Goal: Task Accomplishment & Management: Manage account settings

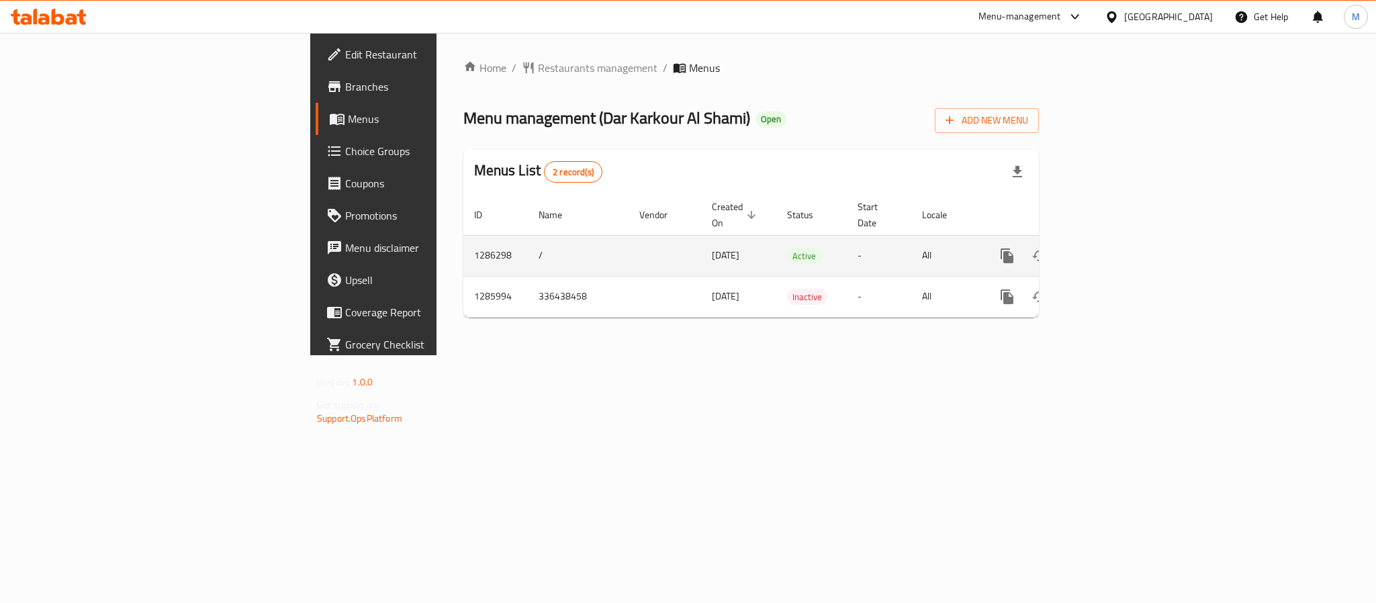
drag, startPoint x: 1349, startPoint y: 240, endPoint x: 1332, endPoint y: 238, distance: 16.8
click at [1131, 240] on td "enhanced table" at bounding box center [1056, 255] width 150 height 41
click at [1120, 240] on link "enhanced table" at bounding box center [1104, 256] width 32 height 32
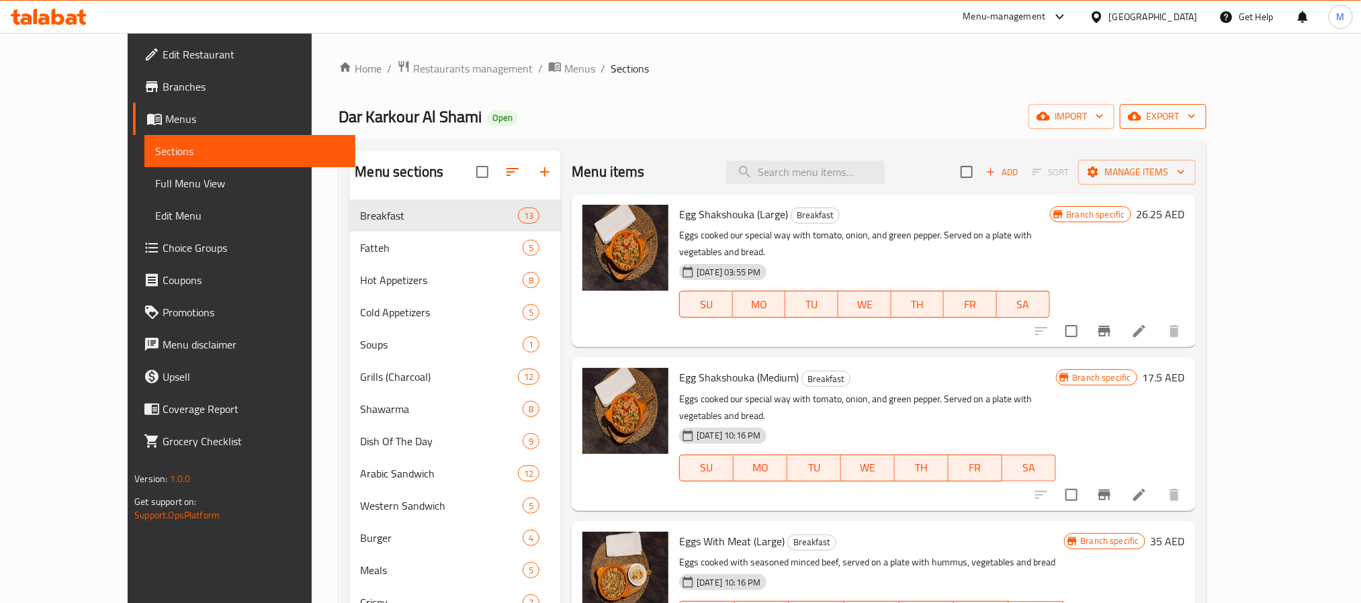
click at [1196, 113] on span "export" at bounding box center [1162, 116] width 65 height 17
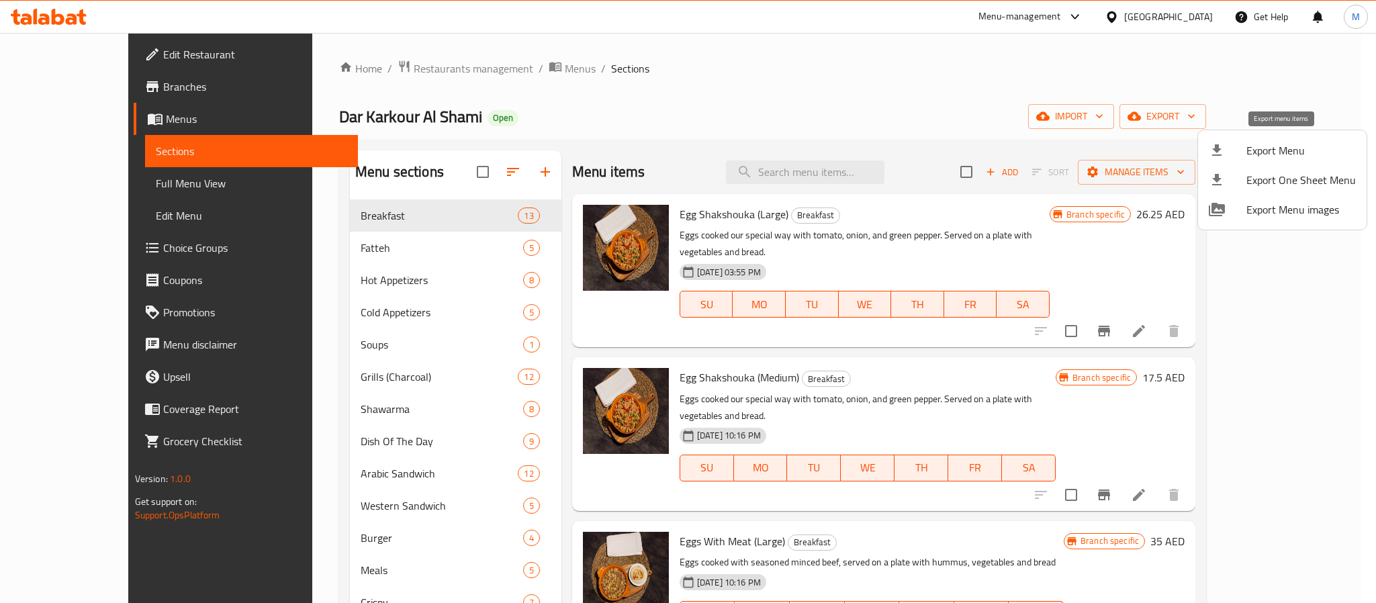
click at [1247, 145] on span "Export Menu" at bounding box center [1301, 150] width 109 height 16
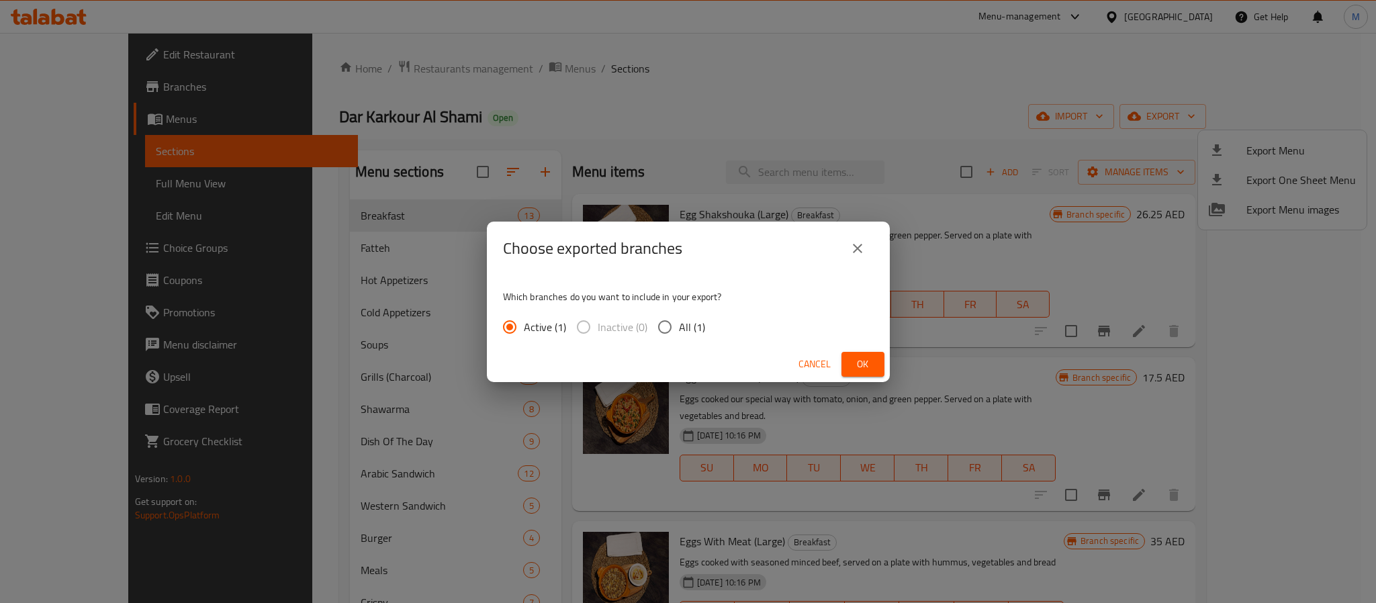
click at [699, 313] on label "All (1)" at bounding box center [678, 327] width 54 height 28
click at [679, 313] on input "All (1)" at bounding box center [665, 327] width 28 height 28
radio input "true"
click at [870, 359] on span "Ok" at bounding box center [862, 364] width 21 height 17
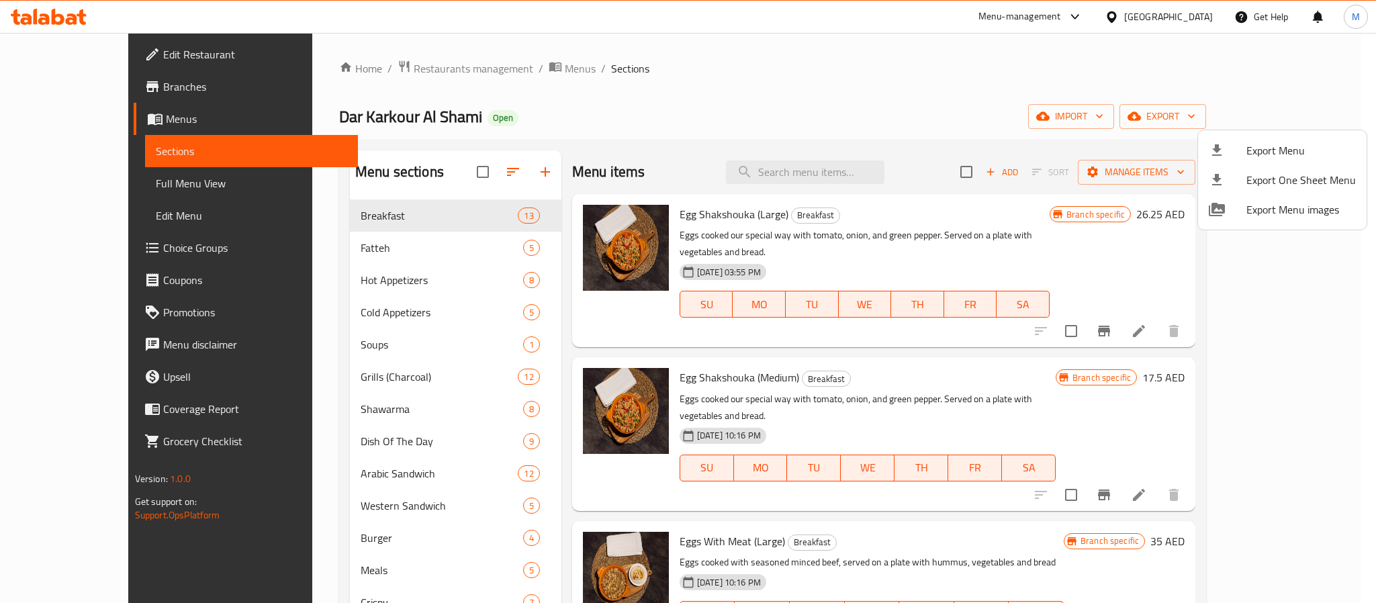
click at [67, 184] on div at bounding box center [688, 301] width 1376 height 603
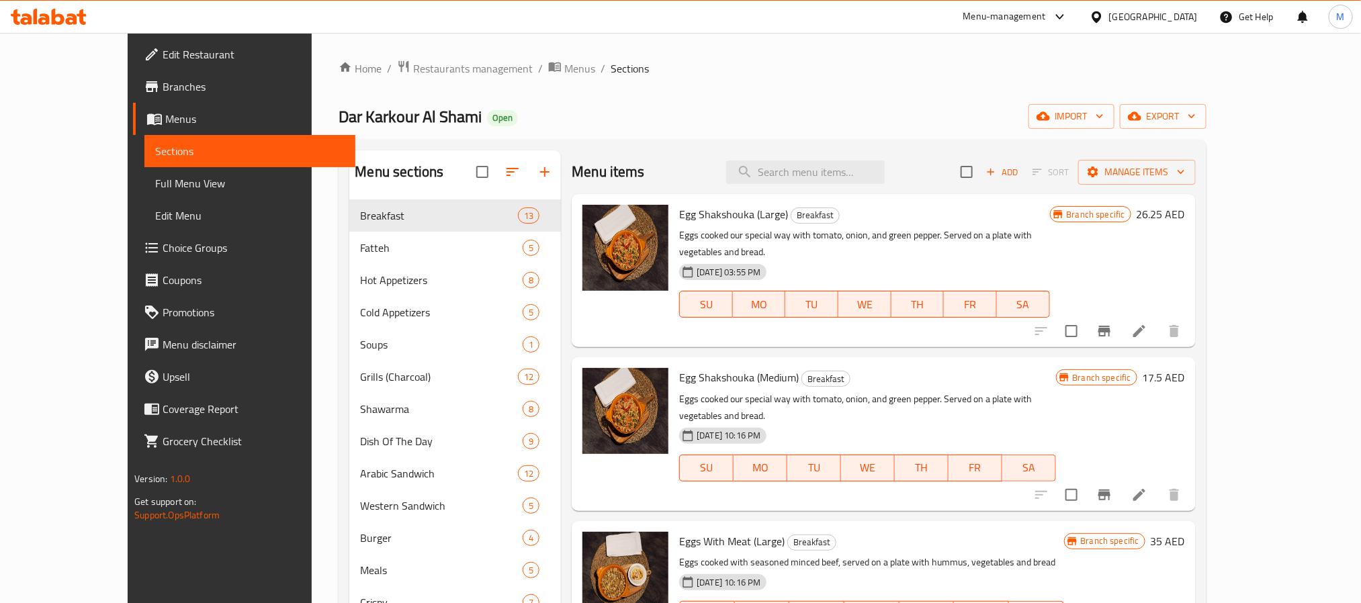
click at [155, 181] on span "Full Menu View" at bounding box center [249, 183] width 189 height 16
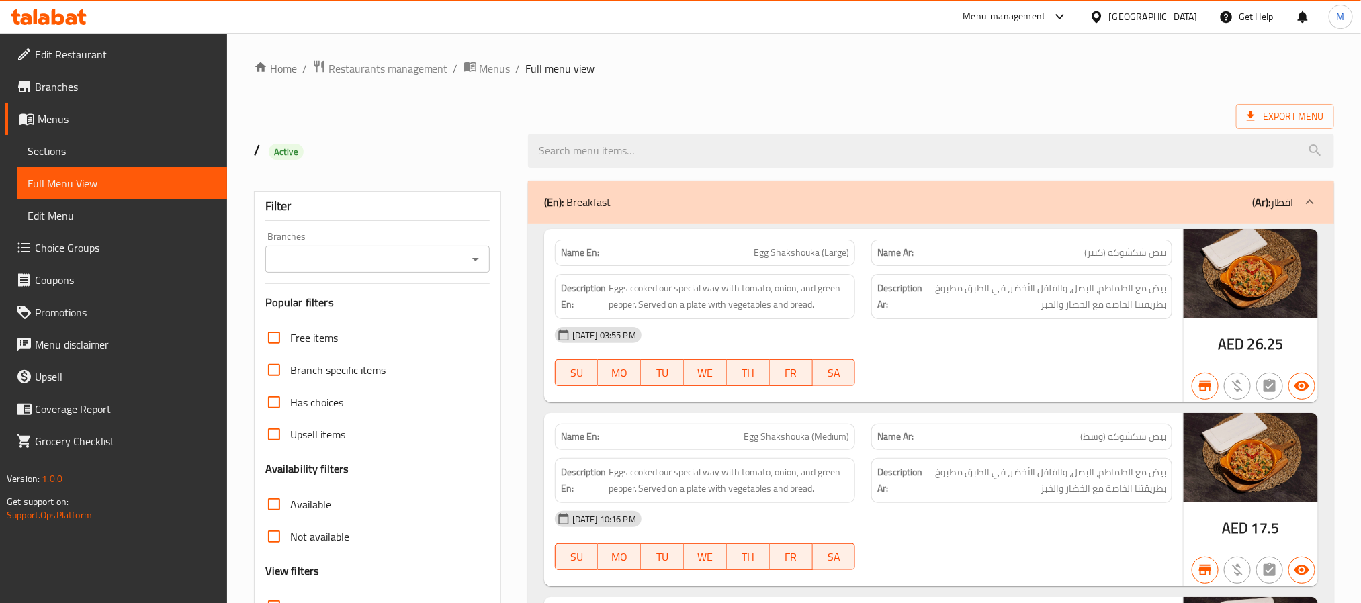
scroll to position [201, 0]
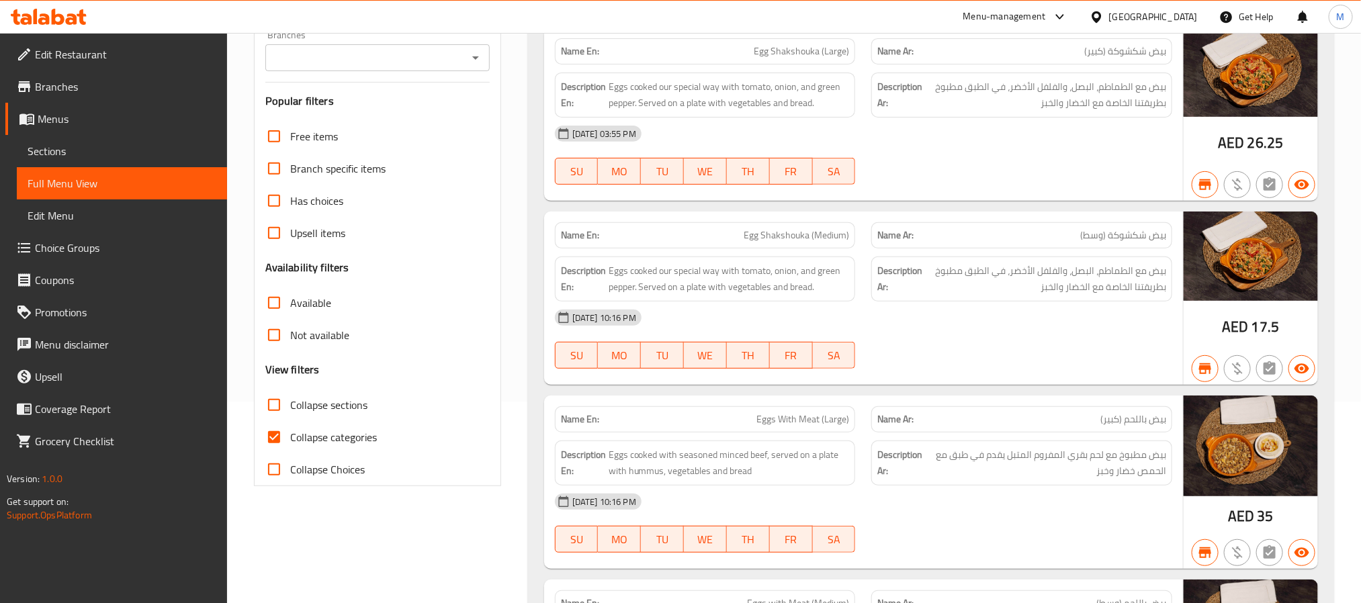
click at [276, 436] on input "Collapse categories" at bounding box center [274, 437] width 32 height 32
checkbox input "false"
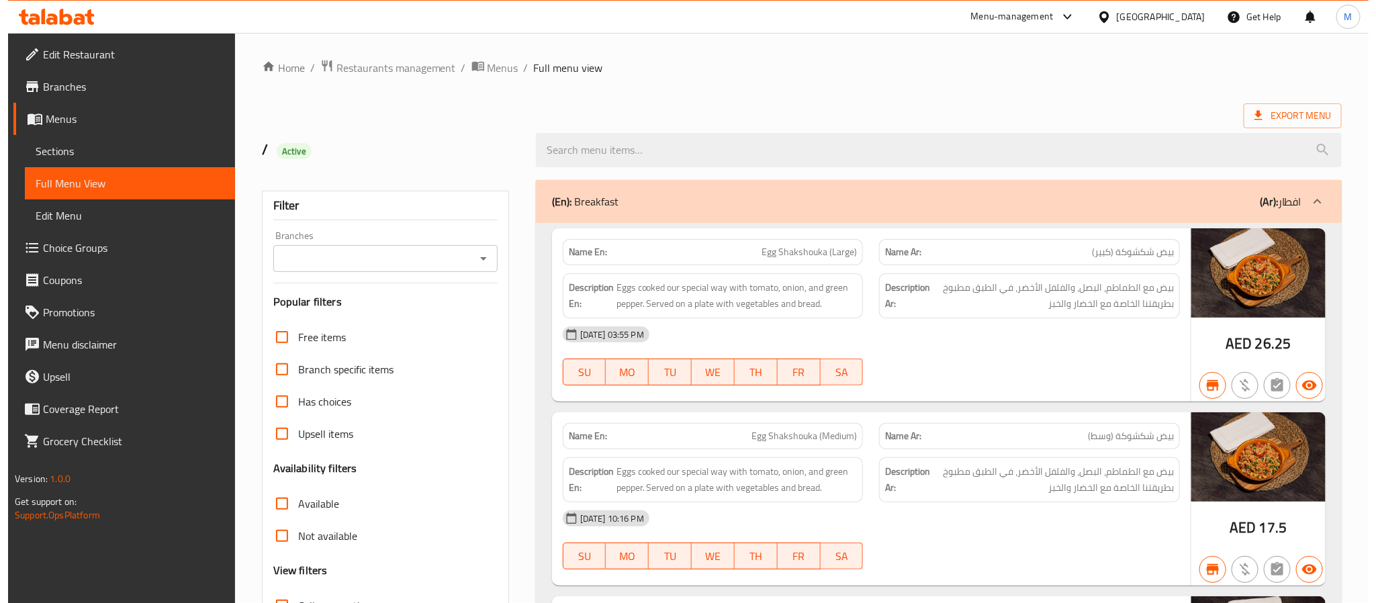
scroll to position [0, 0]
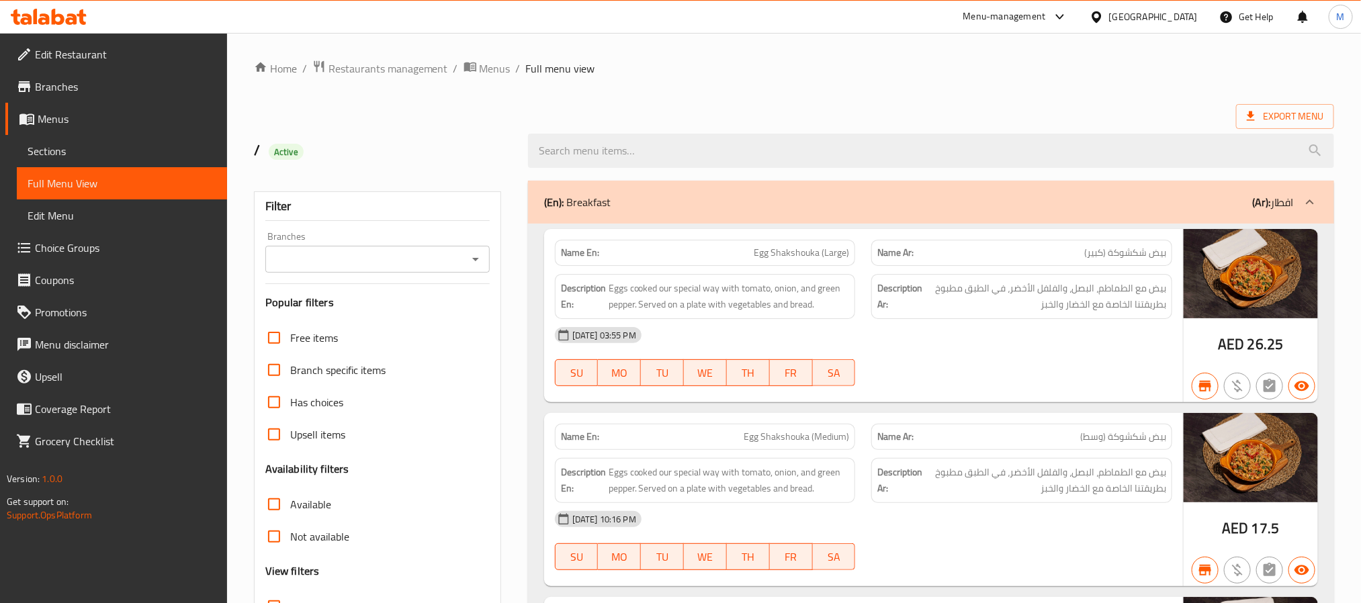
click at [478, 256] on icon "Open" at bounding box center [475, 259] width 16 height 16
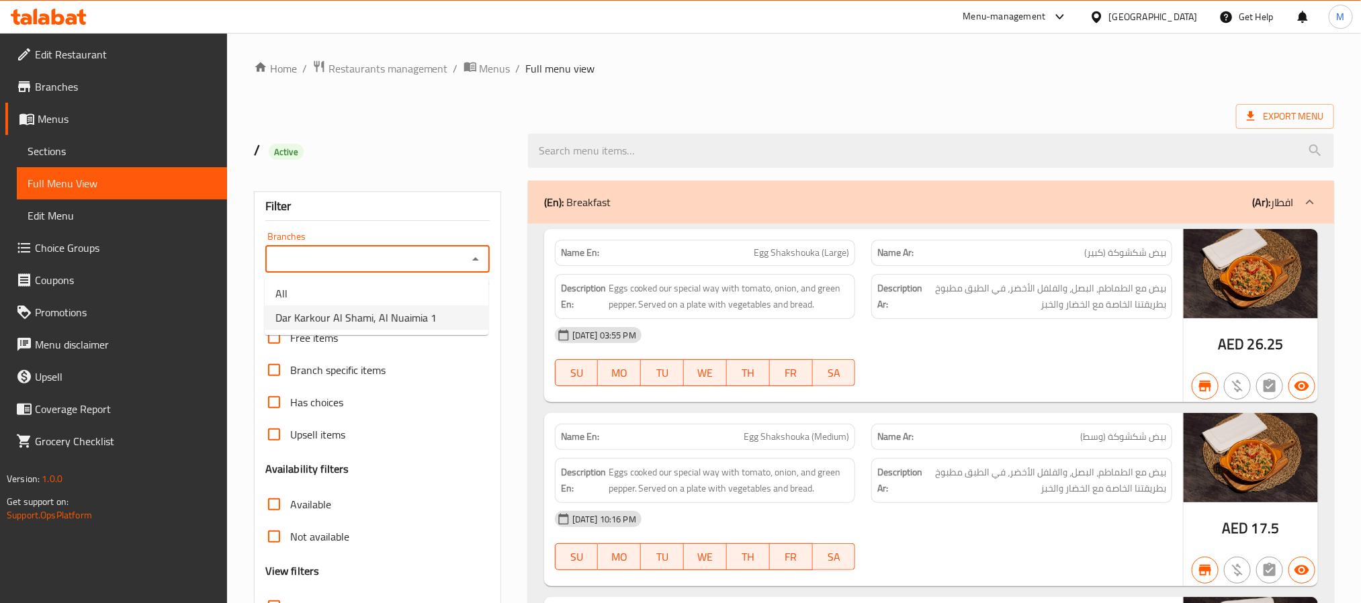
click at [331, 326] on span "Dar Karkour Al Shami, Al Nuaimia 1" at bounding box center [355, 318] width 161 height 16
type input "Dar Karkour Al Shami, Al Nuaimia 1"
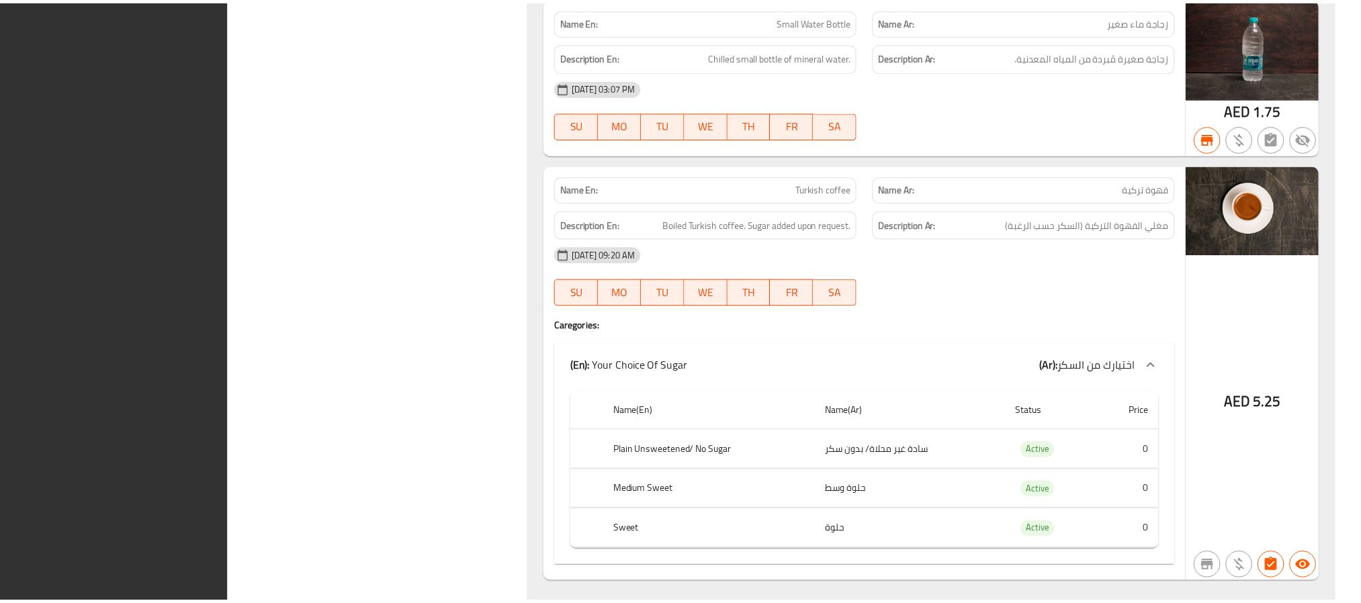
scroll to position [33393, 0]
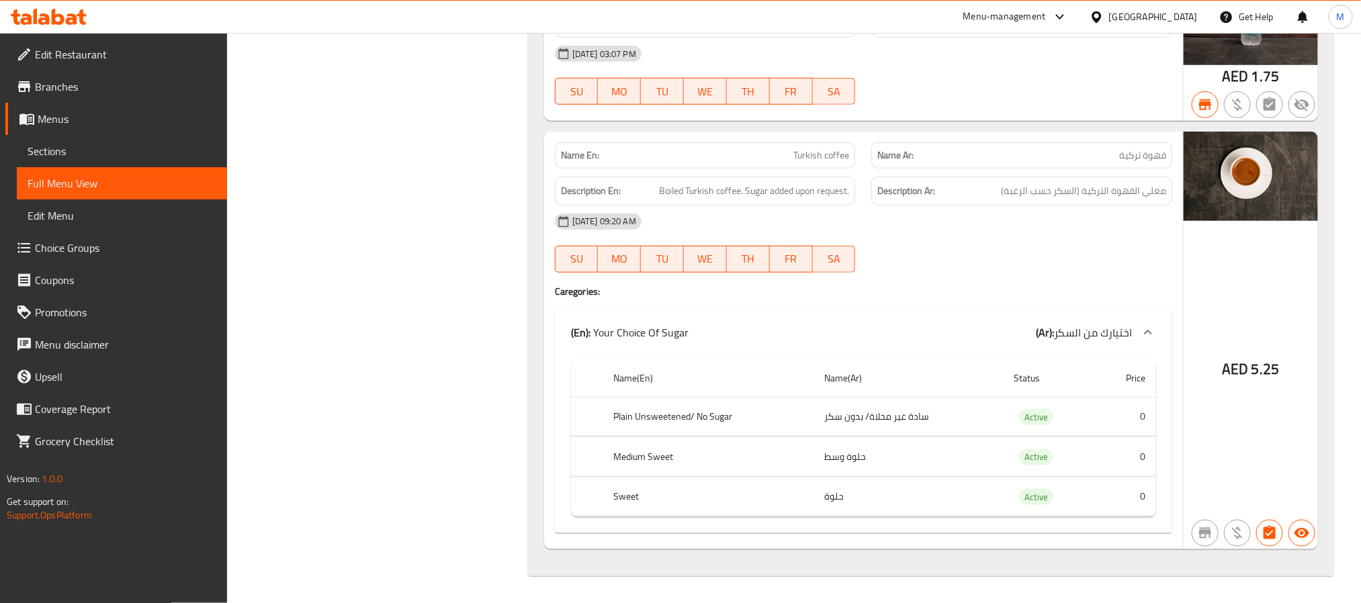
click at [53, 105] on link "Menus" at bounding box center [116, 119] width 222 height 32
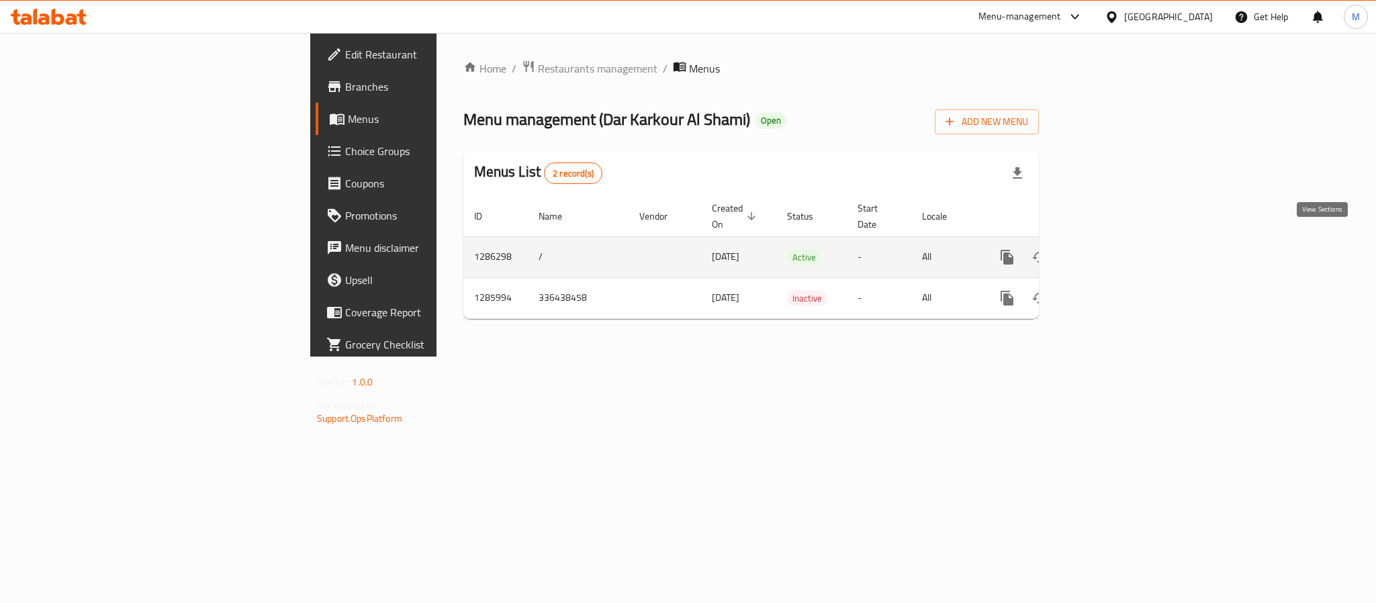
click at [1112, 249] on icon "enhanced table" at bounding box center [1104, 257] width 16 height 16
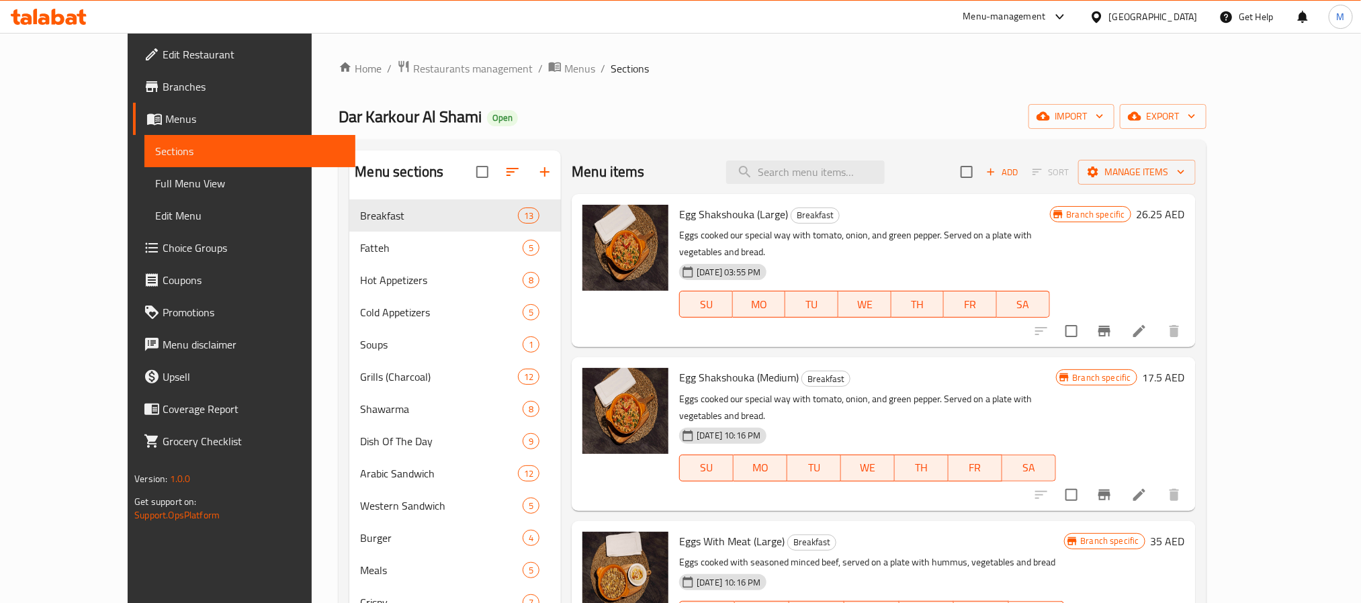
click at [679, 214] on span "Egg Shakshouka (Large)" at bounding box center [733, 214] width 109 height 20
drag, startPoint x: 655, startPoint y: 214, endPoint x: 687, endPoint y: 220, distance: 32.8
click at [687, 220] on span "Egg Shakshouka (Large)" at bounding box center [733, 214] width 109 height 20
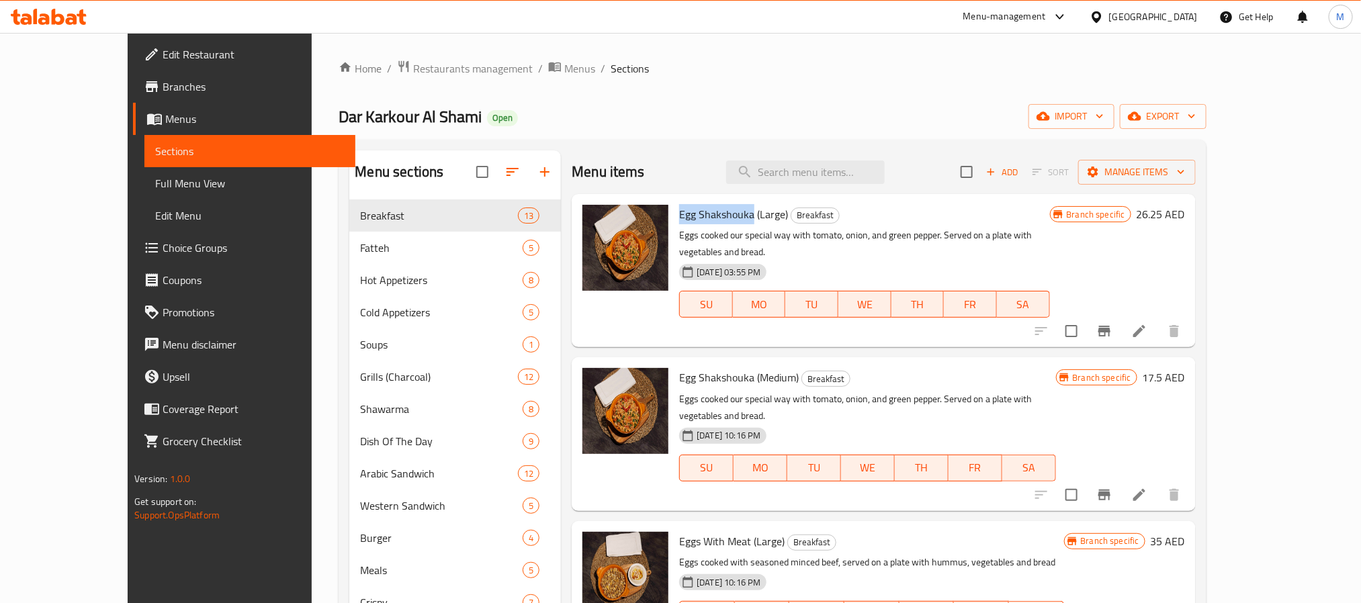
click at [1147, 323] on icon at bounding box center [1139, 331] width 16 height 16
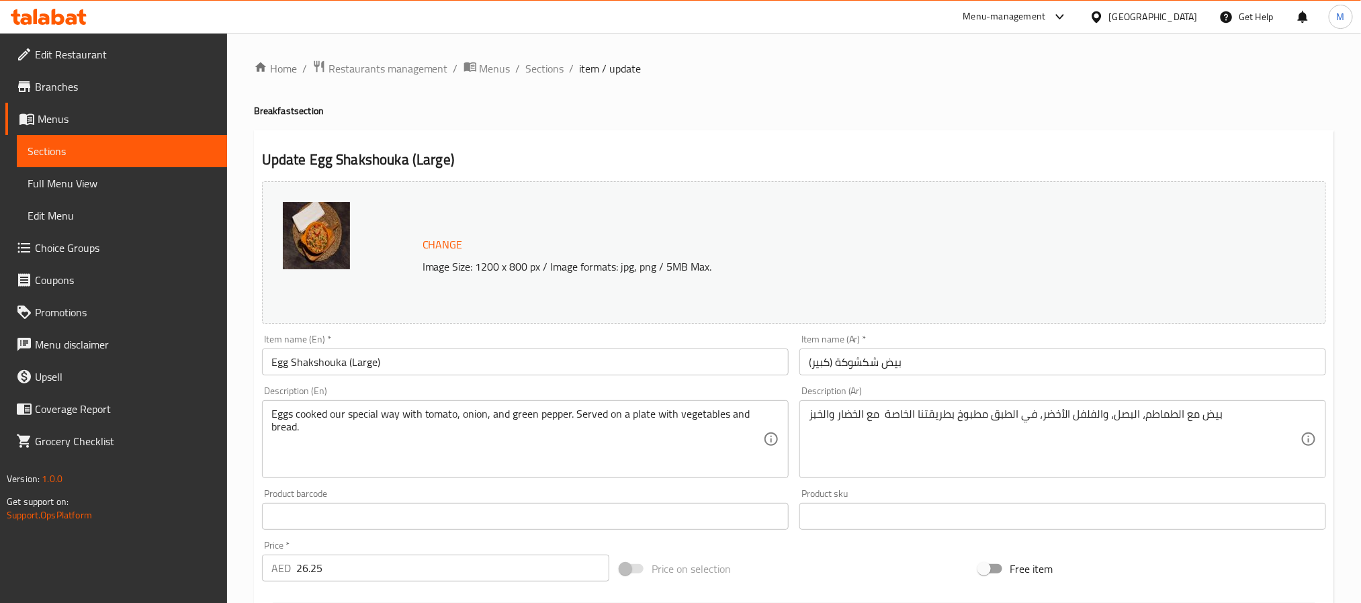
click at [557, 63] on span "Sections" at bounding box center [545, 68] width 38 height 16
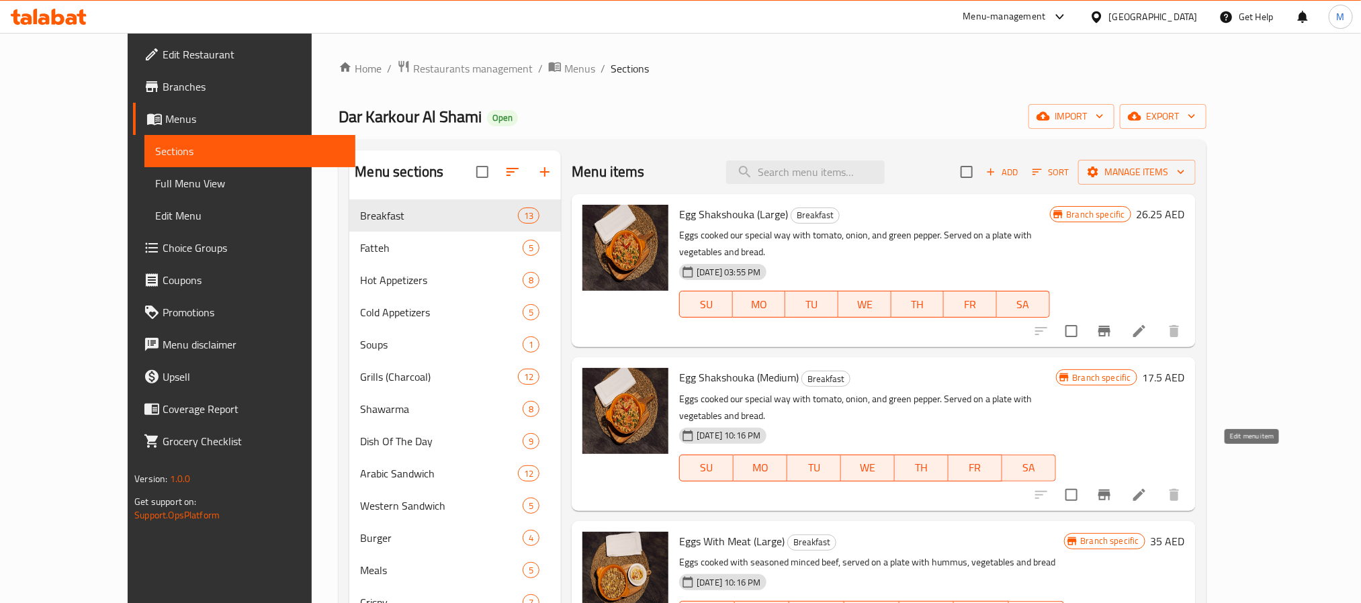
click at [1147, 487] on icon at bounding box center [1139, 495] width 16 height 16
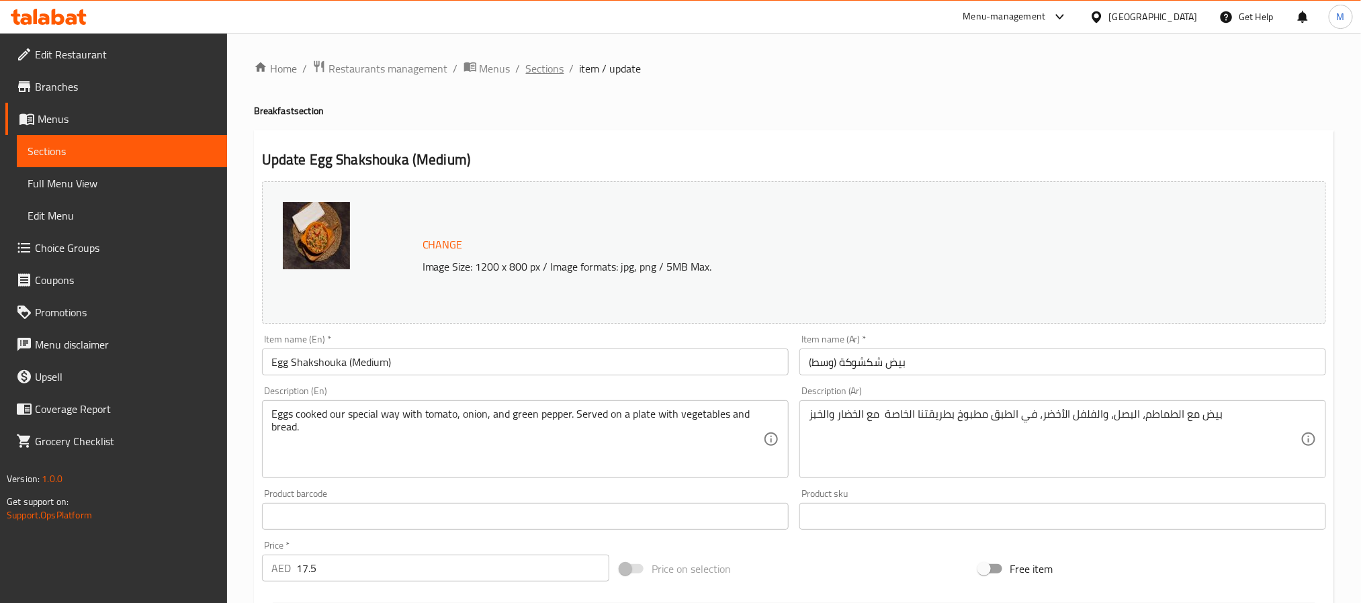
click at [547, 61] on span "Sections" at bounding box center [545, 68] width 38 height 16
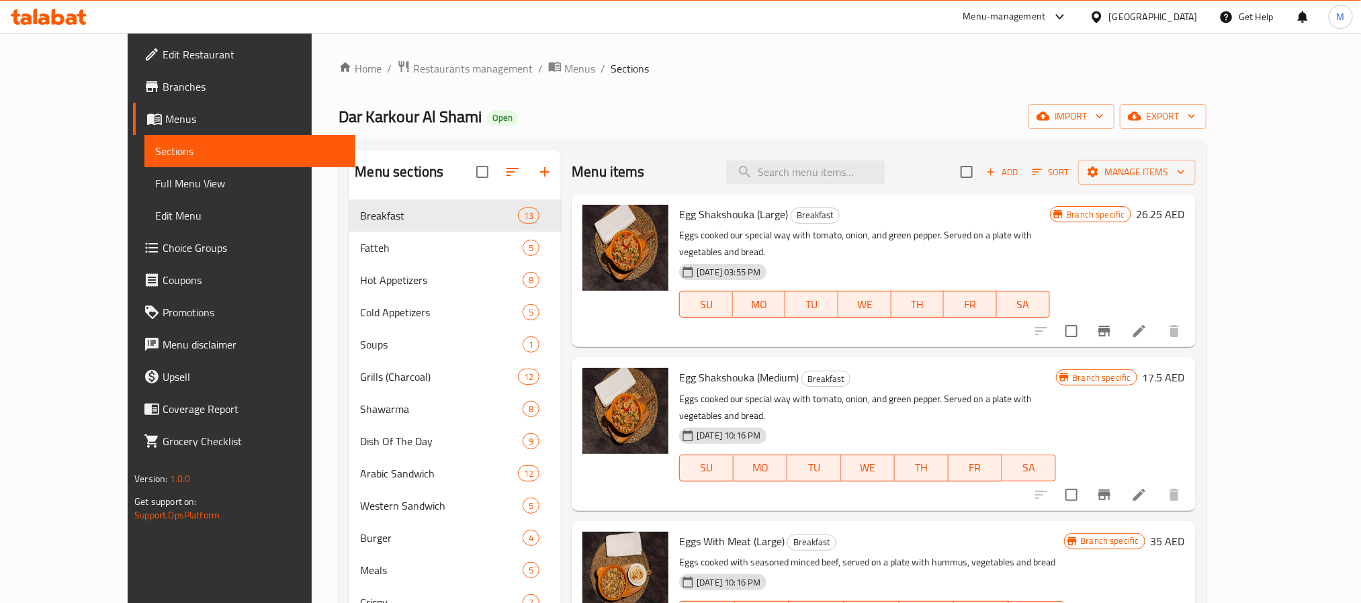
scroll to position [201, 0]
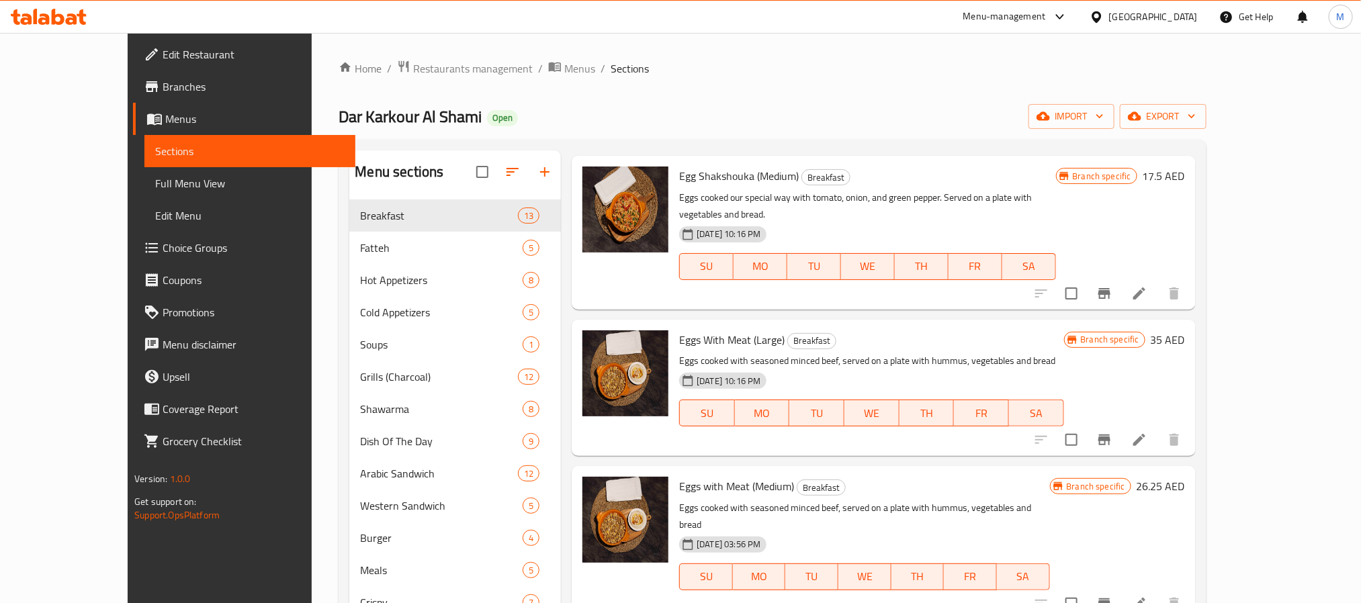
click at [682, 330] on span "Eggs With Meat (Large)" at bounding box center [731, 340] width 105 height 20
copy h6 "Eggs With Meat (Large)"
click at [1020, 425] on div "Menu items Add Sort Manage items Egg Shakshouka (Large) Breakfast Eggs cooked o…" at bounding box center [878, 499] width 634 height 699
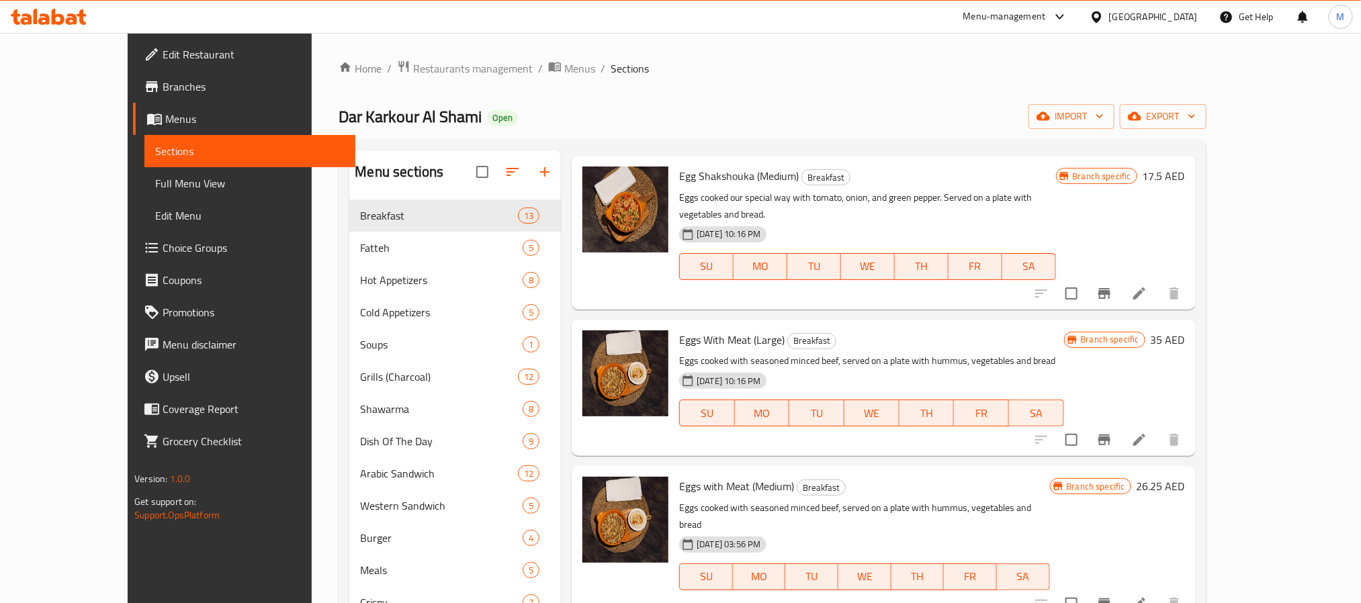
click at [1147, 432] on icon at bounding box center [1139, 440] width 16 height 16
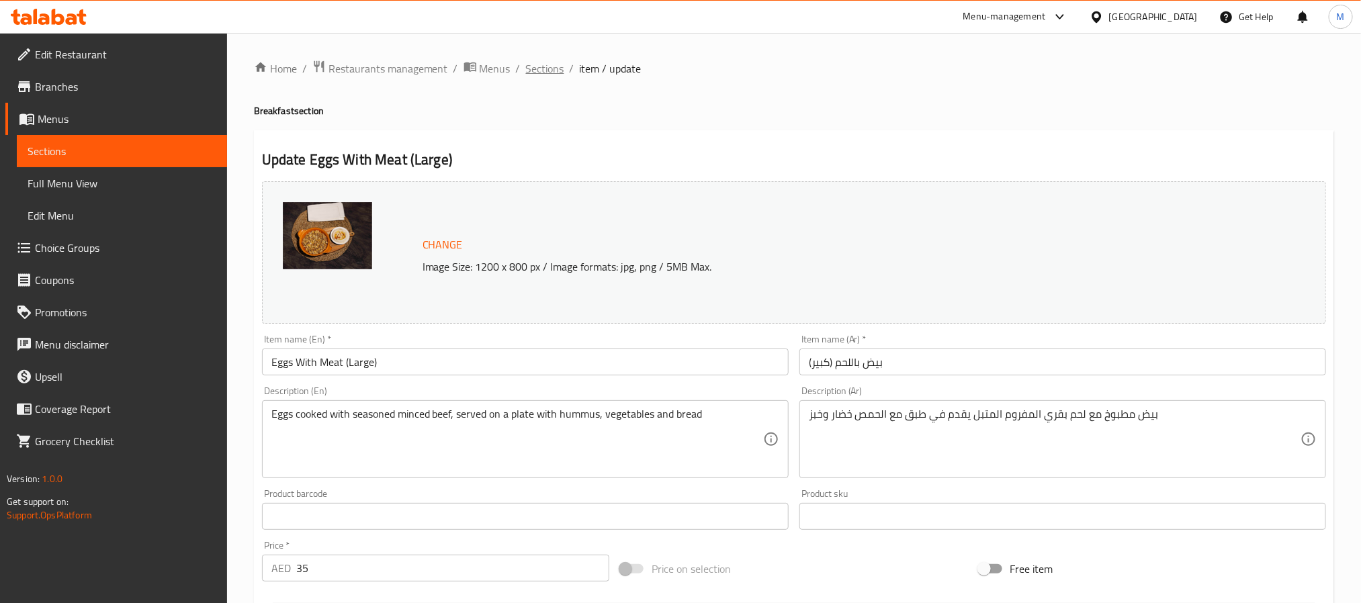
click at [551, 60] on span "Sections" at bounding box center [545, 68] width 38 height 16
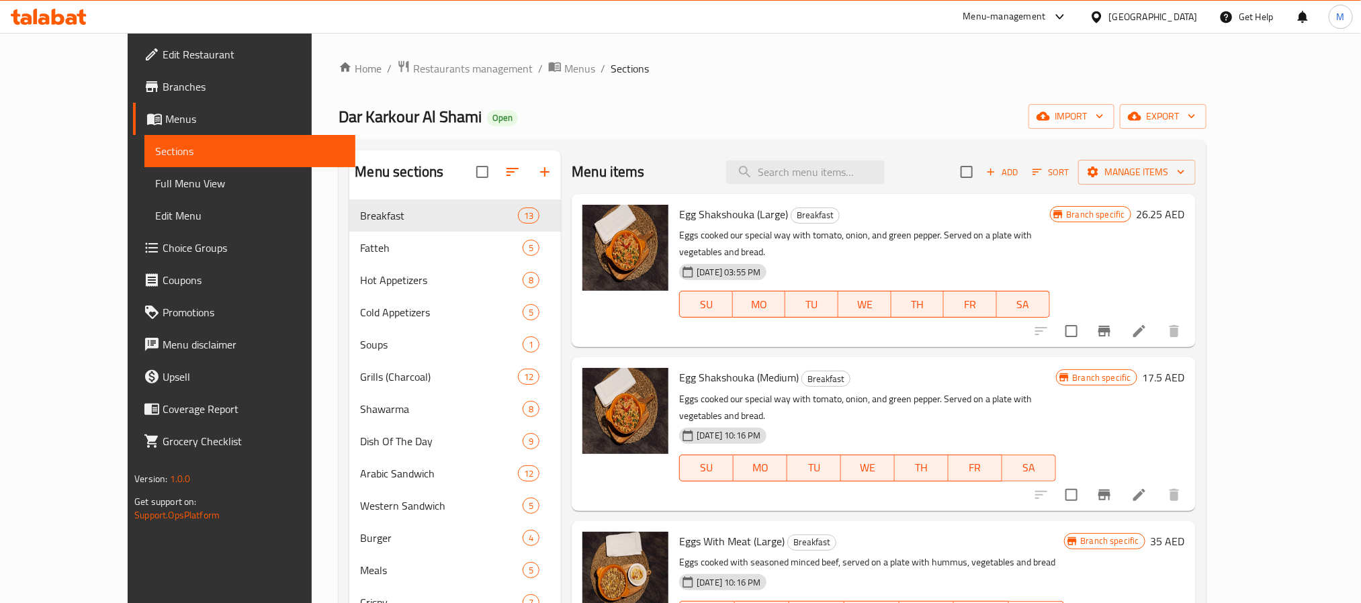
click at [905, 321] on div "Egg Shakshouka (Large) Breakfast Eggs cooked our special way with tomato, onion…" at bounding box center [864, 270] width 381 height 142
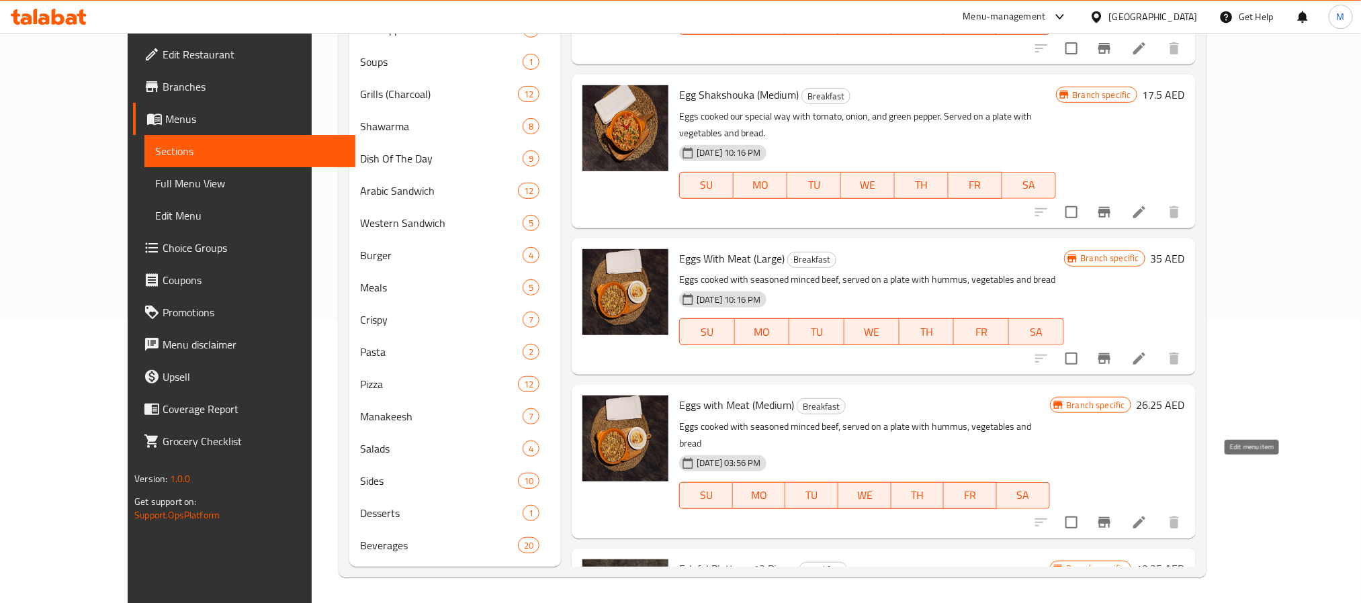
click at [1147, 514] on icon at bounding box center [1139, 522] width 16 height 16
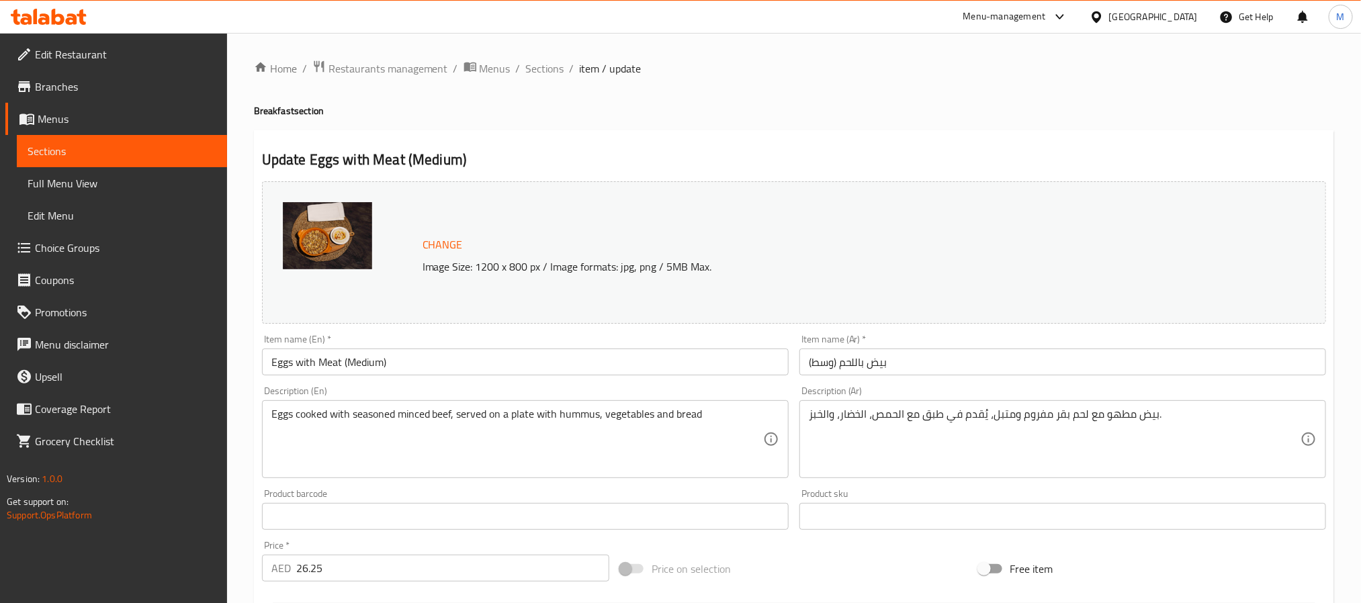
drag, startPoint x: 541, startPoint y: 71, endPoint x: 568, endPoint y: 89, distance: 32.6
click at [541, 71] on span "Sections" at bounding box center [545, 68] width 38 height 16
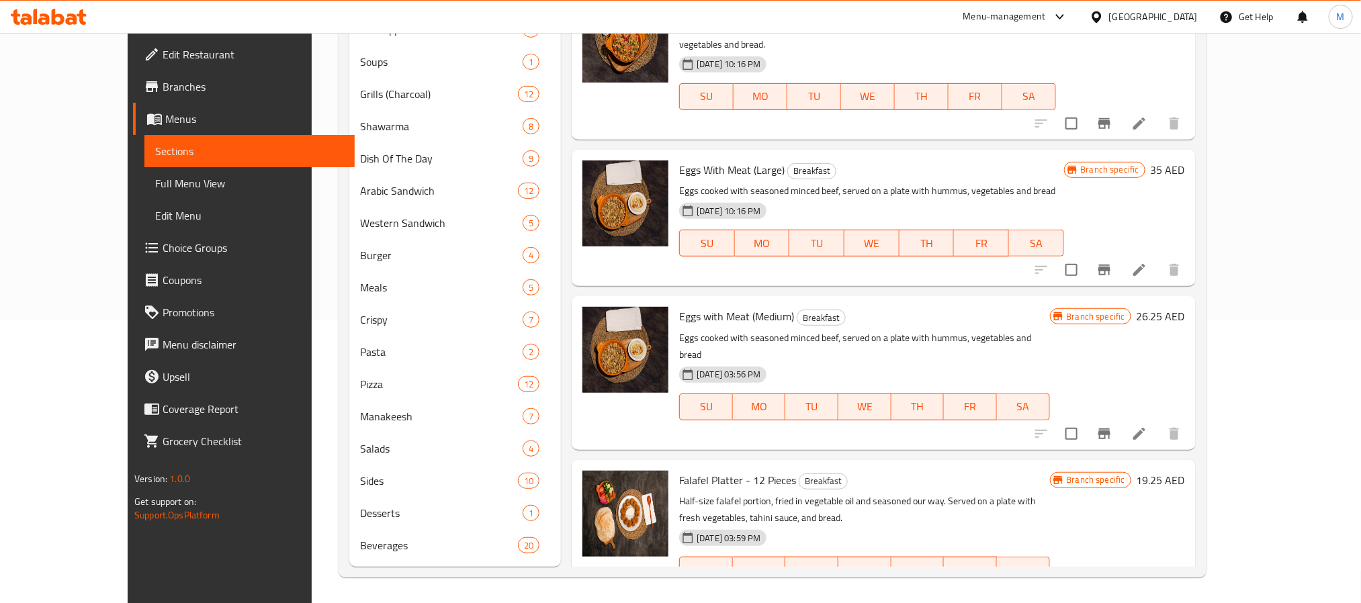
scroll to position [201, 0]
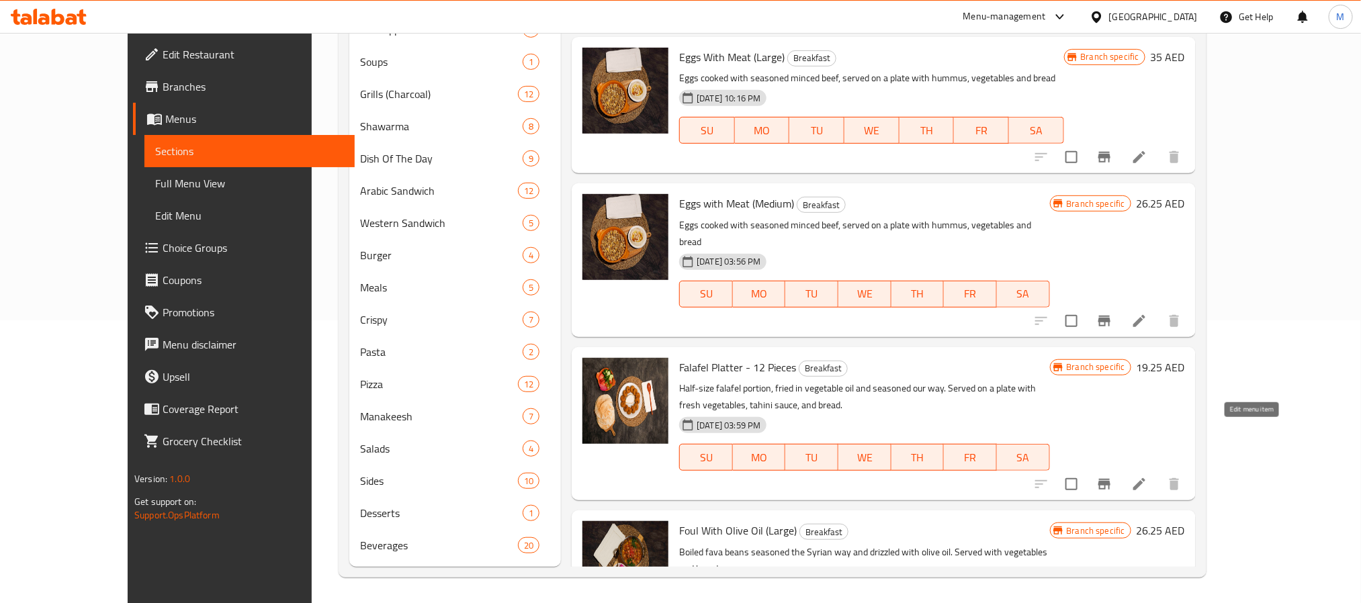
click at [1158, 472] on li at bounding box center [1139, 484] width 38 height 24
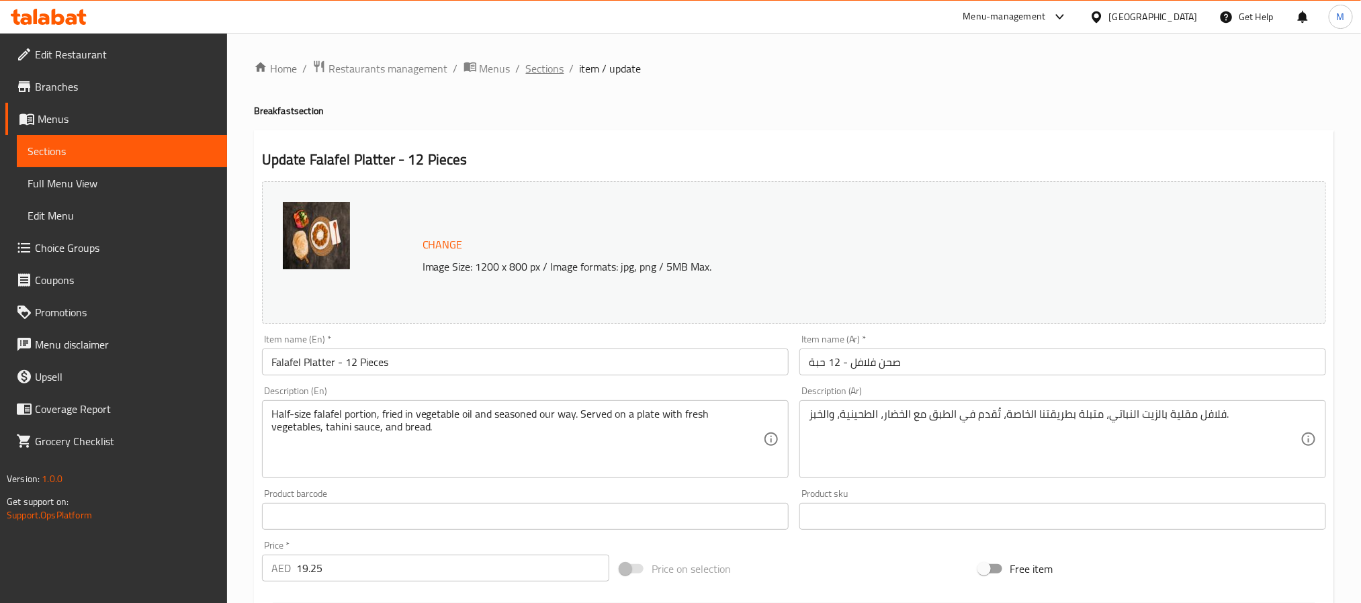
click at [534, 65] on span "Sections" at bounding box center [545, 68] width 38 height 16
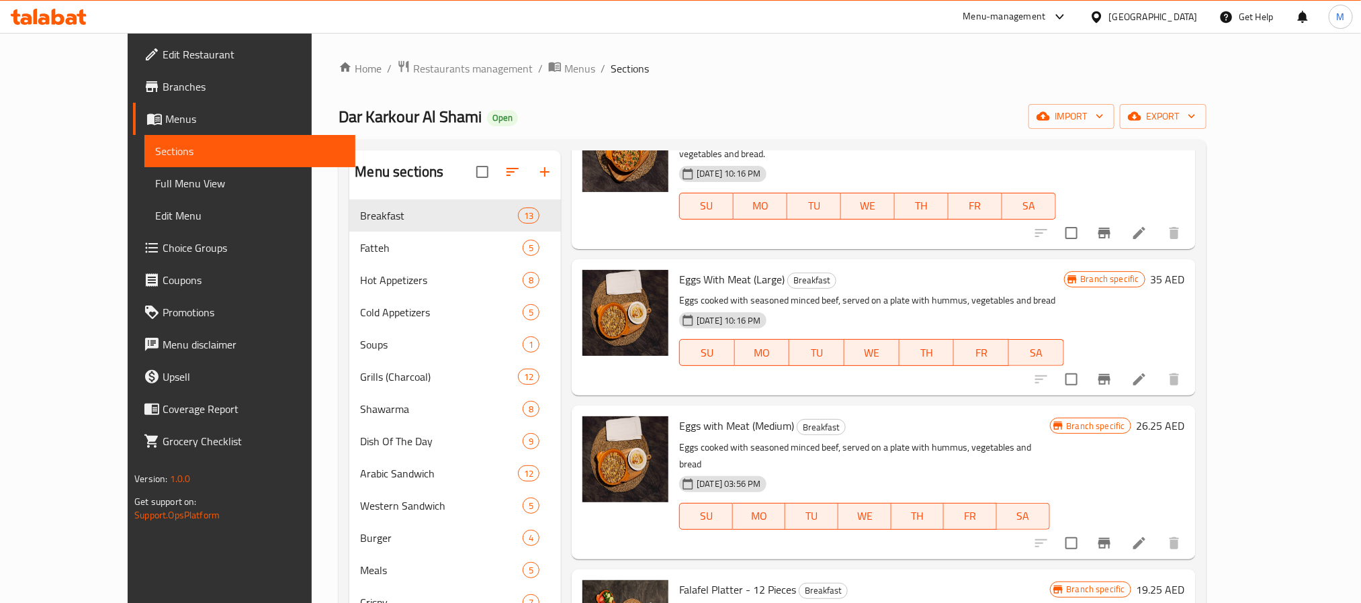
scroll to position [504, 0]
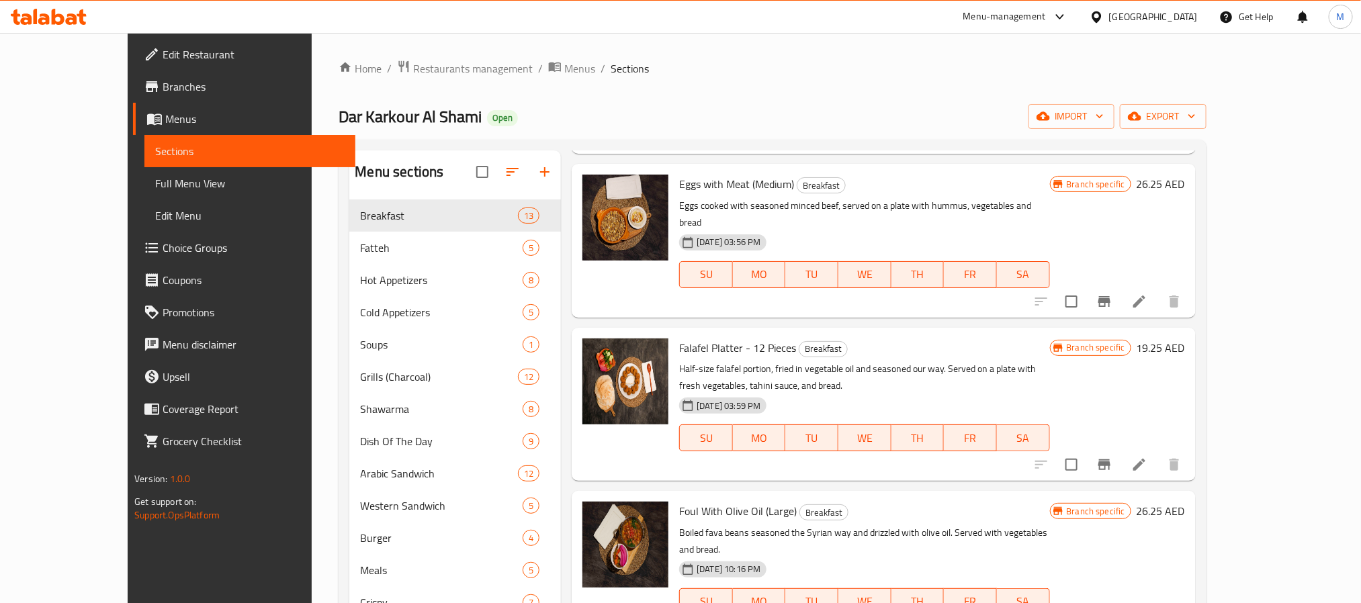
click at [960, 392] on div "[DATE] 03:59 PM SU MO TU WE TH FR SA" at bounding box center [864, 428] width 381 height 73
click at [1158, 453] on li at bounding box center [1139, 465] width 38 height 24
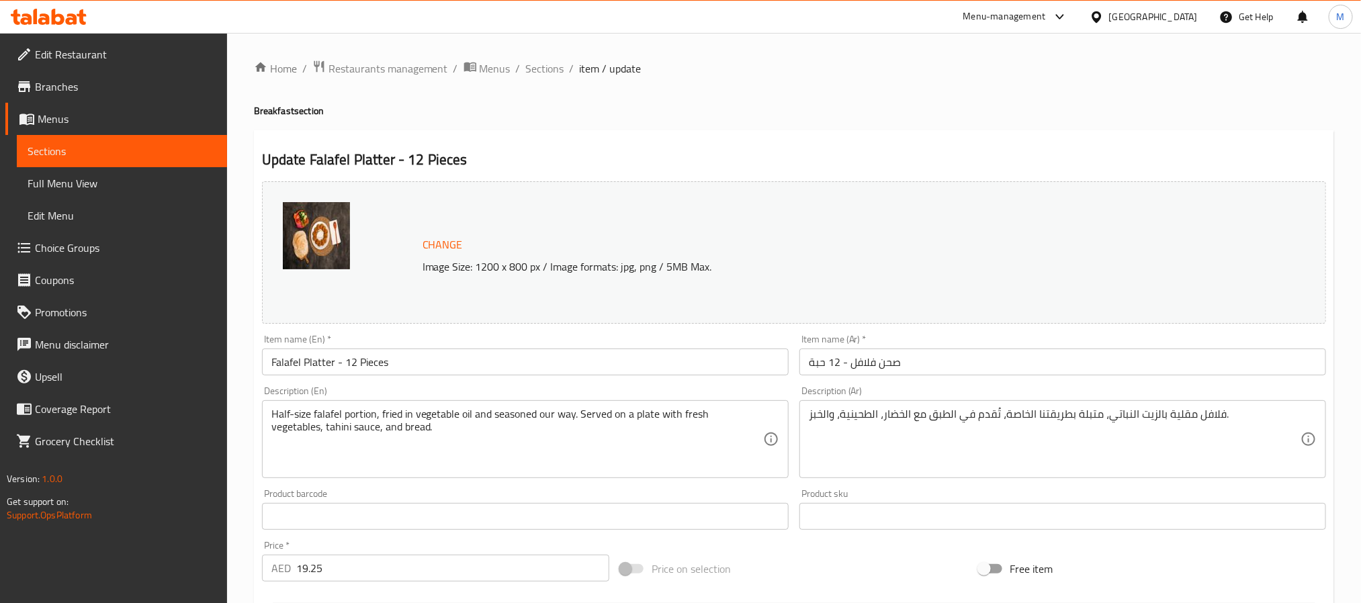
drag, startPoint x: 535, startPoint y: 71, endPoint x: 22, endPoint y: 242, distance: 540.5
click at [535, 71] on span "Sections" at bounding box center [545, 68] width 38 height 16
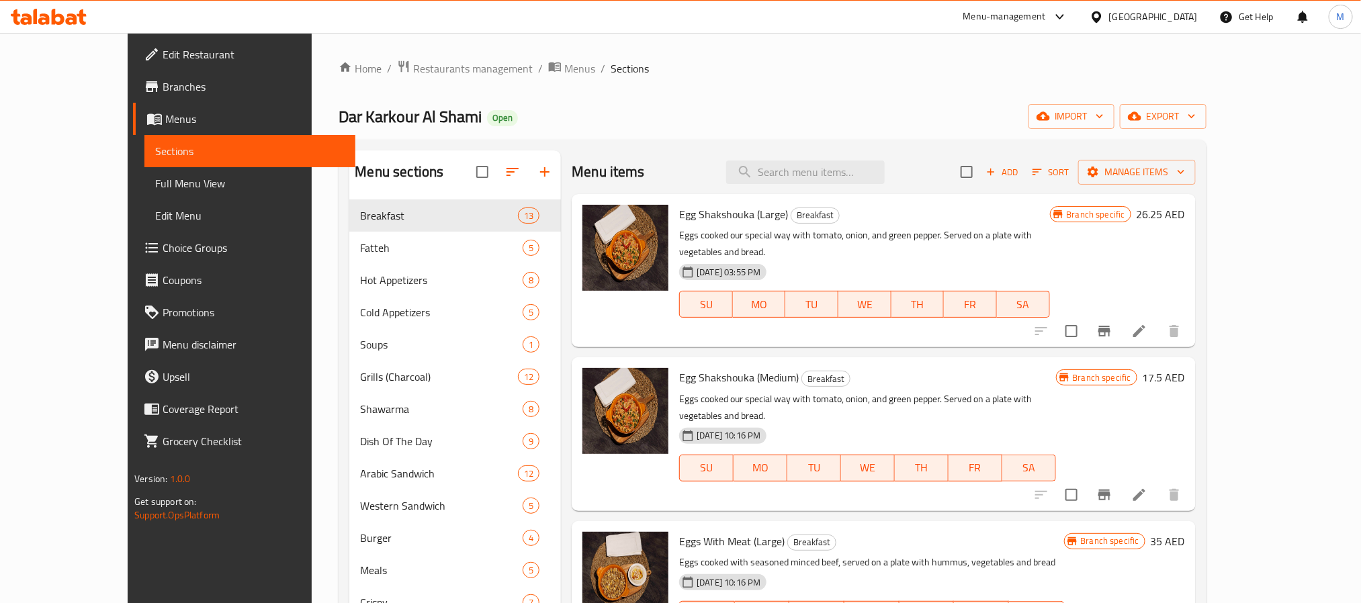
click at [903, 532] on h6 "Eggs With Meat (Large) Breakfast" at bounding box center [871, 541] width 384 height 19
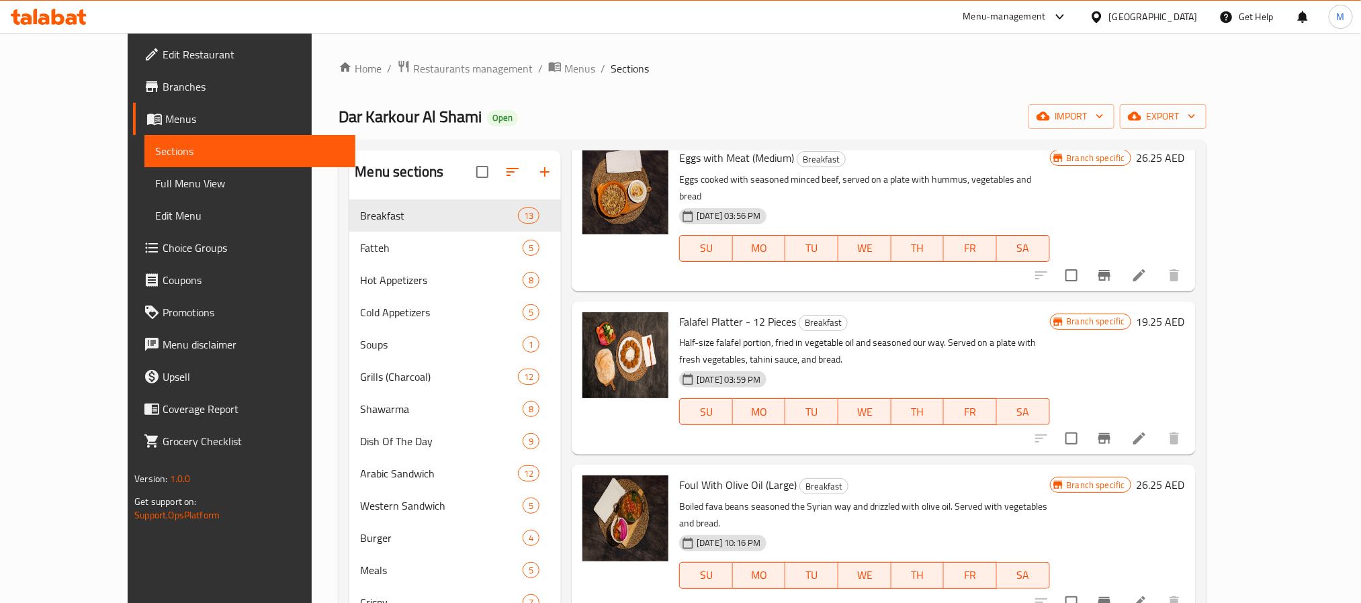
scroll to position [565, 0]
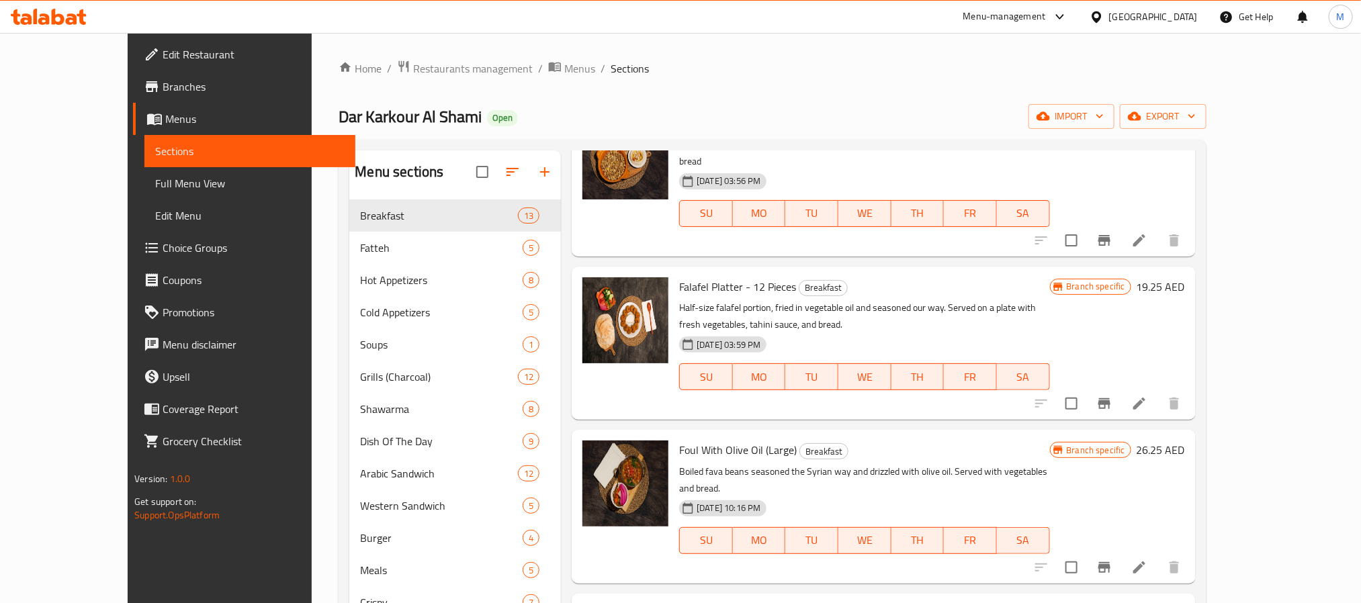
click at [1147, 559] on icon at bounding box center [1139, 567] width 16 height 16
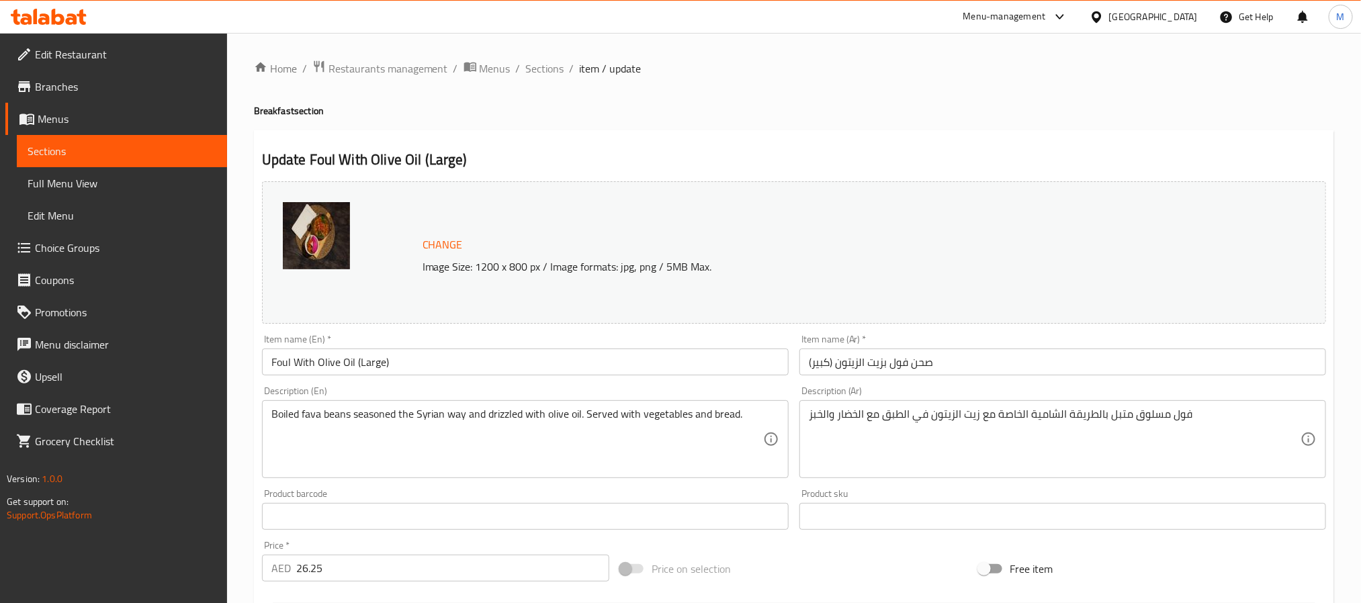
click at [588, 333] on div "Item name (En)   * Foul With Olive Oil (Large) Item name (En) *" at bounding box center [525, 355] width 537 height 52
click at [553, 60] on span "Sections" at bounding box center [545, 68] width 38 height 16
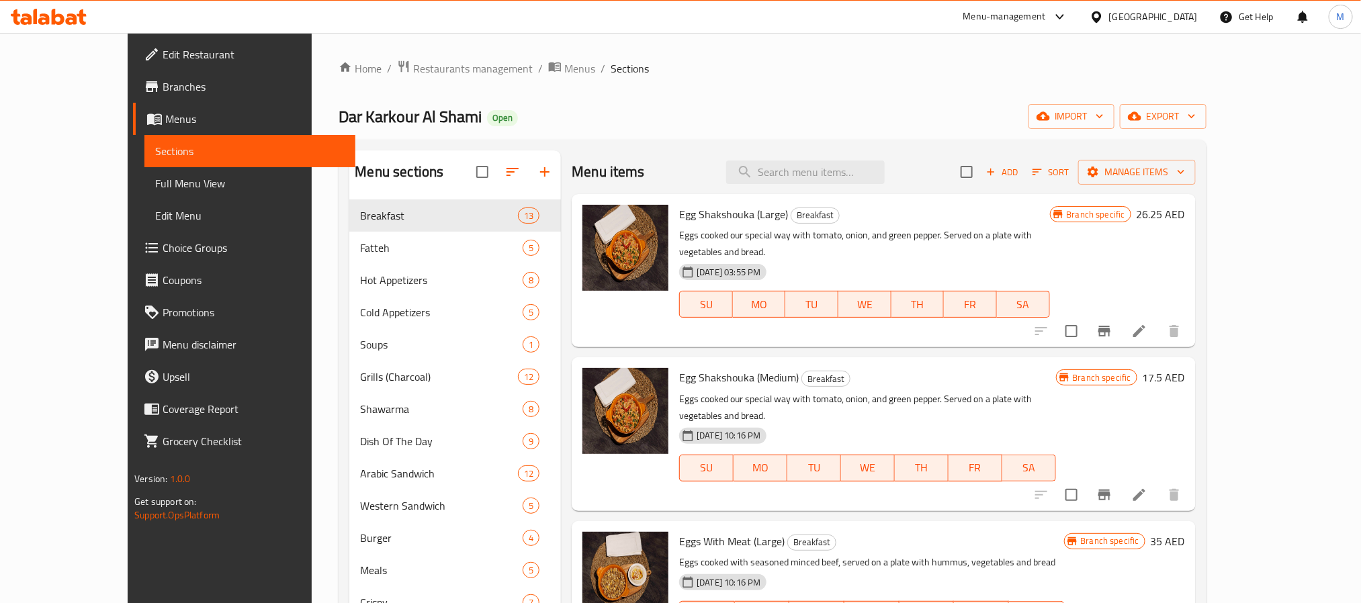
click at [830, 368] on h6 "Egg Shakshouka (Medium) Breakfast" at bounding box center [867, 377] width 376 height 19
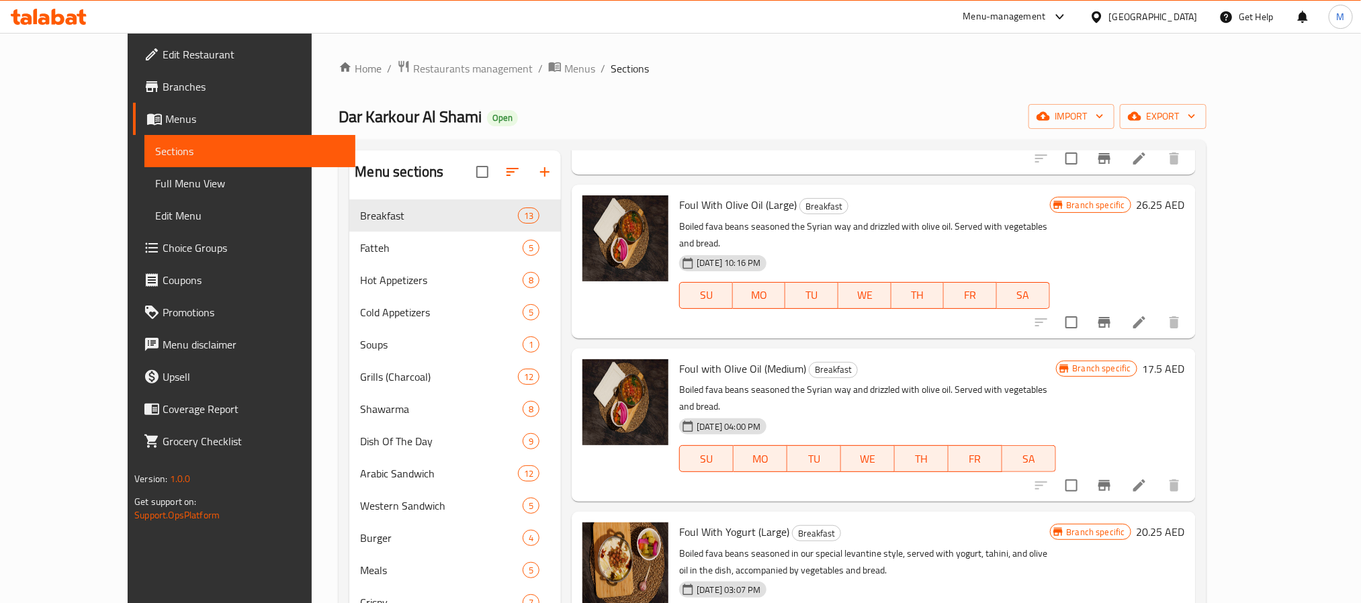
scroll to position [812, 0]
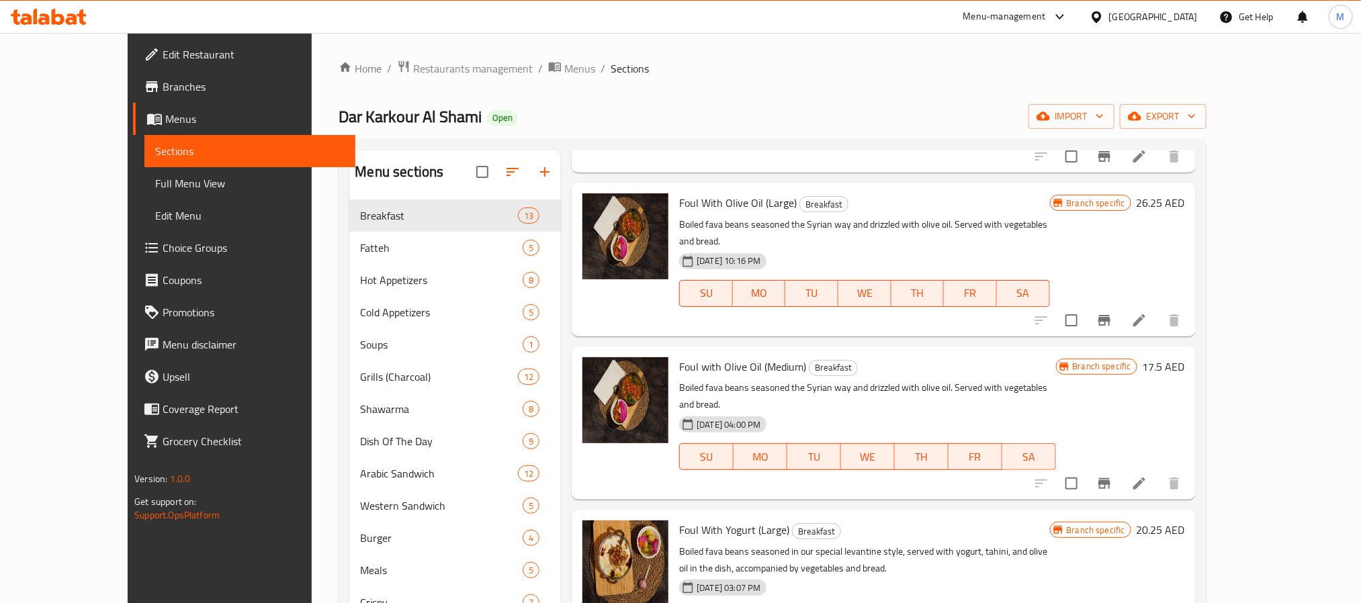
click at [1145, 478] on icon at bounding box center [1139, 484] width 12 height 12
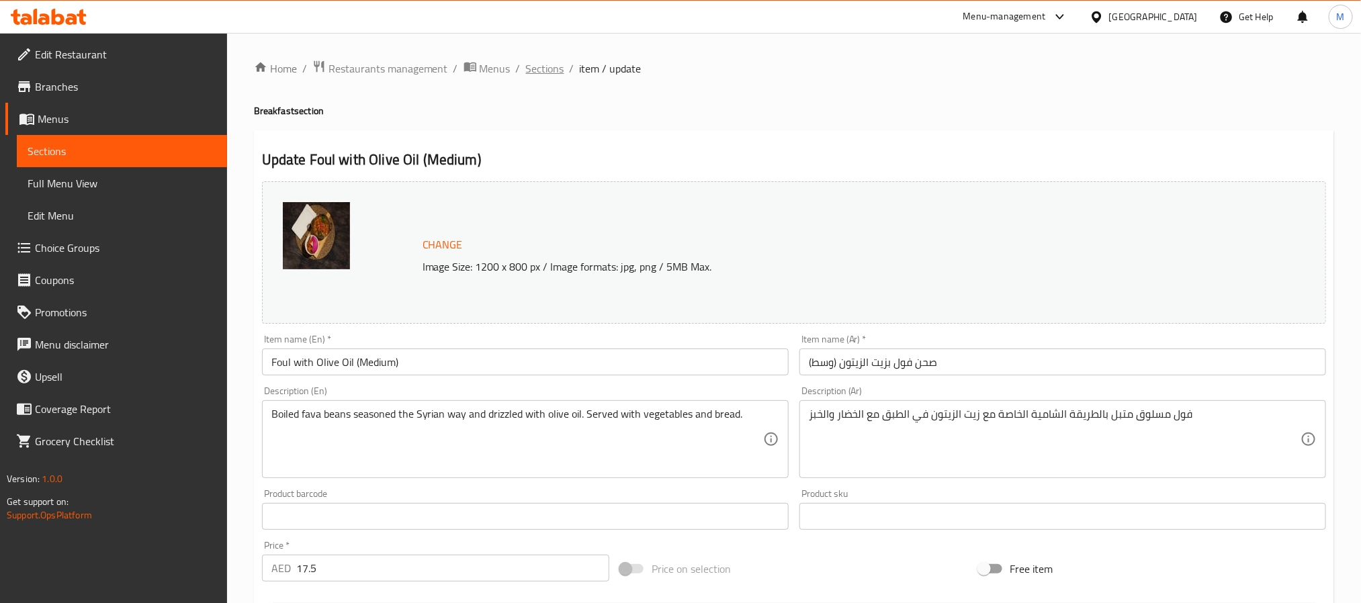
click at [539, 63] on span "Sections" at bounding box center [545, 68] width 38 height 16
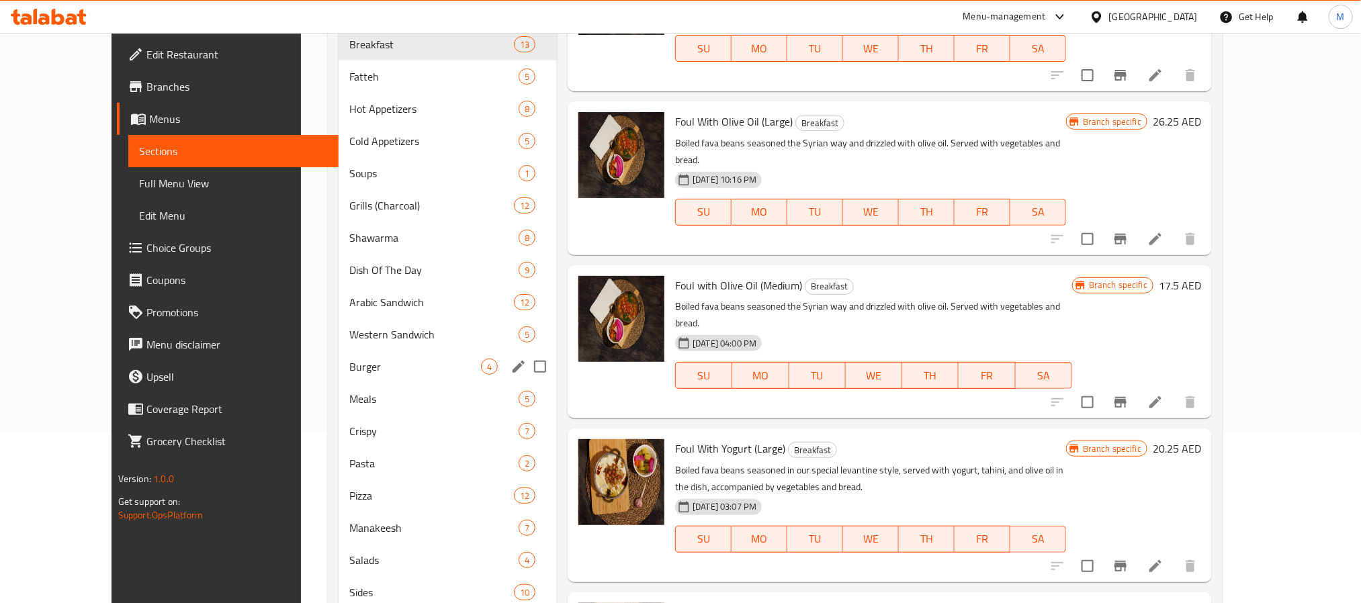
scroll to position [283, 0]
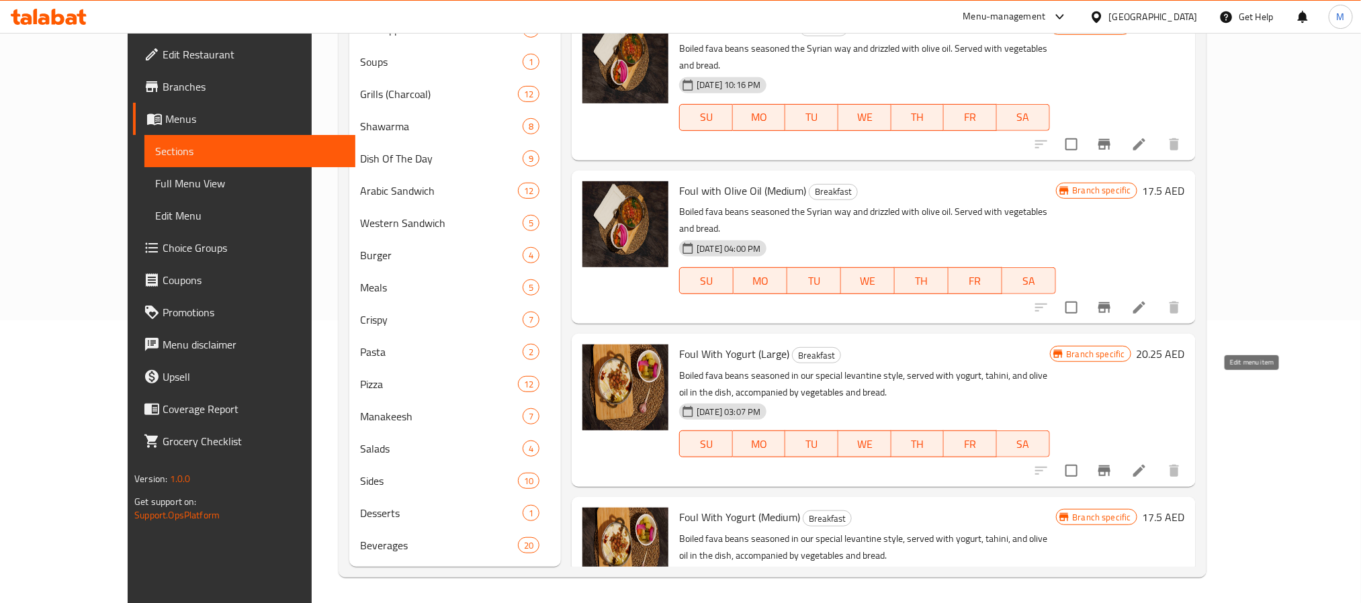
click at [1145, 465] on icon at bounding box center [1139, 471] width 12 height 12
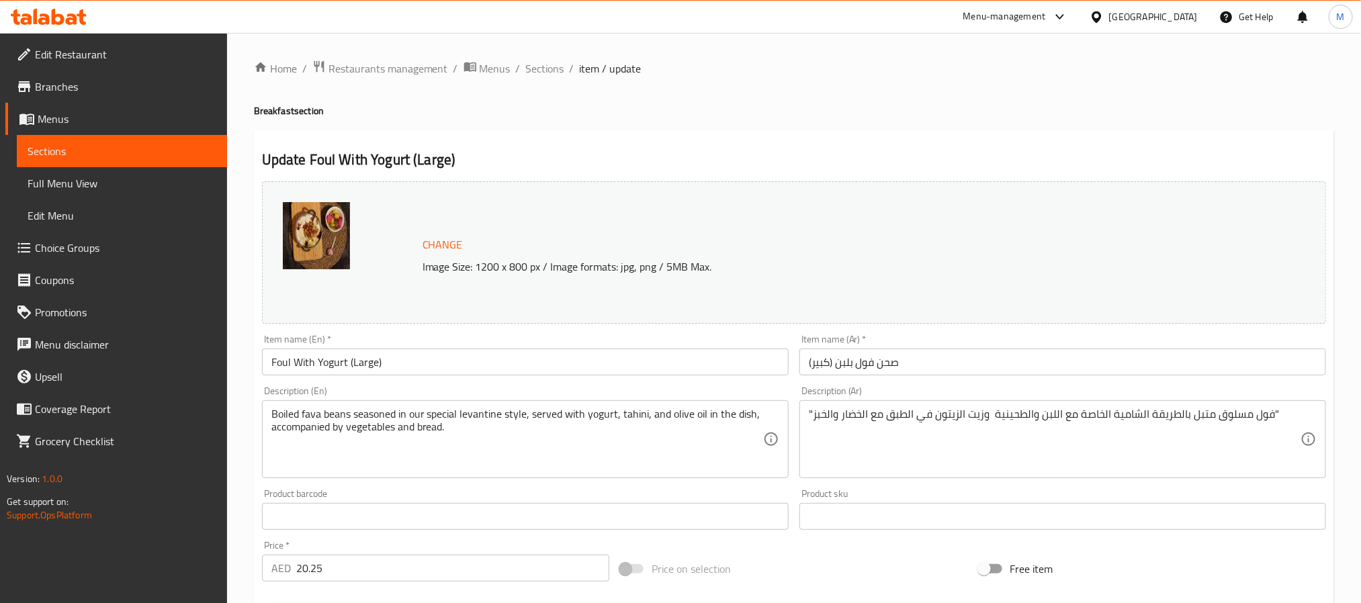
click at [558, 51] on div "Home / Restaurants management / Menus / Sections / item / update Breakfast sect…" at bounding box center [794, 501] width 1134 height 936
click at [546, 67] on span "Sections" at bounding box center [545, 68] width 38 height 16
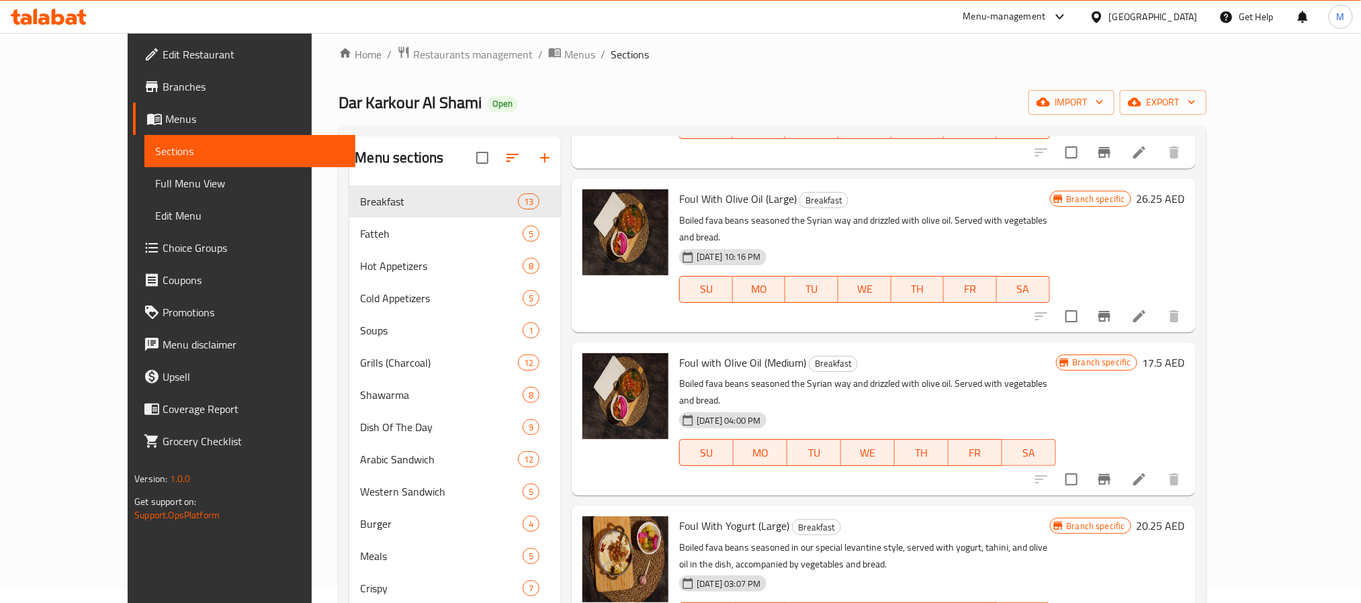
scroll to position [907, 0]
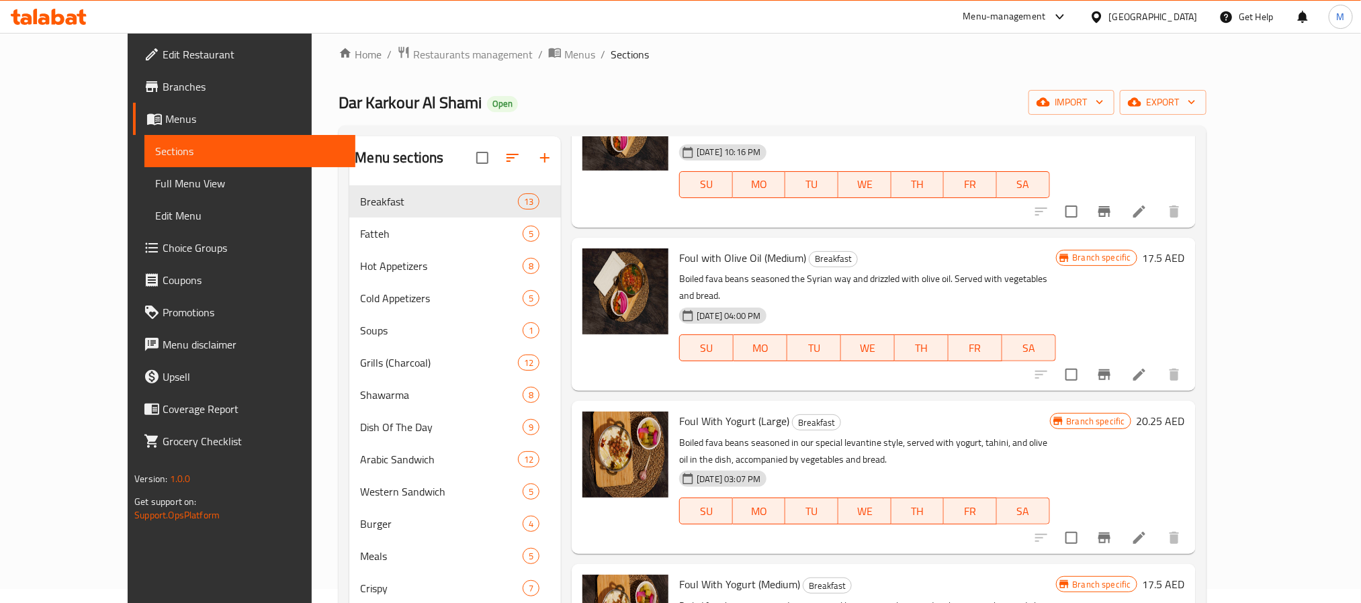
click at [697, 411] on span "Foul With Yogurt (Large)" at bounding box center [734, 421] width 110 height 20
copy h6 "Foul With Yogurt (Large)"
click at [1049, 412] on h6 "Foul With Yogurt (Large) Breakfast" at bounding box center [864, 421] width 370 height 19
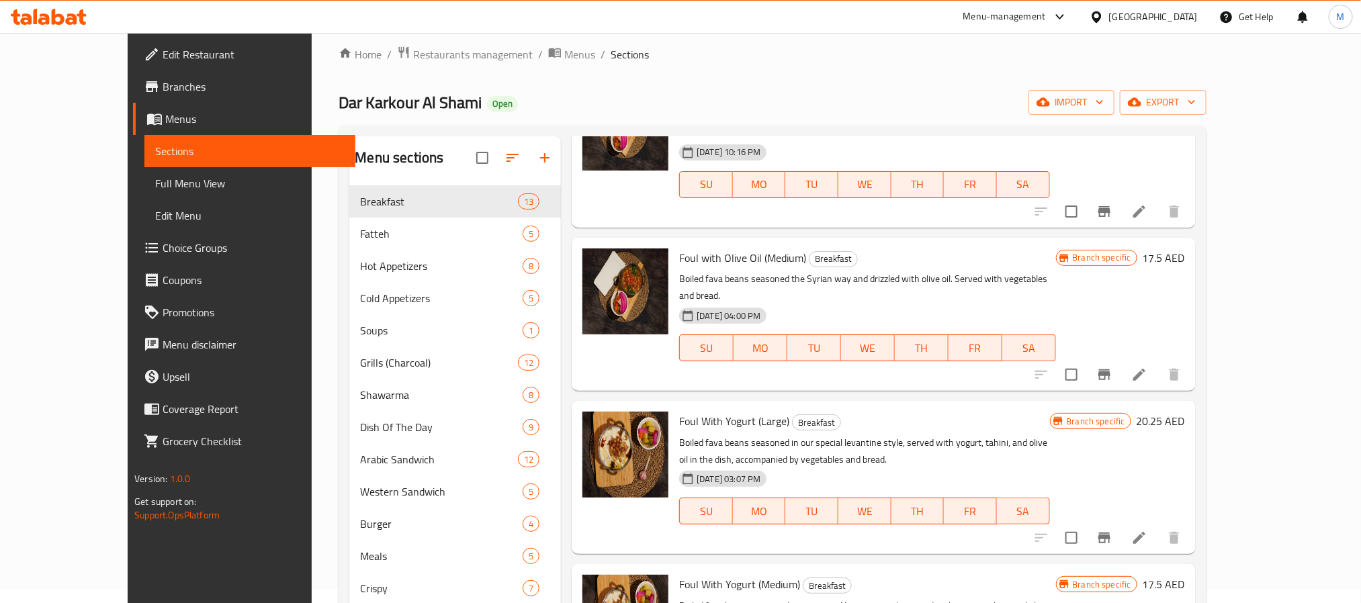
scroll to position [1108, 0]
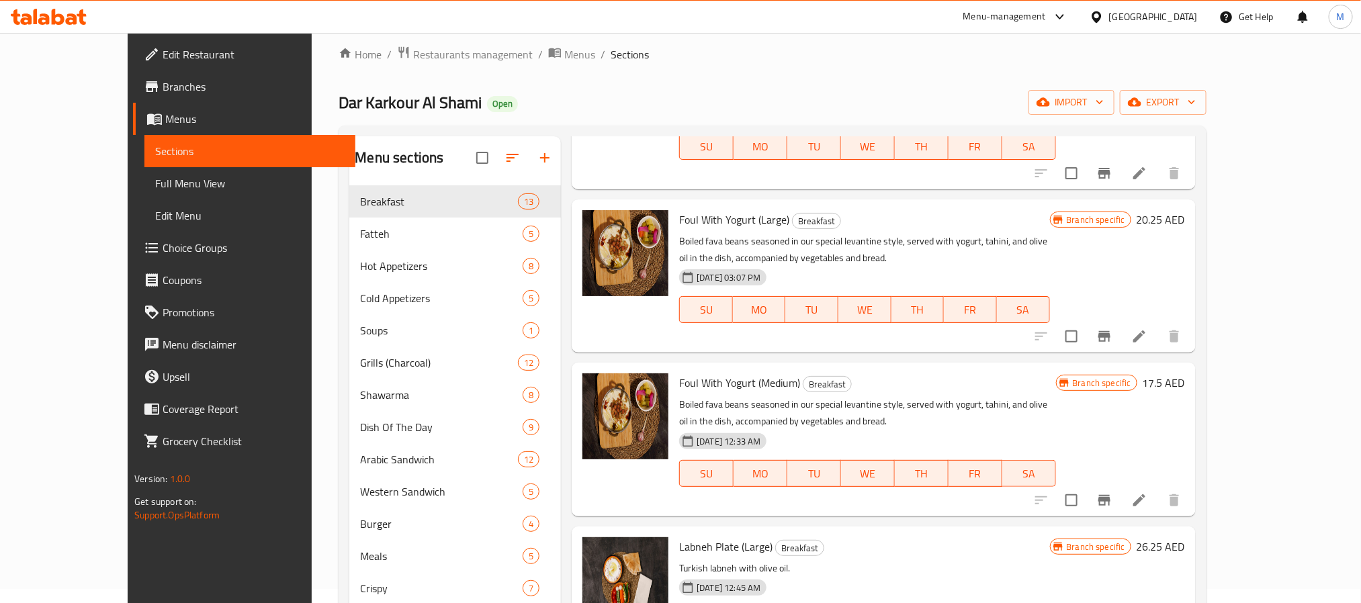
click at [1158, 488] on li at bounding box center [1139, 500] width 38 height 24
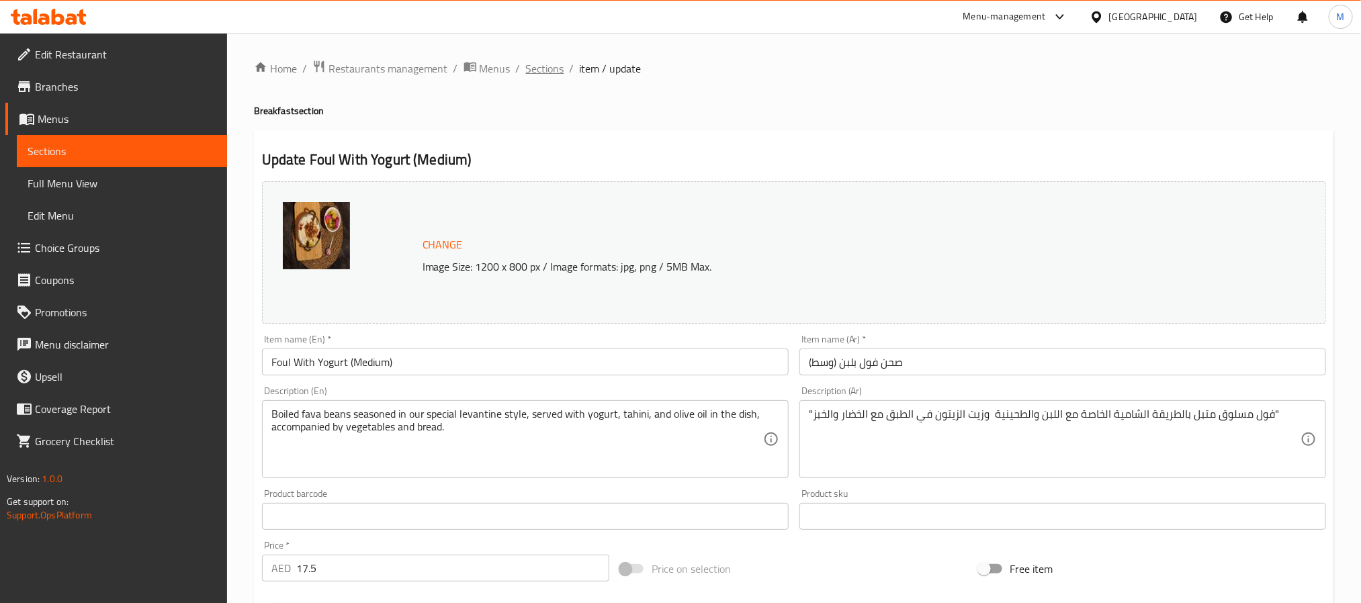
click at [539, 63] on span "Sections" at bounding box center [545, 68] width 38 height 16
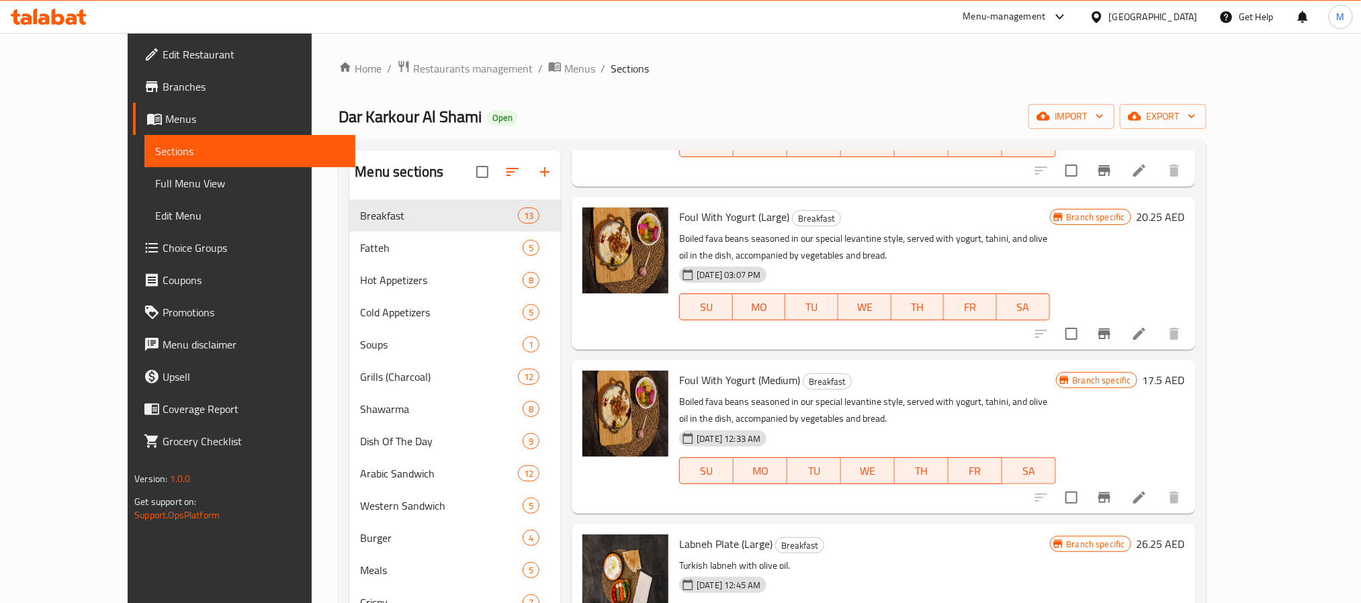
scroll to position [1161, 0]
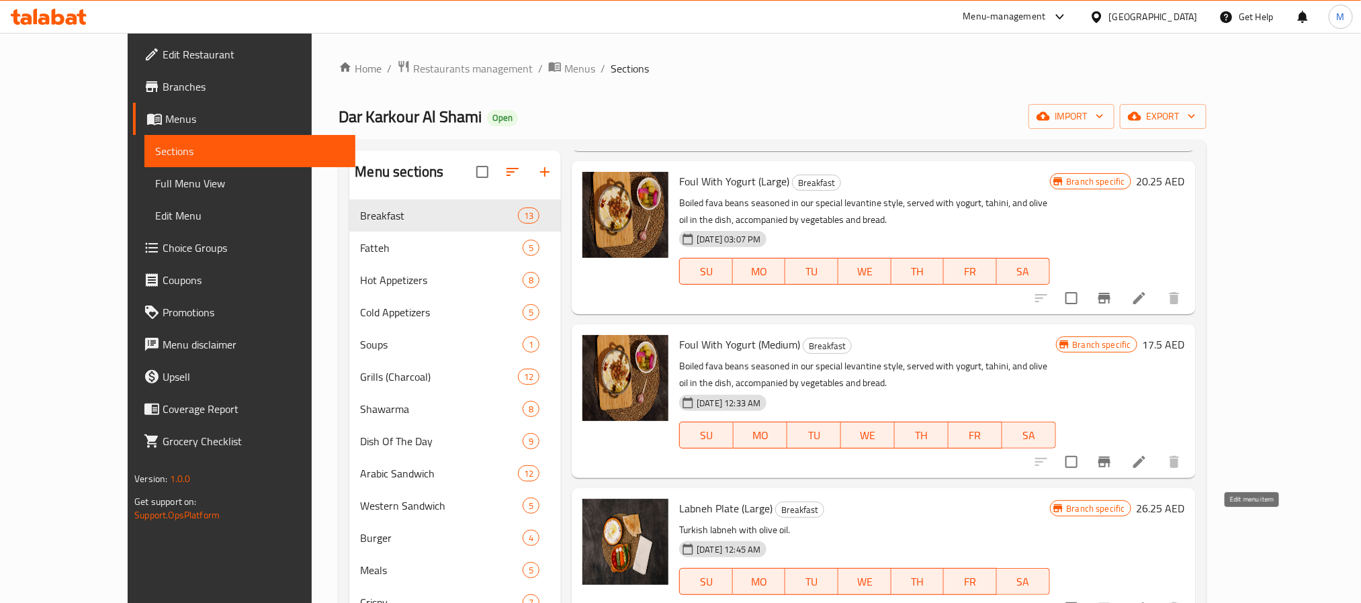
click at [1145, 602] on icon at bounding box center [1139, 608] width 12 height 12
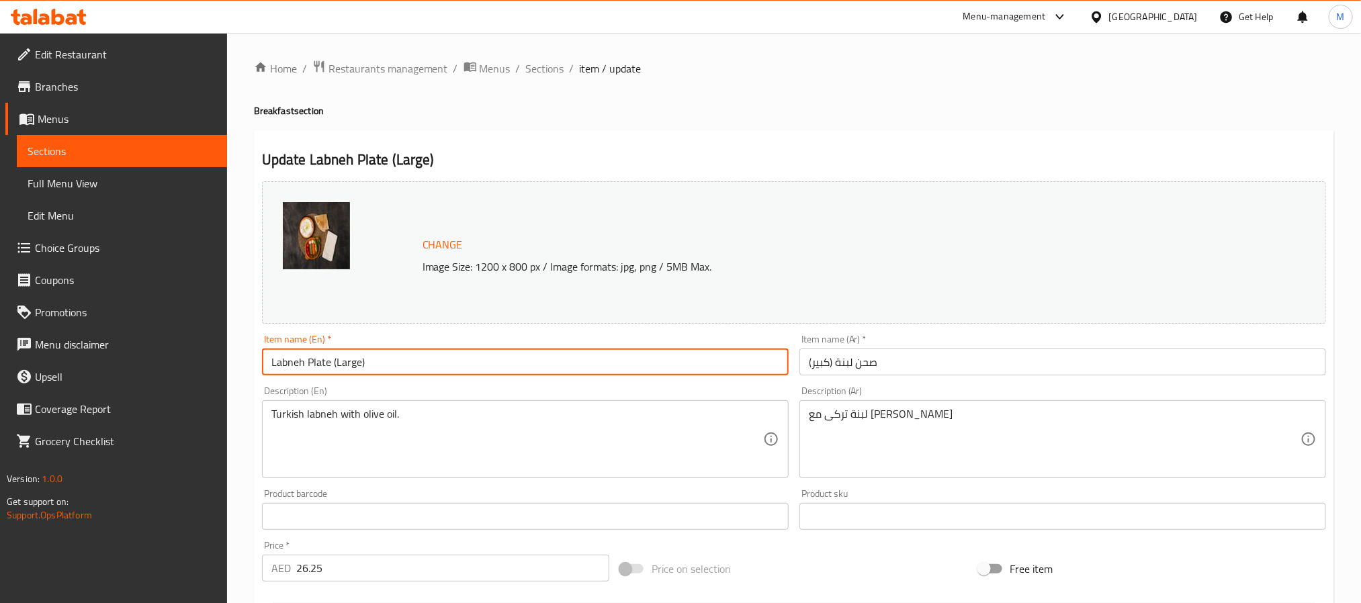
click at [453, 355] on input "Labneh Plate (Large)" at bounding box center [525, 362] width 527 height 27
click at [797, 334] on div "Item name (Ar)   * صحن لبنة (كبير) Item name (Ar) *" at bounding box center [1062, 355] width 537 height 52
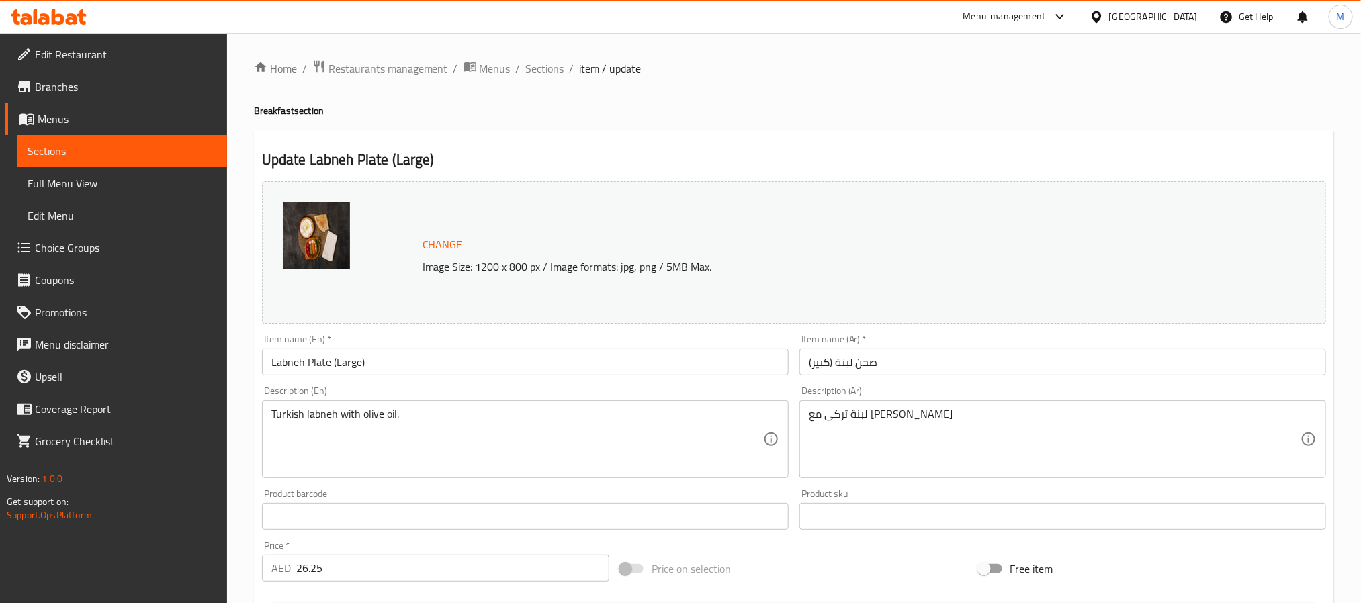
click at [534, 52] on div "Home / Restaurants management / Menus / Sections / item / update Breakfast sect…" at bounding box center [794, 501] width 1134 height 936
click at [534, 60] on span "Sections" at bounding box center [545, 68] width 38 height 16
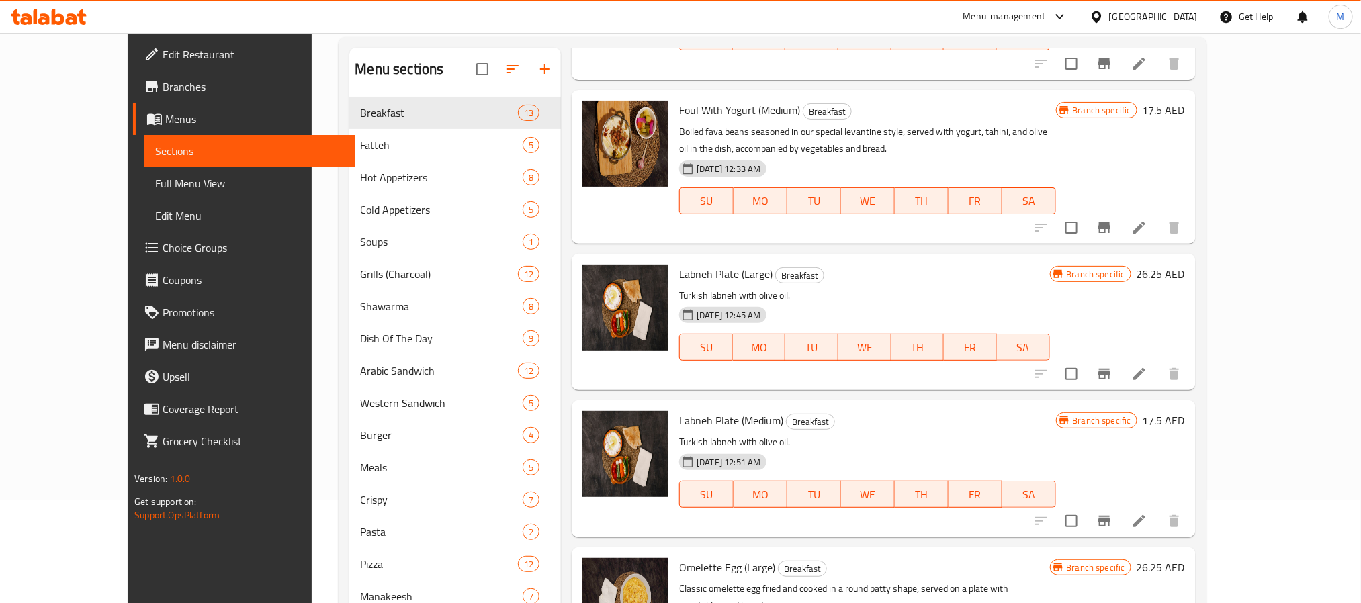
scroll to position [201, 0]
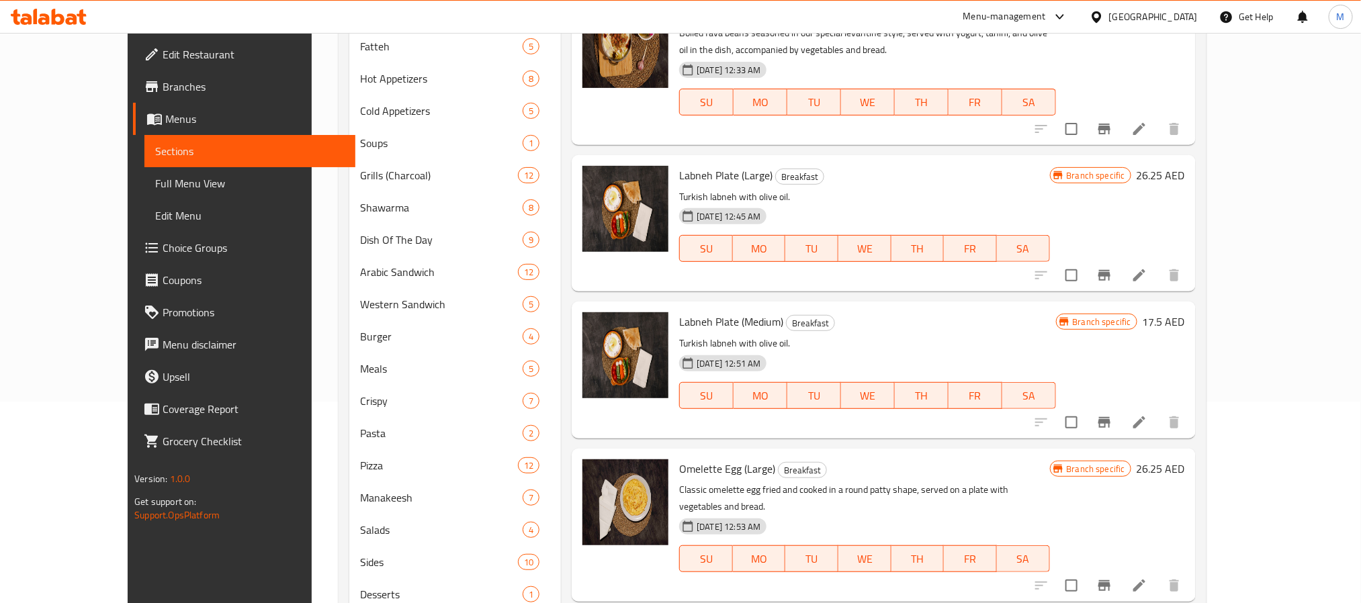
click at [1158, 410] on li at bounding box center [1139, 422] width 38 height 24
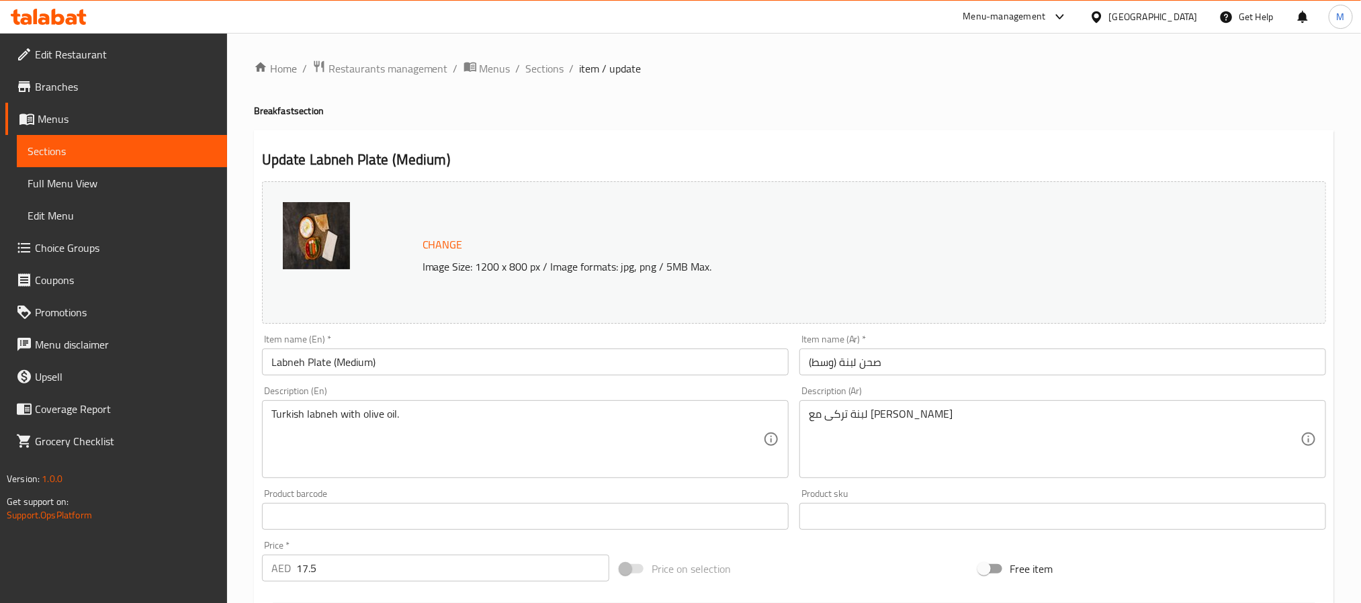
click at [417, 369] on input "Labneh Plate (Medium)" at bounding box center [525, 362] width 527 height 27
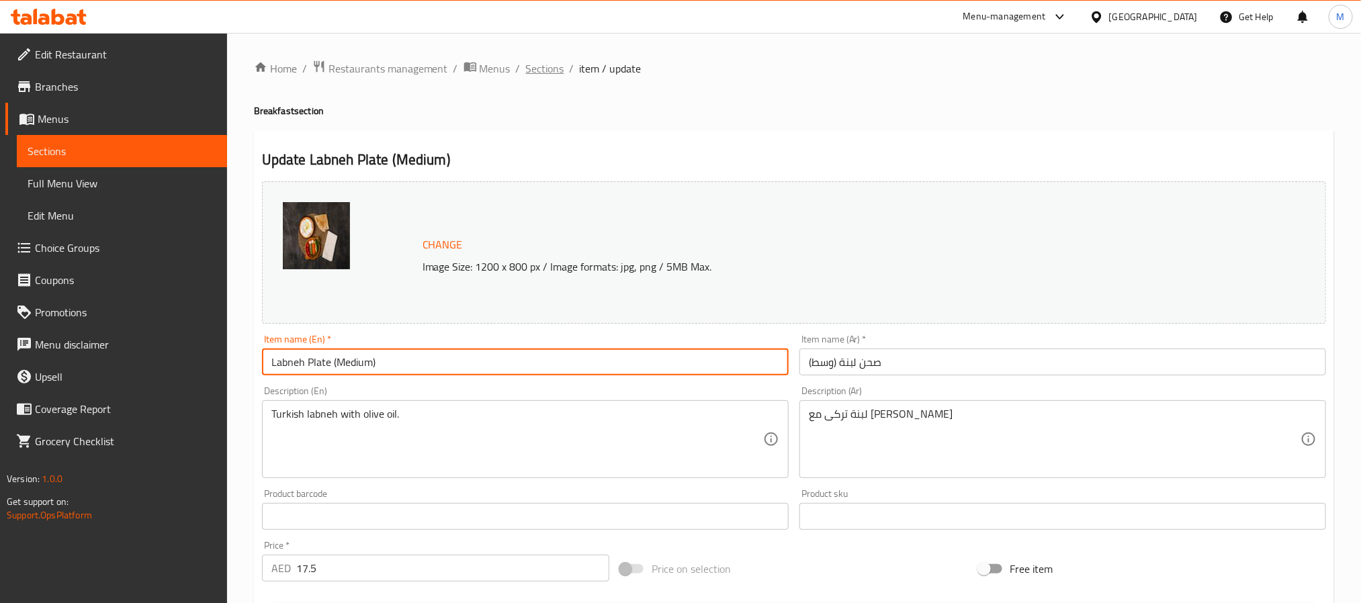
click at [530, 66] on span "Sections" at bounding box center [545, 68] width 38 height 16
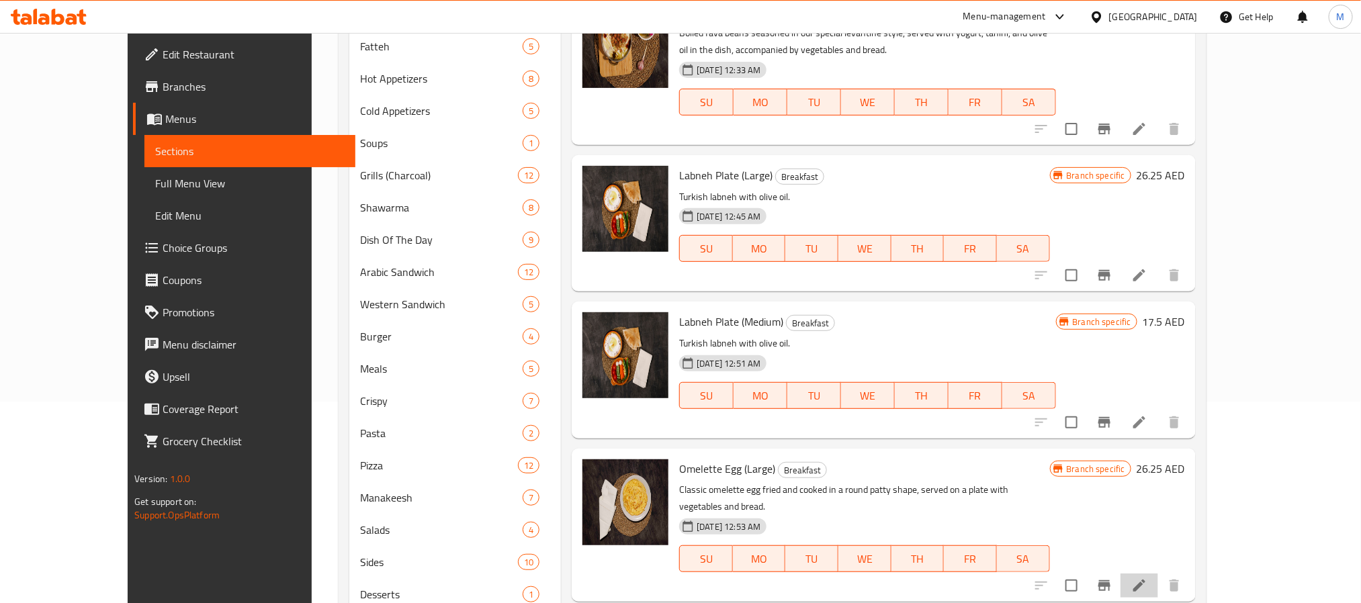
click at [1158, 574] on li at bounding box center [1139, 586] width 38 height 24
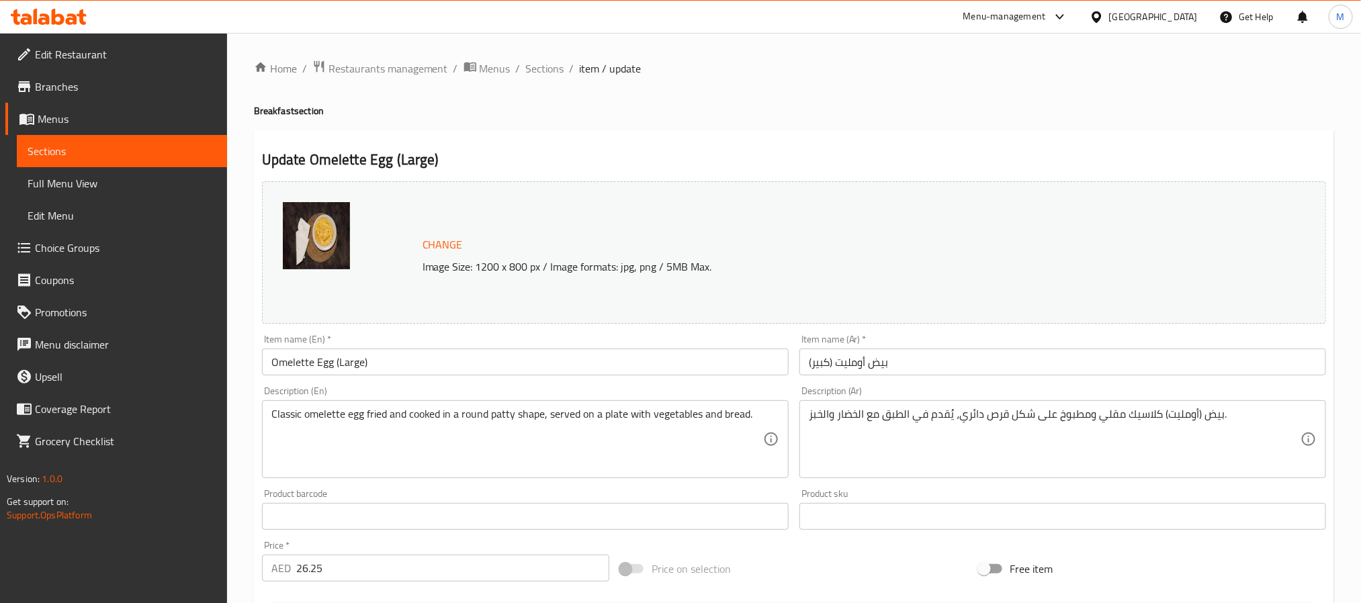
click at [508, 345] on div "Item name (En)   * Omelette Egg (Large) Item name (En) *" at bounding box center [525, 354] width 527 height 41
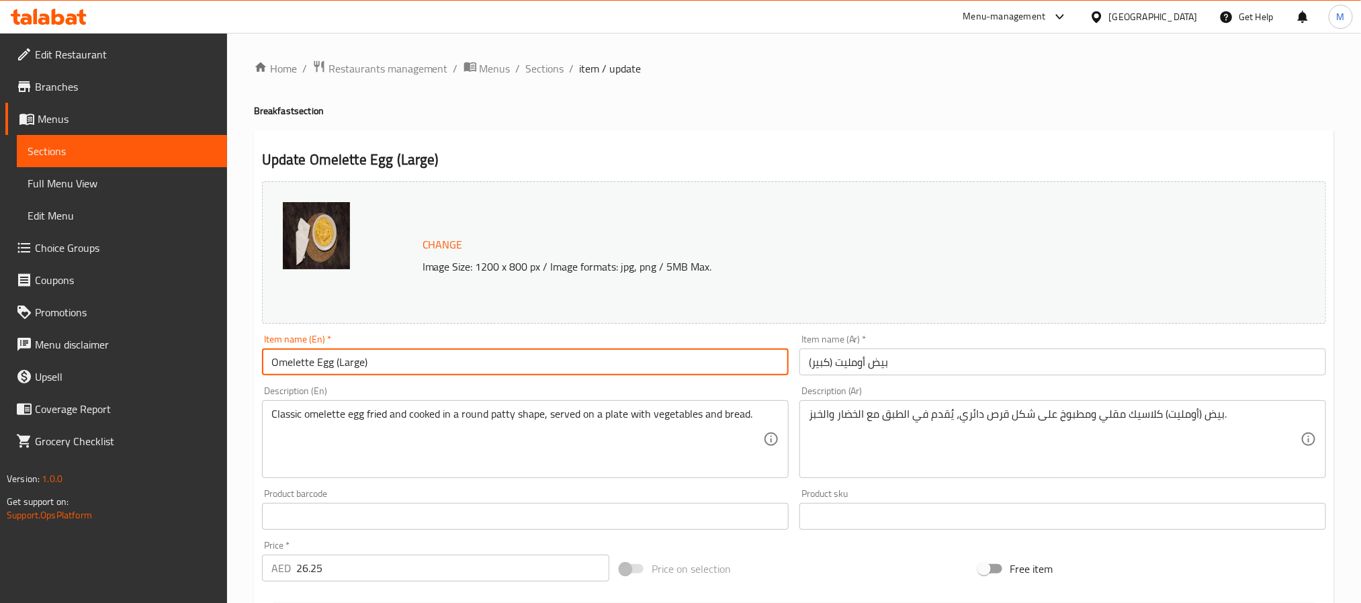
click at [508, 353] on input "Omelette Egg (Large)" at bounding box center [525, 362] width 527 height 27
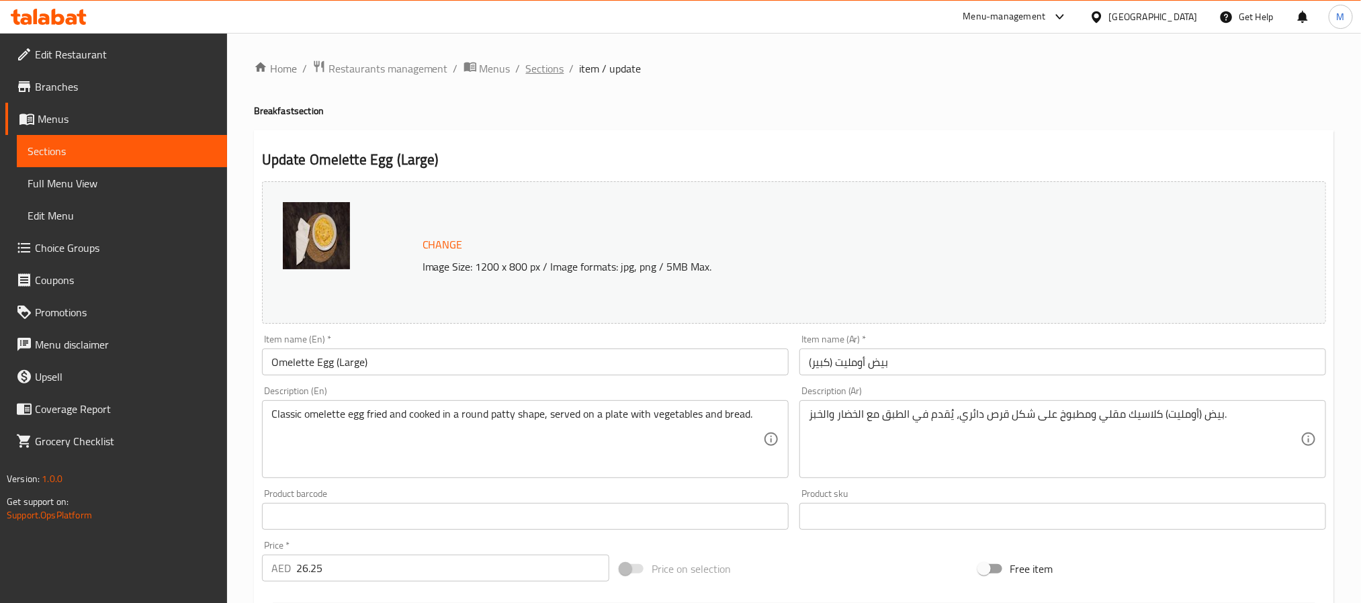
click at [553, 64] on span "Sections" at bounding box center [545, 68] width 38 height 16
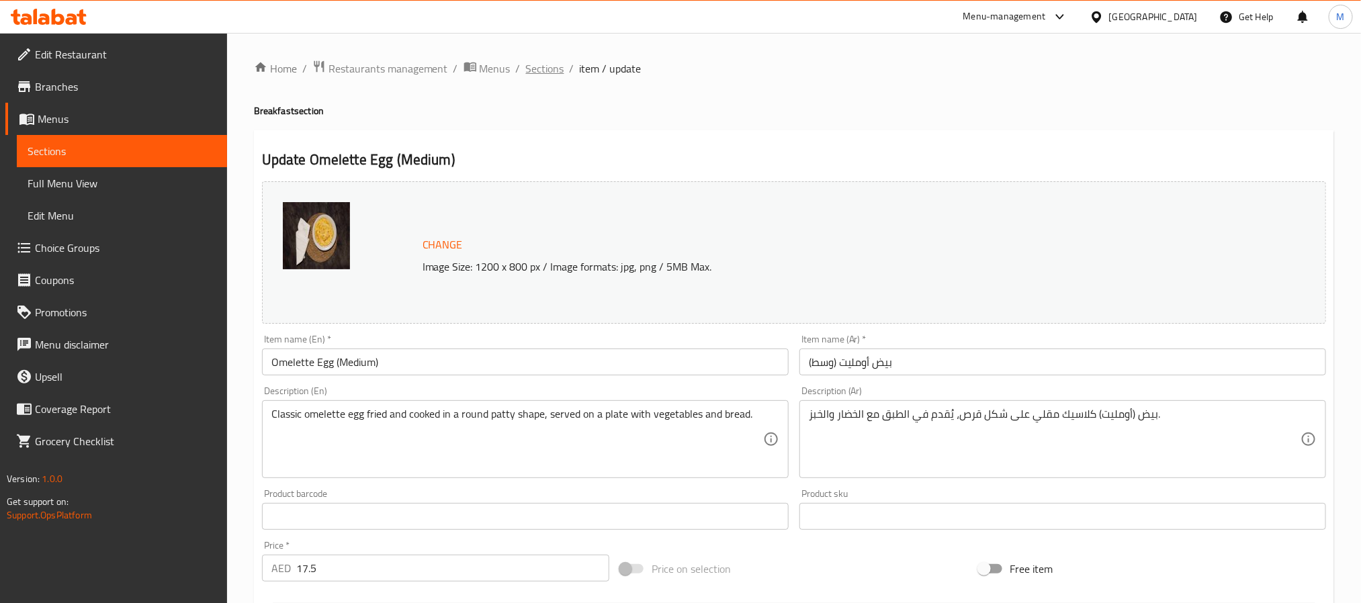
click at [547, 69] on span "Sections" at bounding box center [545, 68] width 38 height 16
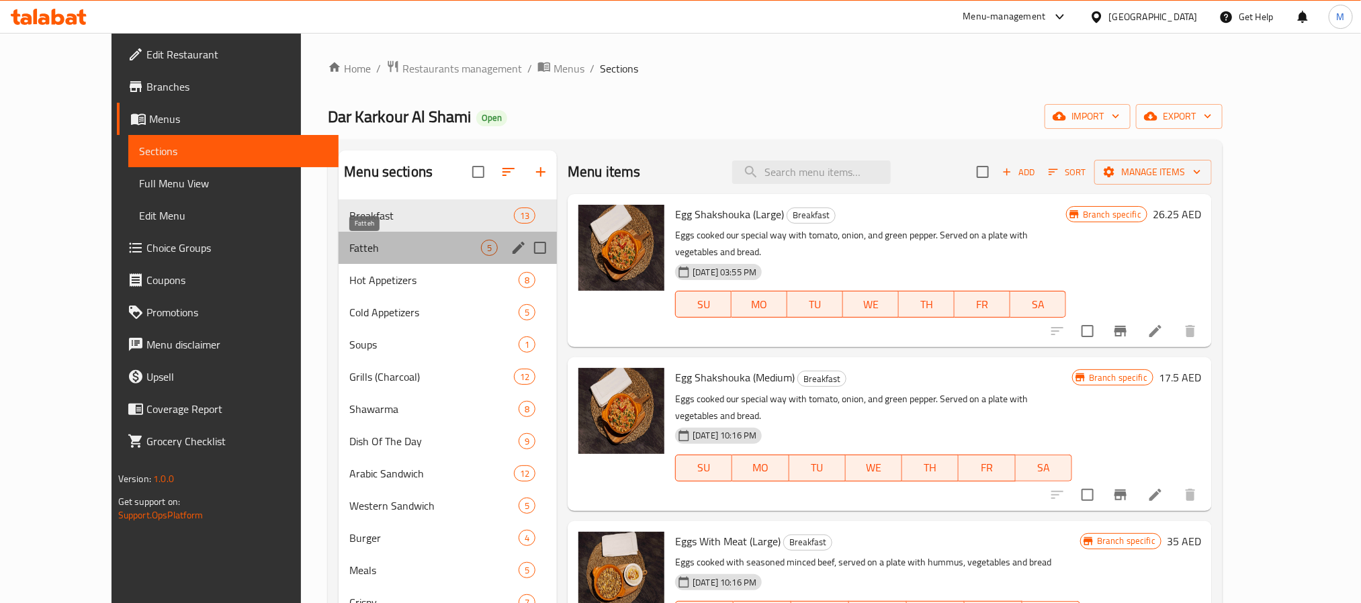
click at [349, 250] on span "Fatteh" at bounding box center [415, 248] width 132 height 16
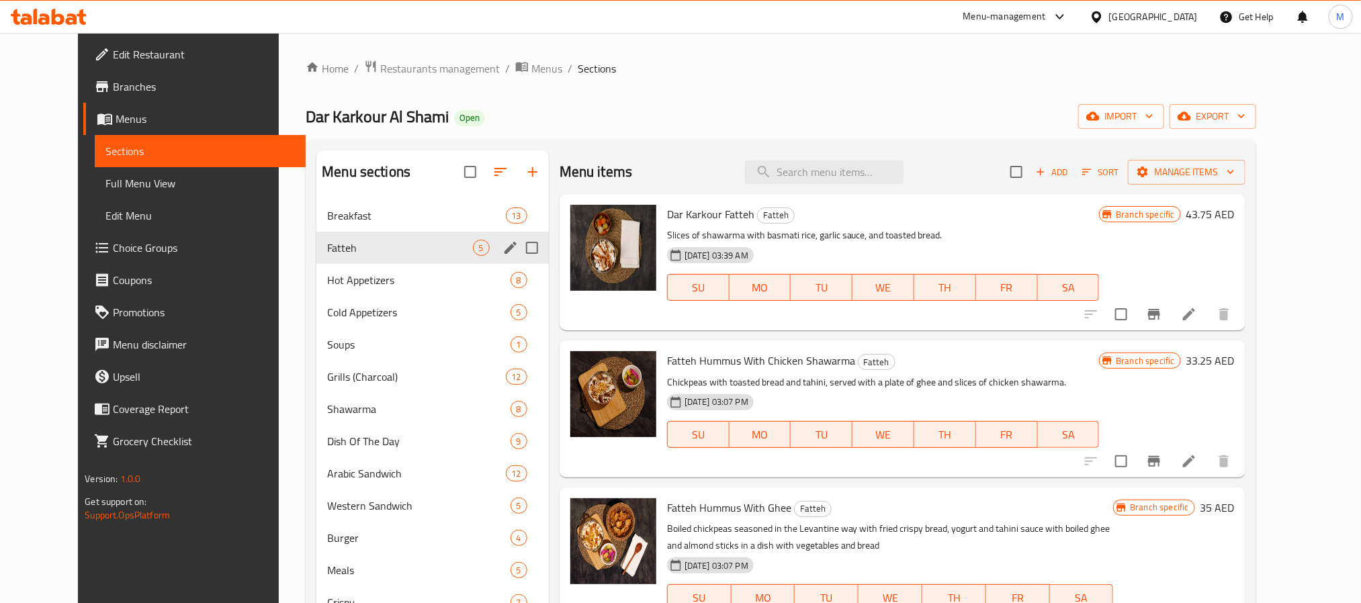
drag, startPoint x: 355, startPoint y: 252, endPoint x: 371, endPoint y: 246, distance: 17.6
click at [355, 252] on span "Fatteh" at bounding box center [399, 248] width 145 height 16
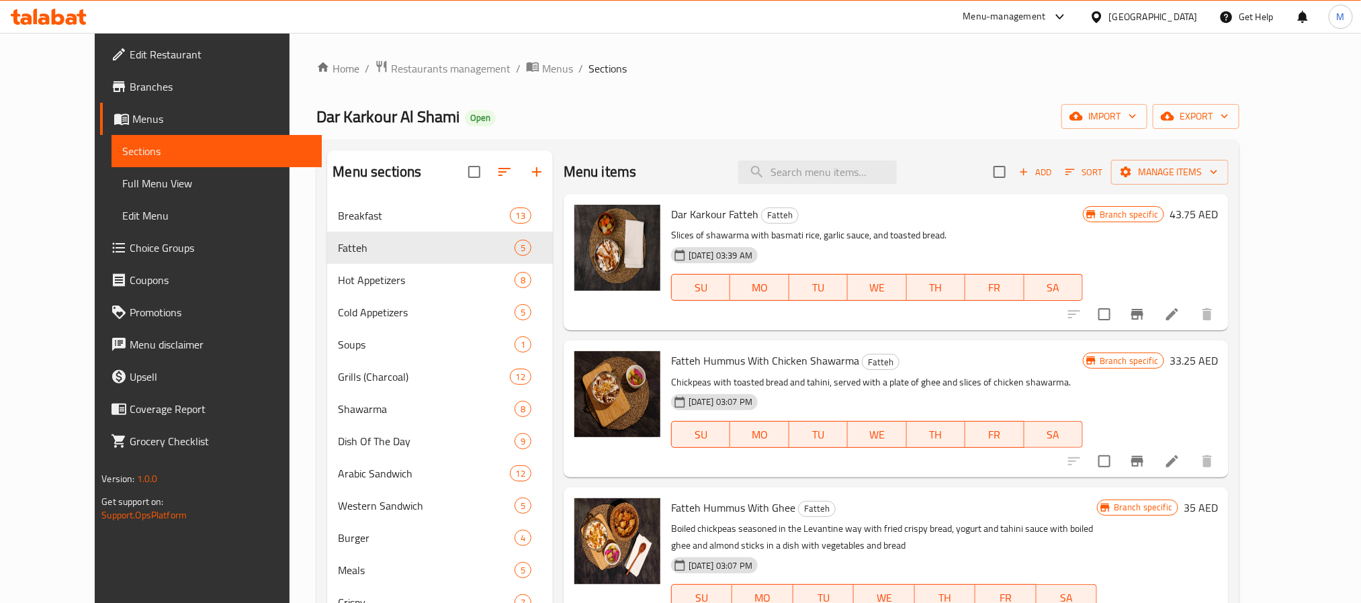
click at [935, 246] on div "[DATE] 03:39 AM SU MO TU WE TH FR SA" at bounding box center [877, 278] width 422 height 73
click at [1191, 311] on li at bounding box center [1172, 314] width 38 height 24
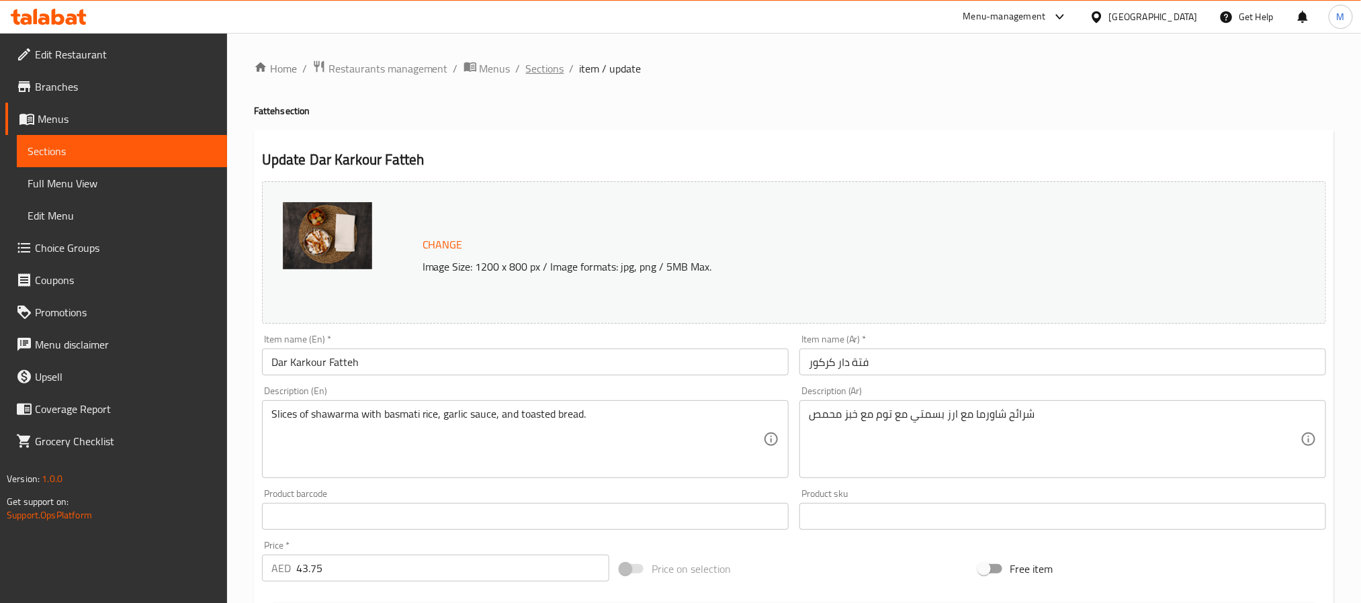
click at [538, 75] on span "Sections" at bounding box center [545, 68] width 38 height 16
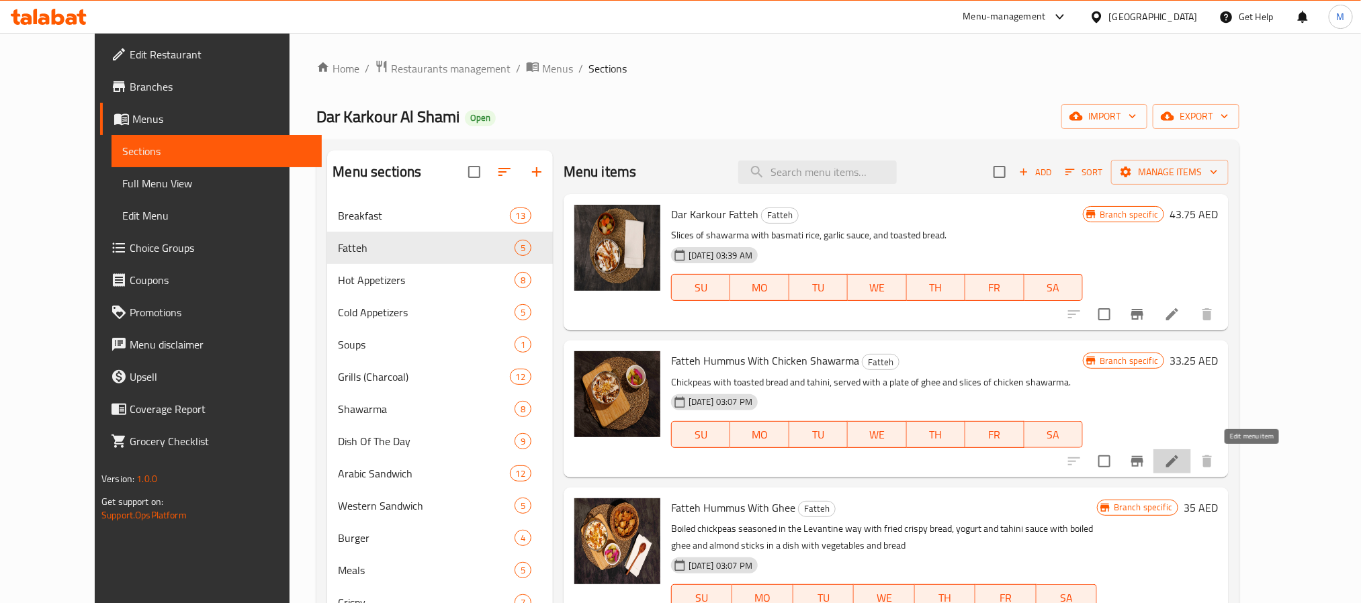
click at [1180, 465] on icon at bounding box center [1172, 461] width 16 height 16
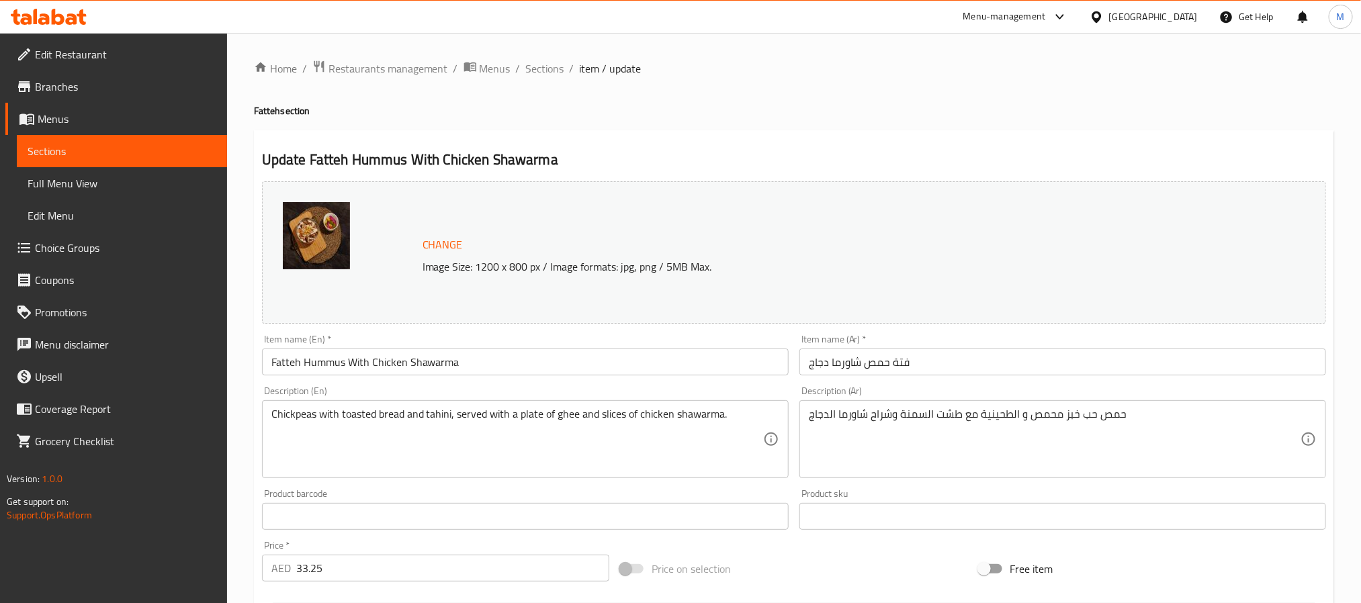
click at [522, 60] on ol "Home / Restaurants management / Menus / Sections / item / update" at bounding box center [794, 68] width 1080 height 17
click at [535, 65] on span "Sections" at bounding box center [545, 68] width 38 height 16
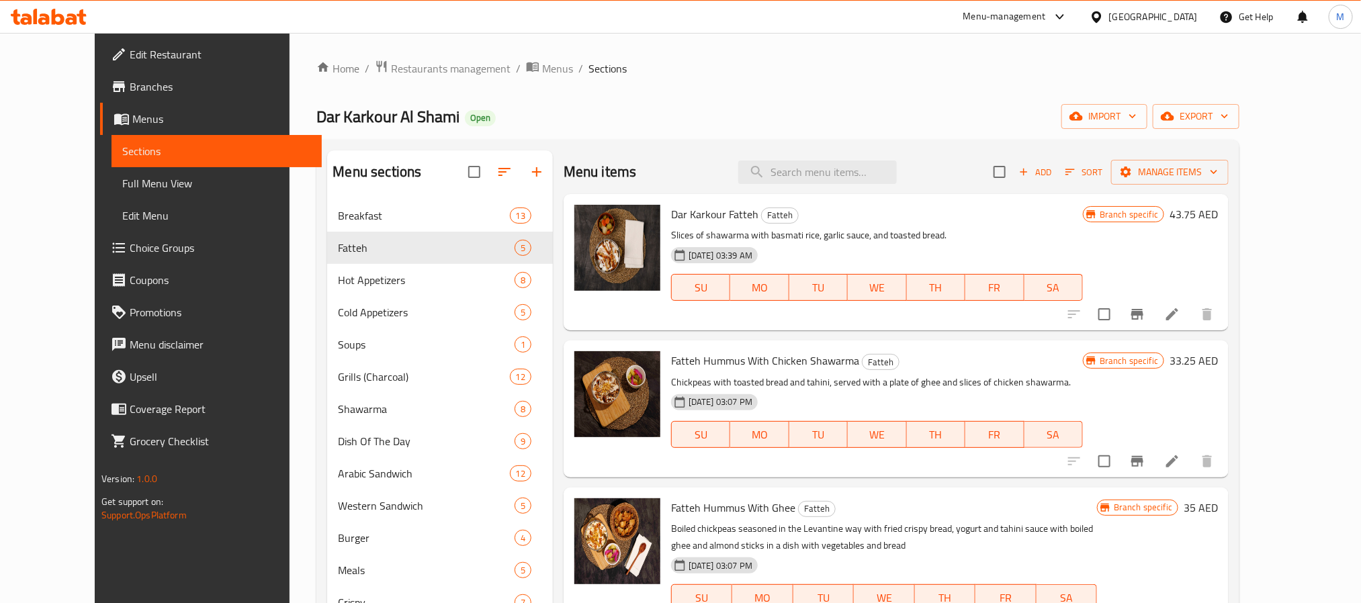
scroll to position [119, 0]
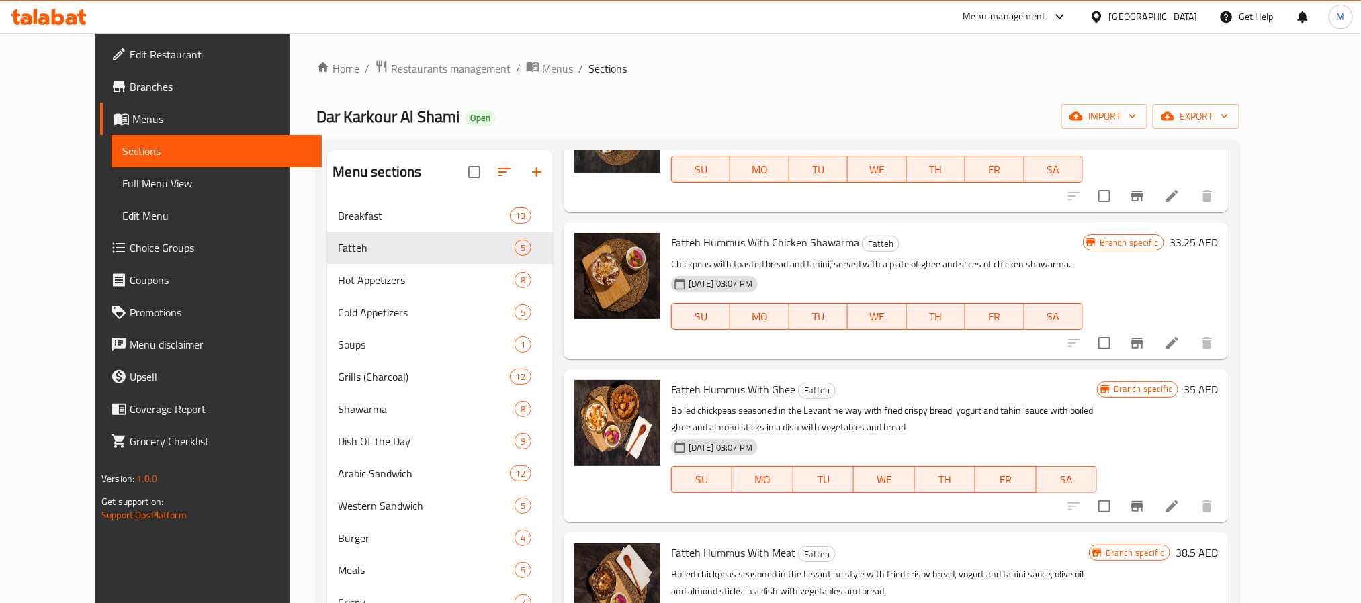
click at [1228, 526] on div "Menu items Add Sort Manage items Dar Karkour Fatteh Fatteh Slices of shawarma w…" at bounding box center [891, 499] width 676 height 699
click at [1180, 502] on icon at bounding box center [1172, 506] width 16 height 16
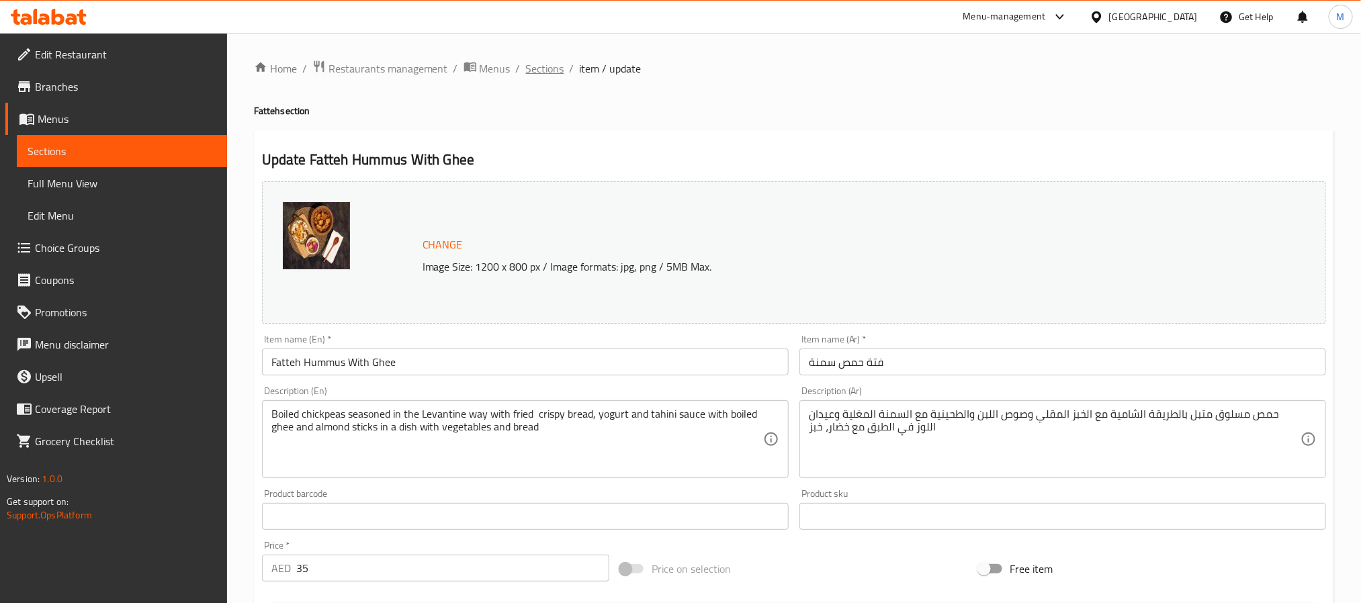
click at [527, 66] on span "Sections" at bounding box center [545, 68] width 38 height 16
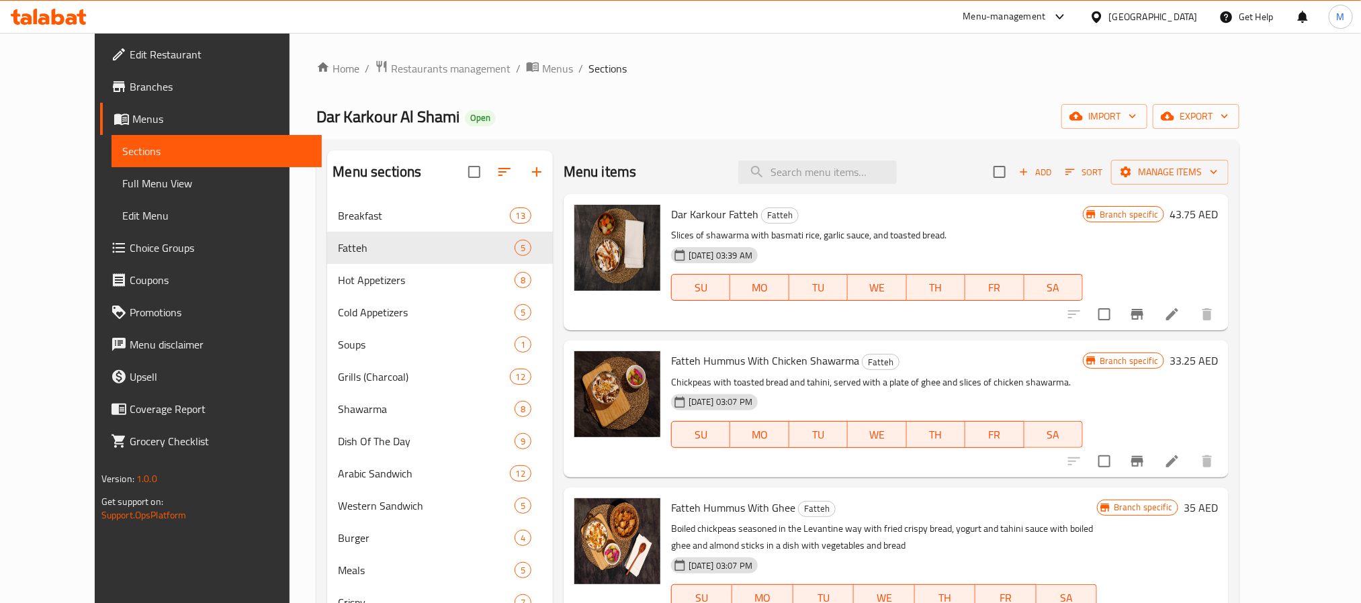
click at [1180, 460] on icon at bounding box center [1172, 461] width 16 height 16
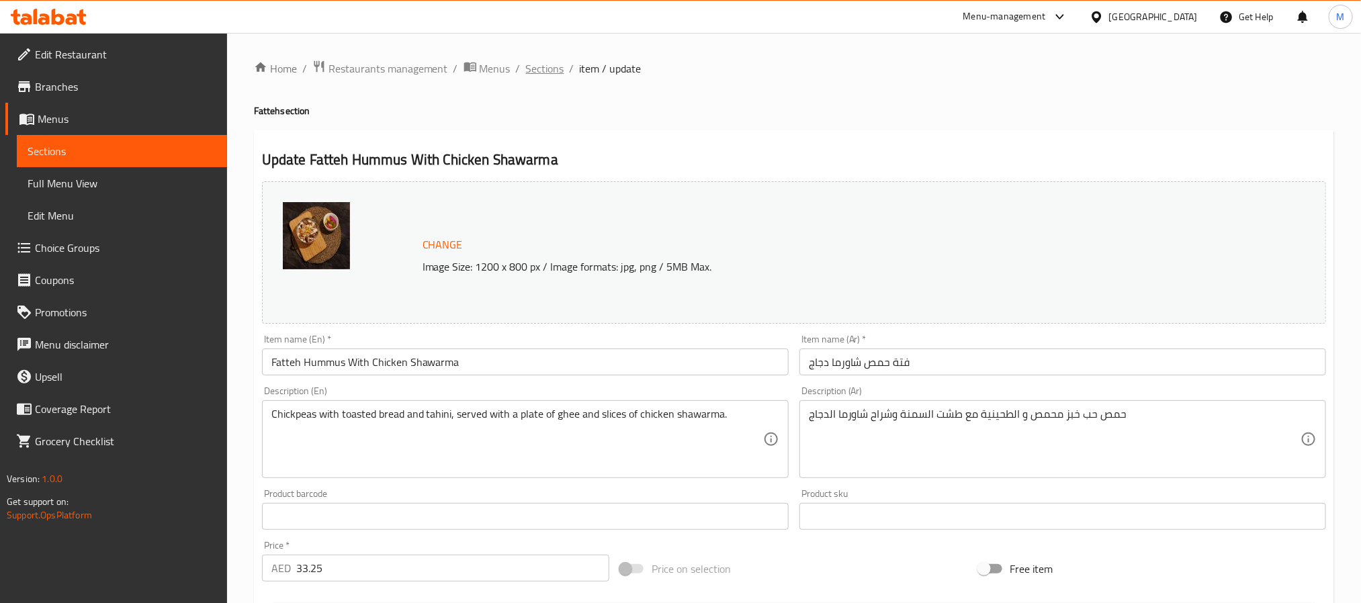
click at [526, 73] on span "Sections" at bounding box center [545, 68] width 38 height 16
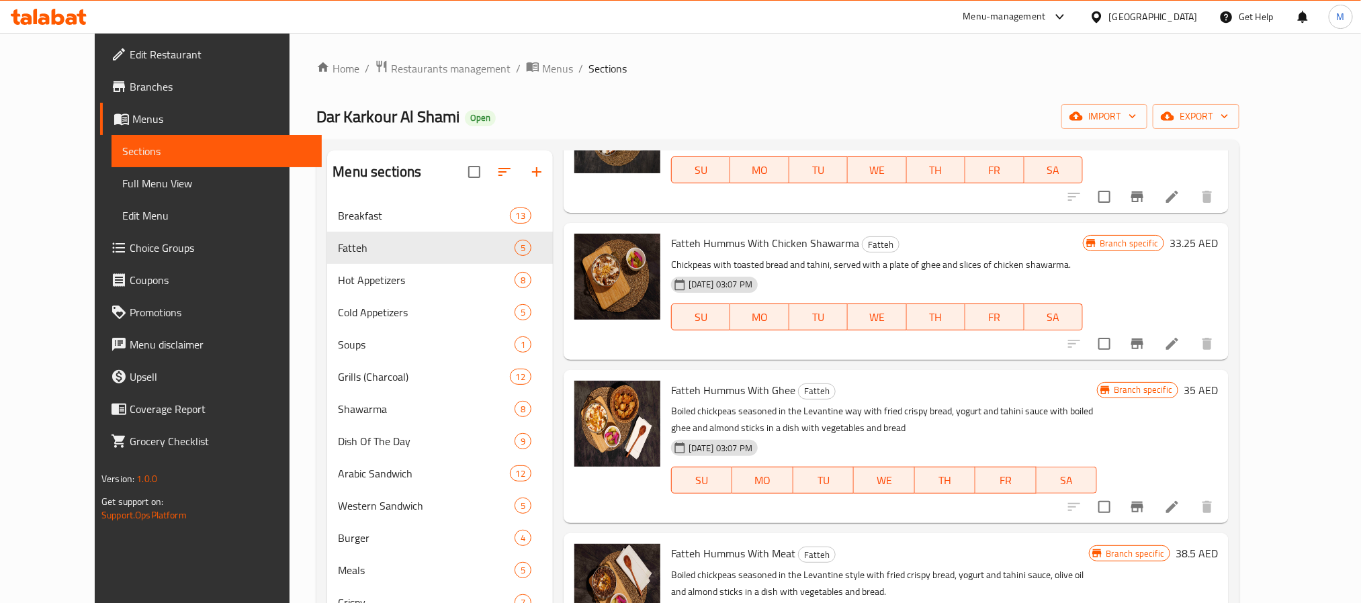
scroll to position [119, 0]
click at [1178, 508] on icon at bounding box center [1172, 506] width 12 height 12
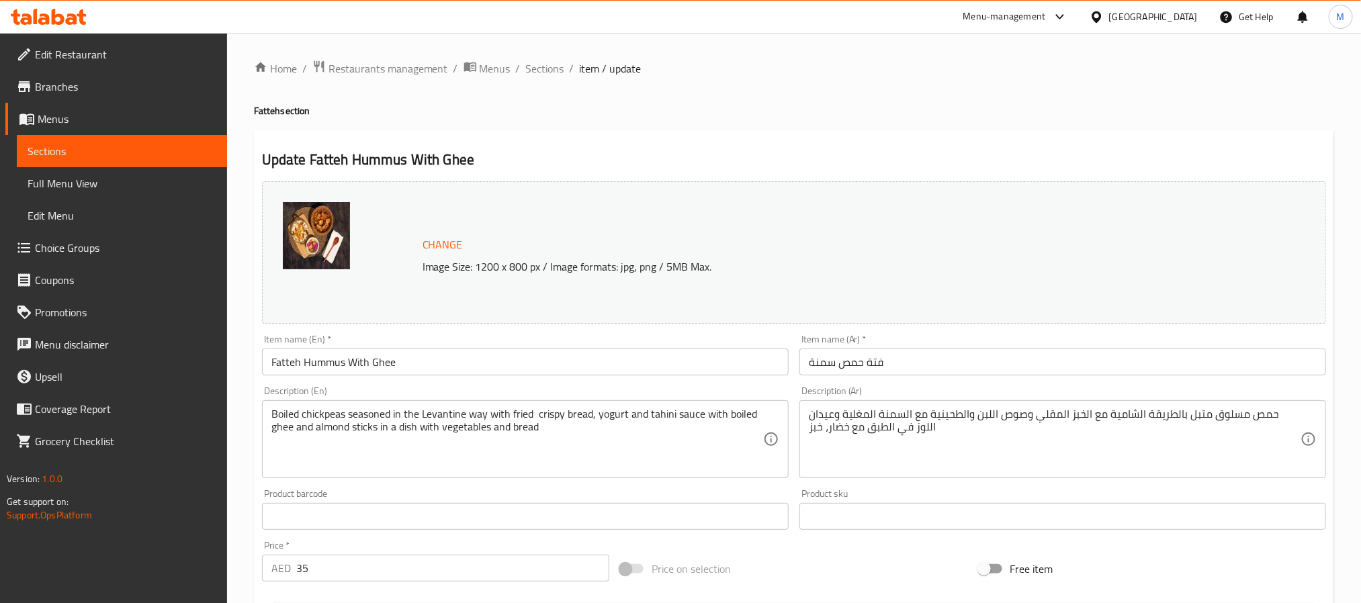
click at [542, 44] on div "Home / Restaurants management / Menus / Sections / item / update Fatteh section…" at bounding box center [794, 501] width 1134 height 936
click at [544, 54] on div "Home / Restaurants management / Menus / Sections / item / update Fatteh section…" at bounding box center [794, 501] width 1134 height 936
click at [559, 69] on span "Sections" at bounding box center [545, 68] width 38 height 16
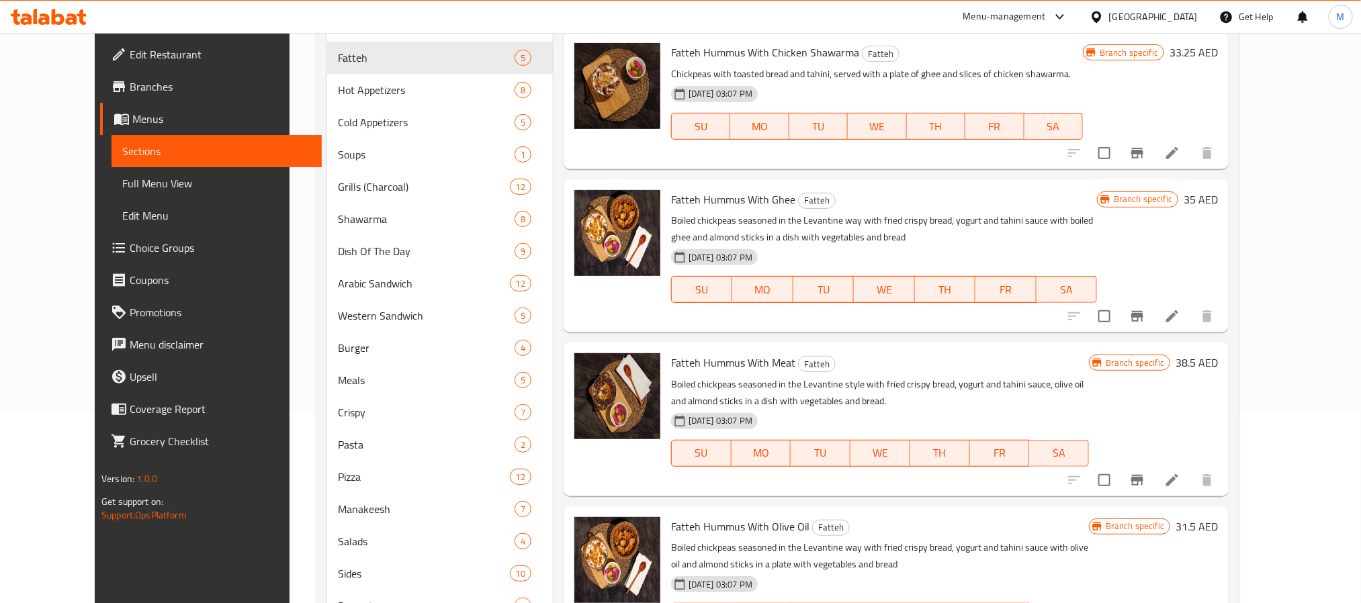
scroll to position [201, 0]
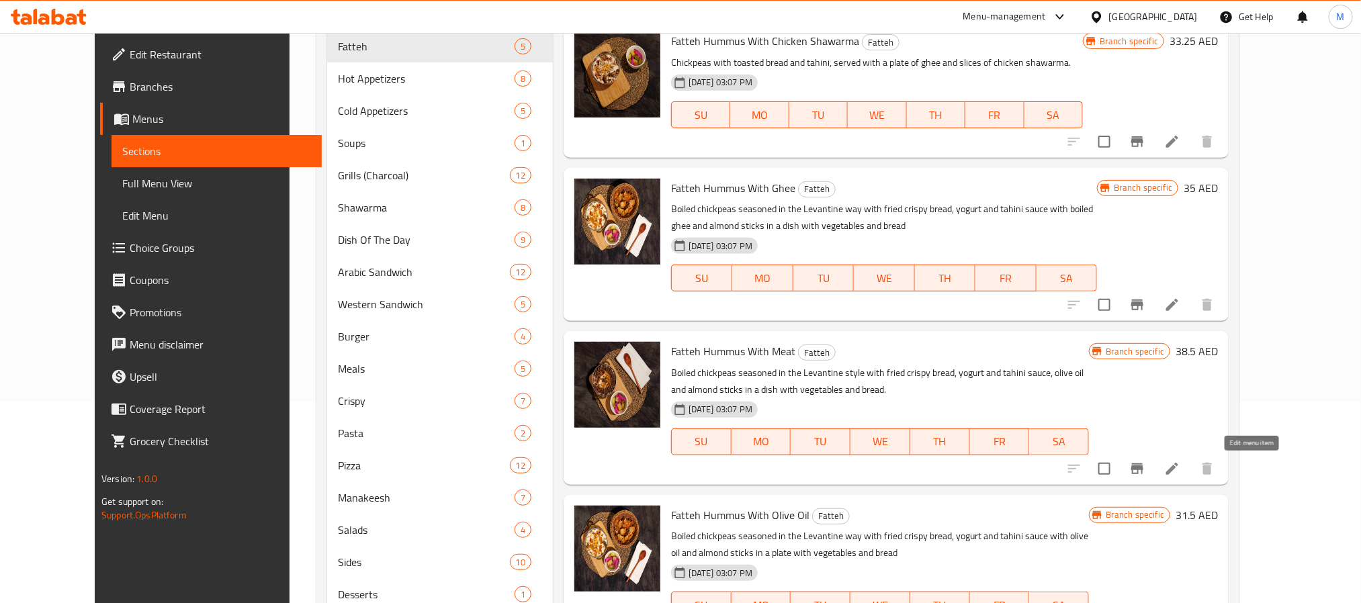
click at [1180, 467] on icon at bounding box center [1172, 469] width 16 height 16
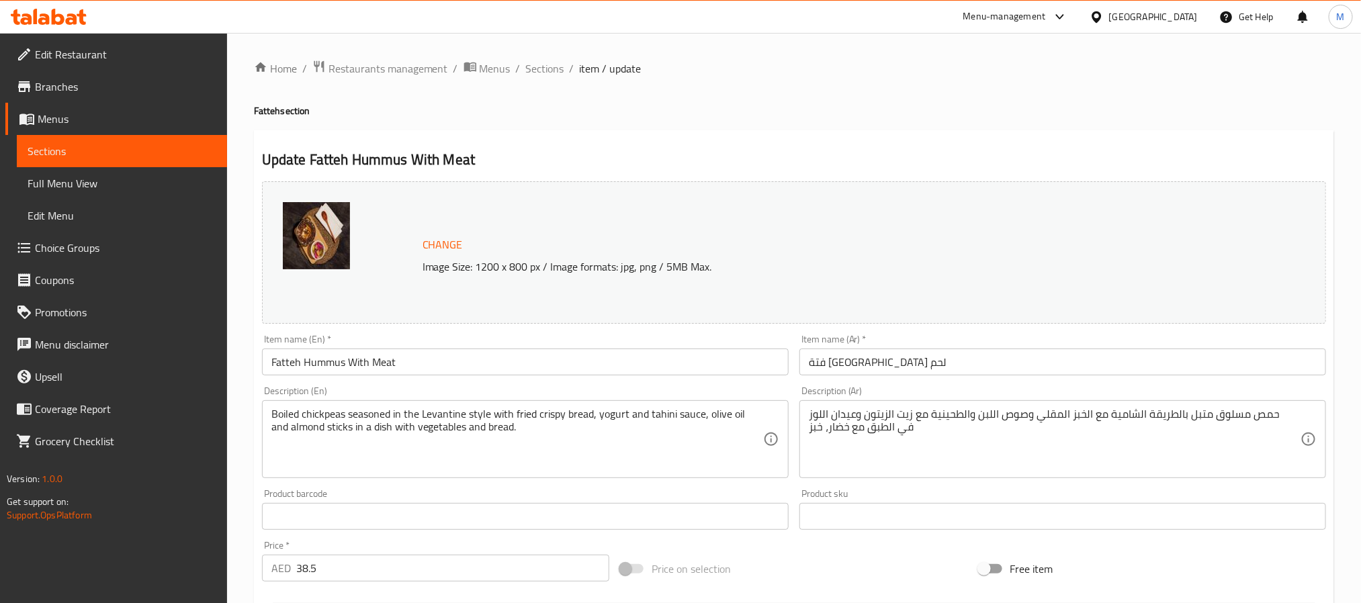
click at [441, 341] on div "Item name (En)   * Fatteh Hummus With Meat Item name (En) *" at bounding box center [525, 354] width 527 height 41
click at [544, 75] on span "Sections" at bounding box center [545, 68] width 38 height 16
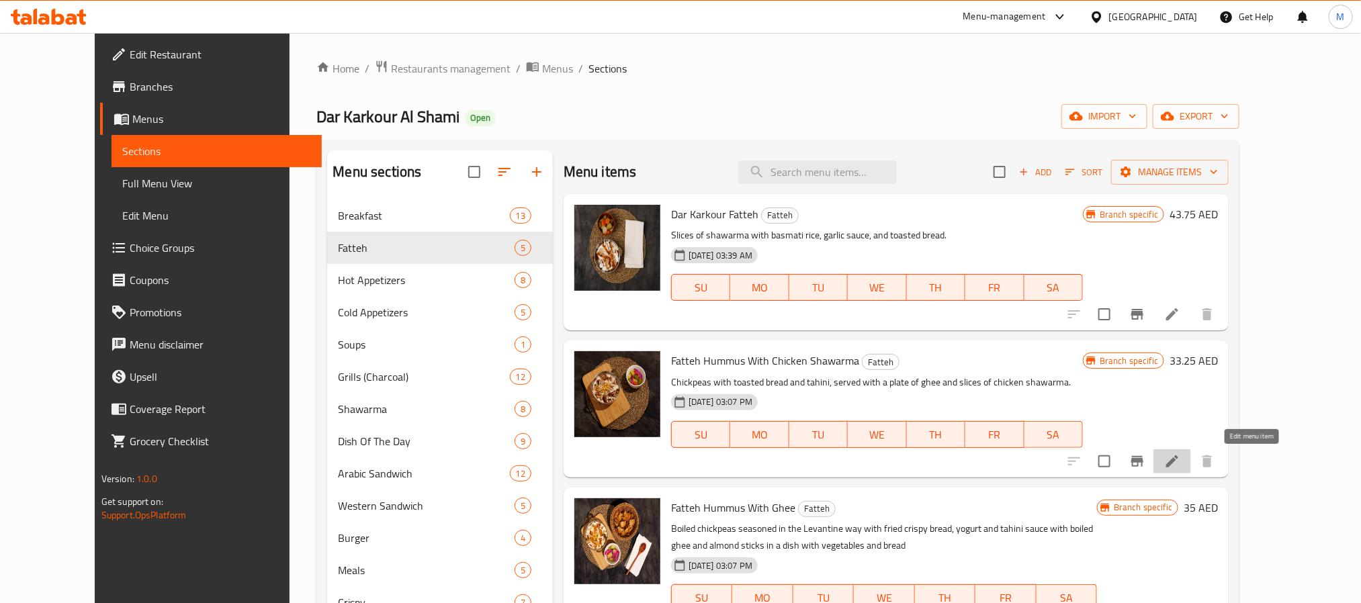
click at [1180, 463] on icon at bounding box center [1172, 461] width 16 height 16
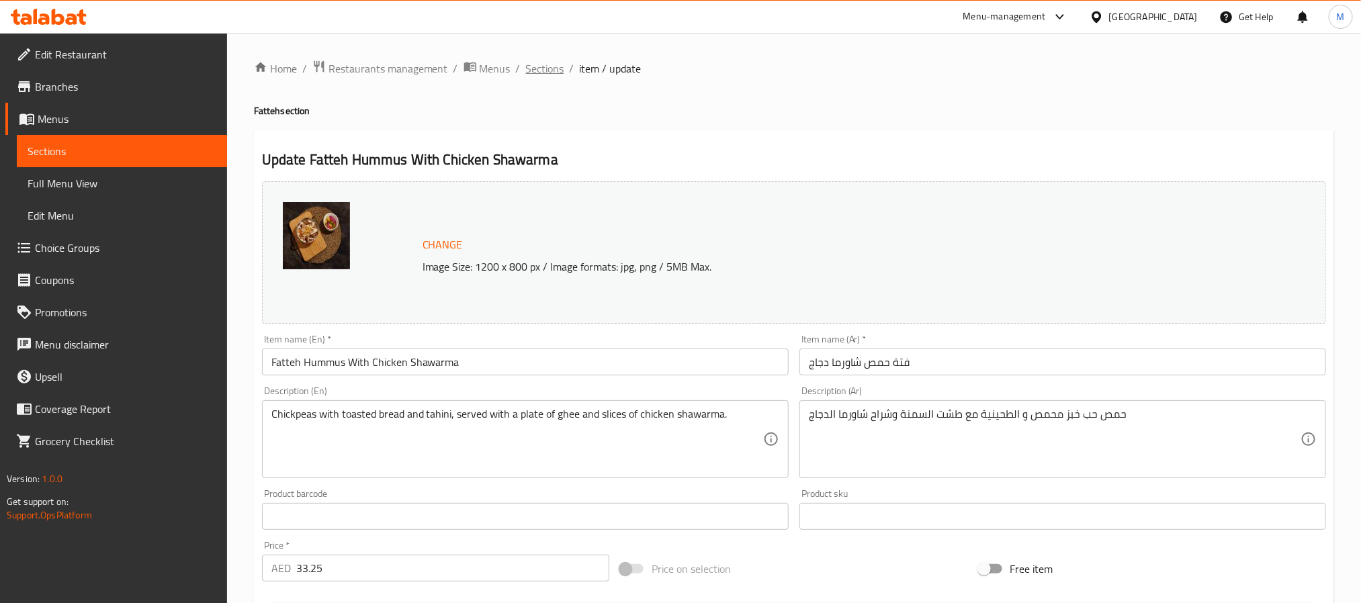
click at [539, 66] on span "Sections" at bounding box center [545, 68] width 38 height 16
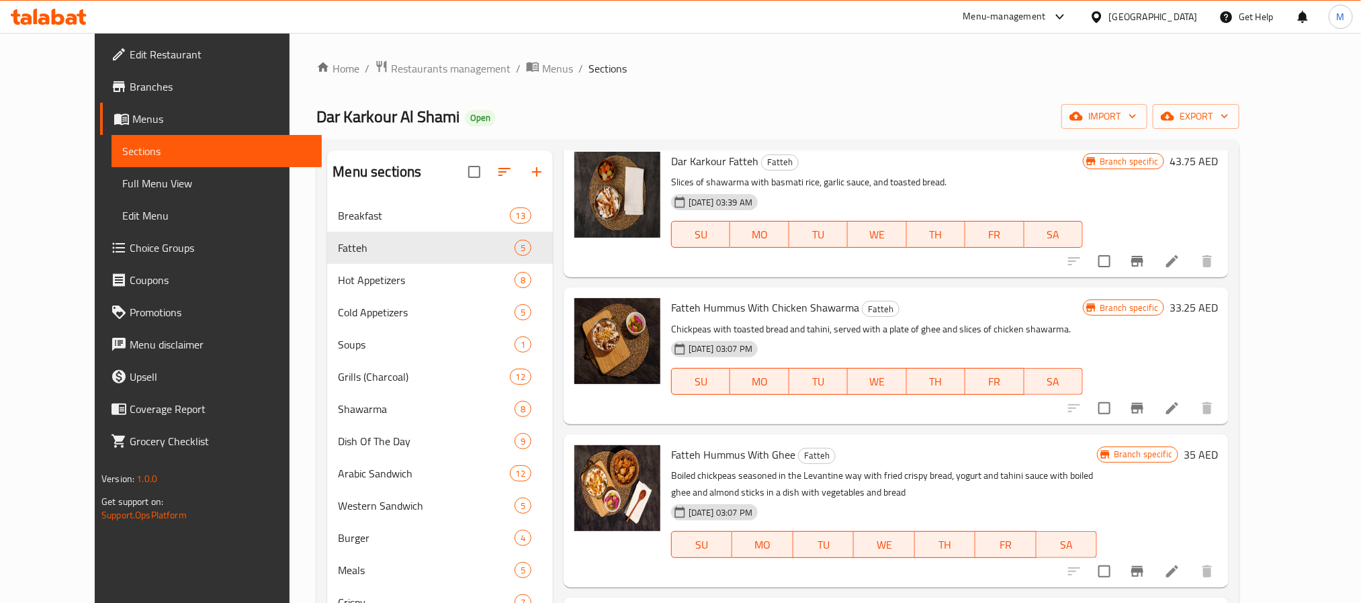
scroll to position [119, 0]
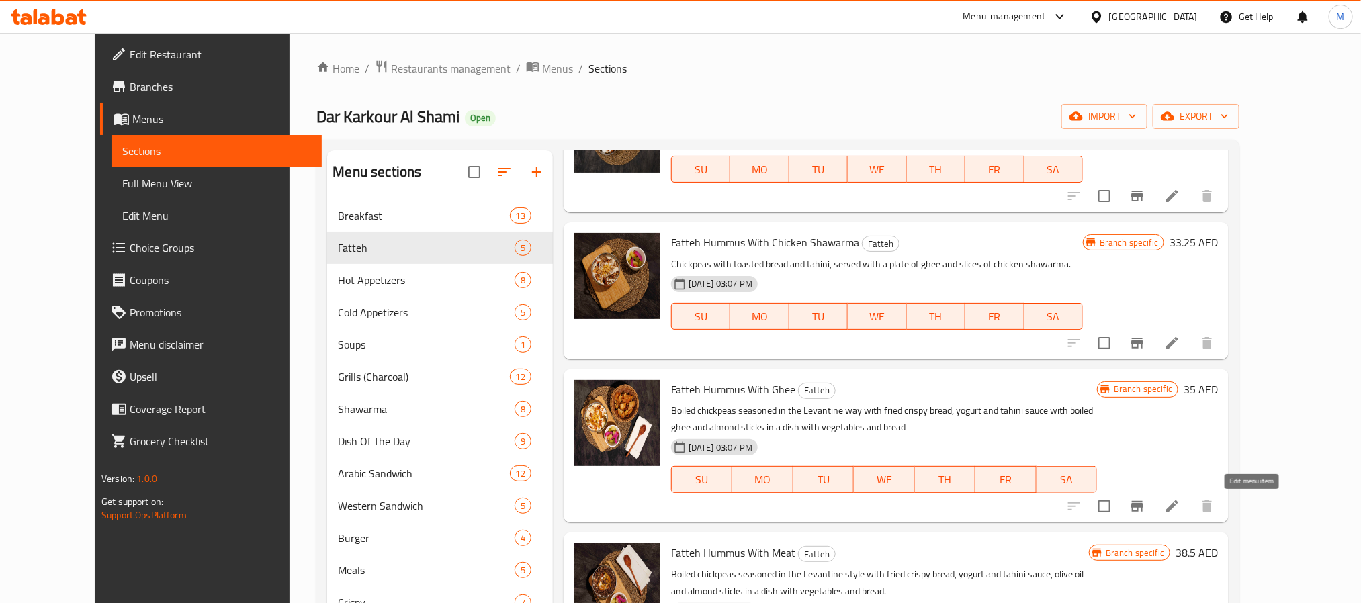
click at [1180, 504] on icon at bounding box center [1172, 506] width 16 height 16
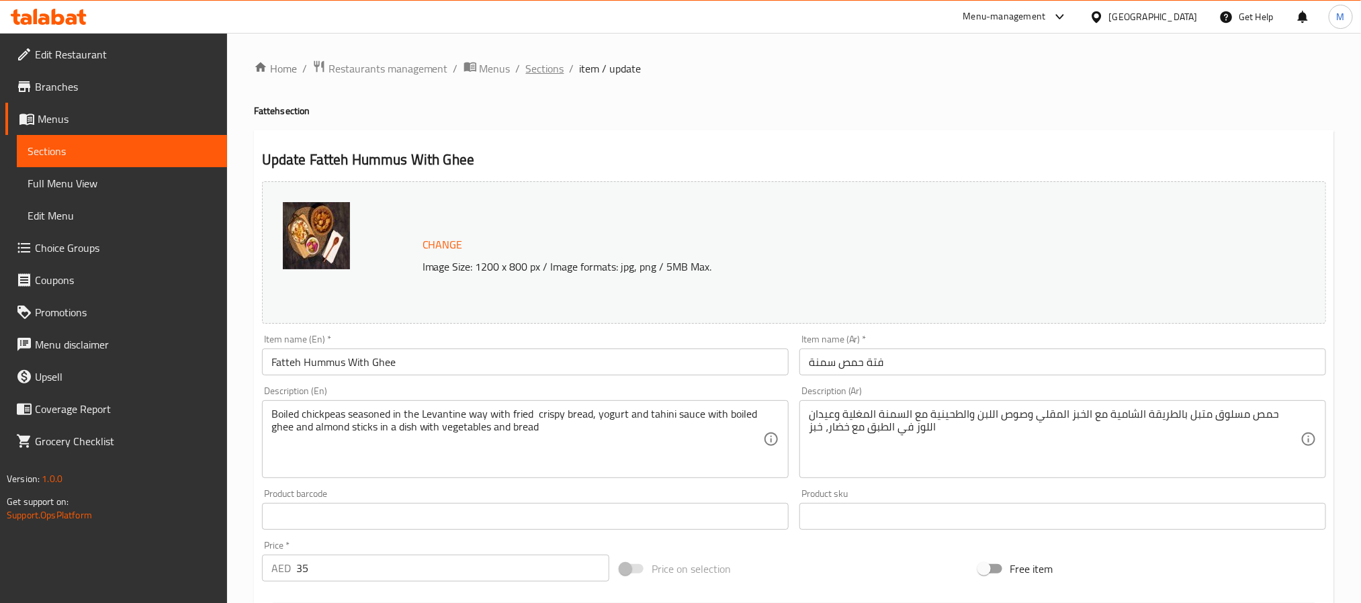
click at [538, 66] on span "Sections" at bounding box center [545, 68] width 38 height 16
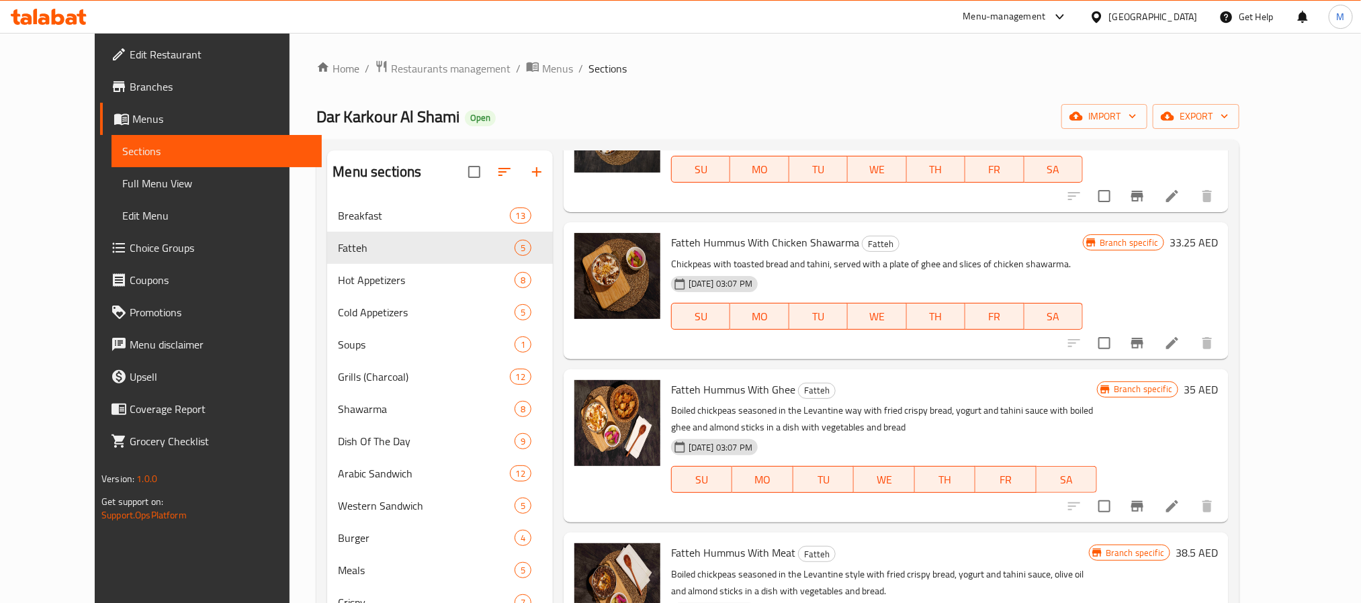
scroll to position [283, 0]
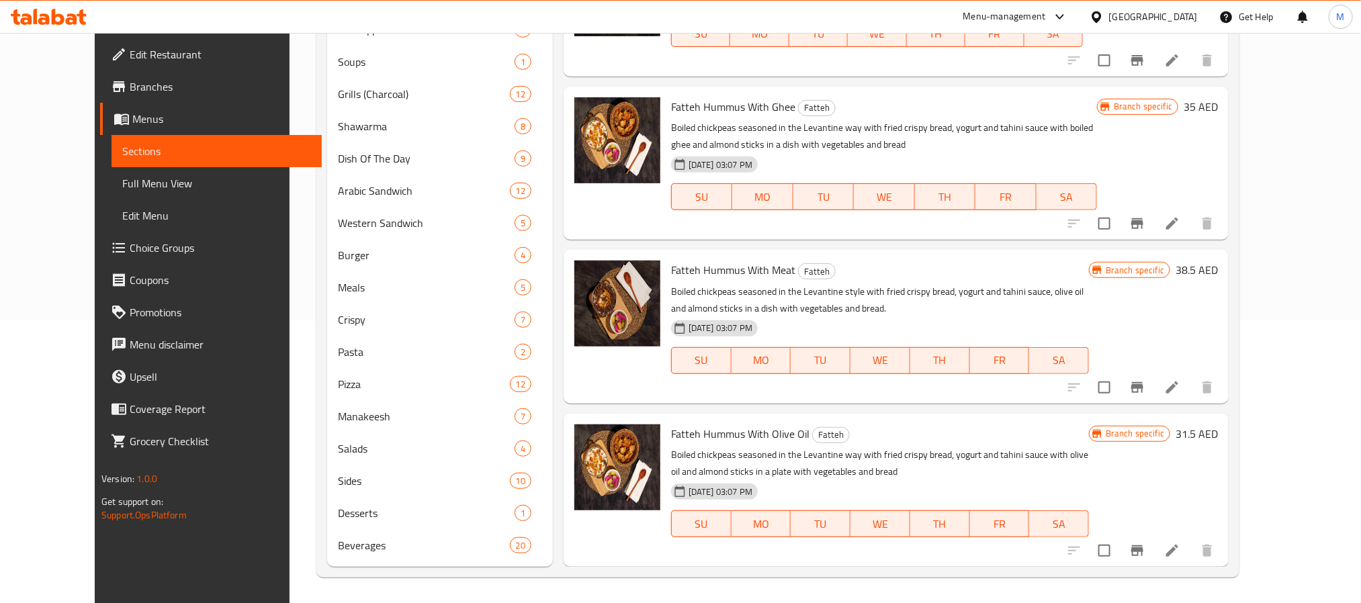
click at [1223, 371] on div at bounding box center [1140, 387] width 165 height 32
click at [1180, 386] on icon at bounding box center [1172, 387] width 16 height 16
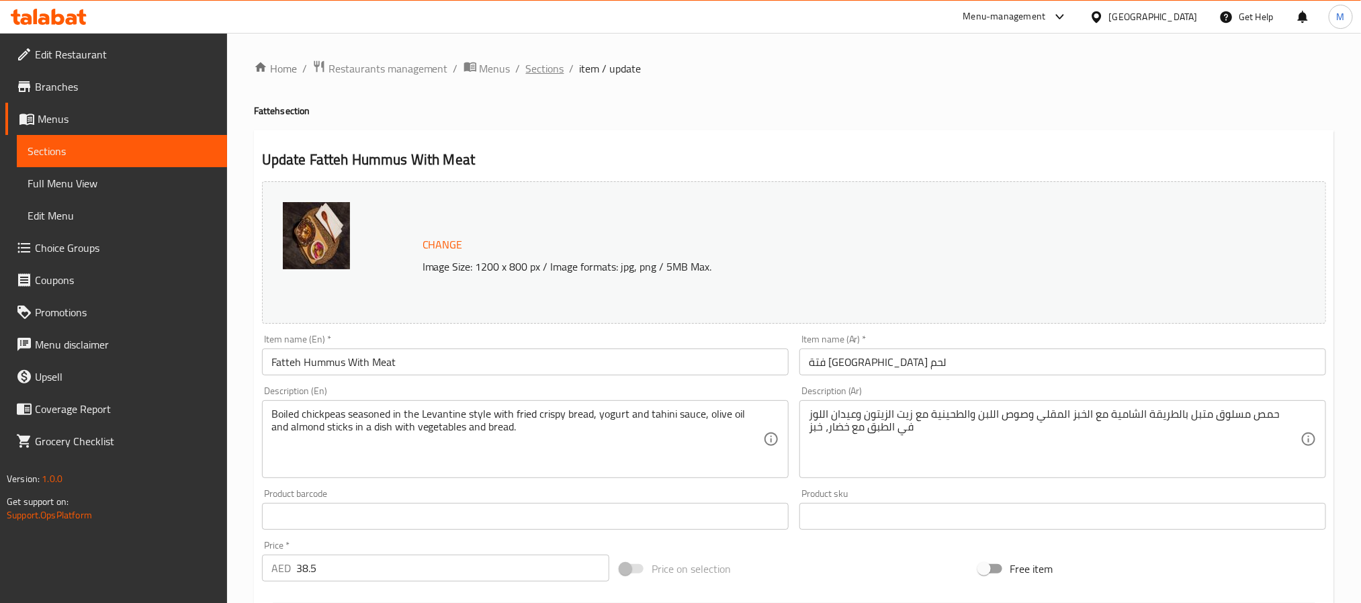
click at [533, 63] on span "Sections" at bounding box center [545, 68] width 38 height 16
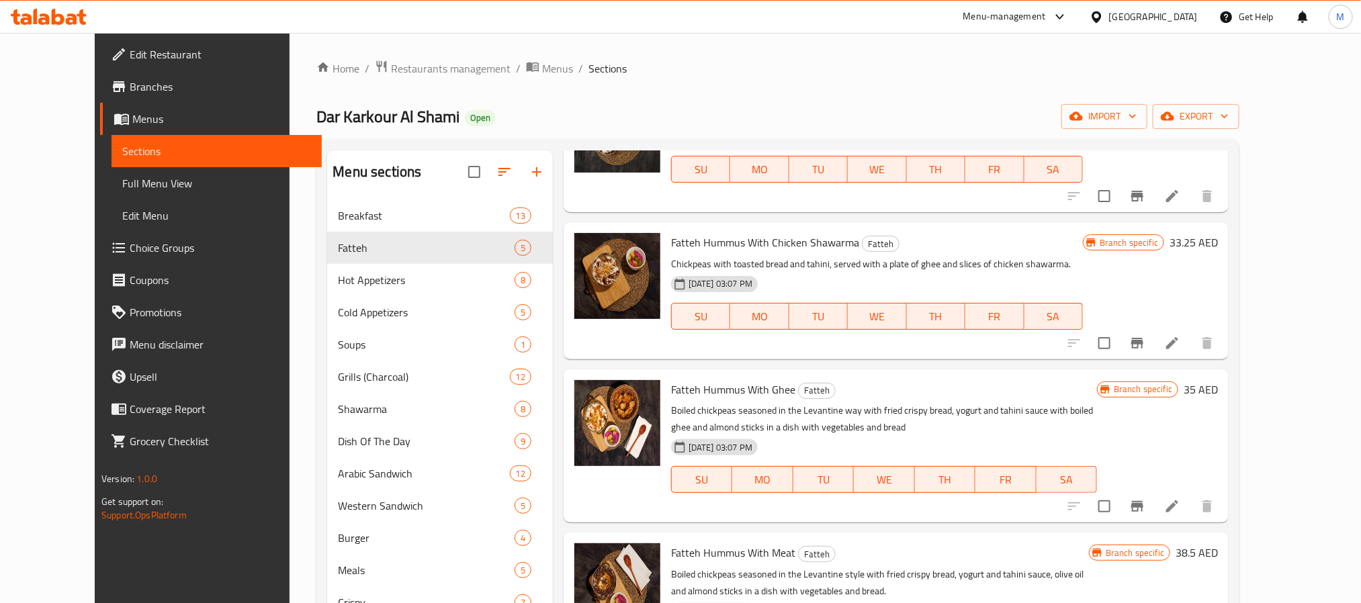
scroll to position [283, 0]
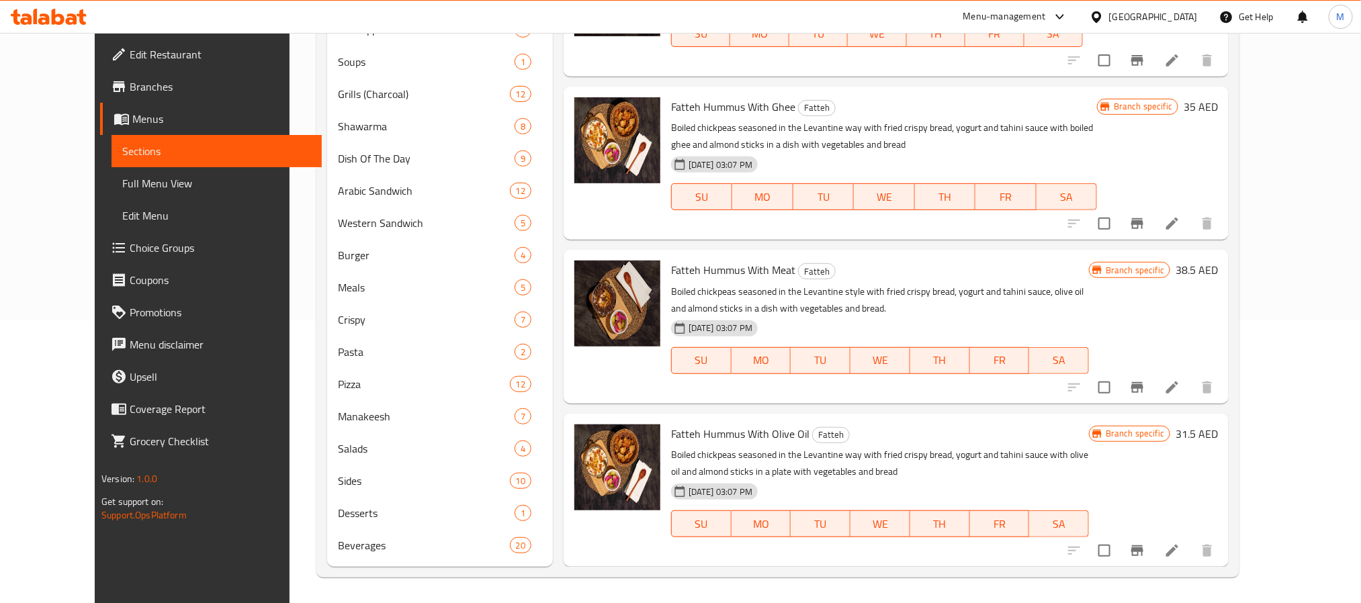
click at [1180, 545] on icon at bounding box center [1172, 551] width 16 height 16
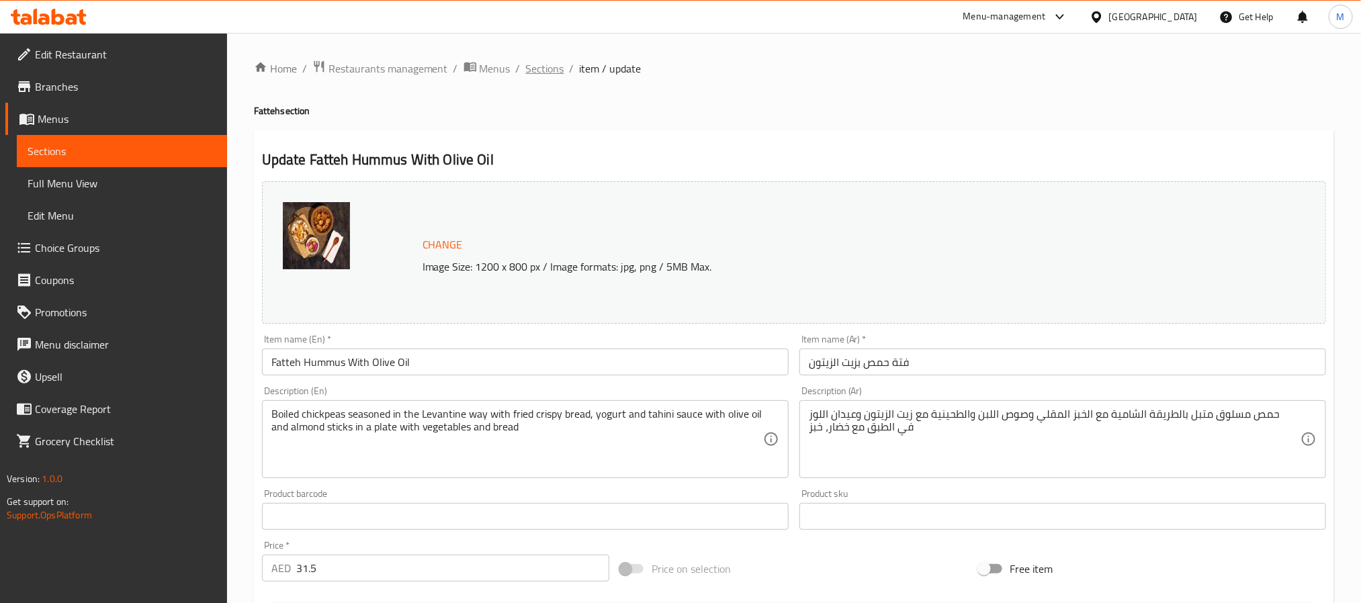
click at [562, 62] on span "Sections" at bounding box center [545, 68] width 38 height 16
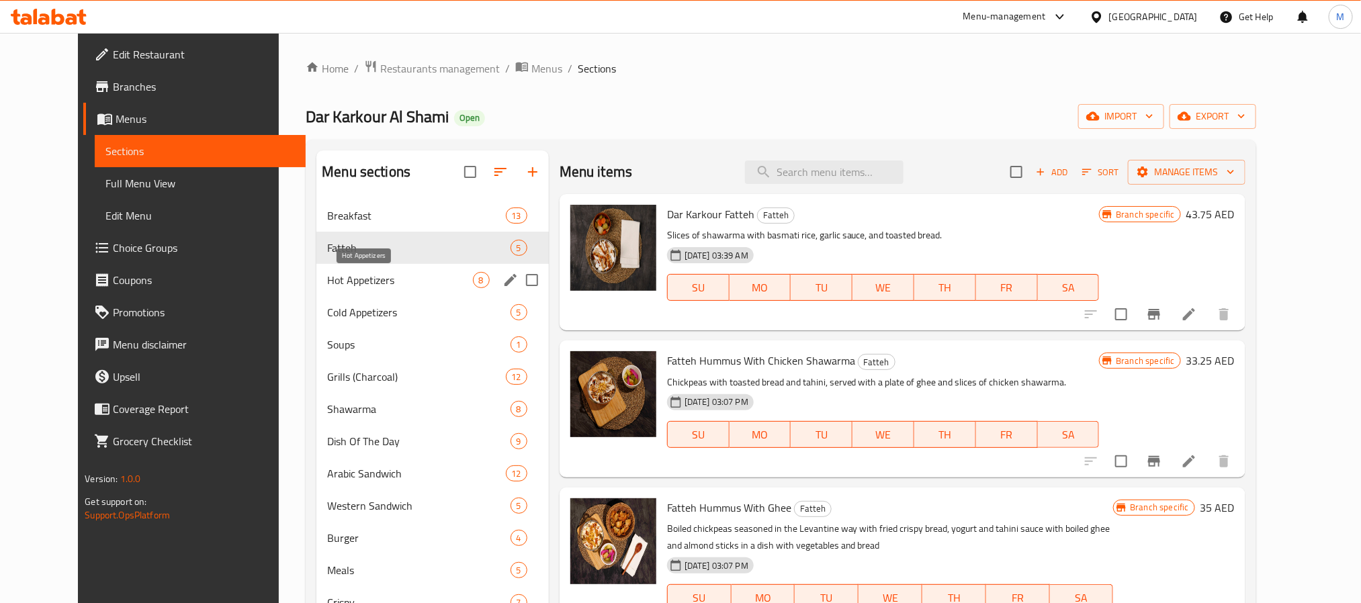
click at [371, 280] on span "Hot Appetizers" at bounding box center [399, 280] width 145 height 16
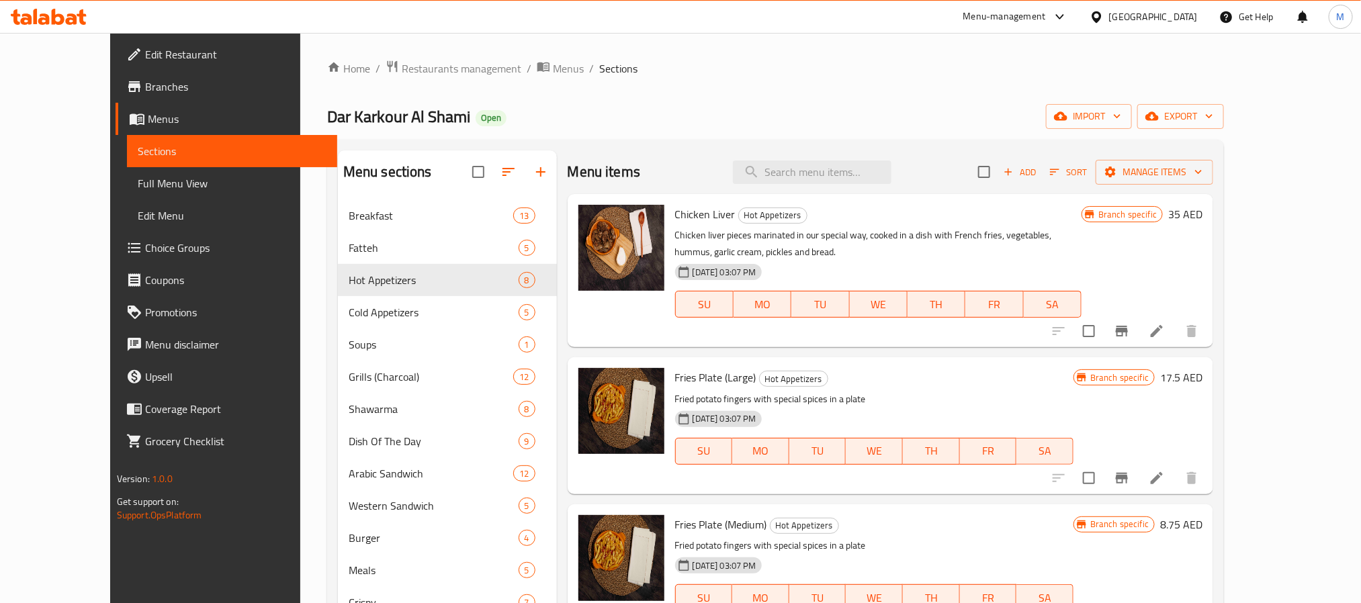
click at [801, 216] on h6 "Chicken Liver Hot Appetizers" at bounding box center [878, 214] width 406 height 19
click at [1165, 323] on icon at bounding box center [1157, 331] width 16 height 16
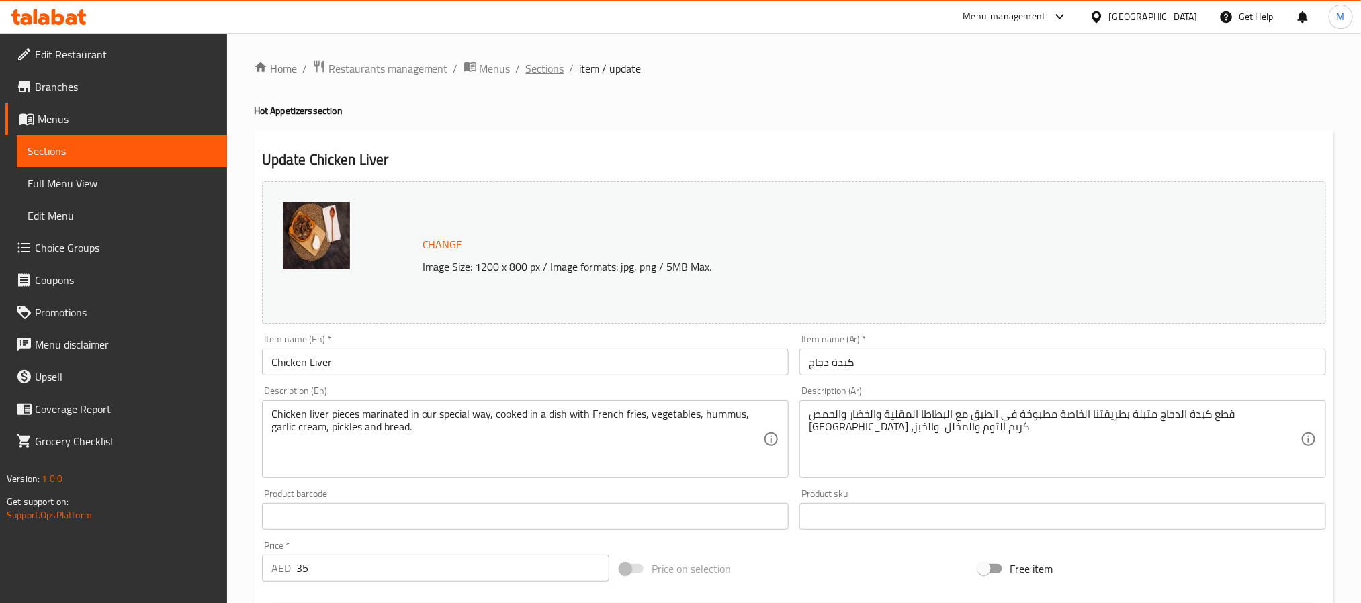
click at [548, 61] on span "Sections" at bounding box center [545, 68] width 38 height 16
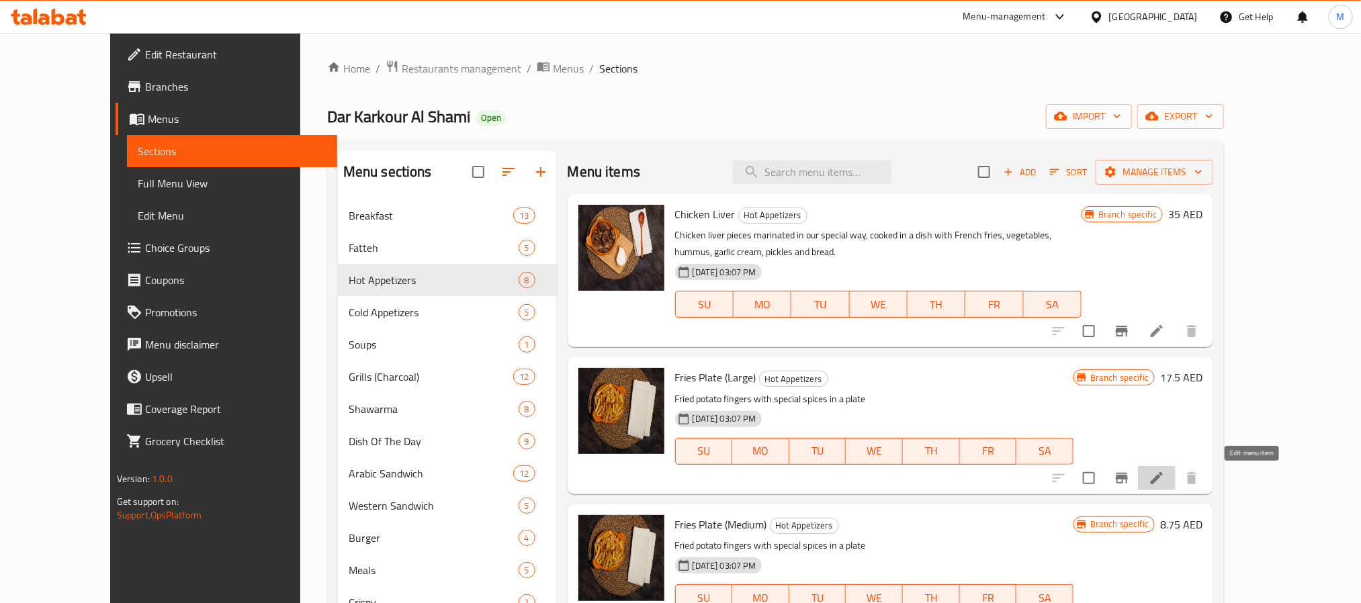
click at [1165, 478] on icon at bounding box center [1157, 478] width 16 height 16
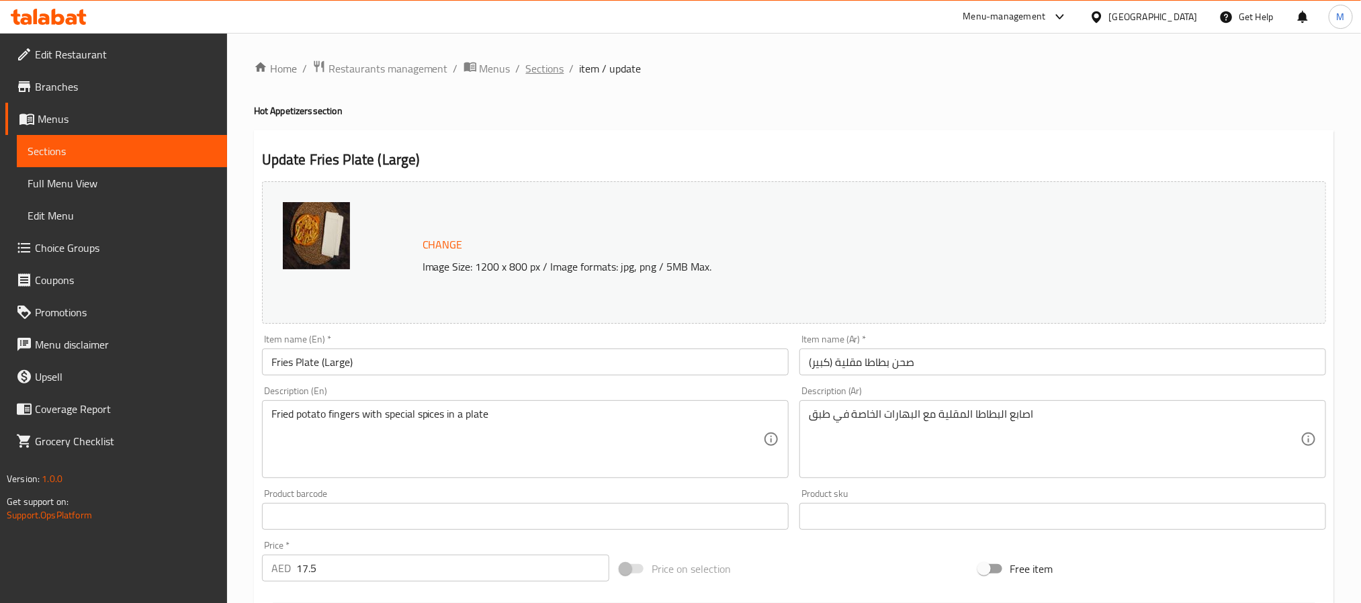
click at [550, 71] on span "Sections" at bounding box center [545, 68] width 38 height 16
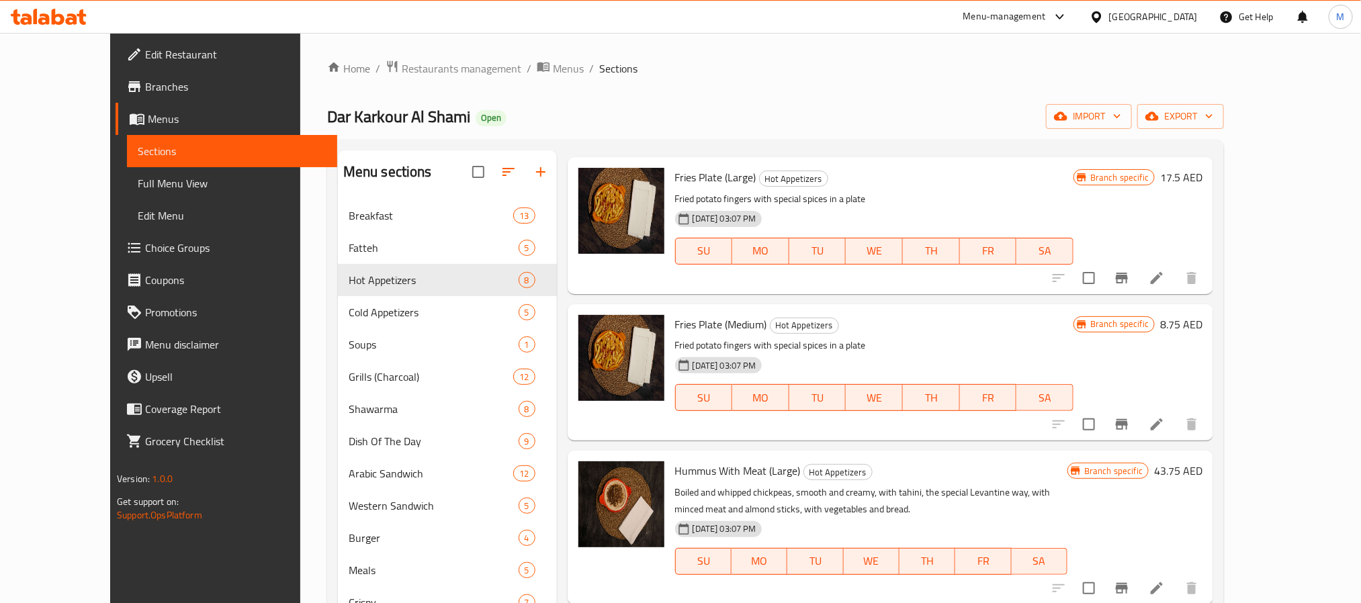
scroll to position [201, 0]
click at [1165, 428] on icon at bounding box center [1157, 423] width 16 height 16
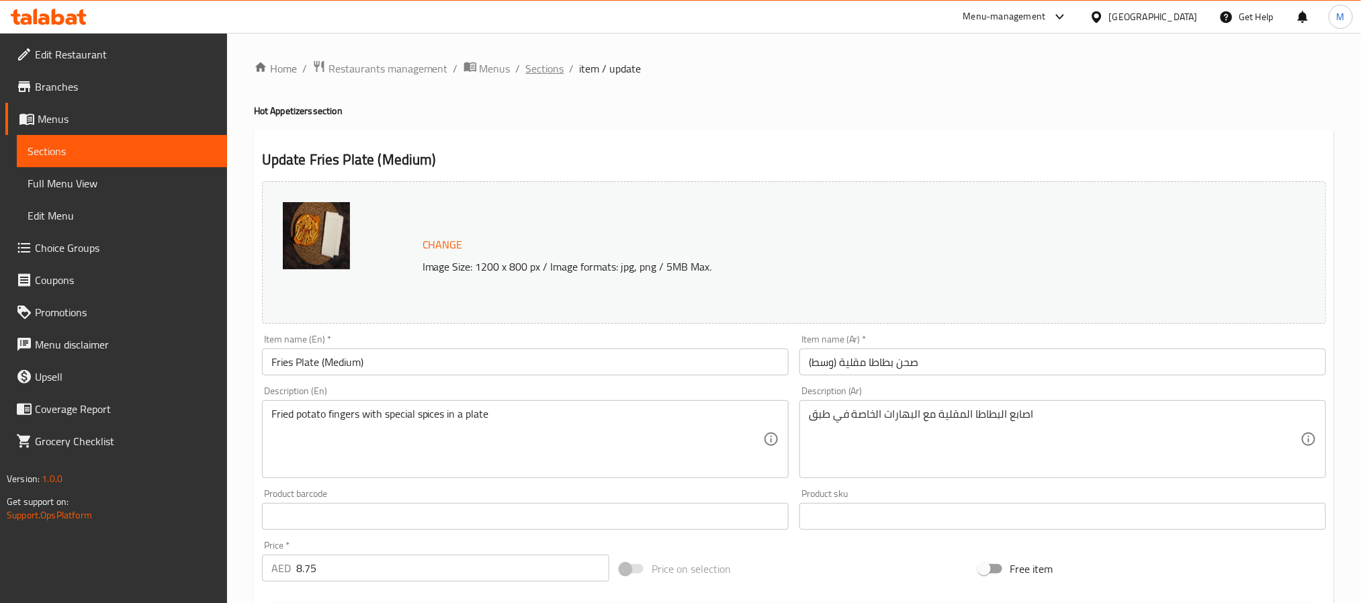
click at [554, 65] on span "Sections" at bounding box center [545, 68] width 38 height 16
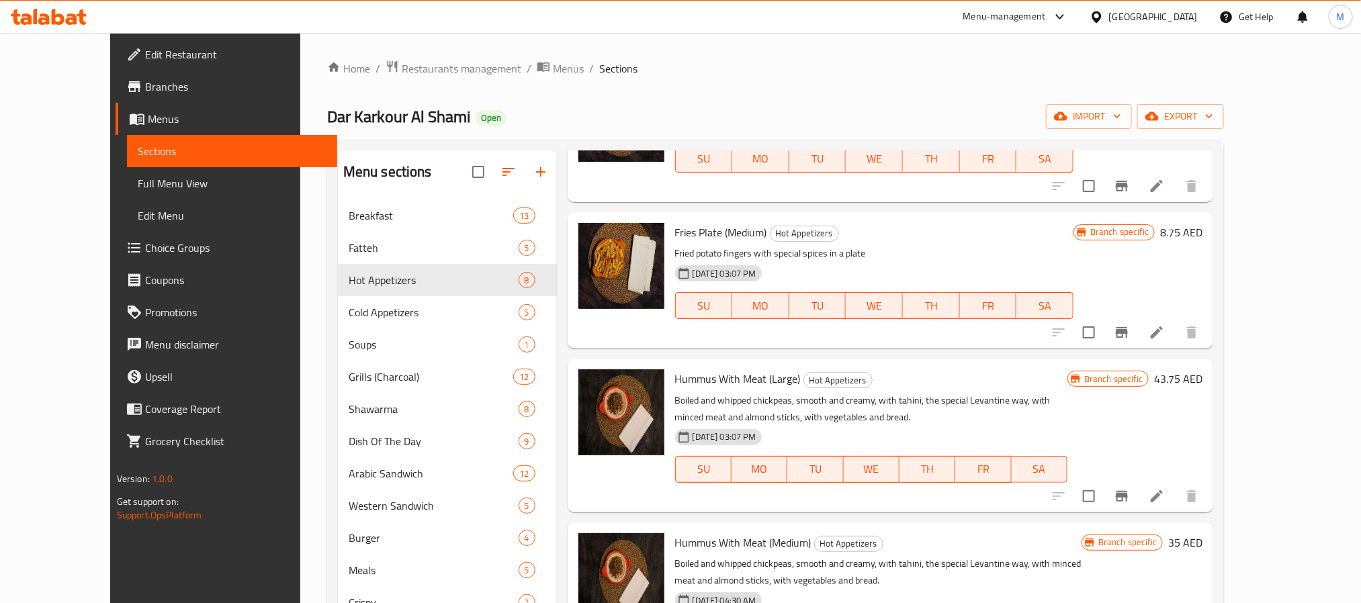
scroll to position [302, 0]
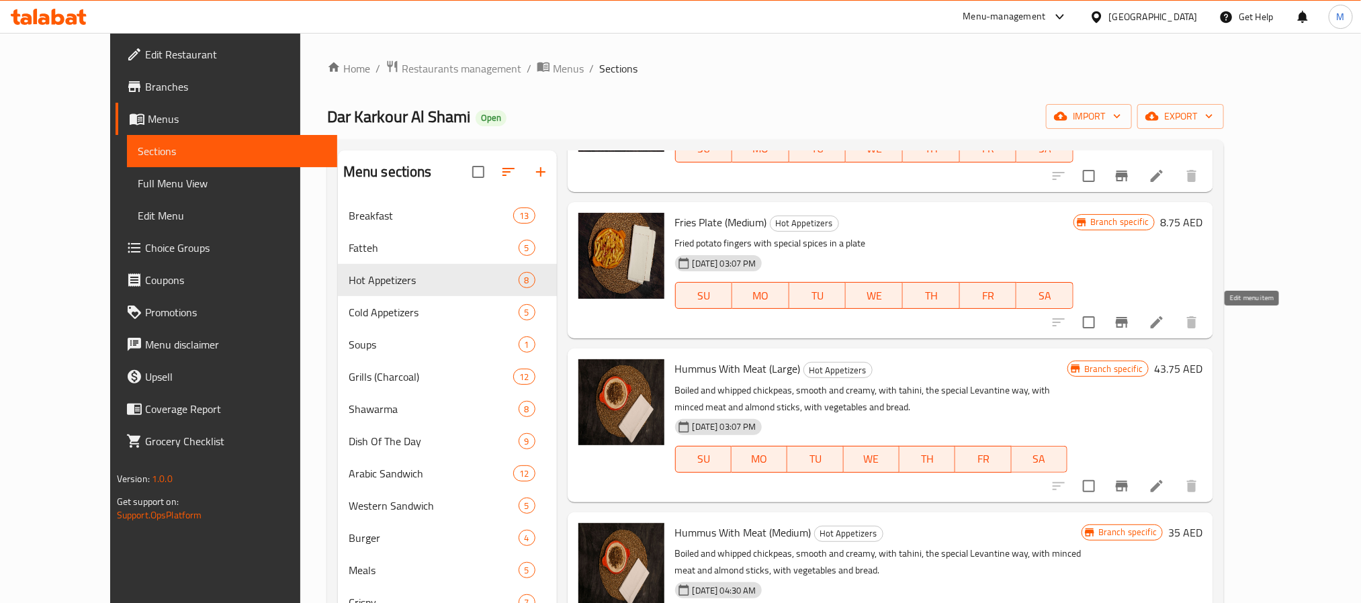
click at [1163, 320] on icon at bounding box center [1157, 322] width 12 height 12
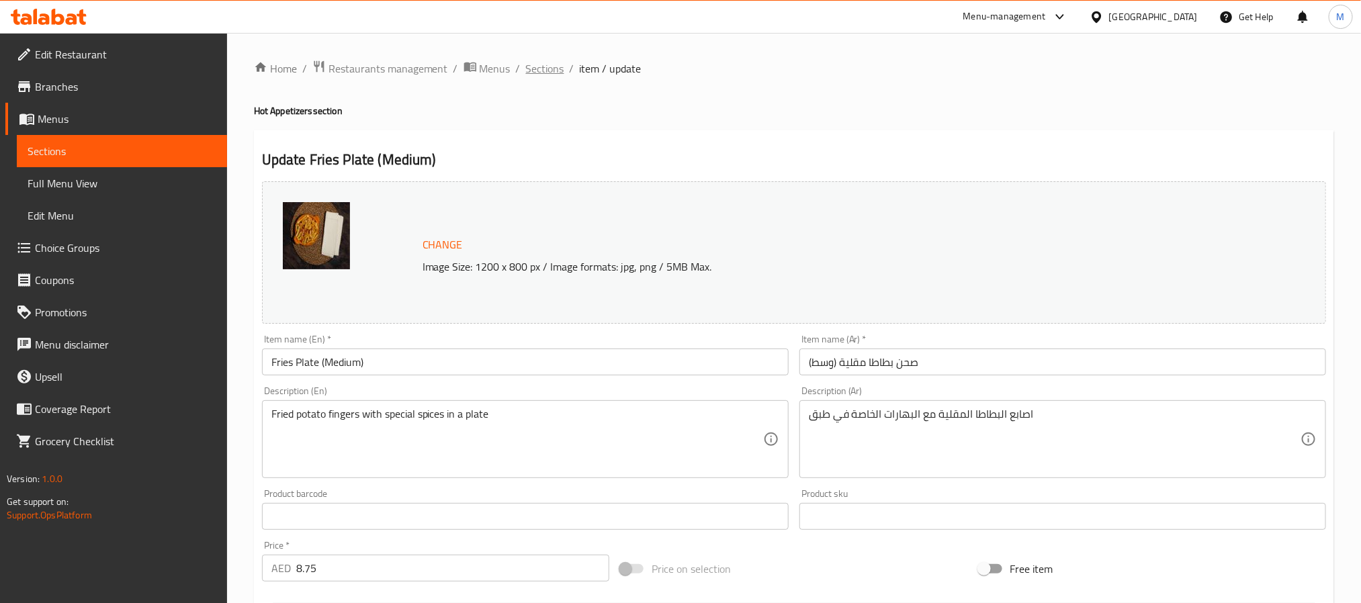
click at [538, 73] on span "Sections" at bounding box center [545, 68] width 38 height 16
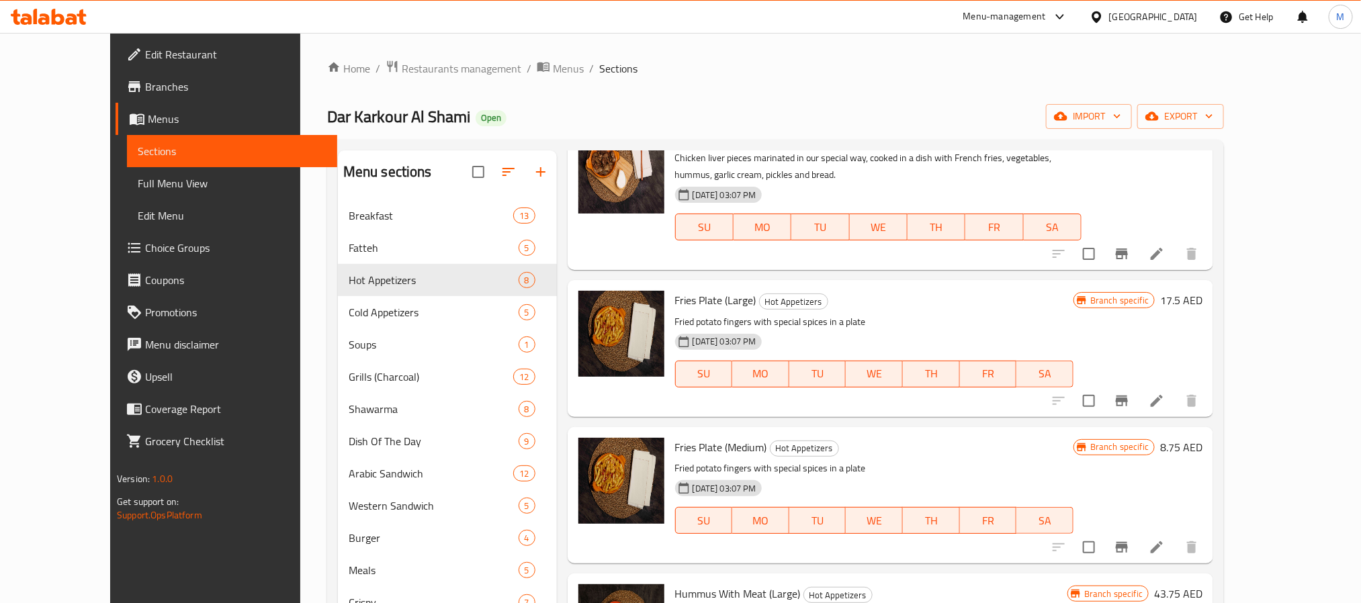
scroll to position [403, 0]
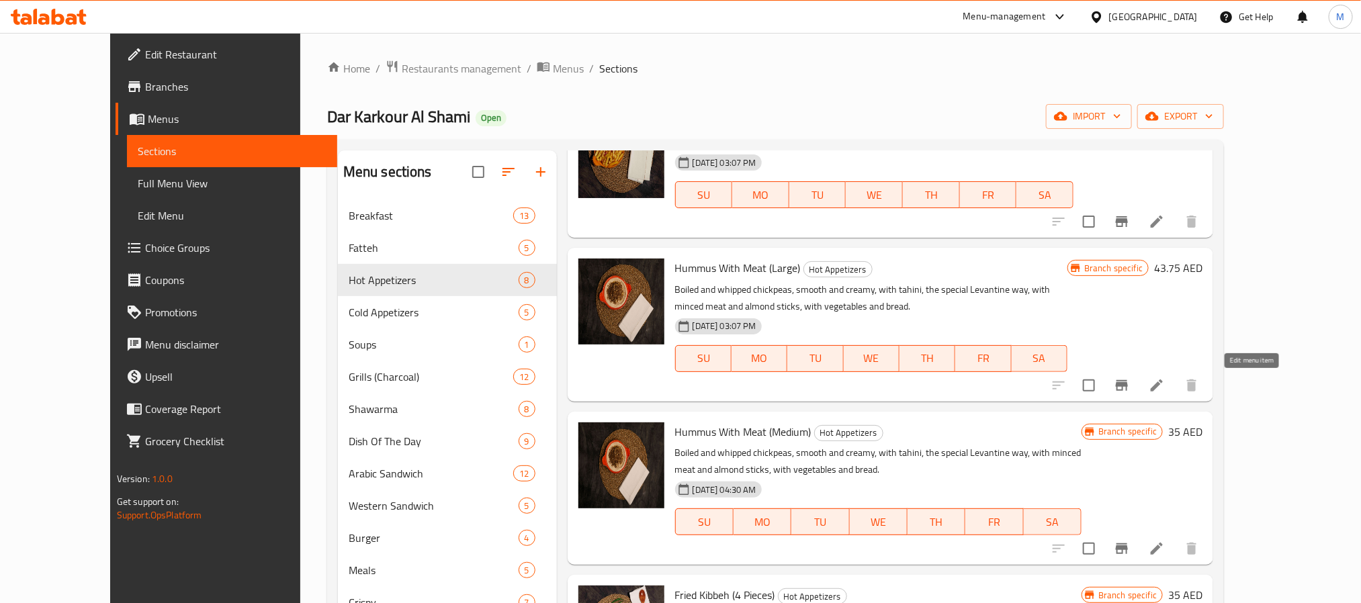
click at [1165, 389] on icon at bounding box center [1157, 385] width 16 height 16
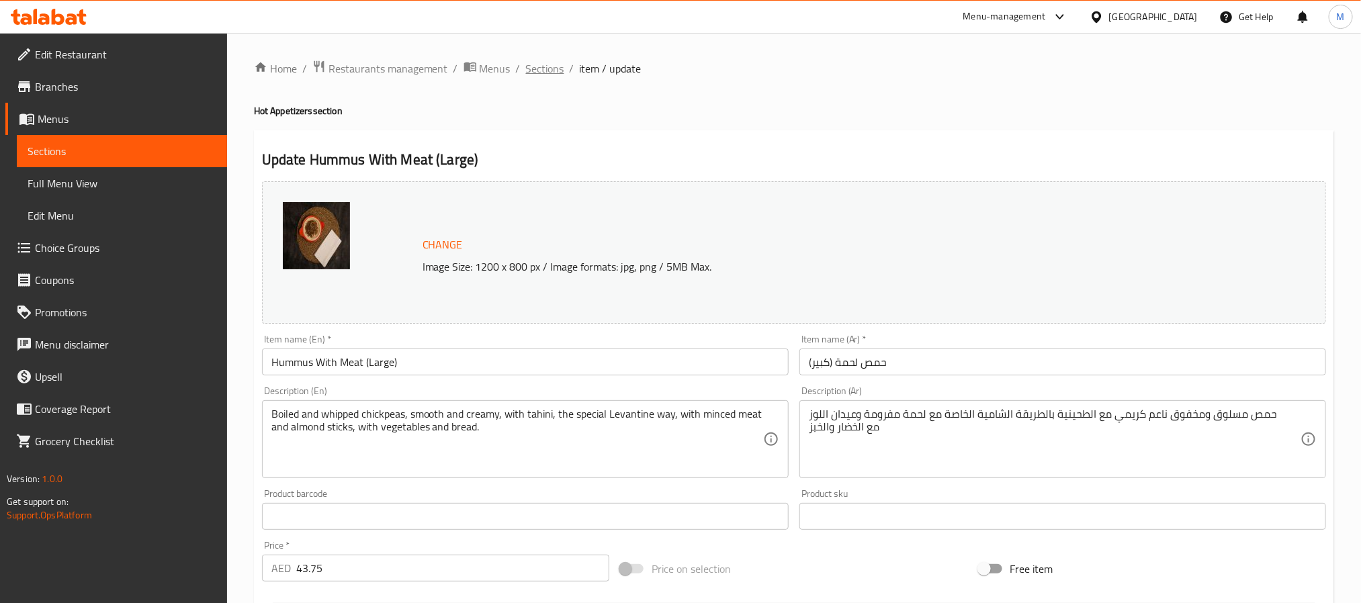
click at [529, 75] on span "Sections" at bounding box center [545, 68] width 38 height 16
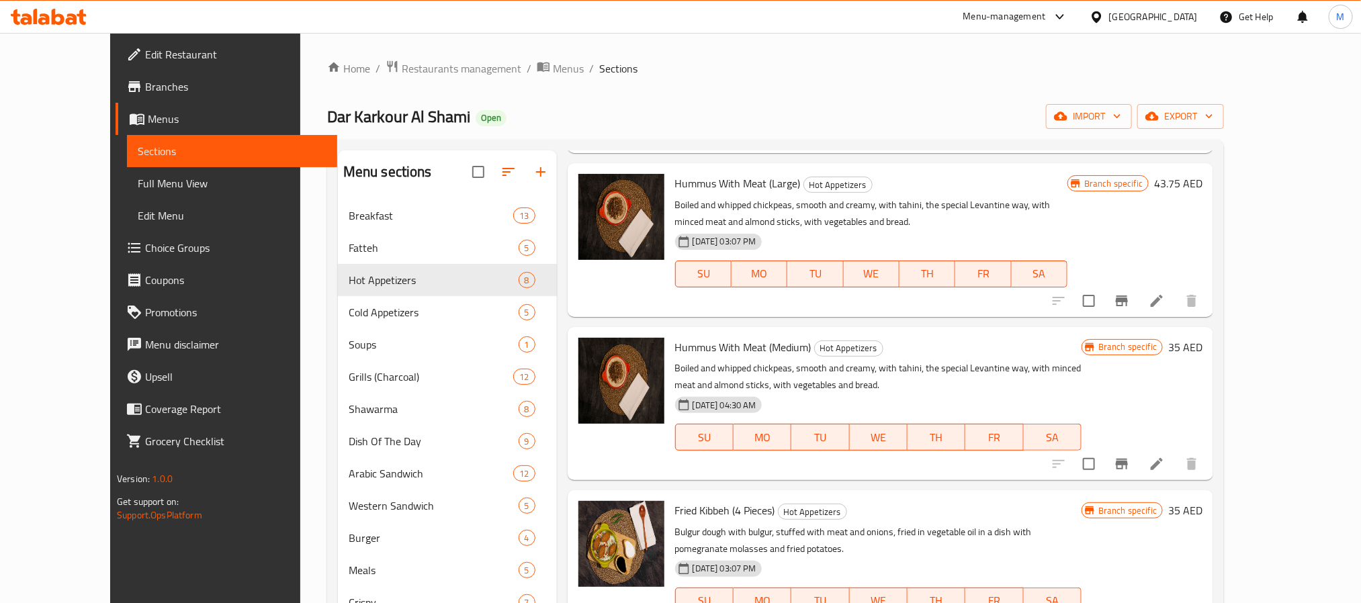
scroll to position [504, 0]
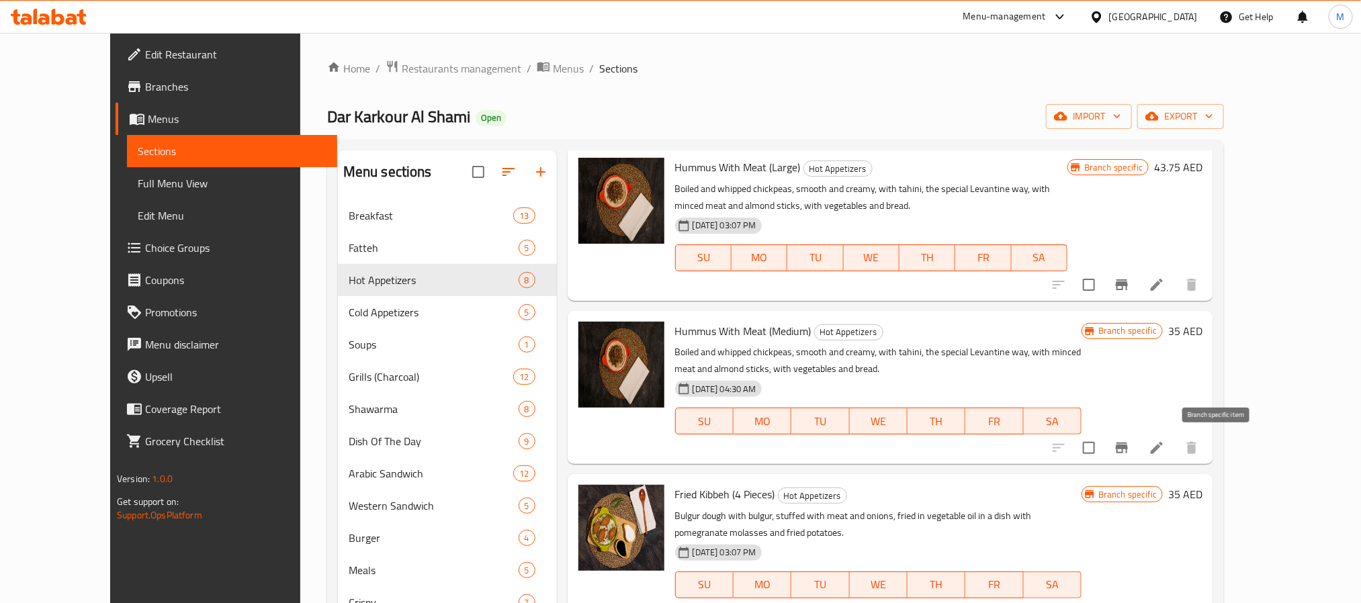
click at [1165, 455] on icon at bounding box center [1157, 448] width 16 height 16
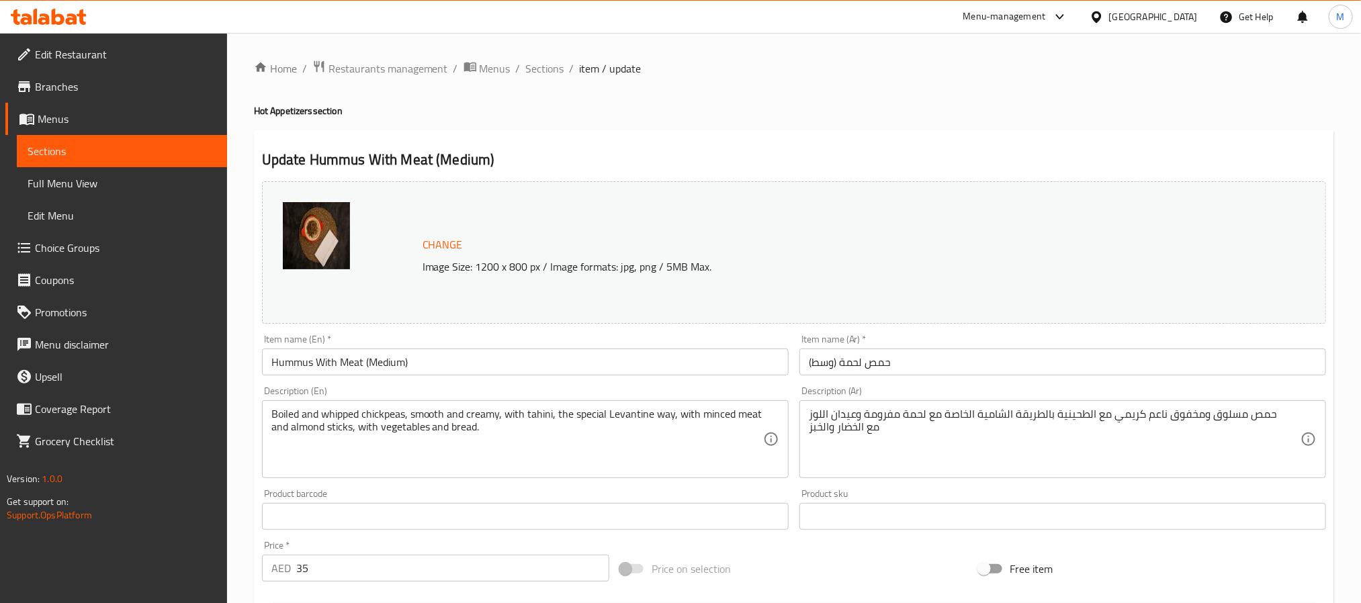
click at [544, 57] on div "Home / Restaurants management / Menus / Sections / item / update Hot Appetizers…" at bounding box center [794, 501] width 1134 height 936
click at [539, 69] on span "Sections" at bounding box center [545, 68] width 38 height 16
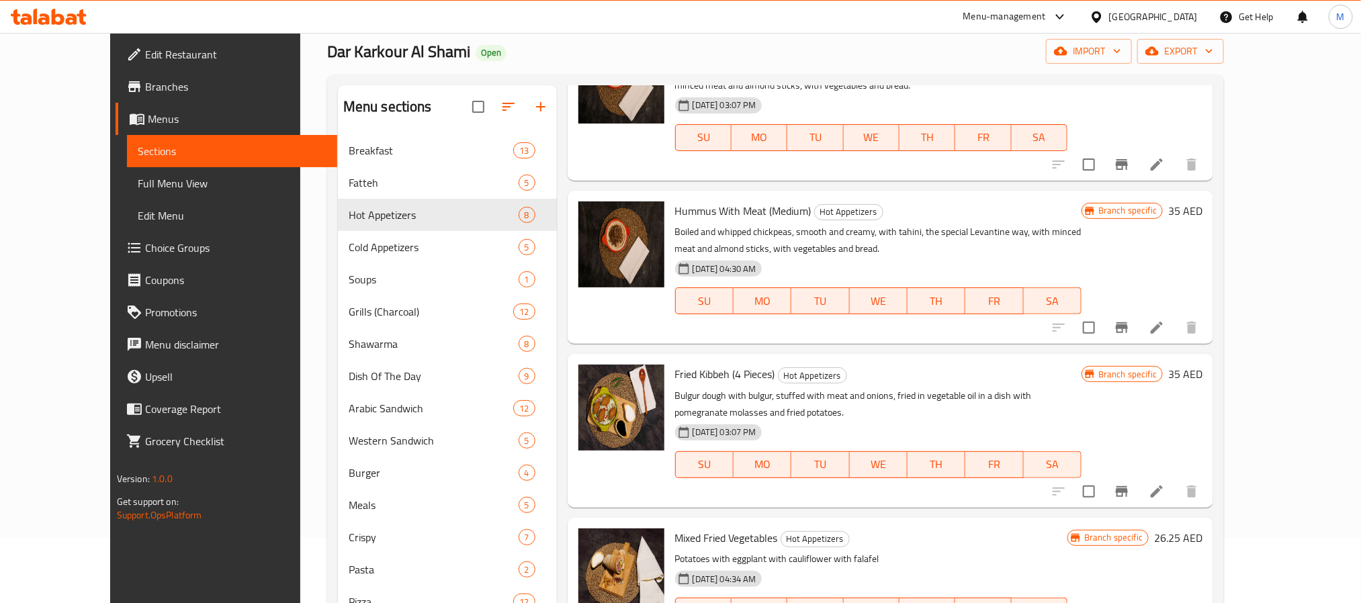
scroll to position [101, 0]
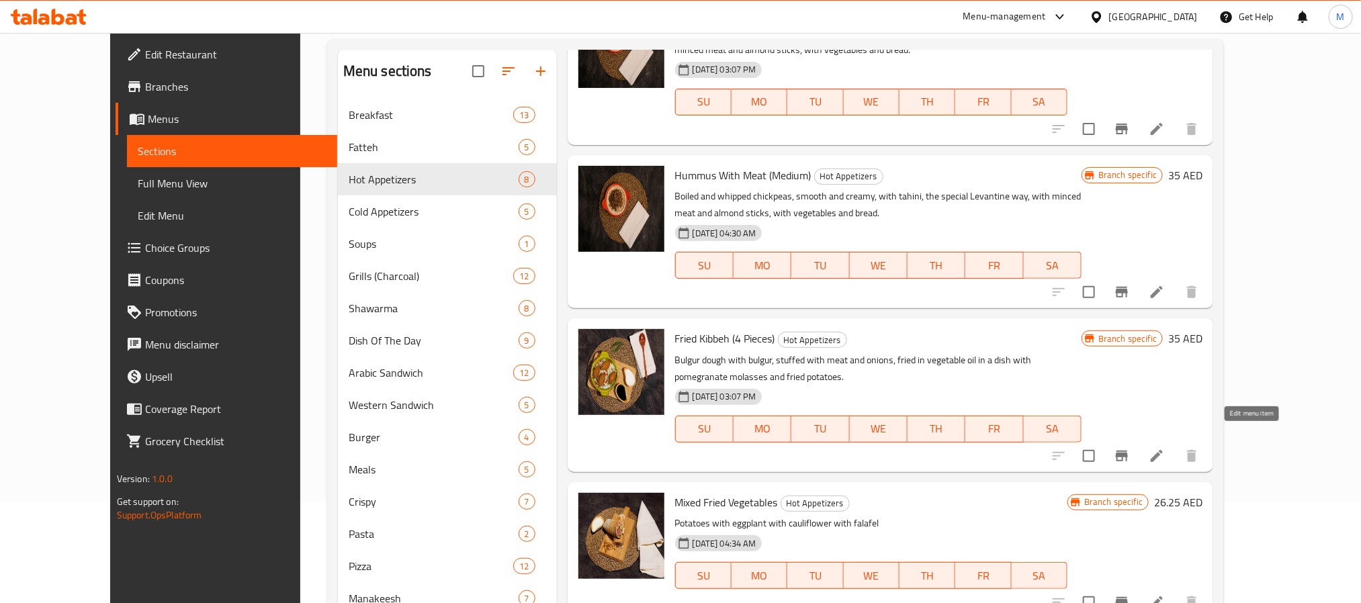
click at [1163, 450] on icon at bounding box center [1157, 456] width 12 height 12
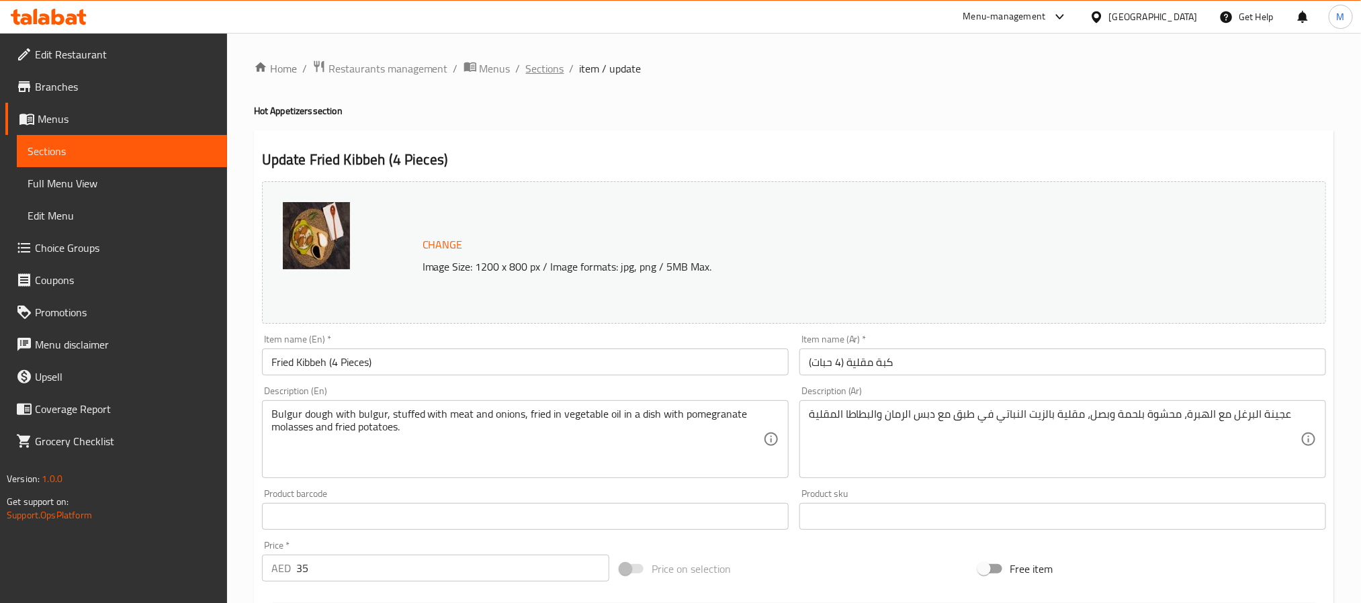
click at [535, 73] on span "Sections" at bounding box center [545, 68] width 38 height 16
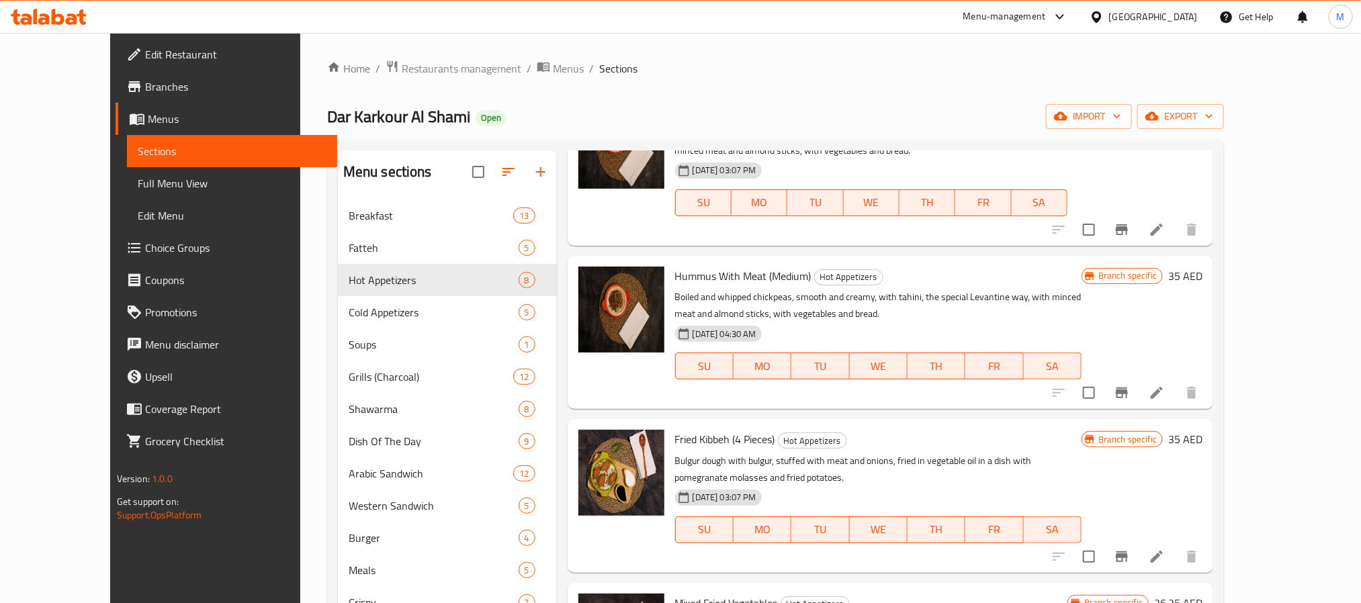
scroll to position [283, 0]
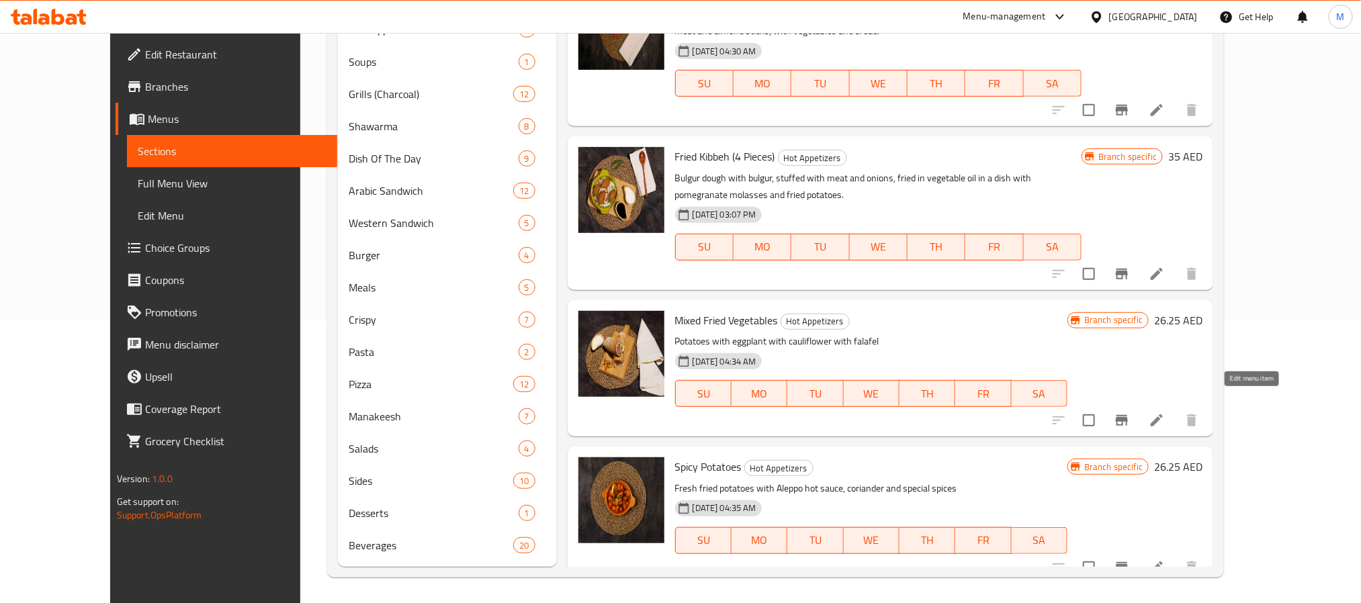
click at [1165, 412] on icon at bounding box center [1157, 420] width 16 height 16
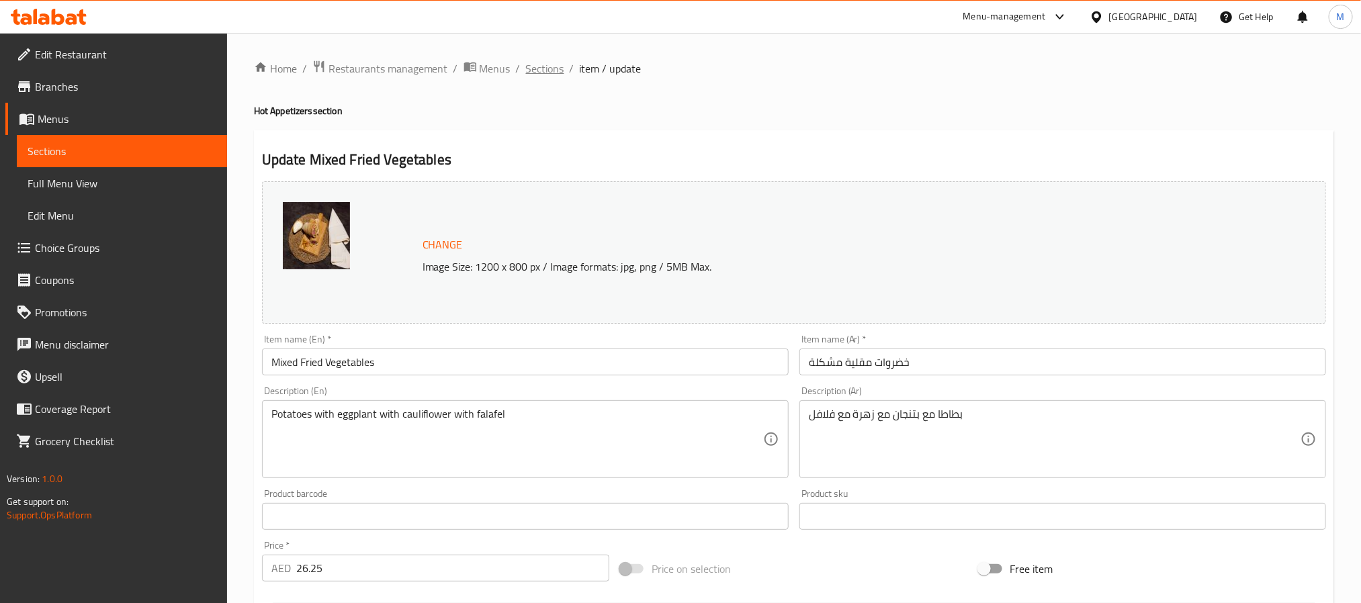
click at [558, 64] on span "Sections" at bounding box center [545, 68] width 38 height 16
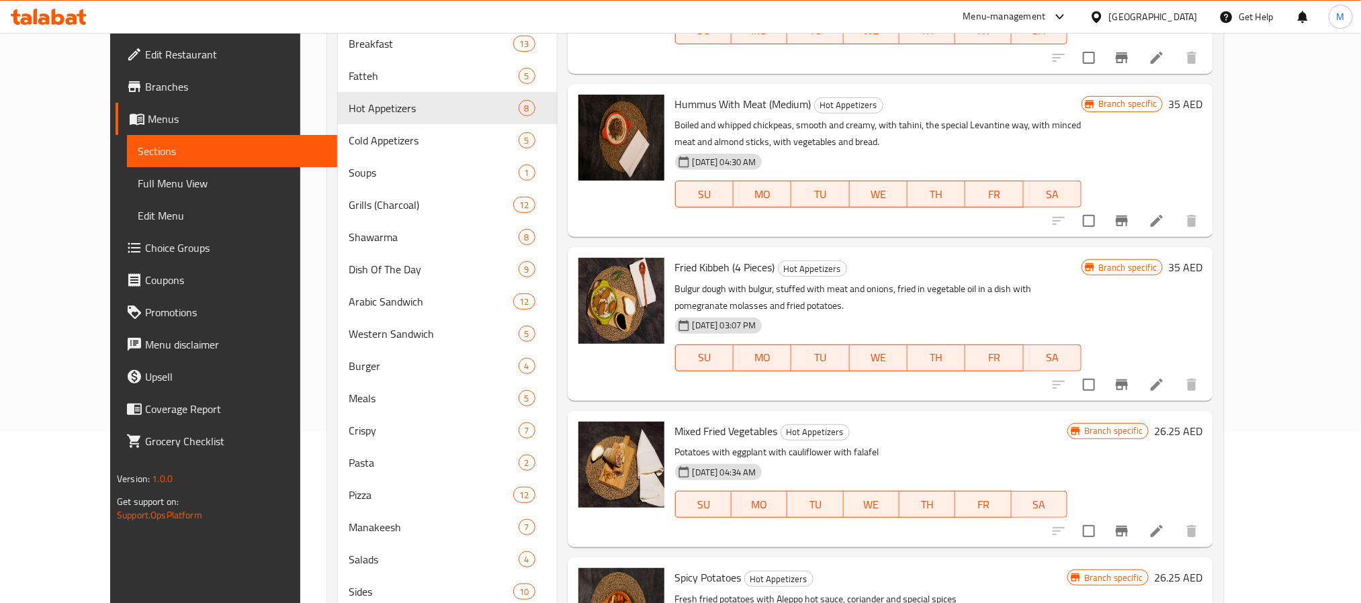
scroll to position [283, 0]
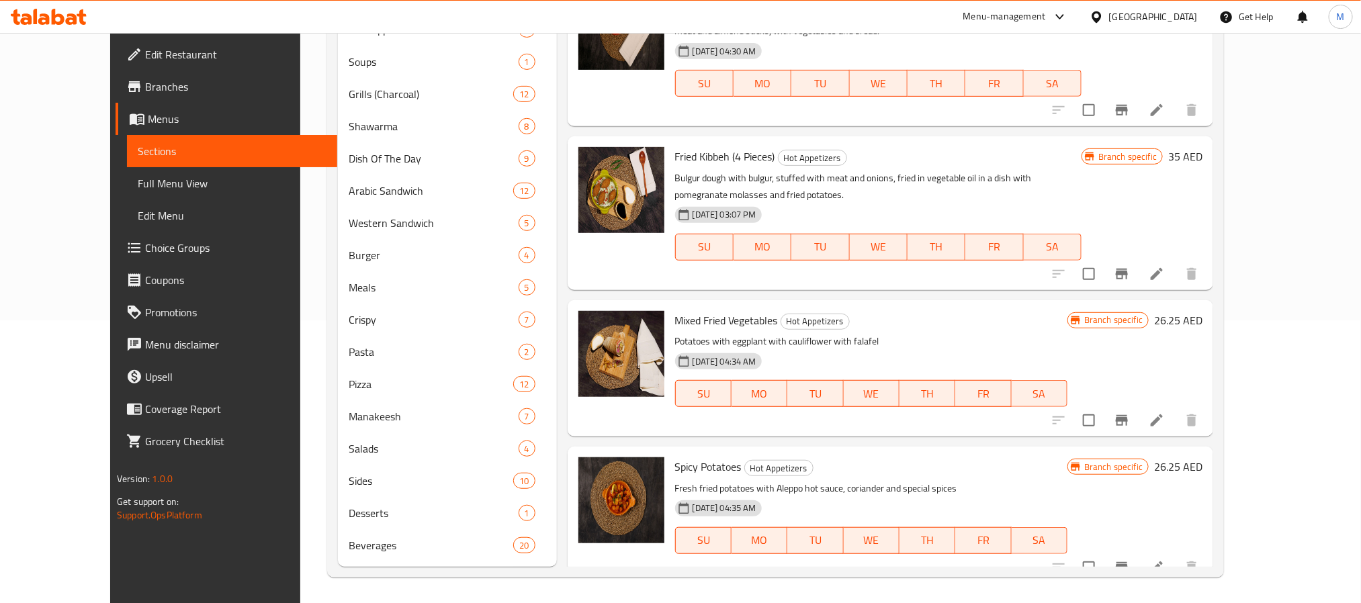
click at [1165, 559] on icon at bounding box center [1157, 567] width 16 height 16
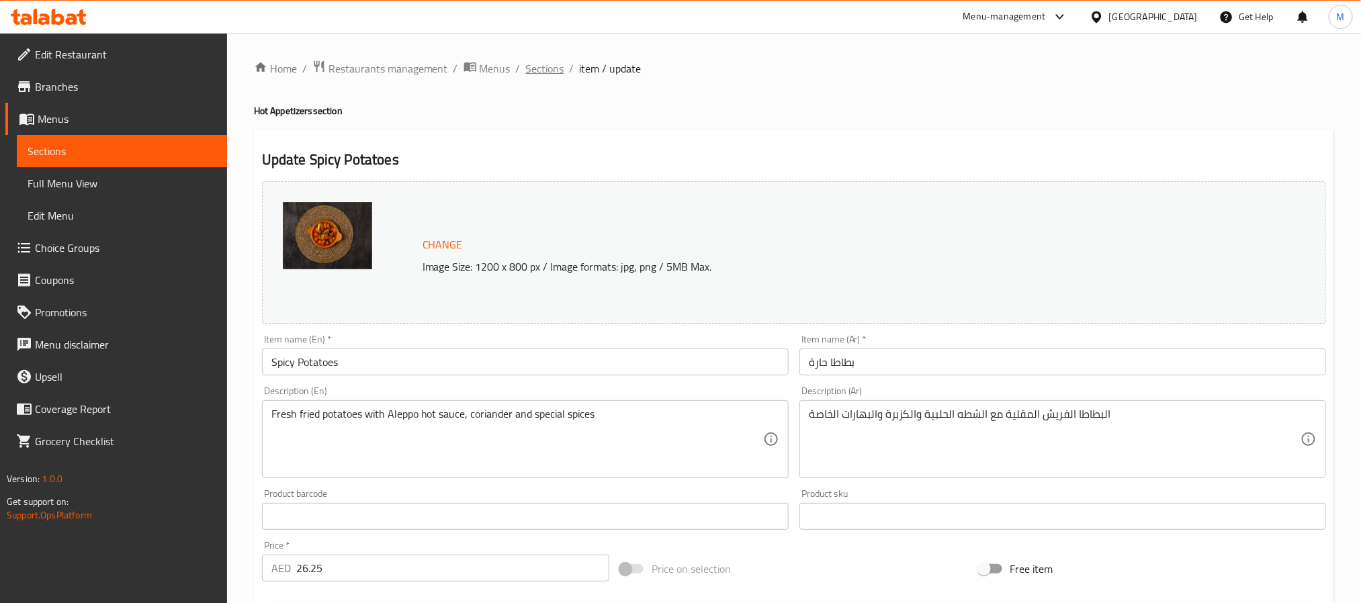
click at [536, 71] on span "Sections" at bounding box center [545, 68] width 38 height 16
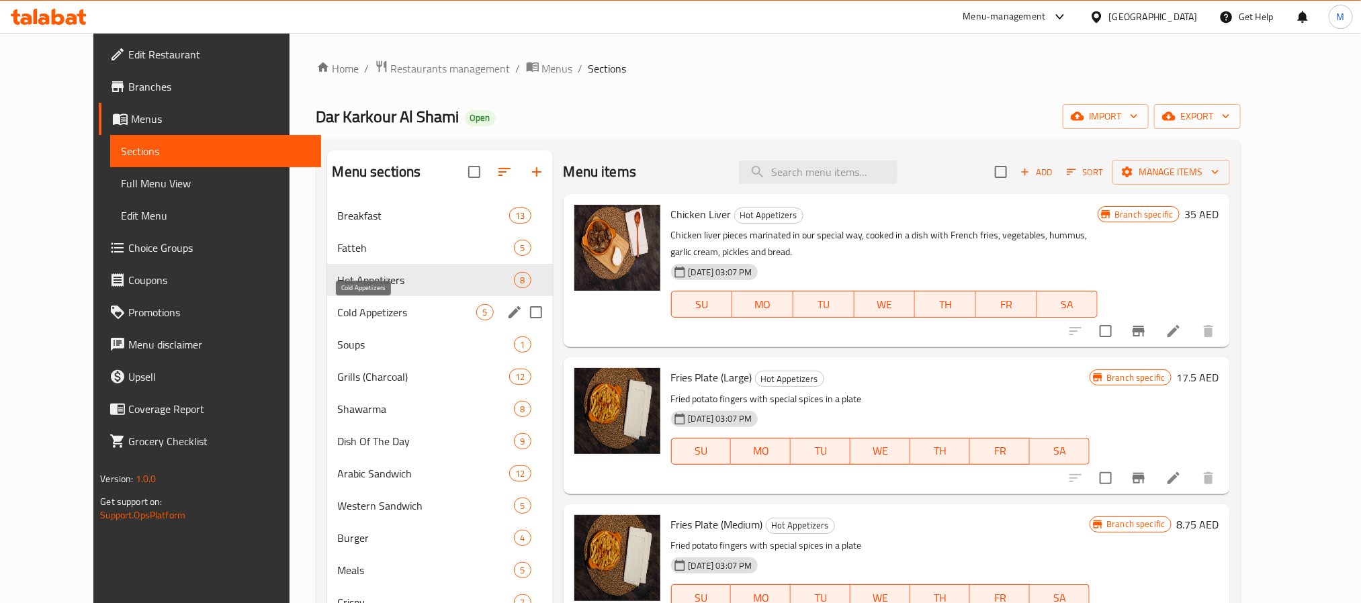
click at [338, 316] on span "Cold Appetizers" at bounding box center [407, 312] width 139 height 16
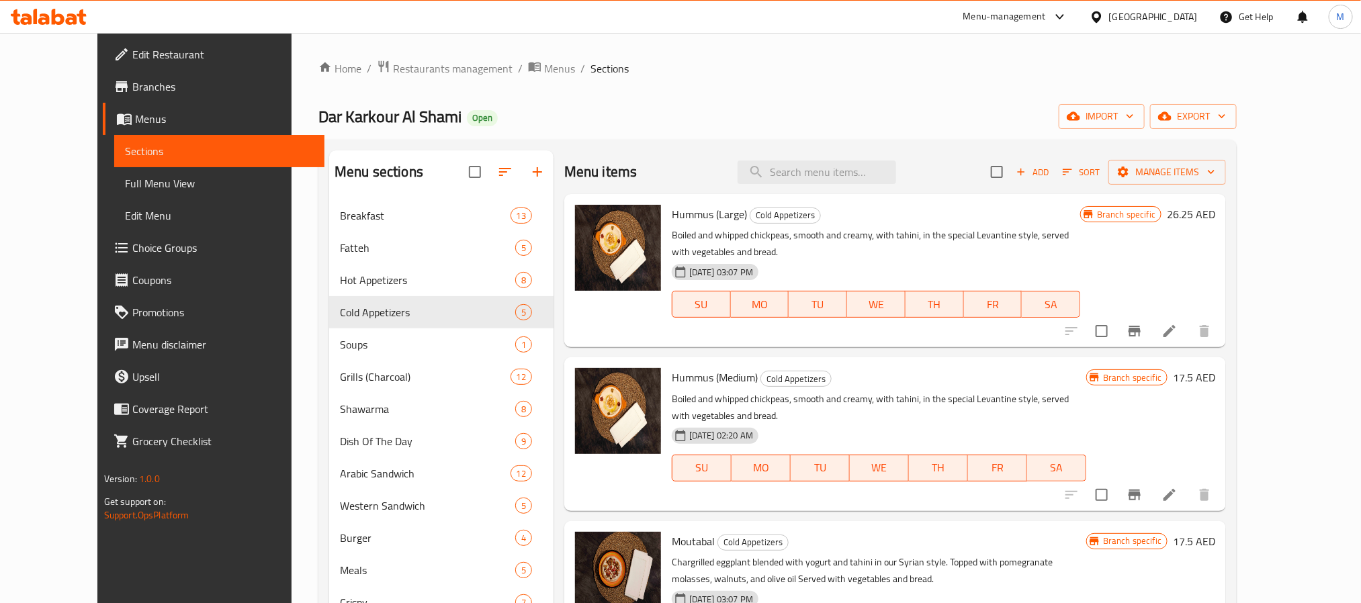
click at [1175, 325] on icon at bounding box center [1169, 331] width 12 height 12
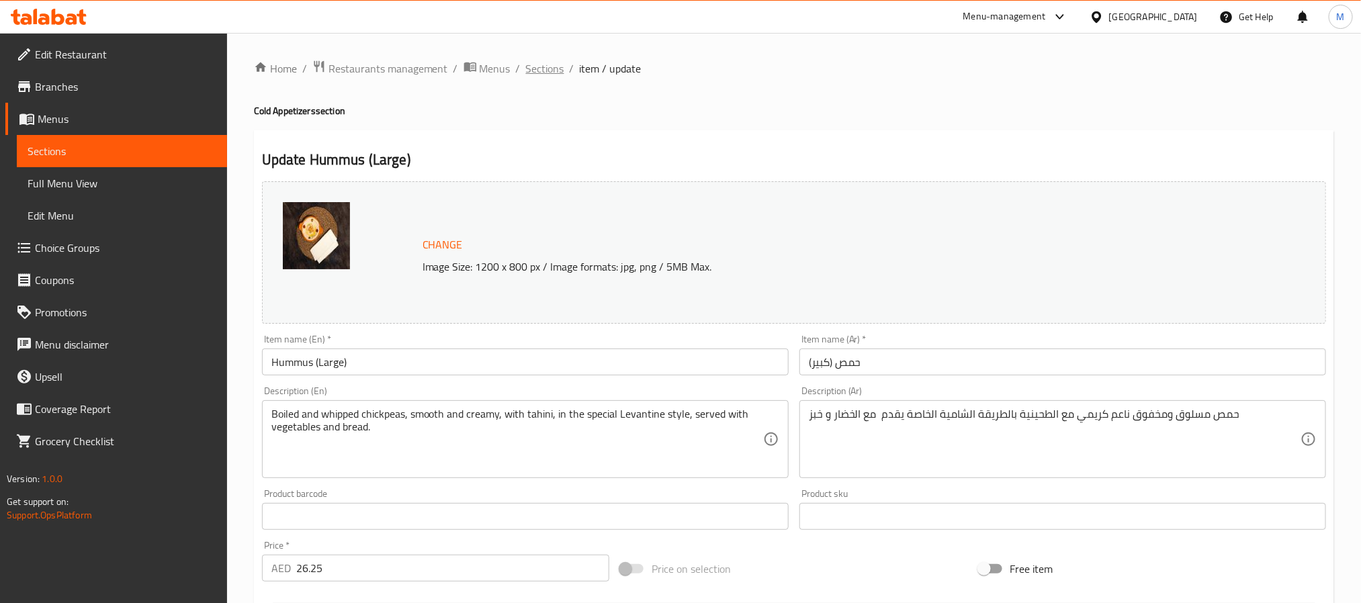
click at [536, 63] on span "Sections" at bounding box center [545, 68] width 38 height 16
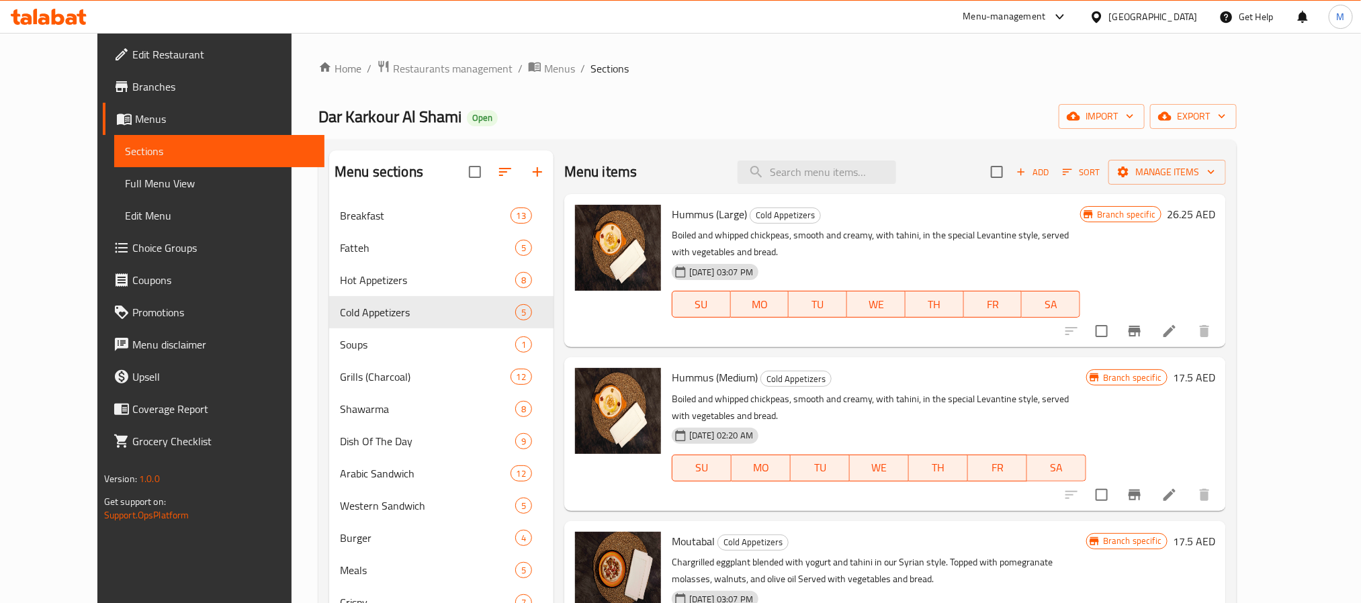
click at [1188, 323] on li at bounding box center [1170, 331] width 38 height 24
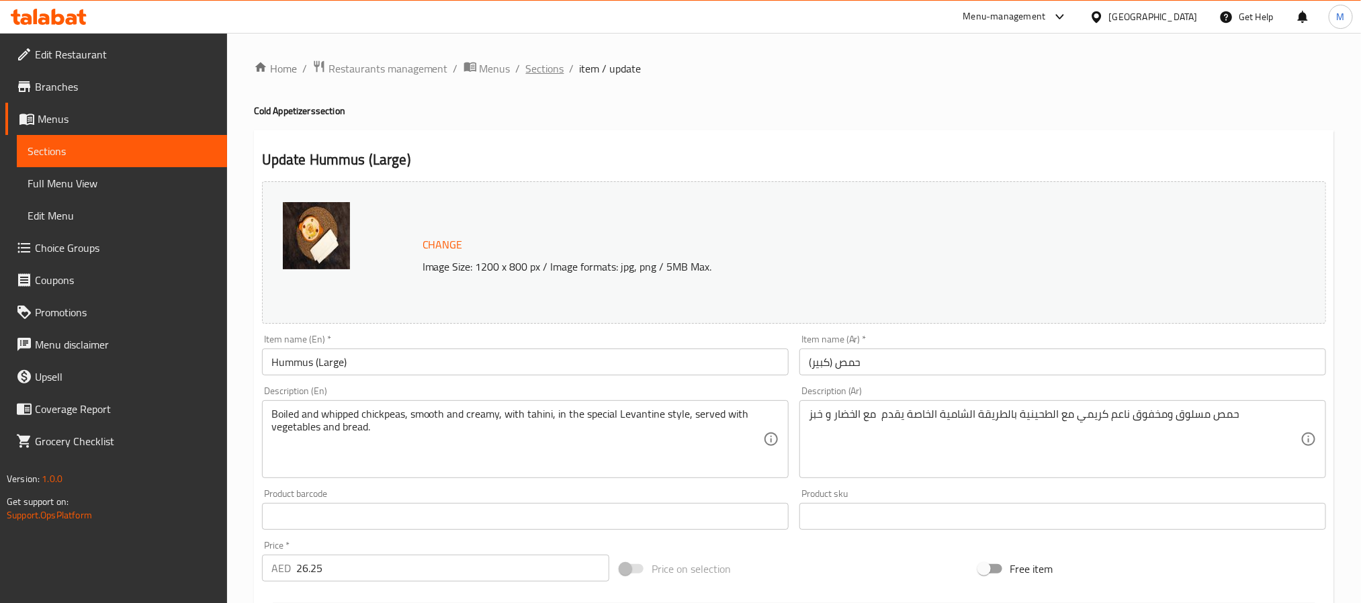
click at [557, 65] on span "Sections" at bounding box center [545, 68] width 38 height 16
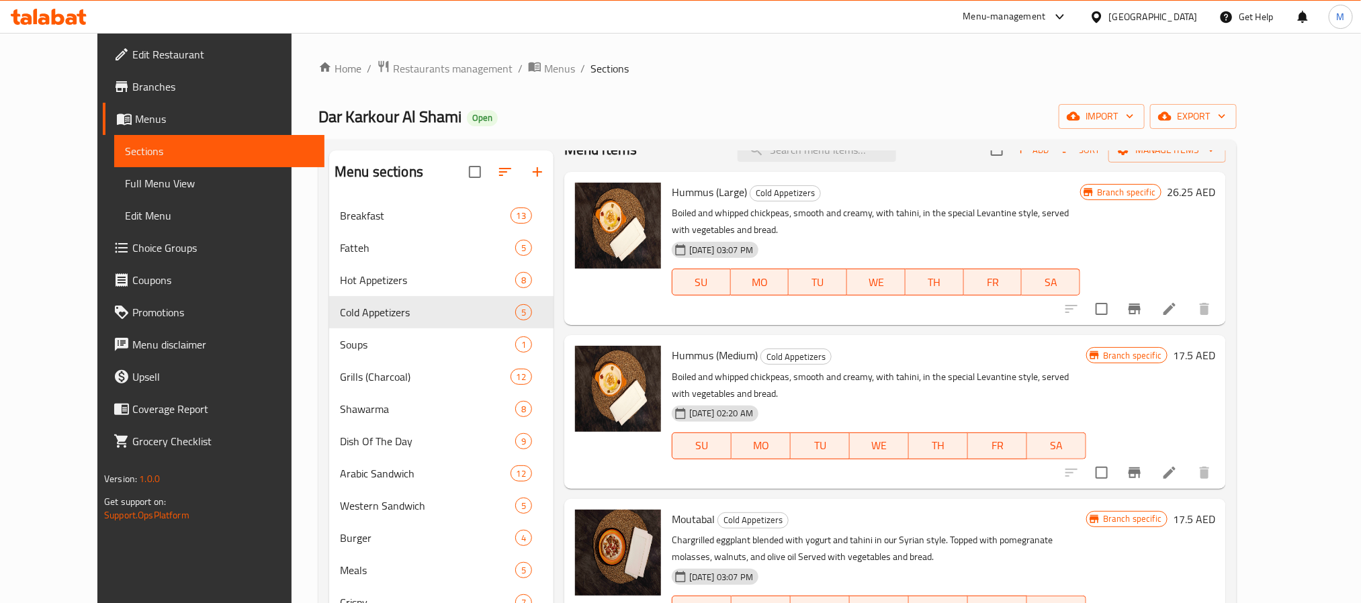
scroll to position [85, 0]
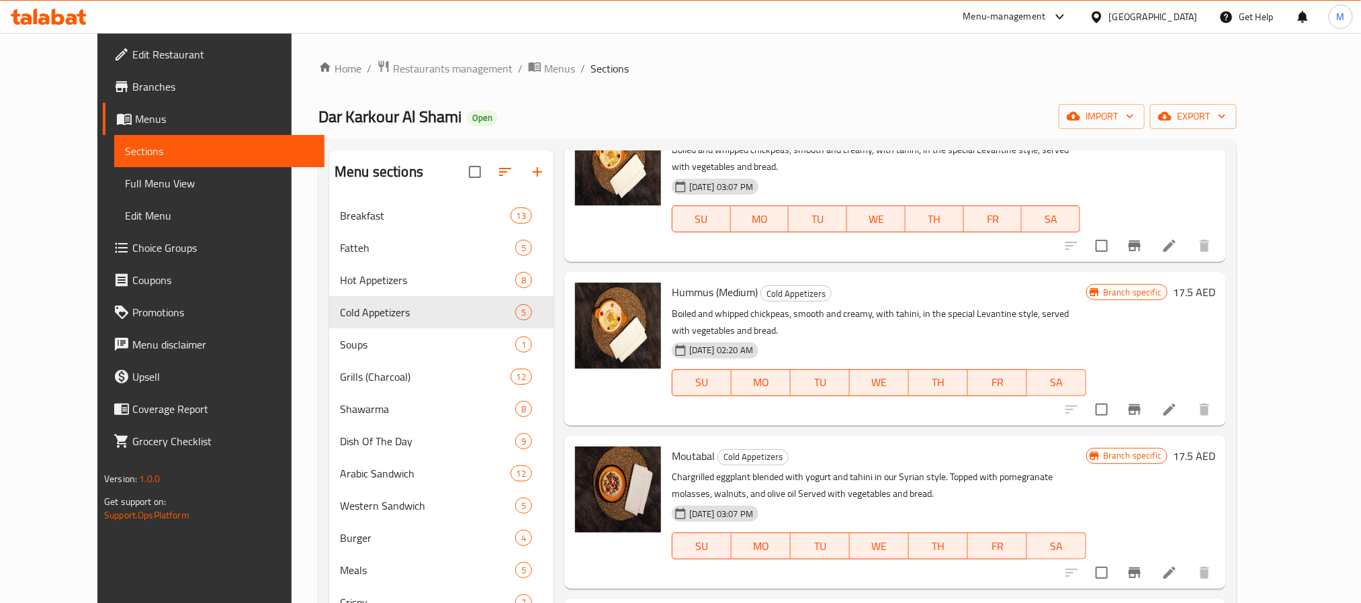
click at [1220, 394] on div at bounding box center [1137, 410] width 165 height 32
click at [1177, 402] on icon at bounding box center [1169, 410] width 16 height 16
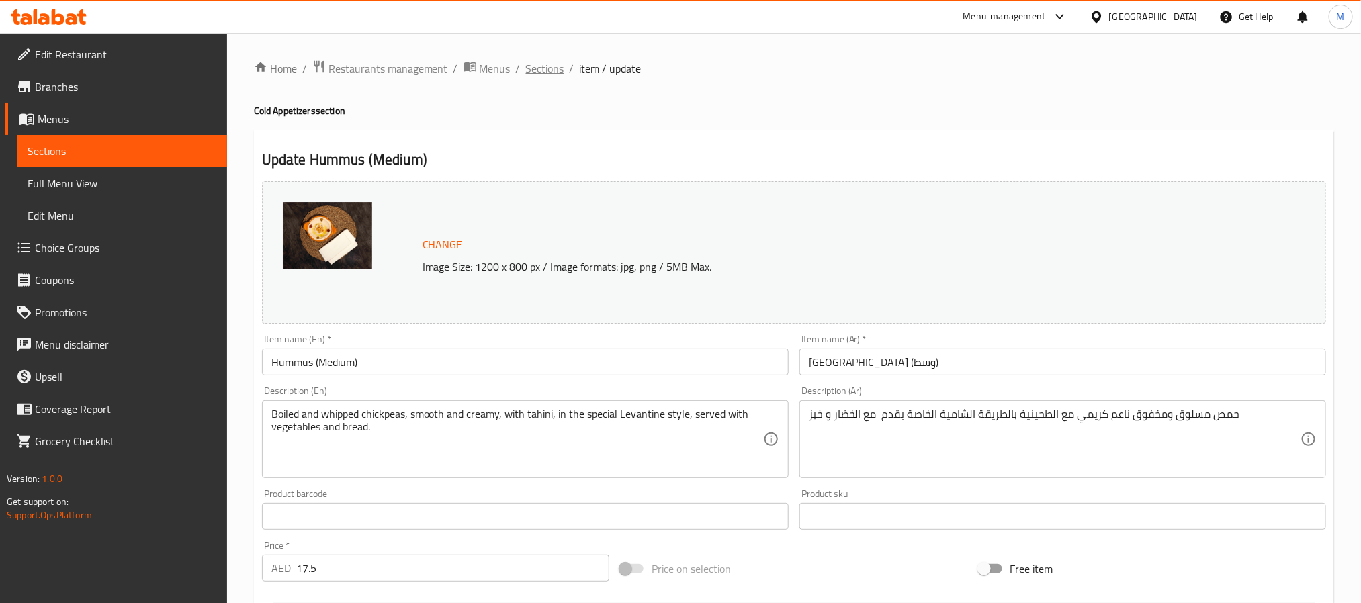
click at [531, 69] on span "Sections" at bounding box center [545, 68] width 38 height 16
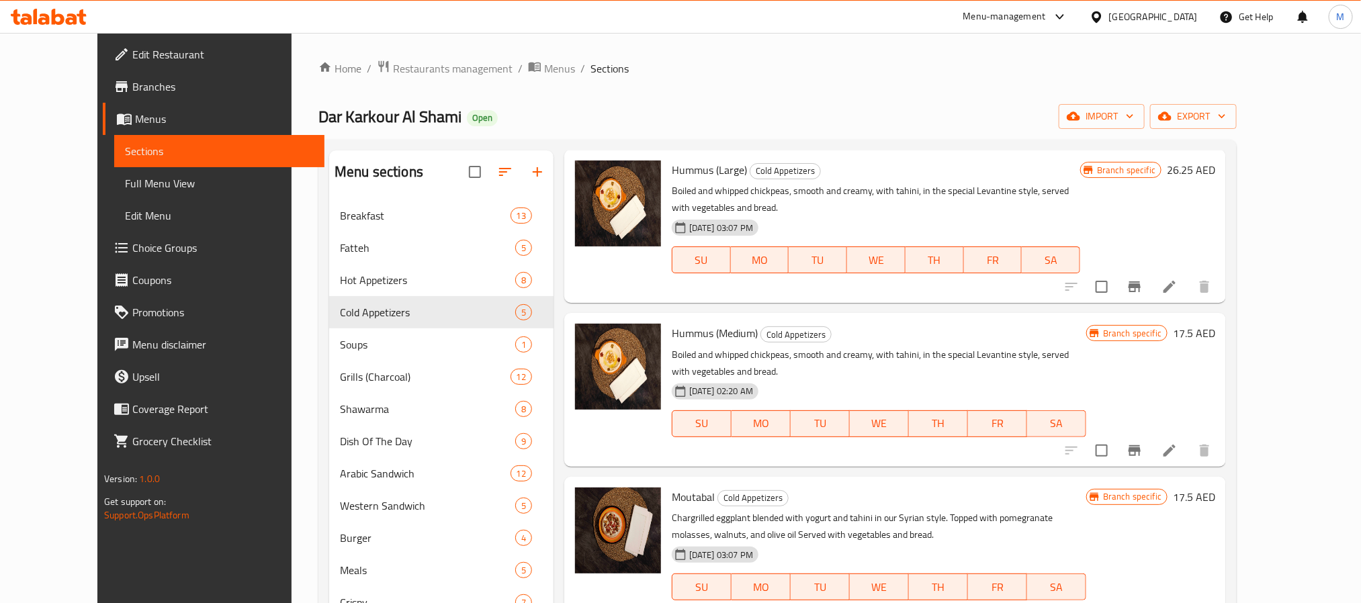
scroll to position [85, 0]
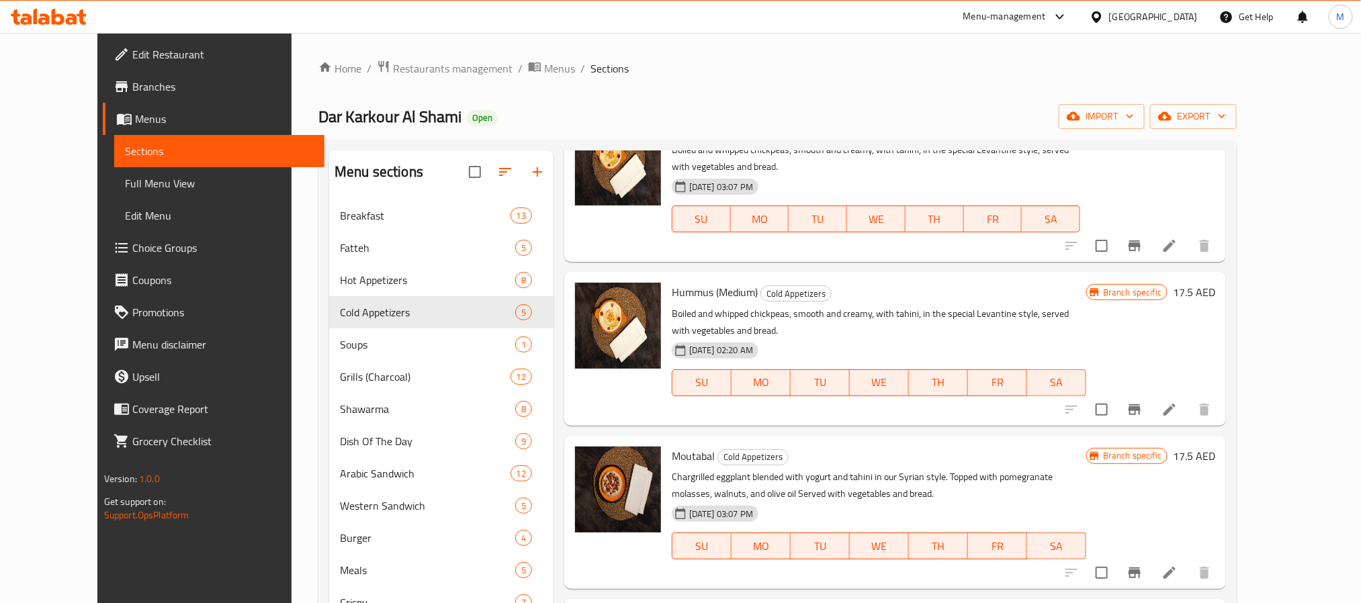
click at [1188, 561] on li at bounding box center [1170, 573] width 38 height 24
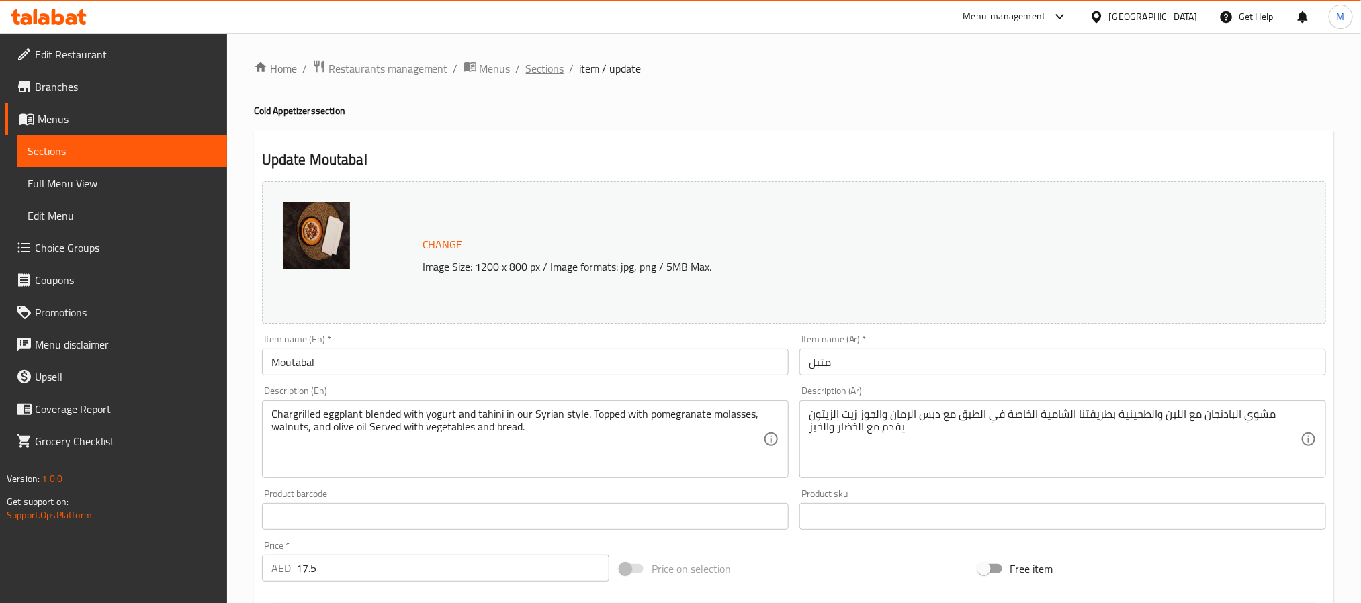
click at [537, 75] on span "Sections" at bounding box center [545, 68] width 38 height 16
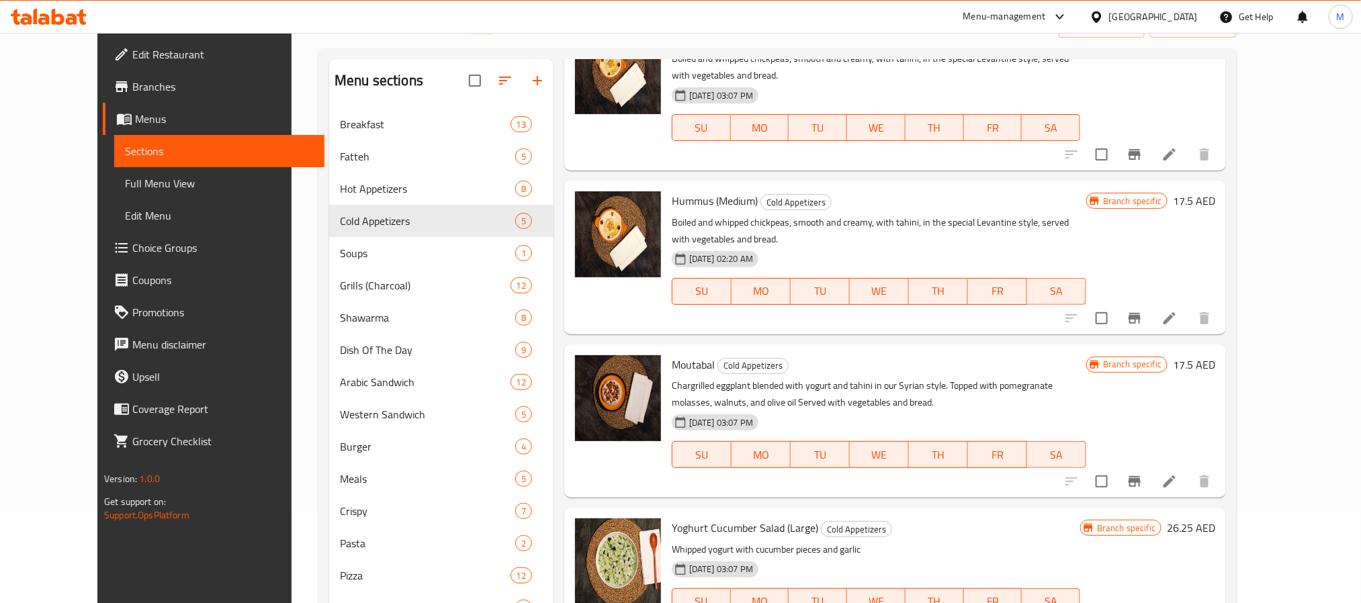
scroll to position [201, 0]
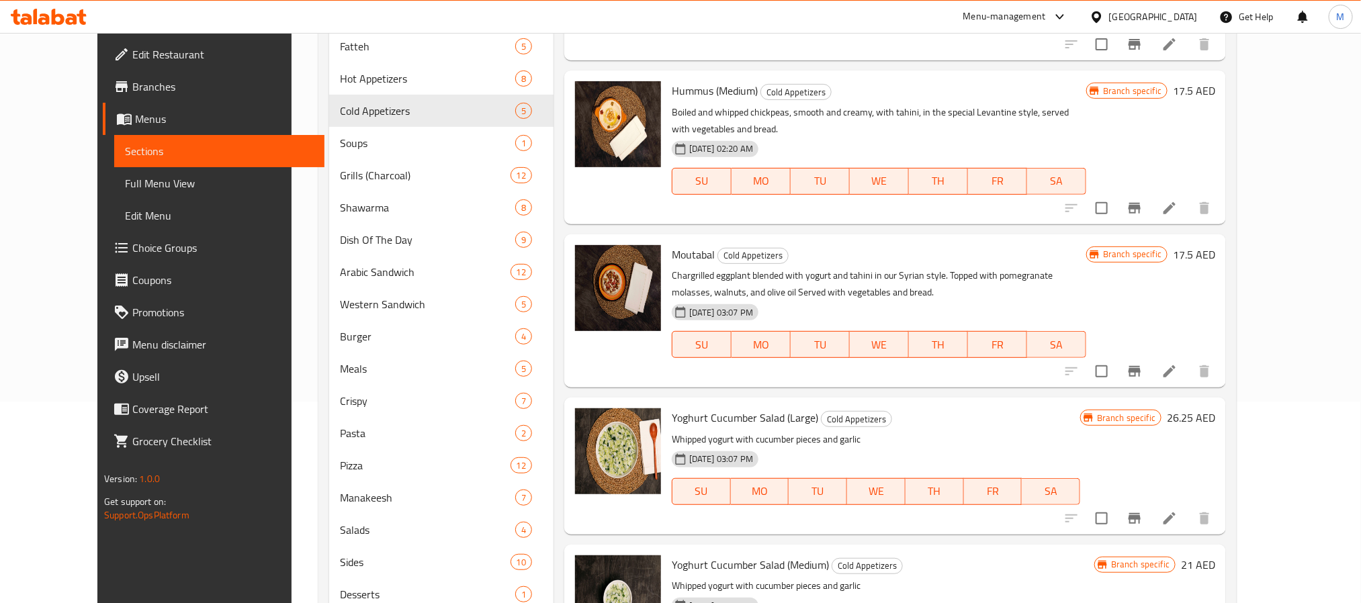
click at [1177, 510] on icon at bounding box center [1169, 518] width 16 height 16
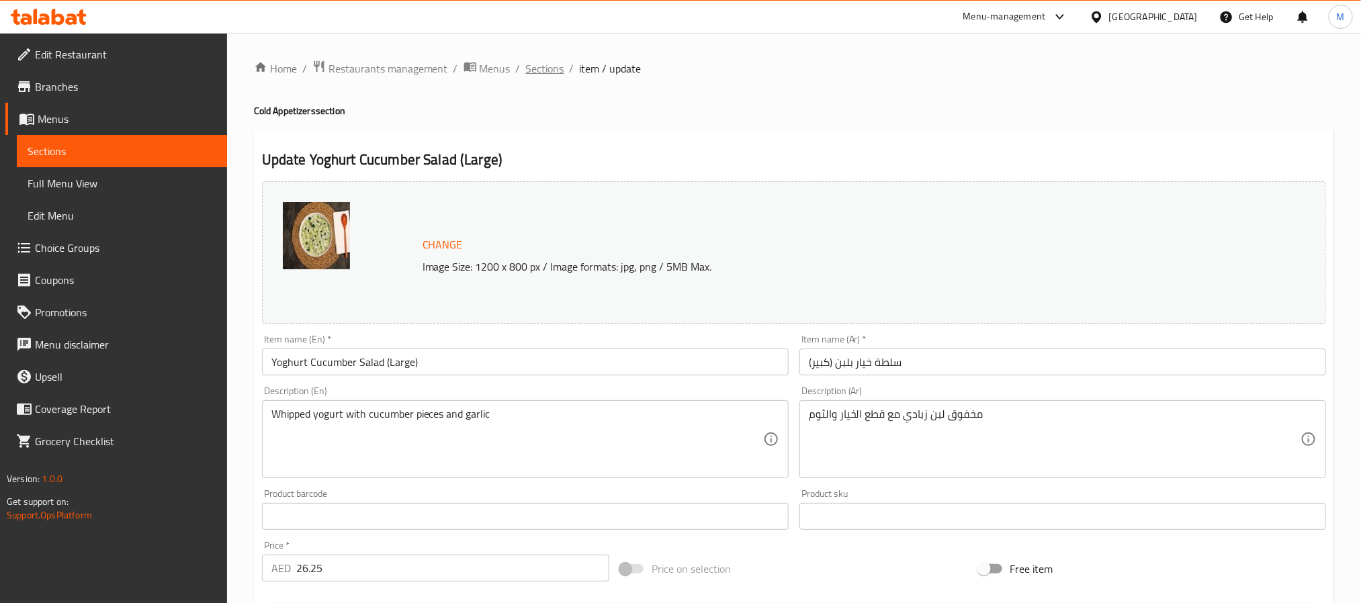
click at [549, 71] on span "Sections" at bounding box center [545, 68] width 38 height 16
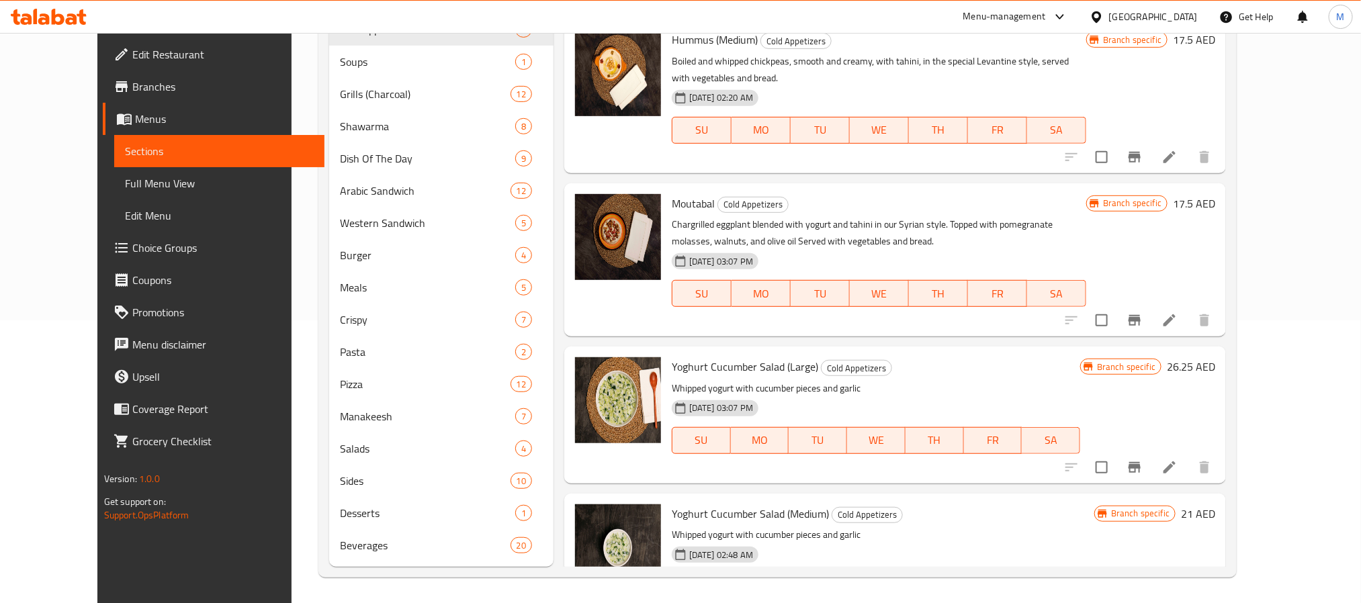
scroll to position [85, 0]
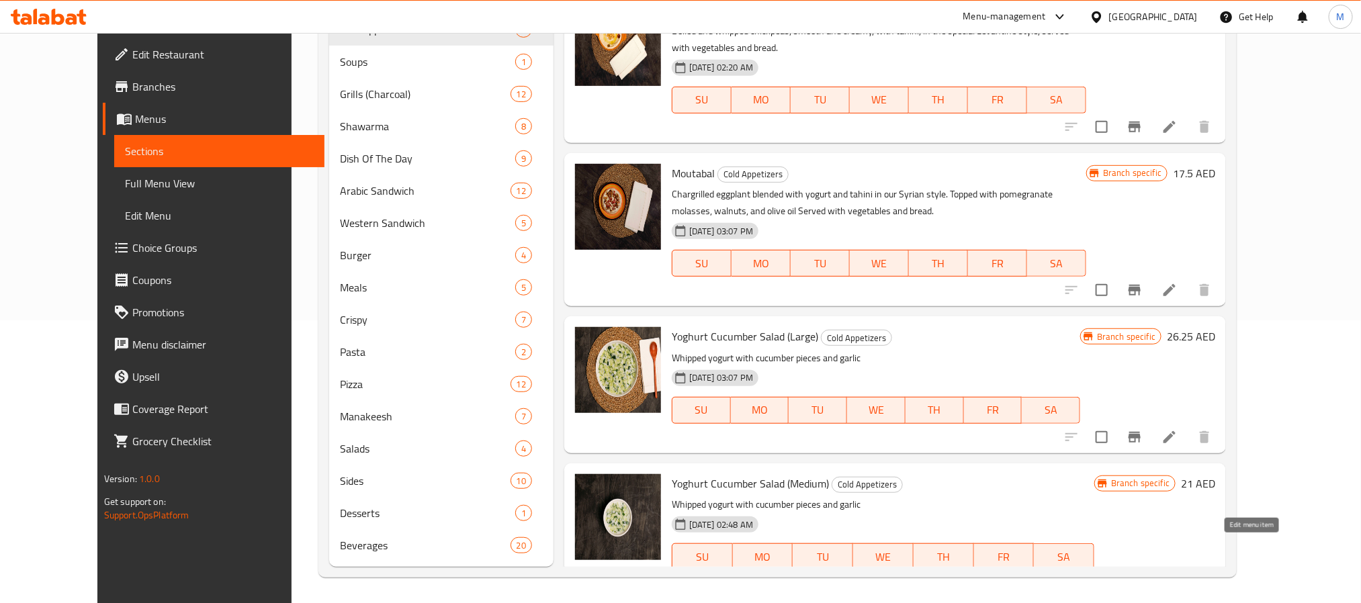
click at [1177, 576] on icon at bounding box center [1169, 584] width 16 height 16
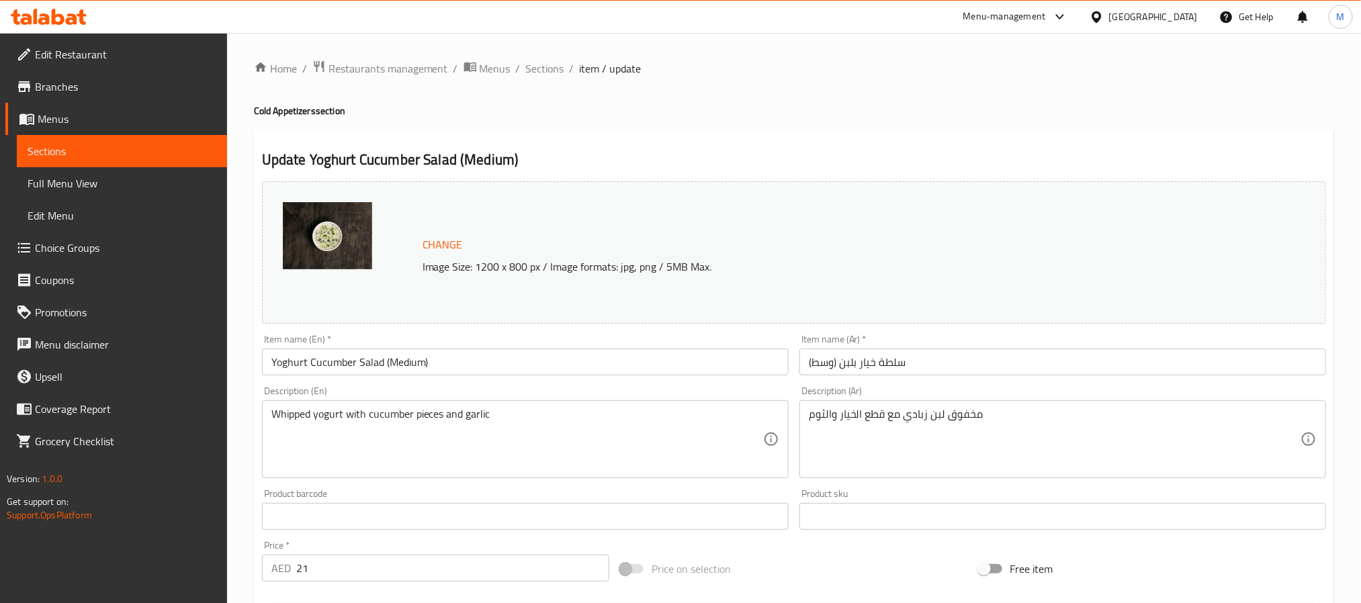
click at [563, 62] on ol "Home / Restaurants management / Menus / Sections / item / update" at bounding box center [794, 68] width 1080 height 17
click at [550, 64] on span "Sections" at bounding box center [545, 68] width 38 height 16
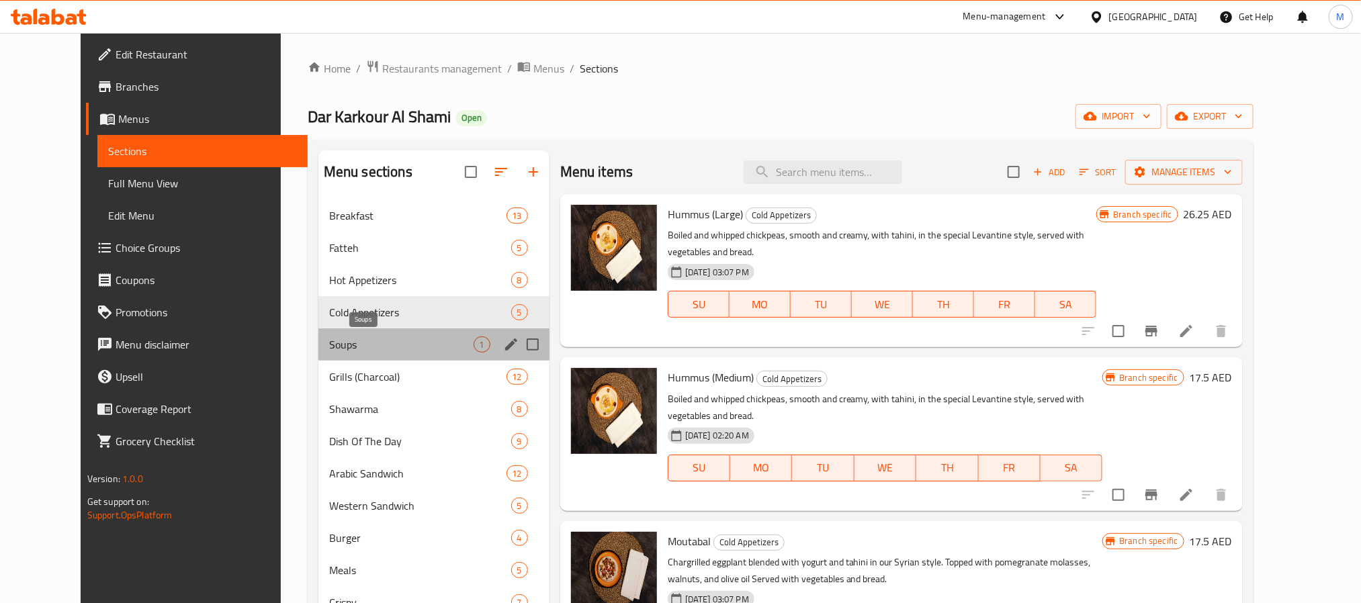
click at [343, 349] on span "Soups" at bounding box center [401, 344] width 144 height 16
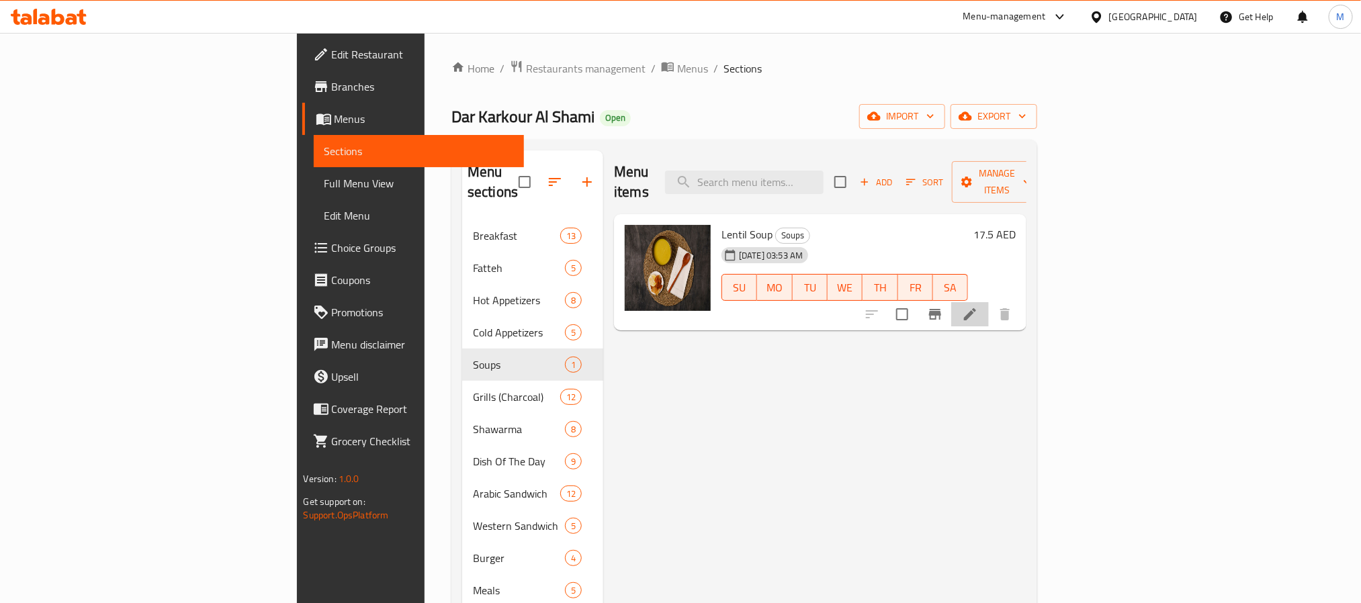
click at [989, 302] on li at bounding box center [970, 314] width 38 height 24
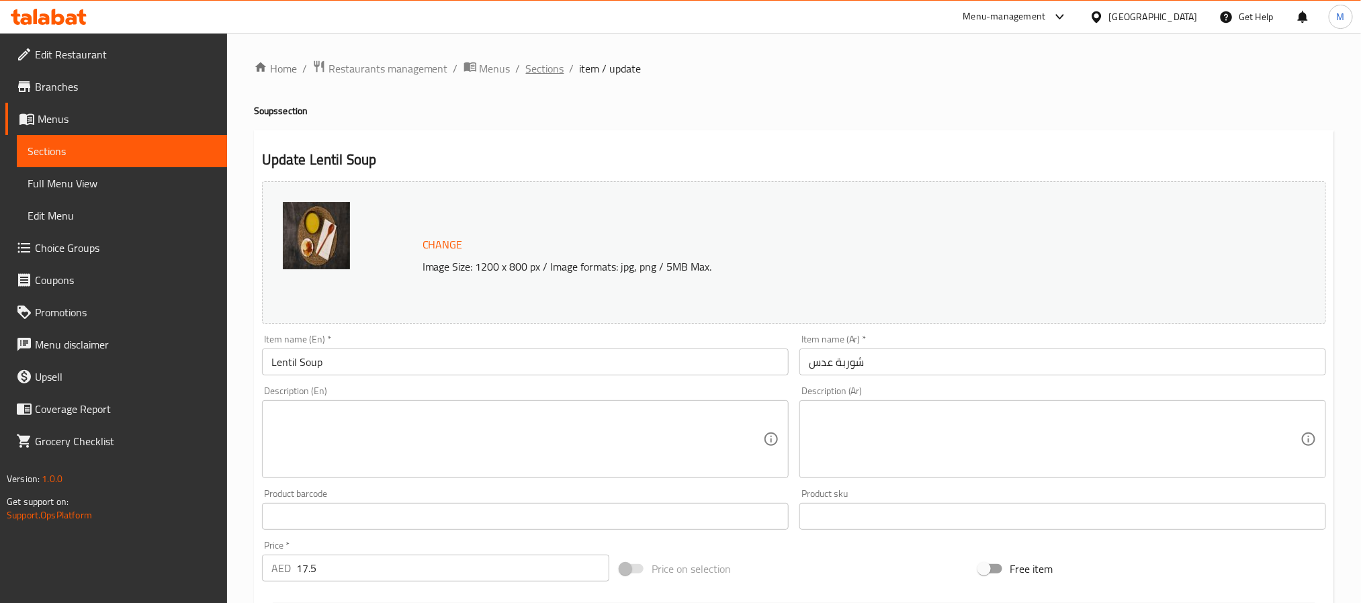
click at [550, 60] on span "Sections" at bounding box center [545, 68] width 38 height 16
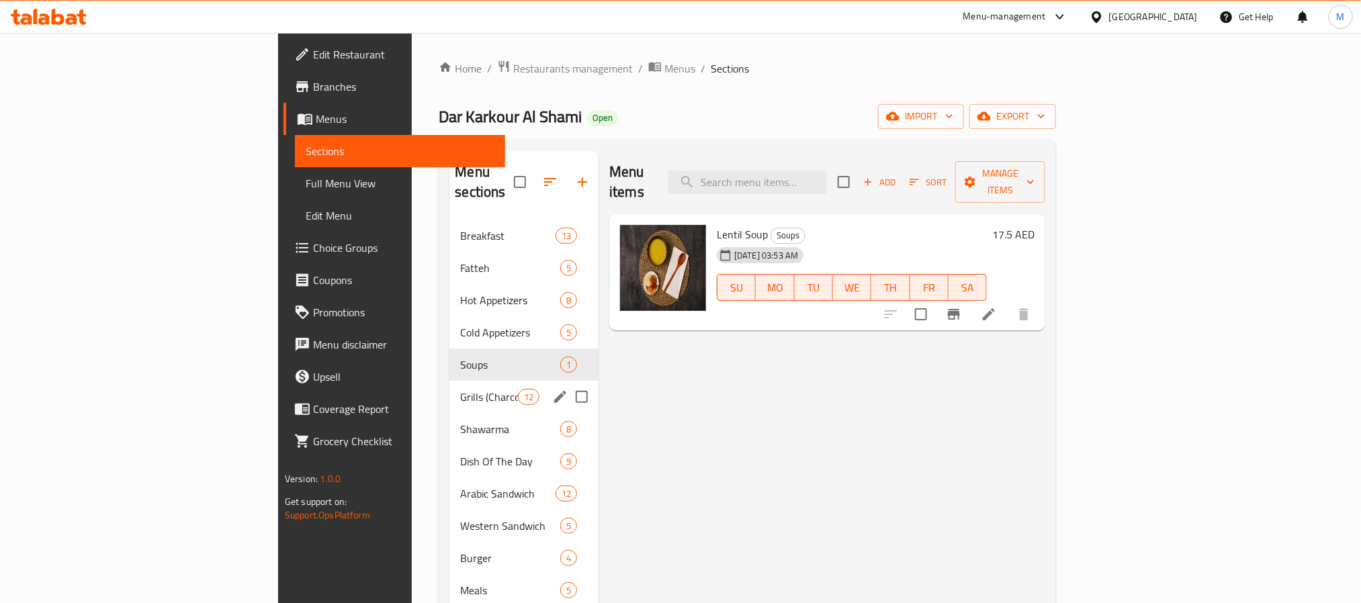
click at [449, 381] on div "Grills (Charcoal) 12" at bounding box center [523, 397] width 149 height 32
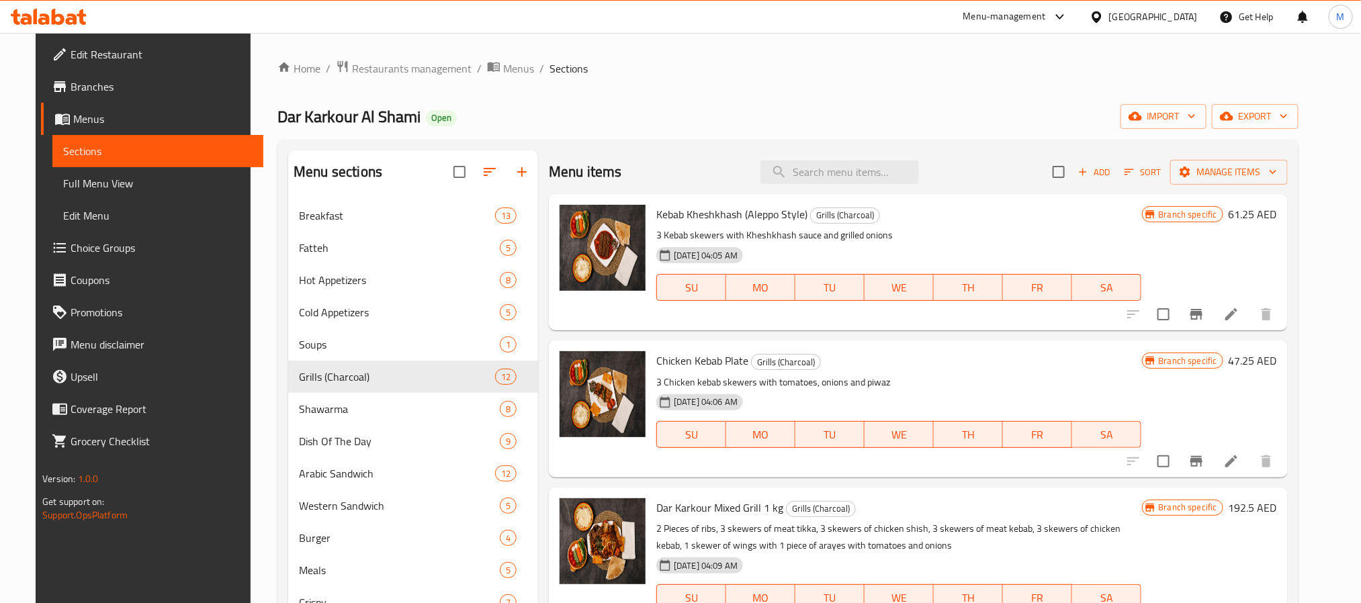
click at [1237, 317] on icon at bounding box center [1231, 314] width 12 height 12
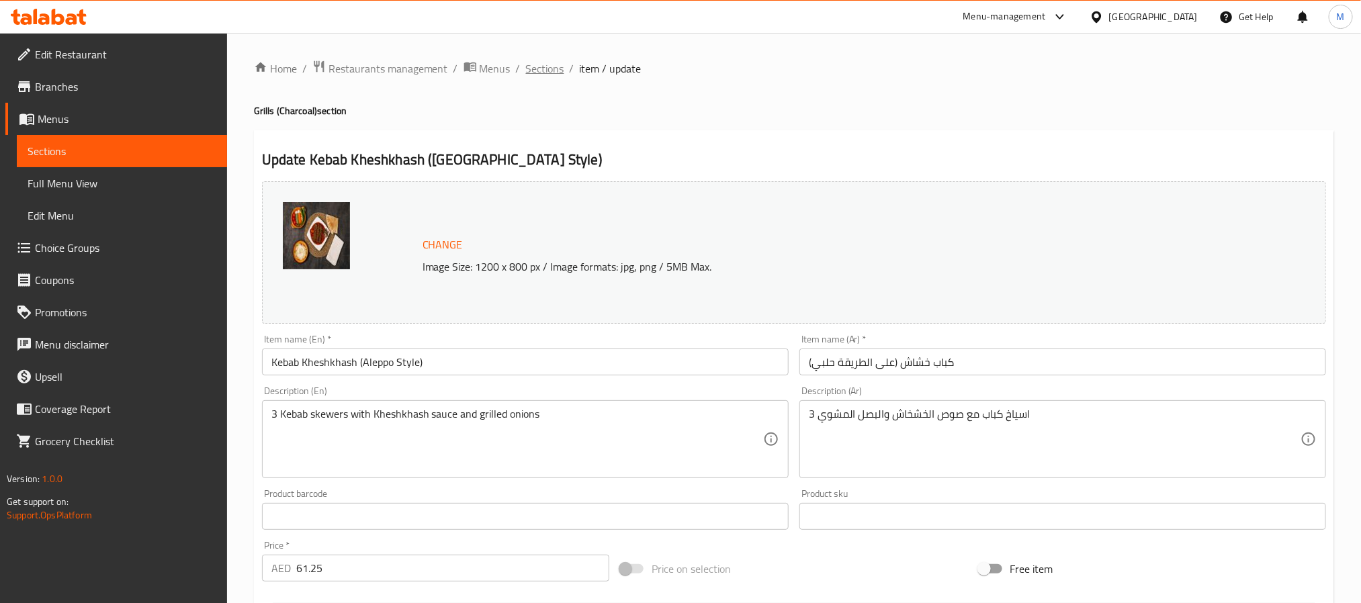
click at [544, 60] on span "Sections" at bounding box center [545, 68] width 38 height 16
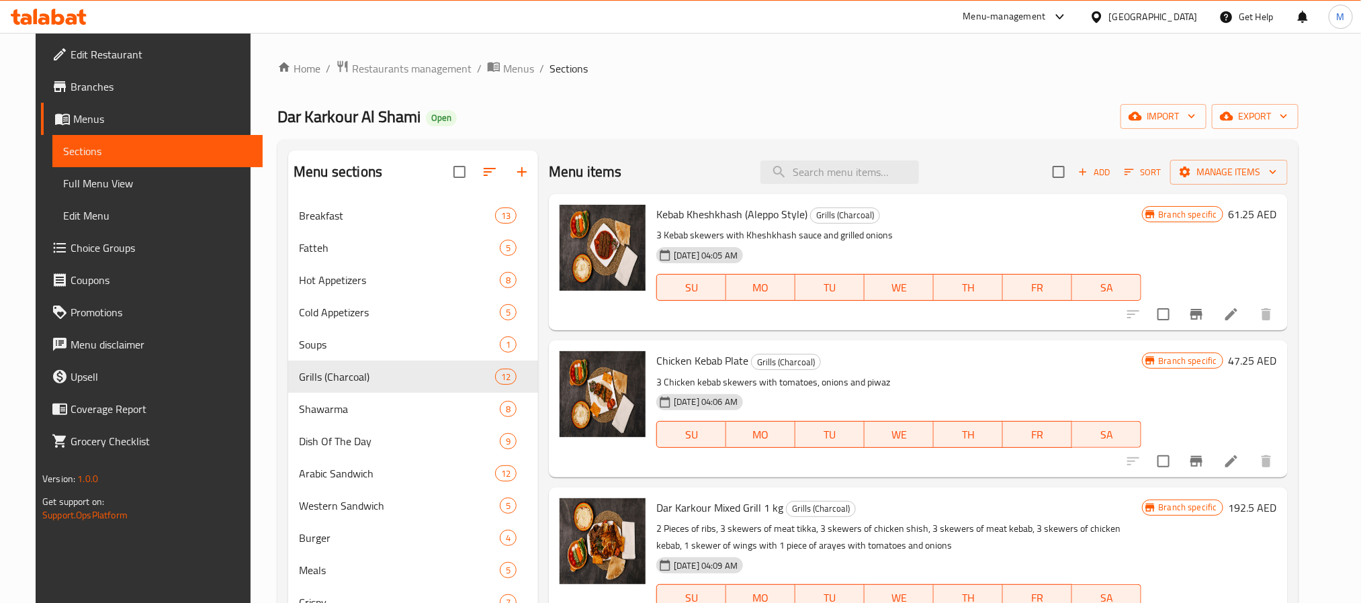
click at [1237, 463] on icon at bounding box center [1231, 461] width 12 height 12
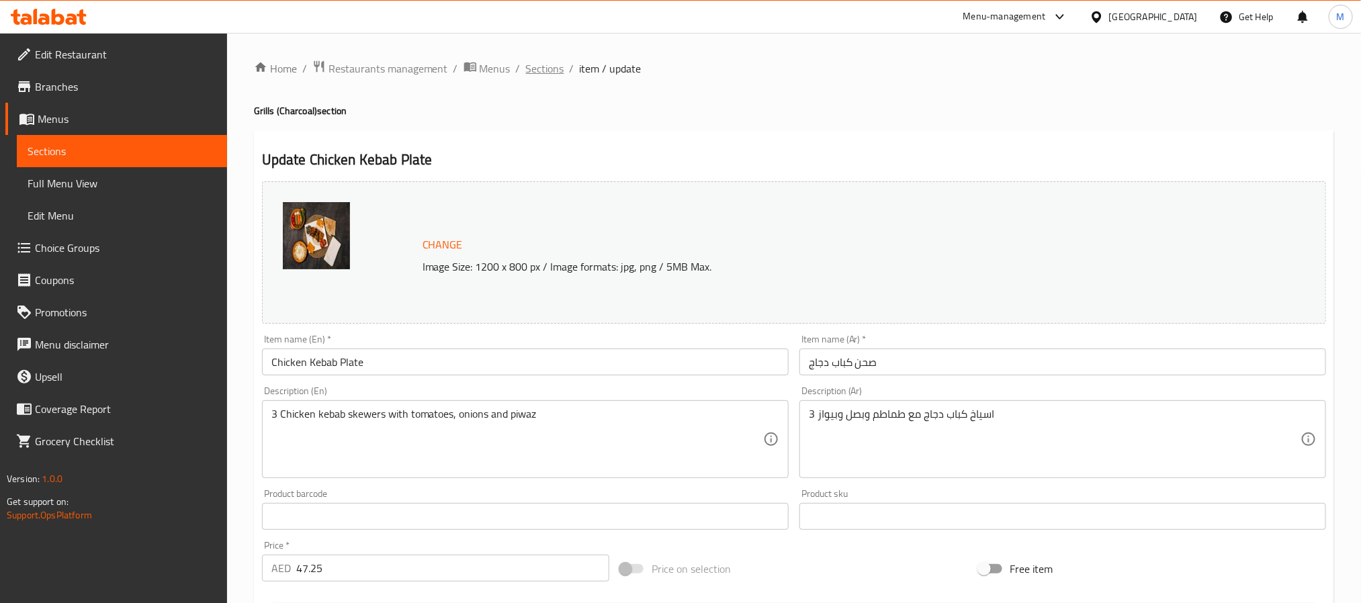
click at [552, 69] on span "Sections" at bounding box center [545, 68] width 38 height 16
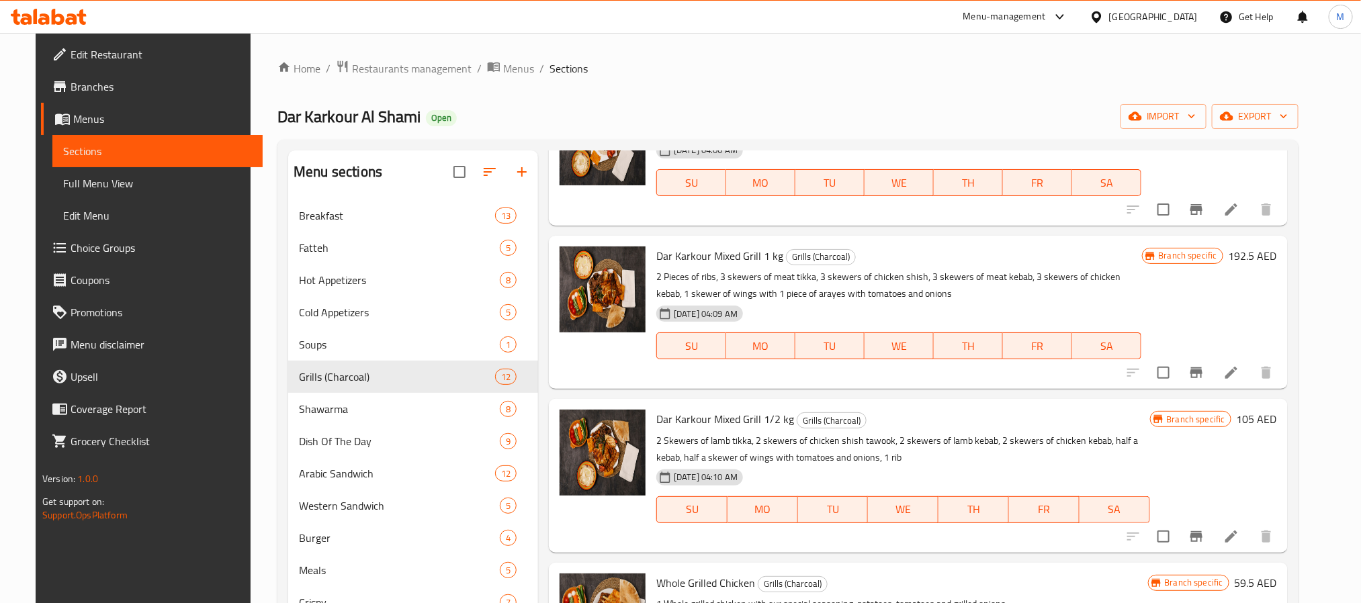
scroll to position [302, 0]
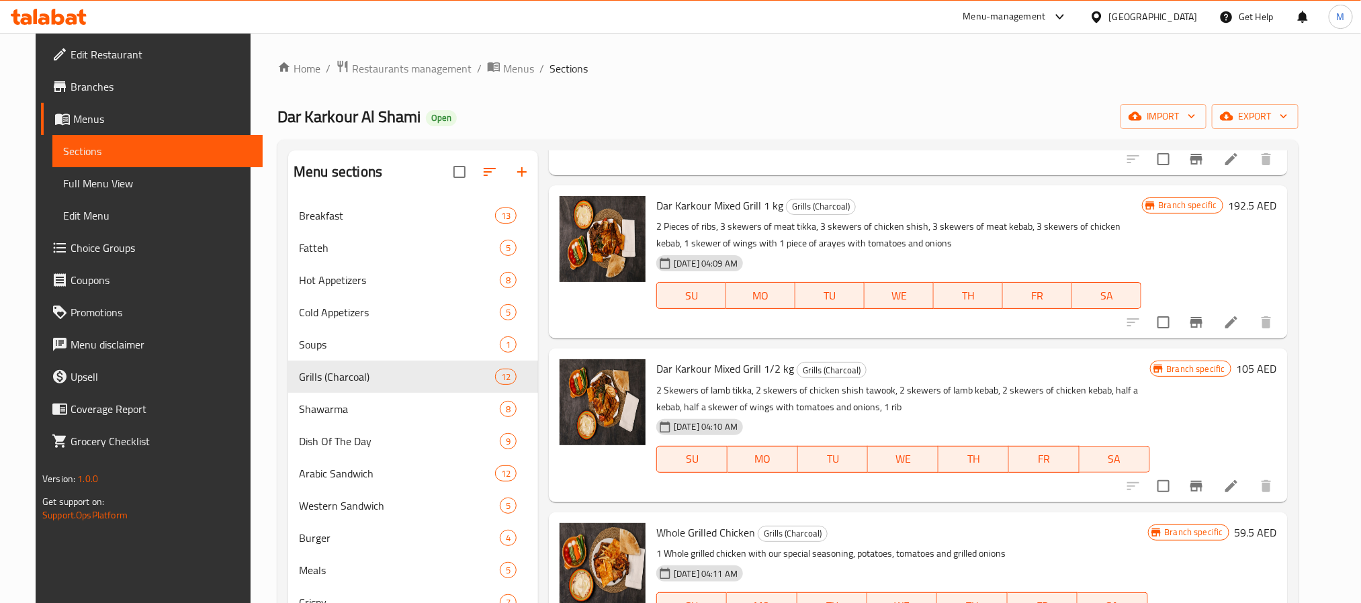
click at [1237, 325] on icon at bounding box center [1231, 322] width 12 height 12
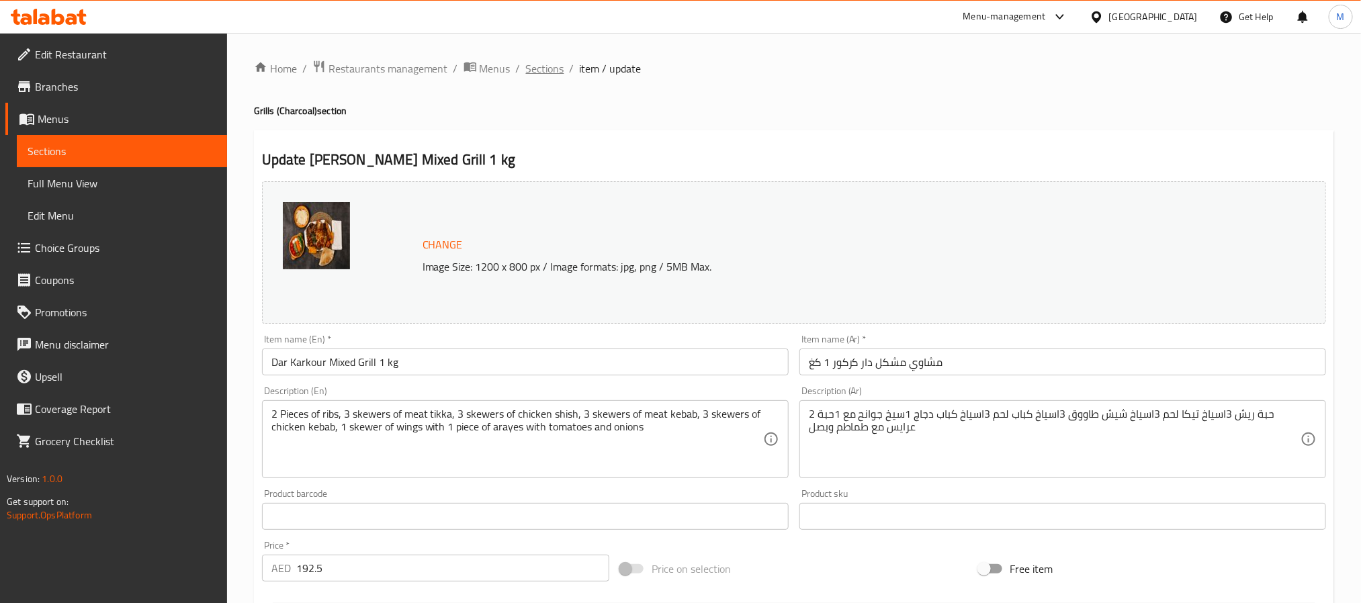
click at [533, 73] on span "Sections" at bounding box center [545, 68] width 38 height 16
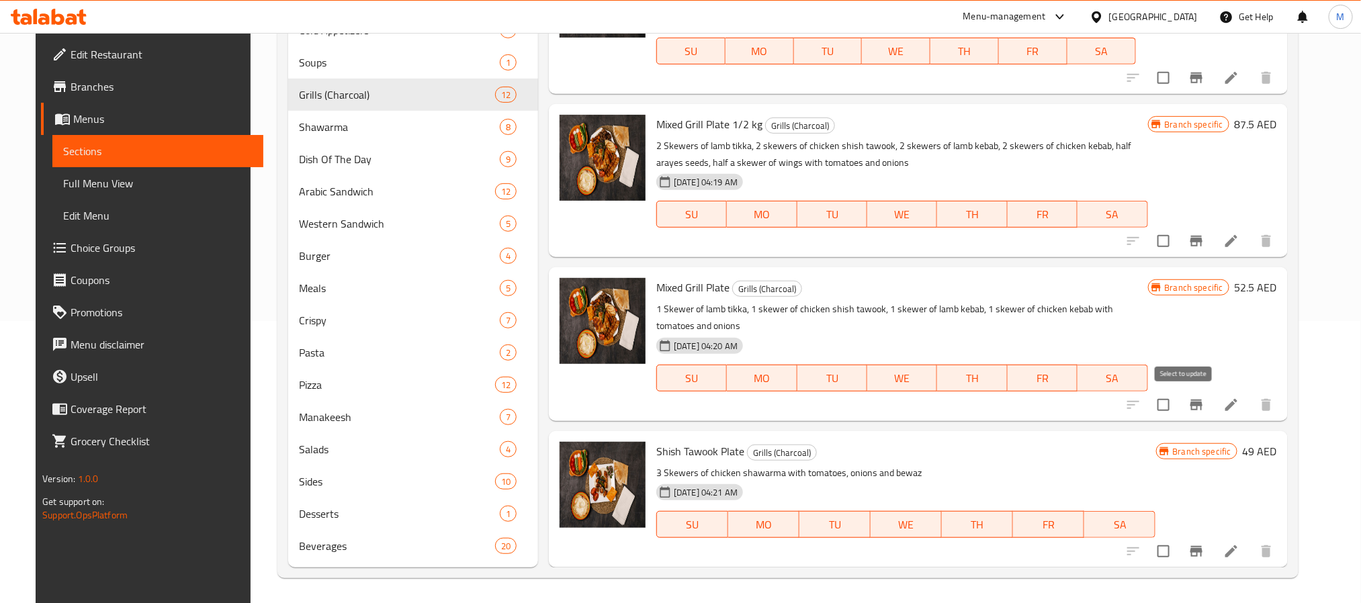
scroll to position [283, 0]
click at [1239, 543] on icon at bounding box center [1231, 551] width 16 height 16
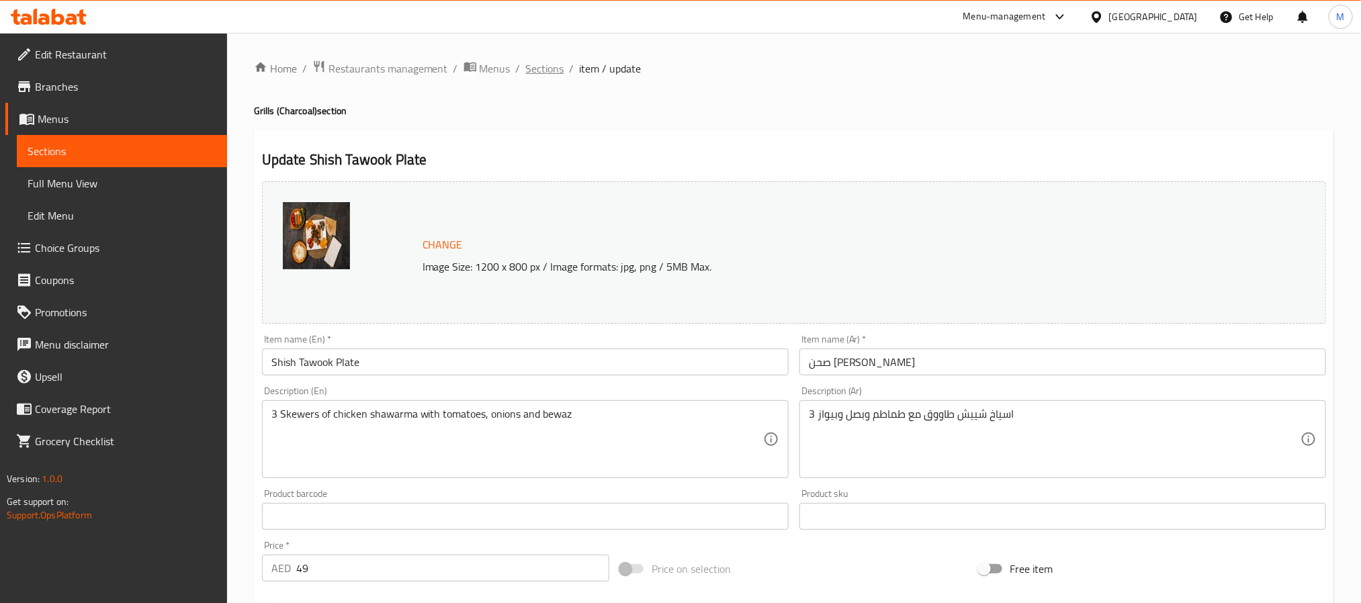
click at [545, 69] on span "Sections" at bounding box center [545, 68] width 38 height 16
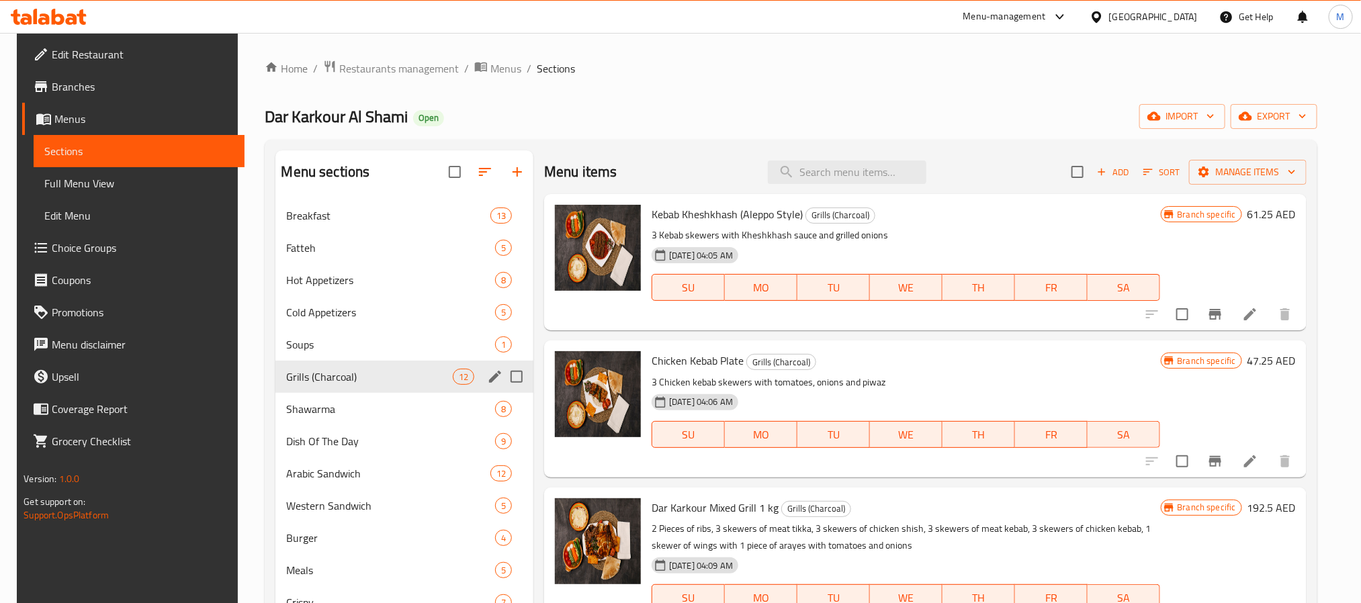
click at [313, 401] on span "Shawarma" at bounding box center [390, 409] width 208 height 16
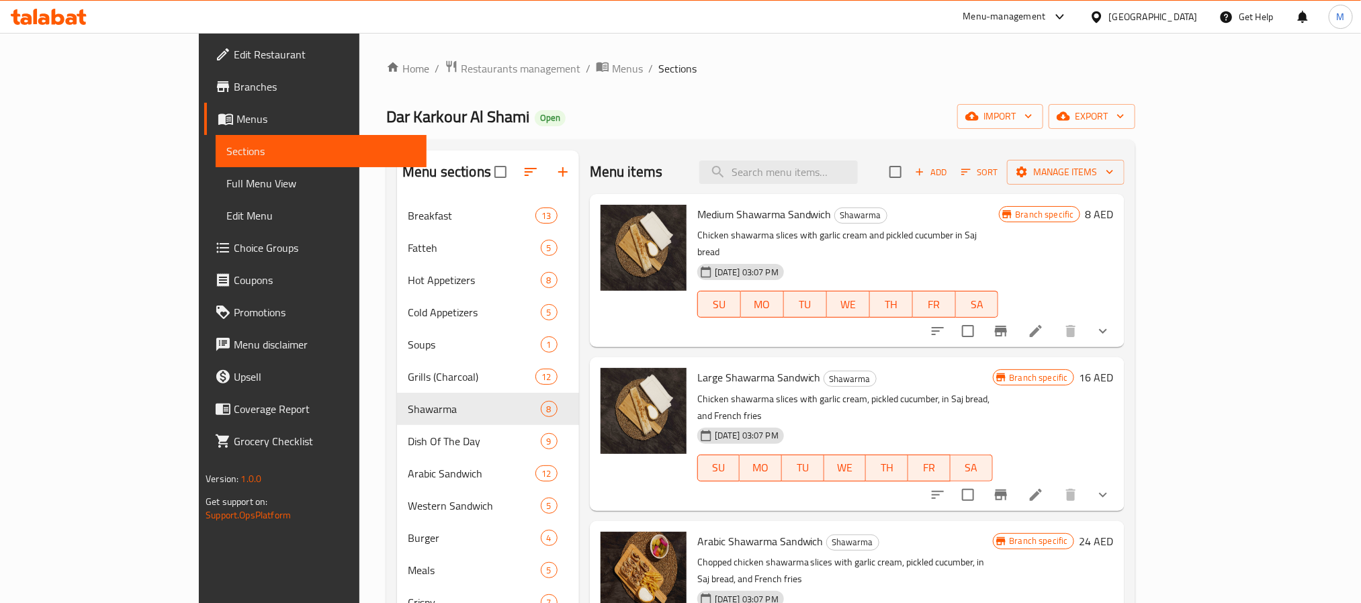
click at [1054, 319] on li at bounding box center [1036, 331] width 38 height 24
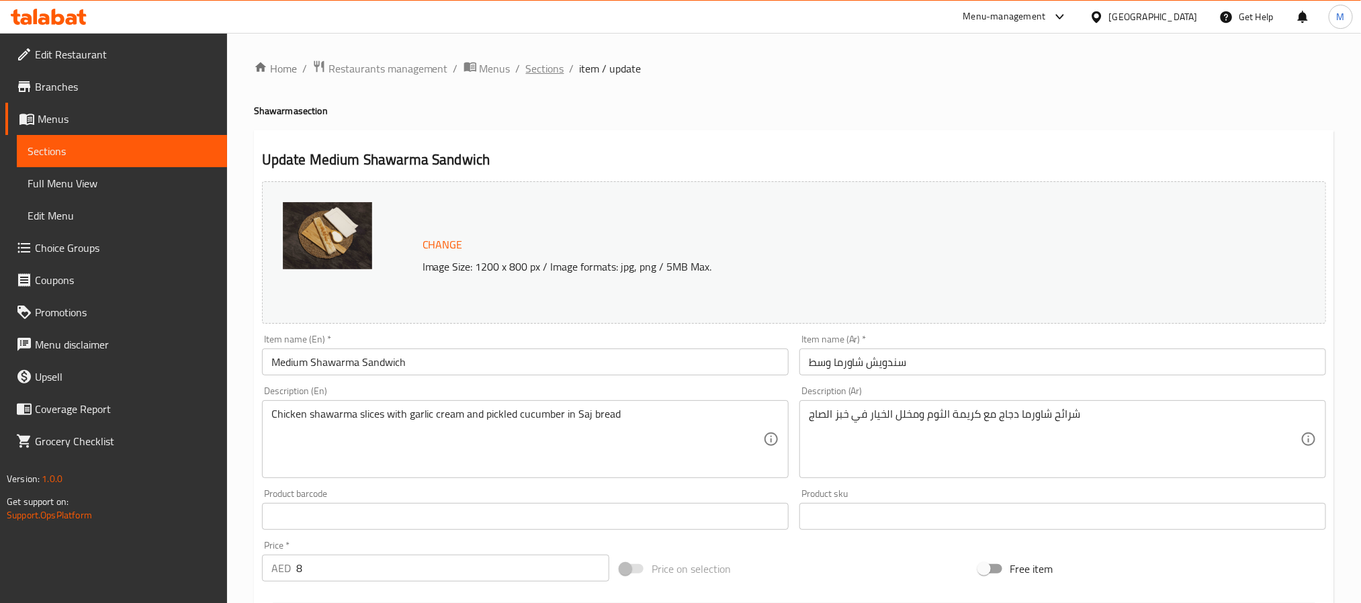
click at [557, 69] on span "Sections" at bounding box center [545, 68] width 38 height 16
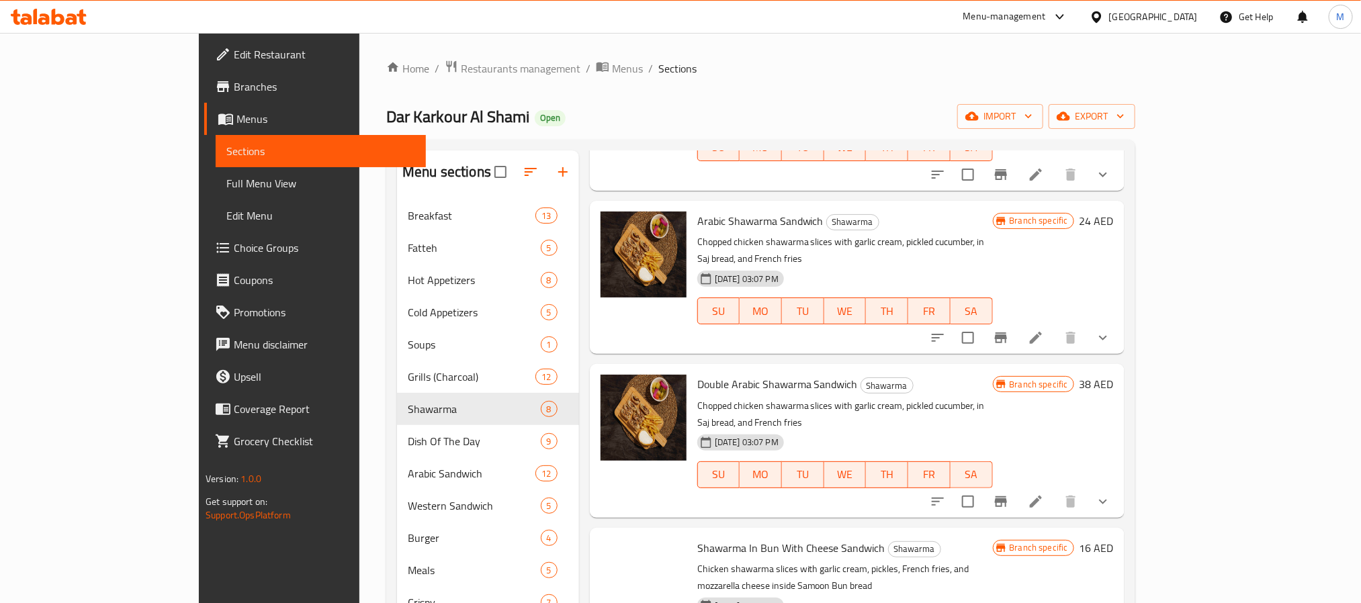
scroll to position [508, 0]
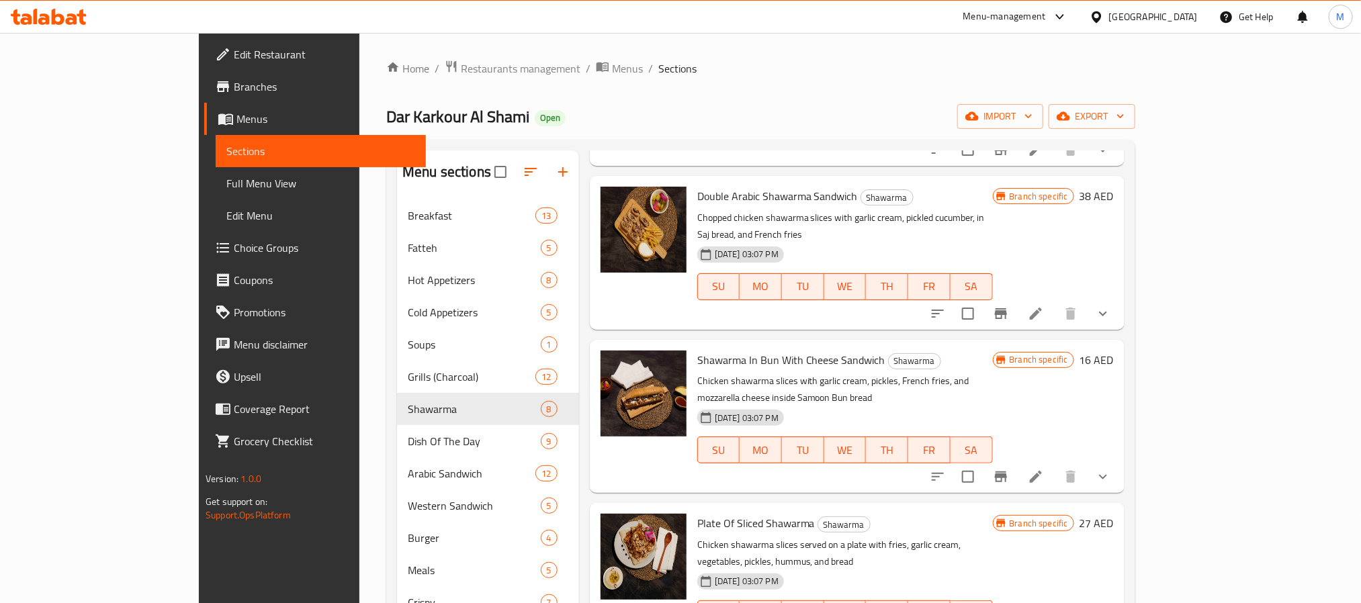
click at [1054, 465] on li at bounding box center [1036, 477] width 38 height 24
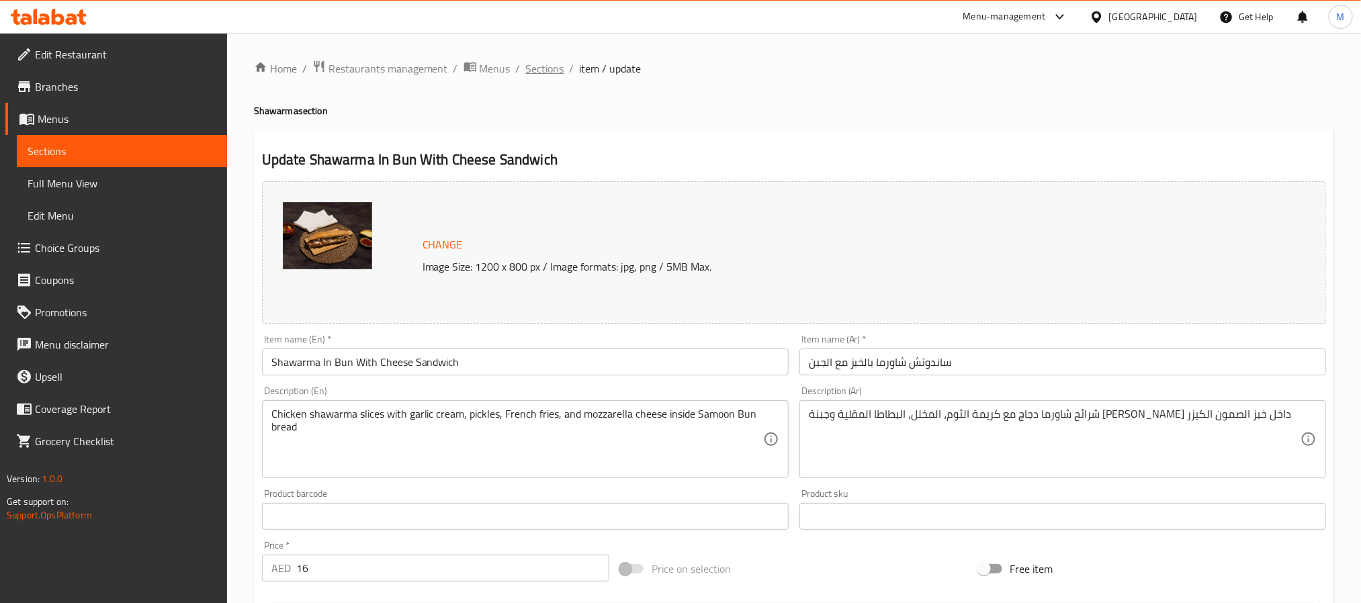
click at [528, 61] on span "Sections" at bounding box center [545, 68] width 38 height 16
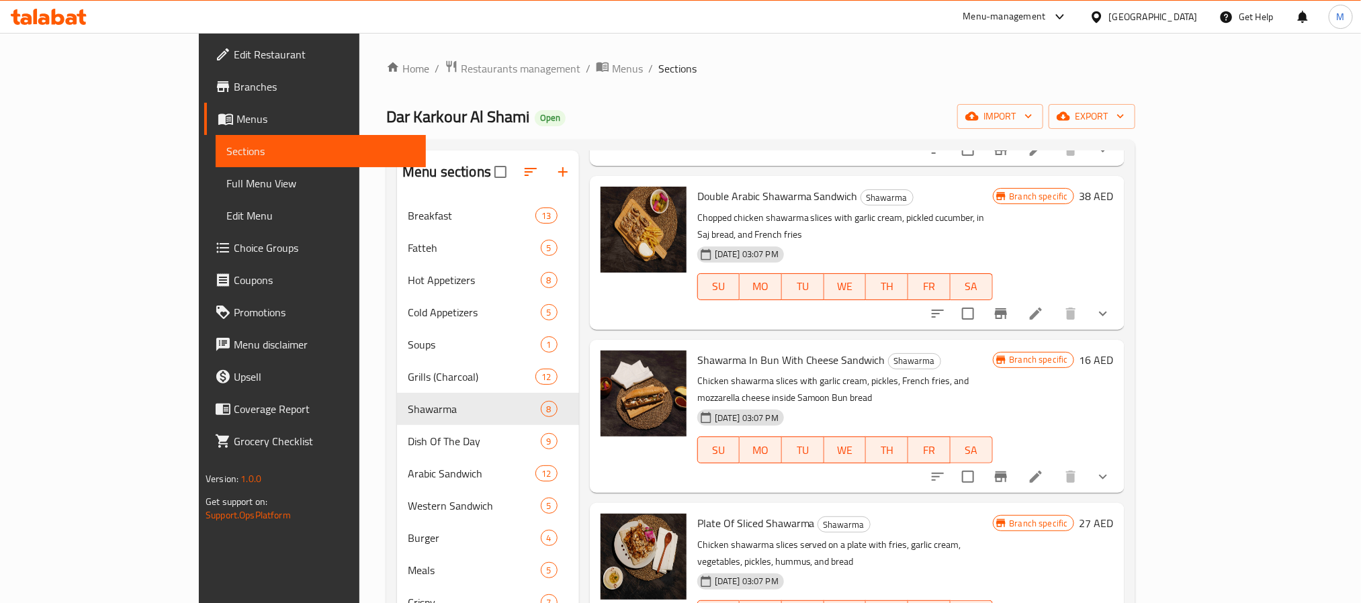
scroll to position [283, 0]
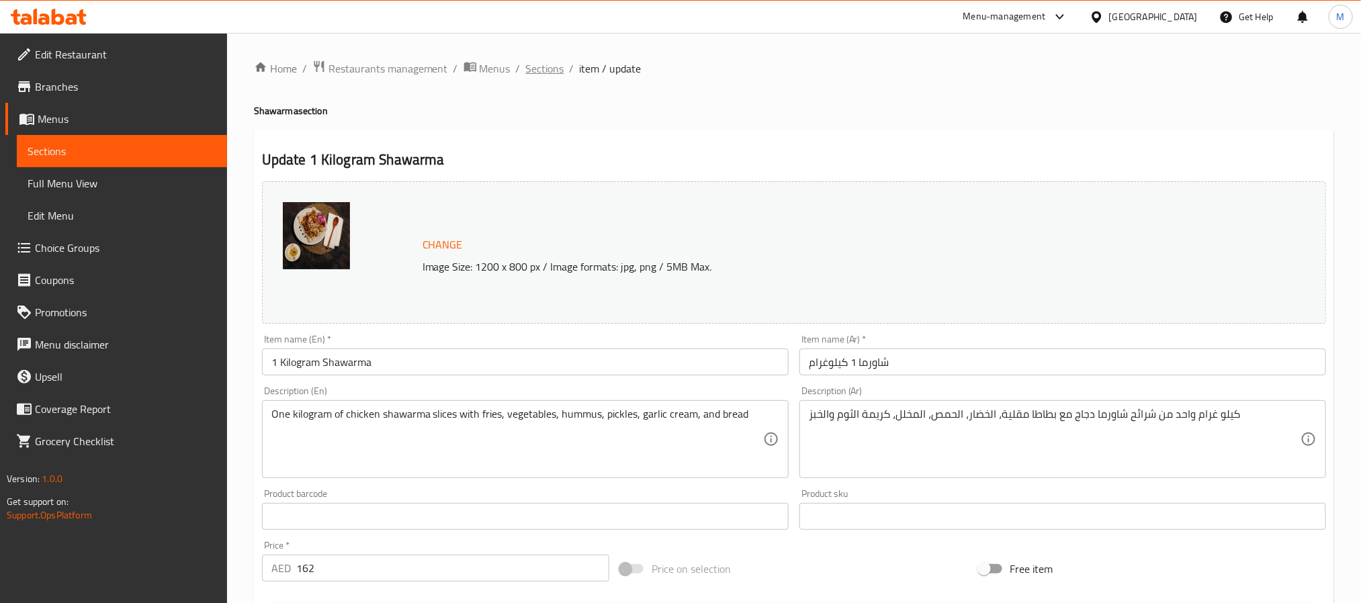
click at [536, 61] on span "Sections" at bounding box center [545, 68] width 38 height 16
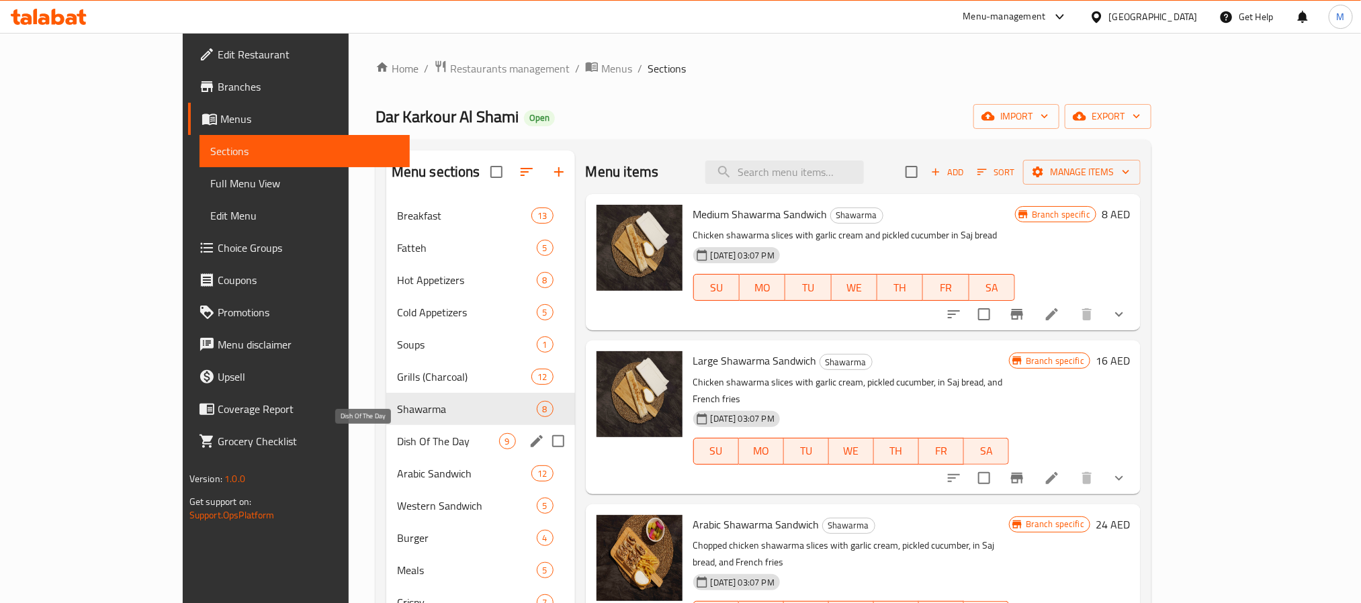
drag, startPoint x: 351, startPoint y: 439, endPoint x: 384, endPoint y: 442, distance: 32.4
click at [397, 439] on span "Dish Of The Day" at bounding box center [448, 441] width 102 height 16
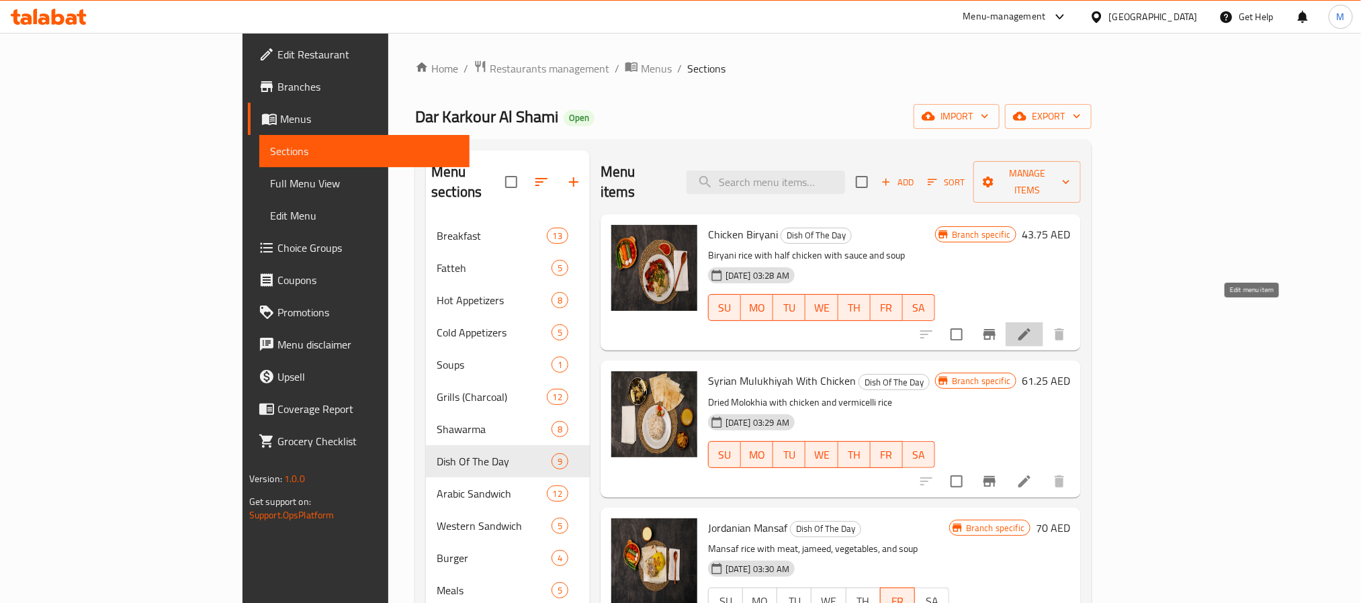
click at [1032, 326] on icon at bounding box center [1024, 334] width 16 height 16
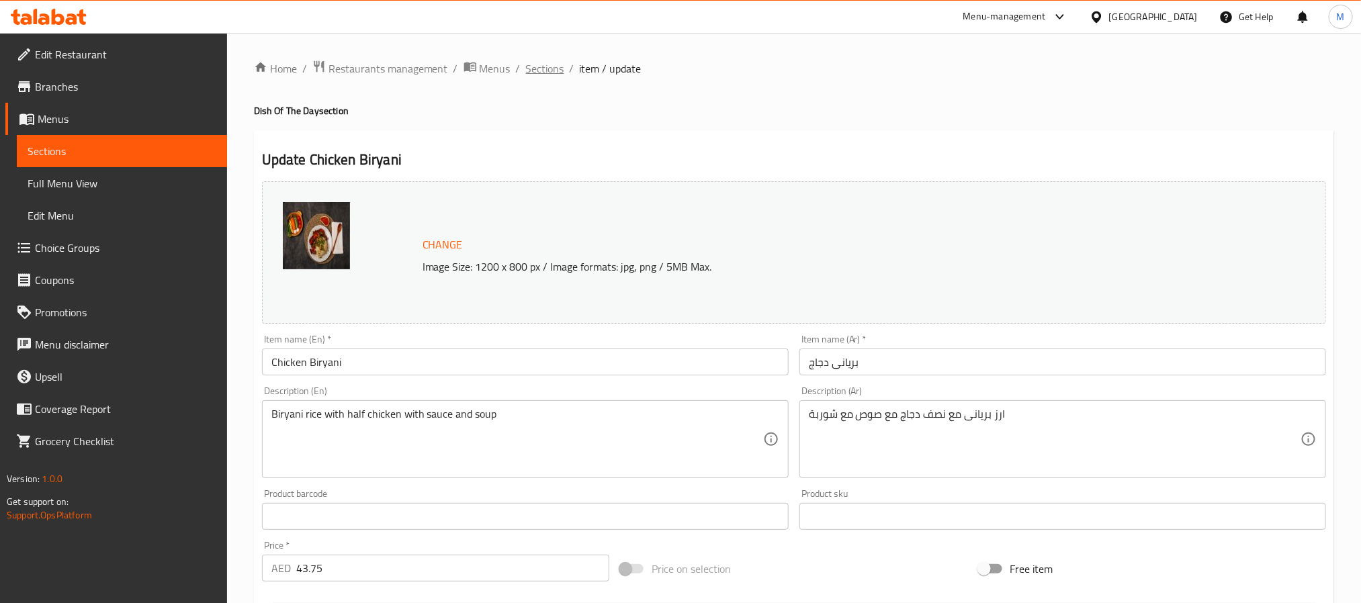
click at [550, 62] on span "Sections" at bounding box center [545, 68] width 38 height 16
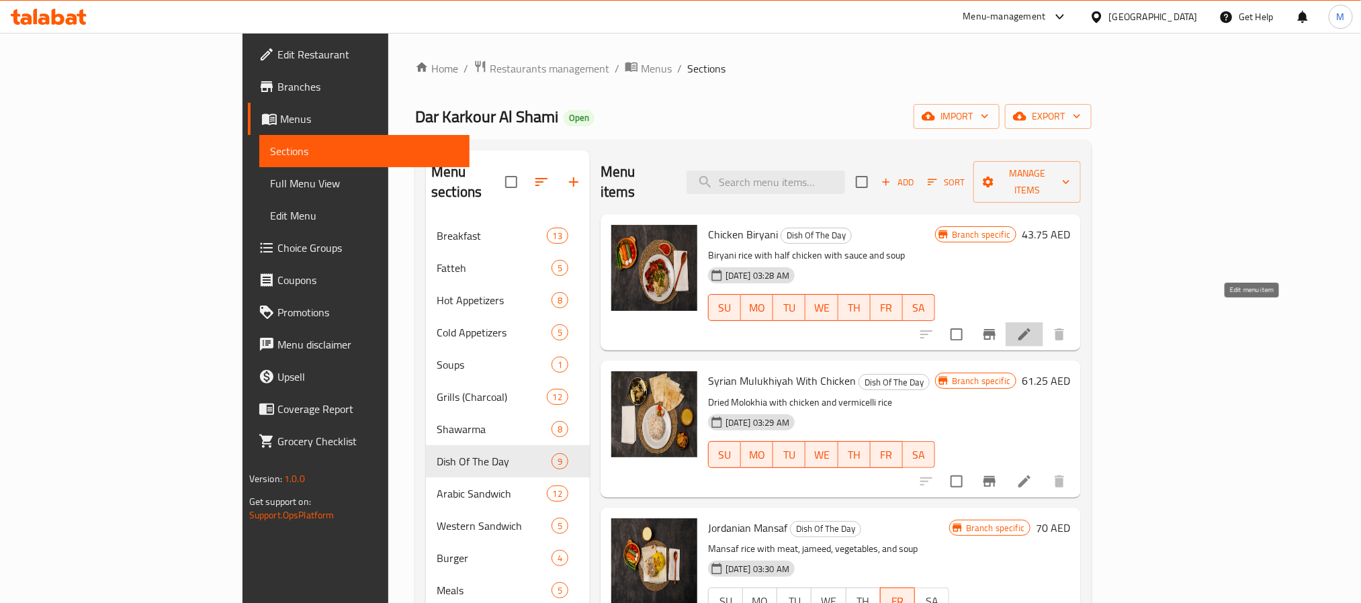
click at [1030, 328] on icon at bounding box center [1024, 334] width 12 height 12
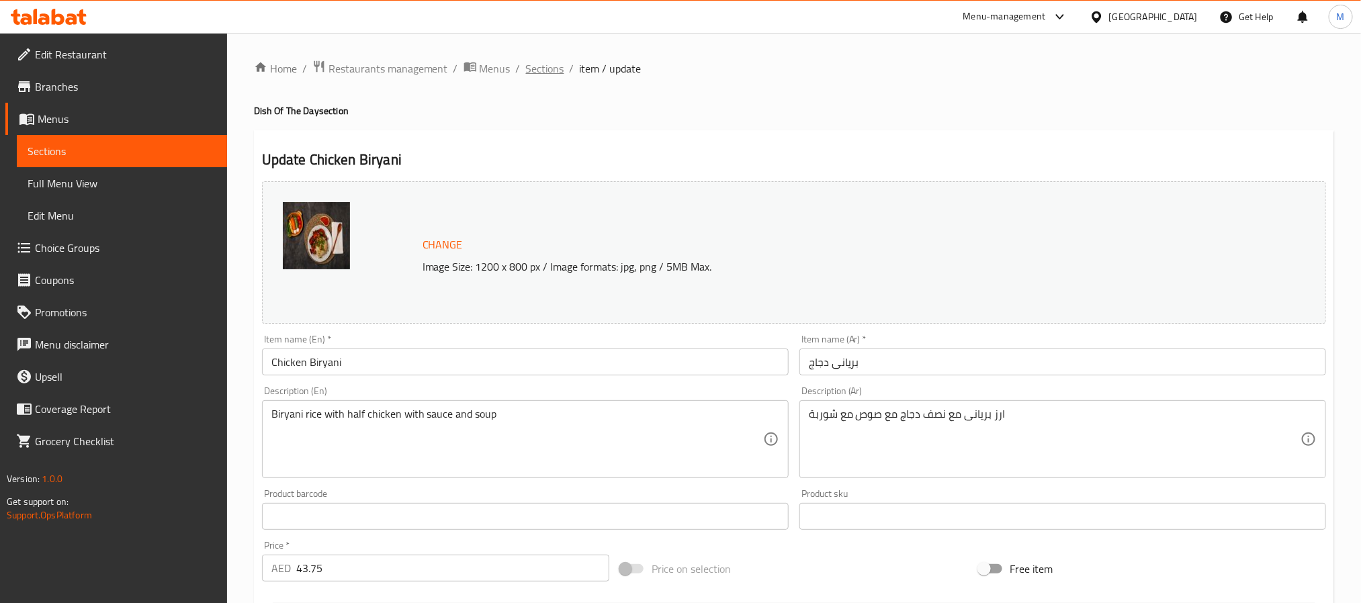
click at [551, 71] on span "Sections" at bounding box center [545, 68] width 38 height 16
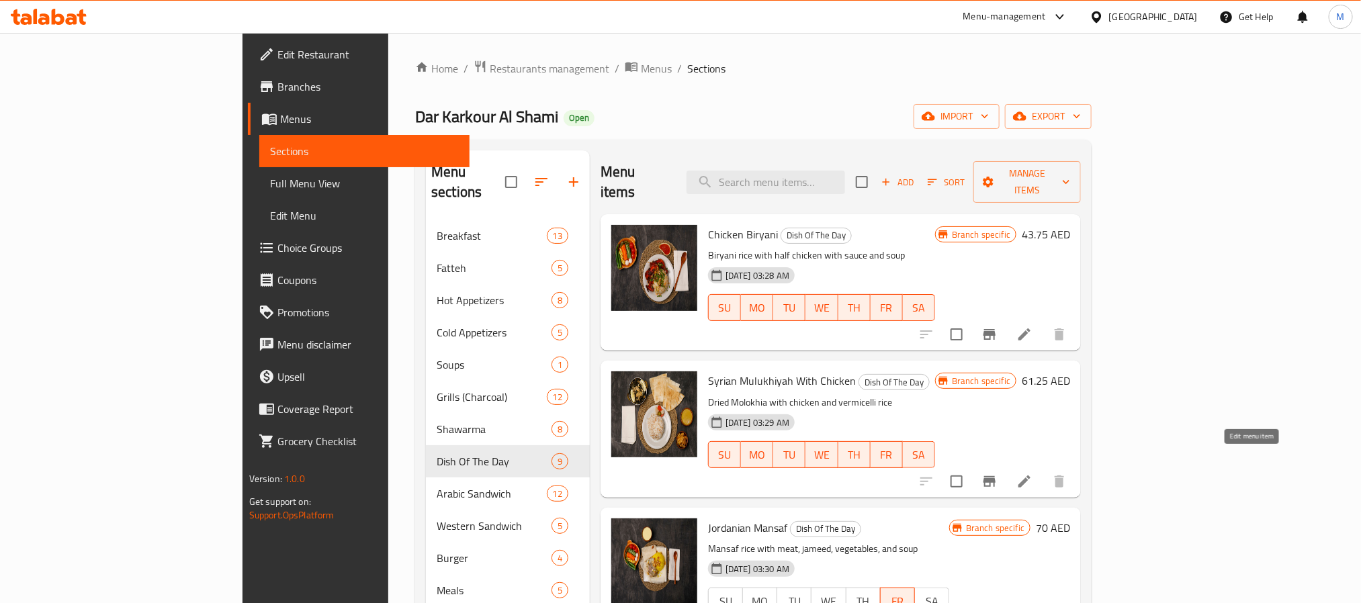
click at [1032, 474] on icon at bounding box center [1024, 482] width 16 height 16
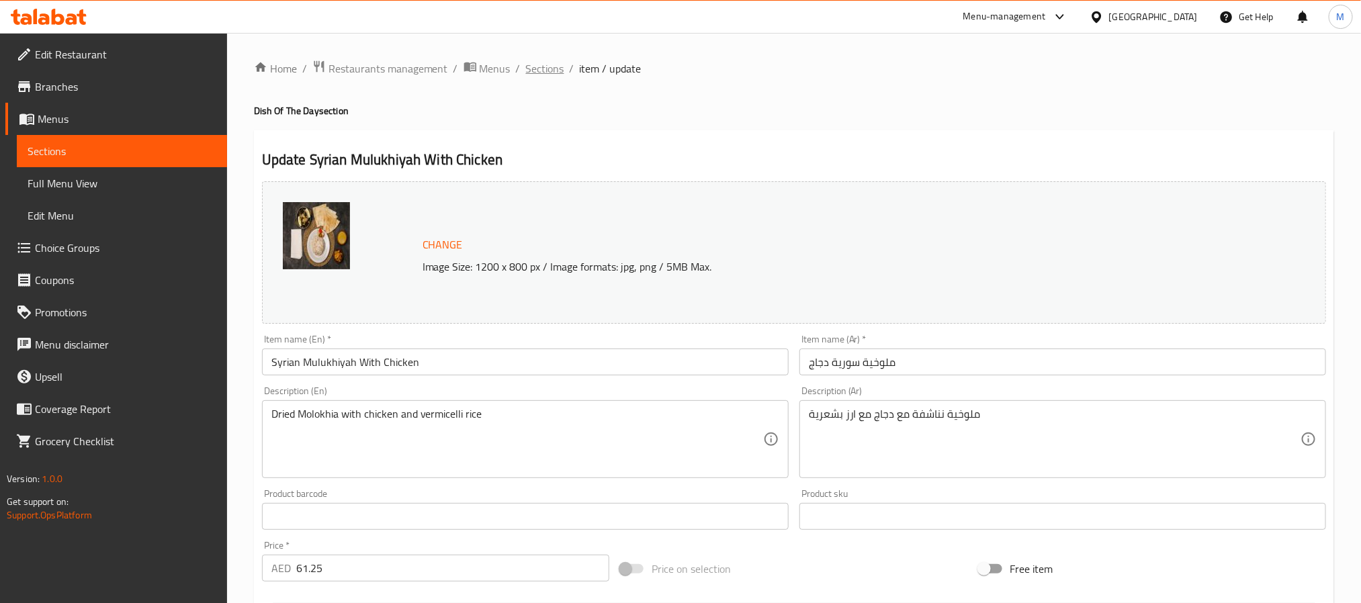
click at [553, 73] on span "Sections" at bounding box center [545, 68] width 38 height 16
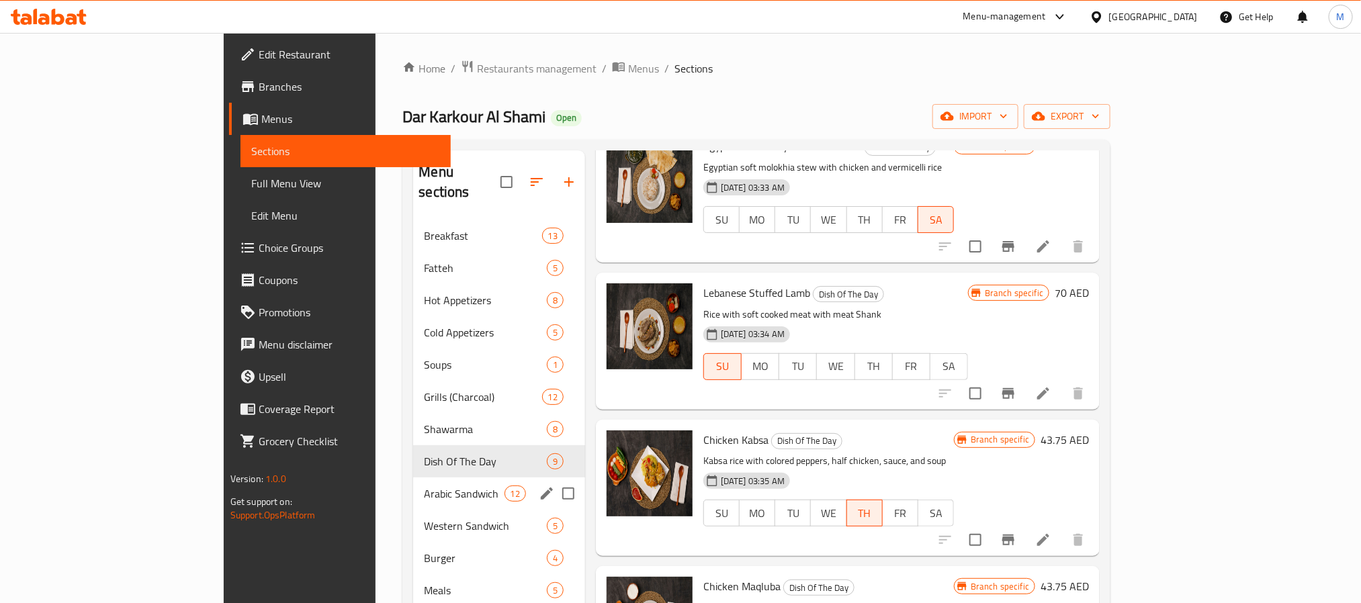
scroll to position [101, 0]
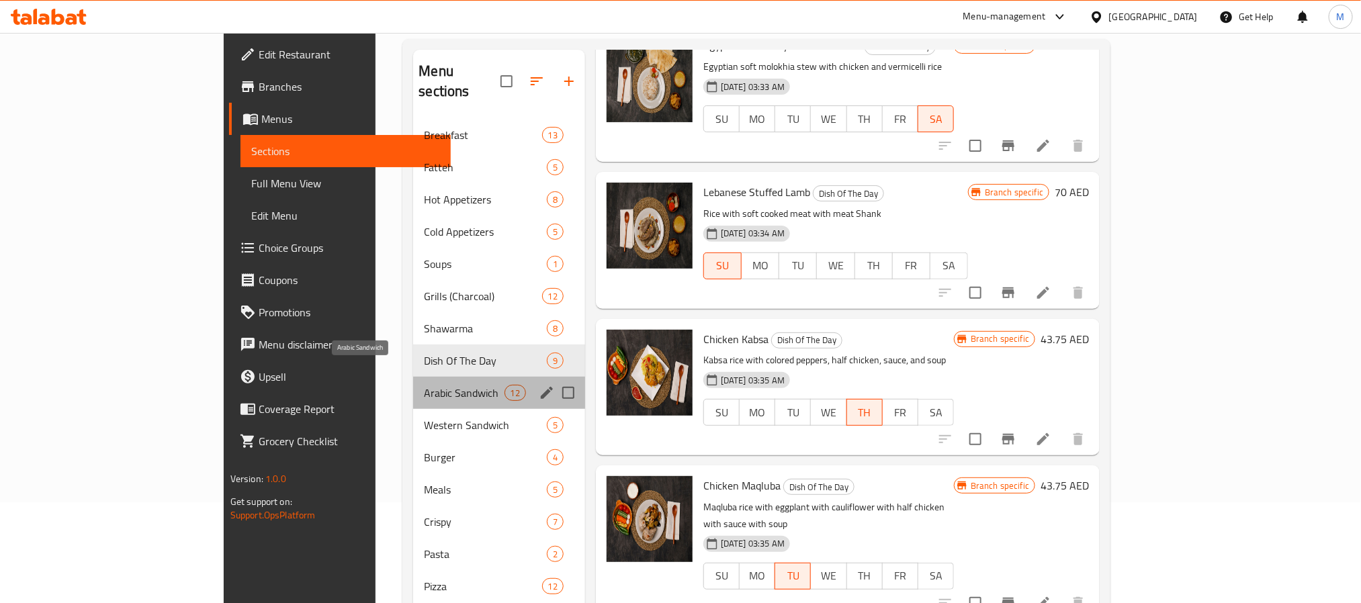
drag, startPoint x: 341, startPoint y: 373, endPoint x: 333, endPoint y: 373, distance: 8.1
click at [424, 385] on span "Arabic Sandwich" at bounding box center [464, 393] width 80 height 16
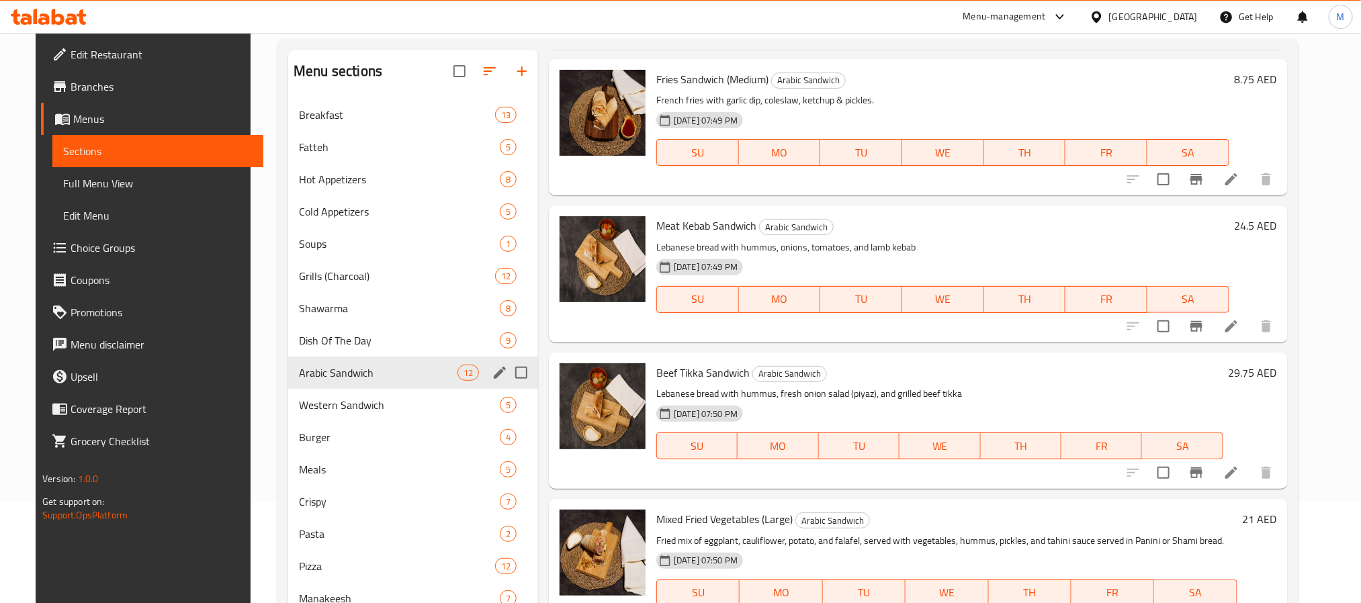
click at [347, 379] on span "Arabic Sandwich" at bounding box center [378, 373] width 159 height 16
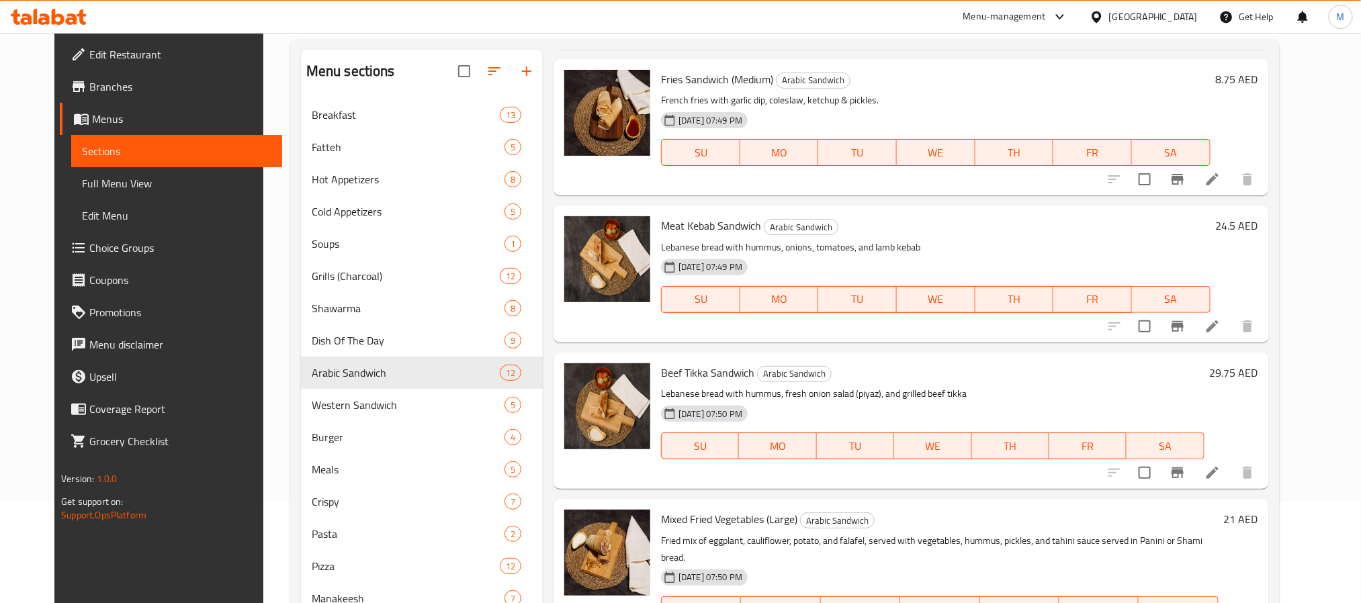
click at [662, 230] on span "Meat Kebab Sandwich" at bounding box center [711, 226] width 100 height 20
click at [706, 224] on span "Meat Kebab Sandwich" at bounding box center [711, 226] width 100 height 20
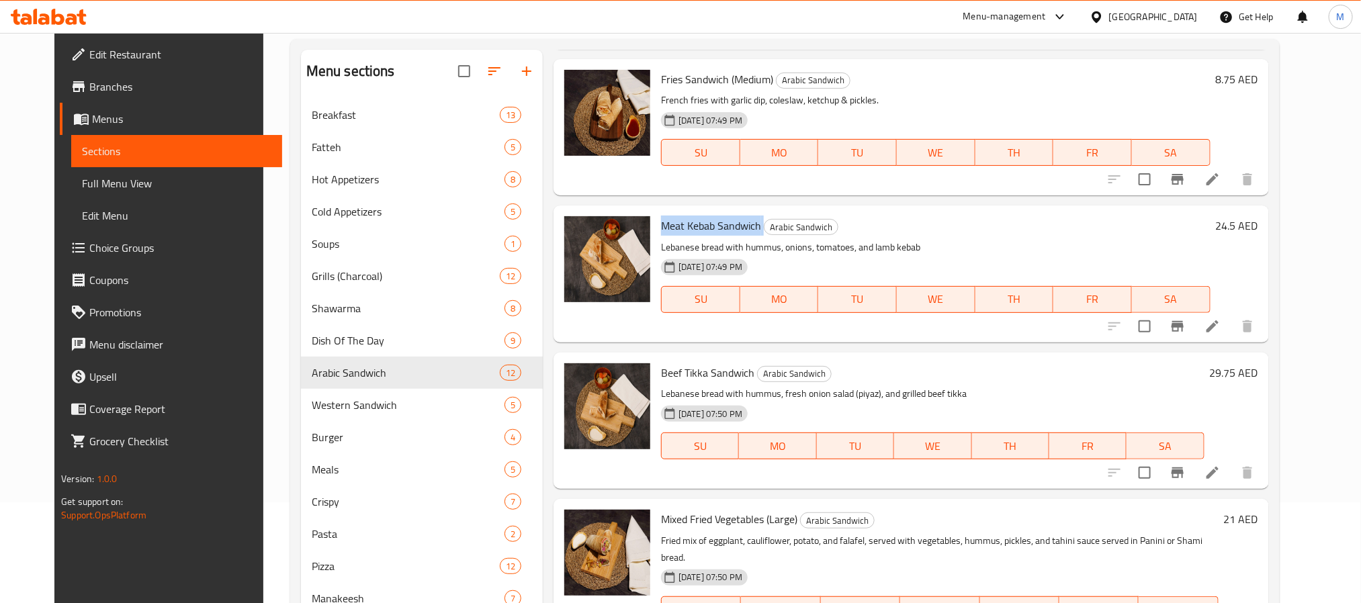
copy h6 "Meat Kebab Sandwich"
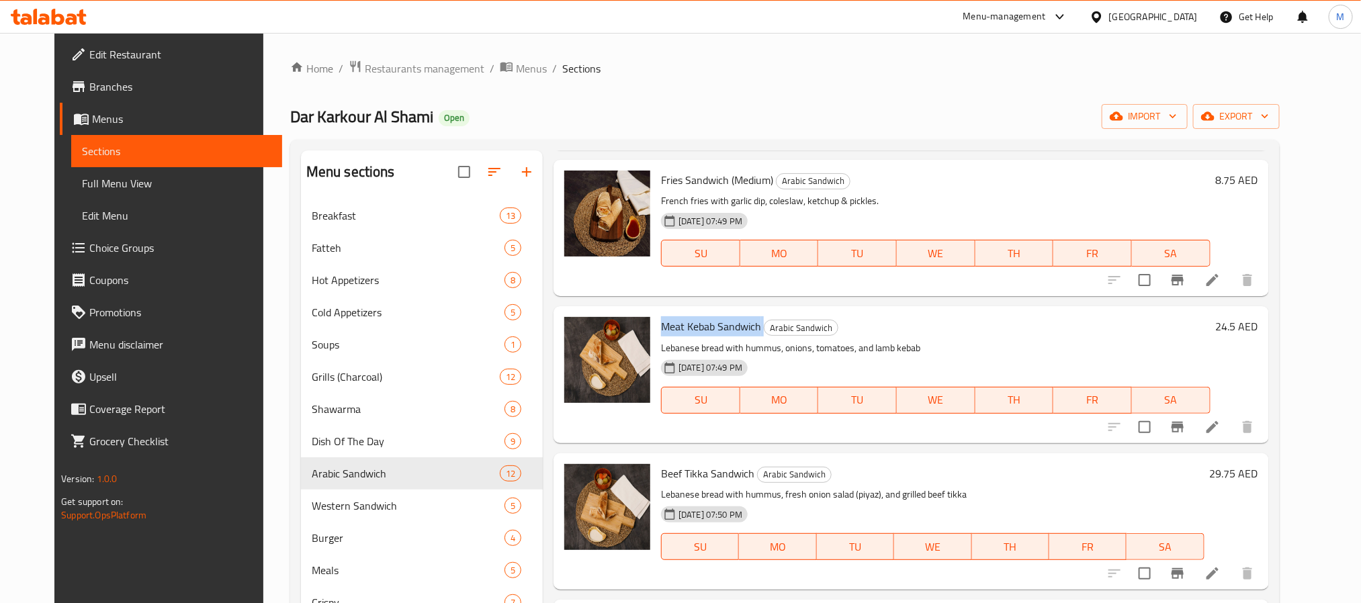
click at [1231, 271] on li at bounding box center [1213, 280] width 38 height 24
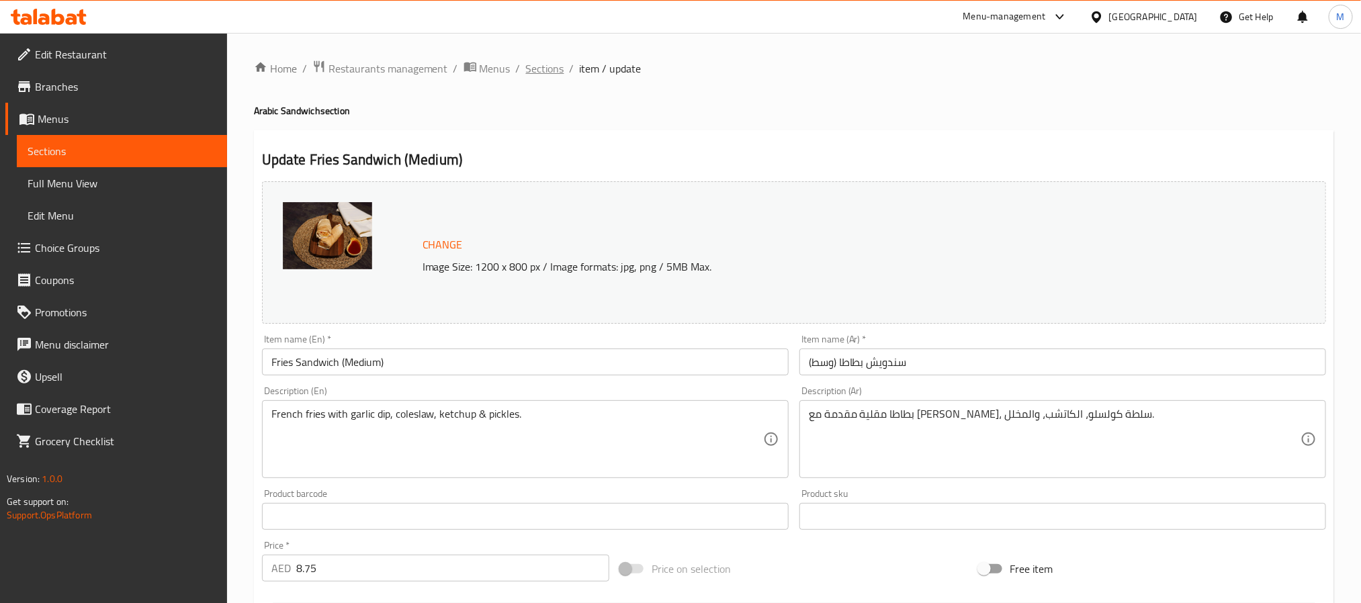
click at [526, 62] on span "Sections" at bounding box center [545, 68] width 38 height 16
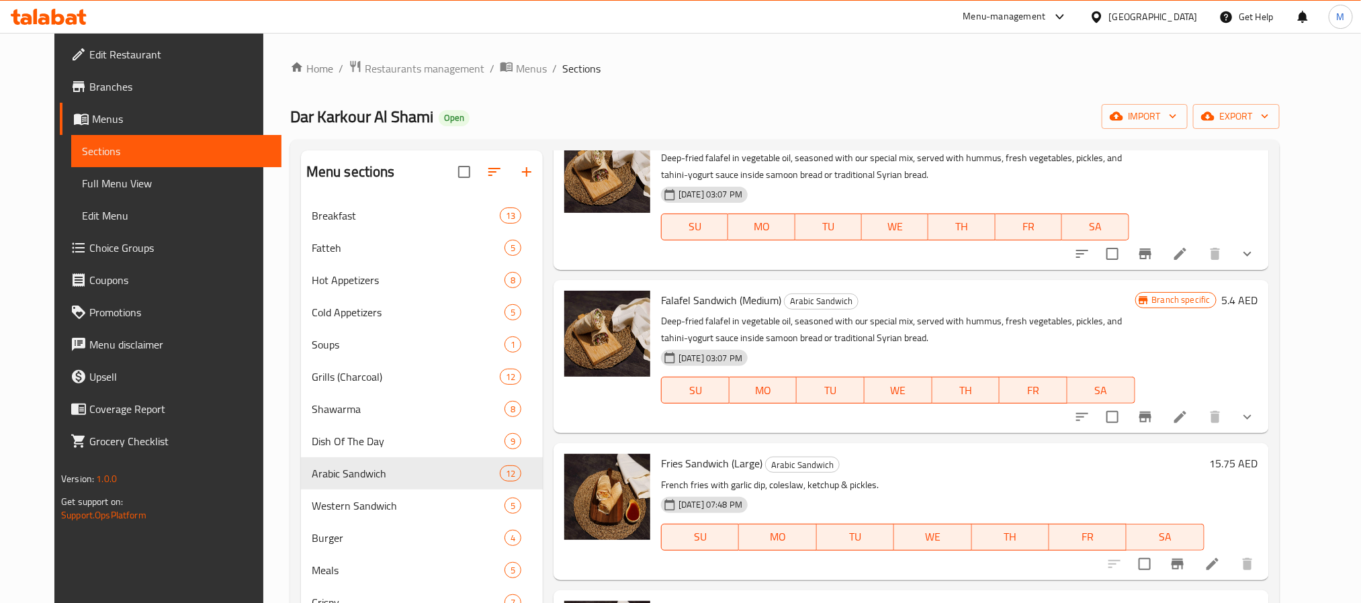
scroll to position [504, 0]
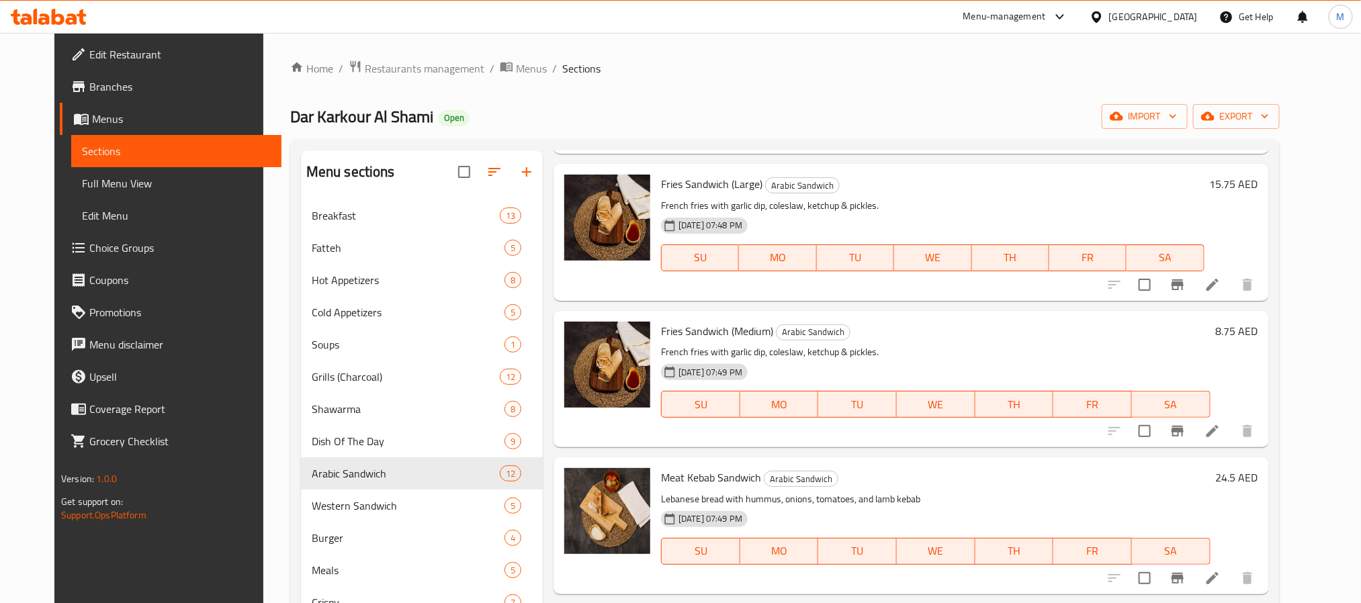
click at [1231, 288] on li at bounding box center [1213, 285] width 38 height 24
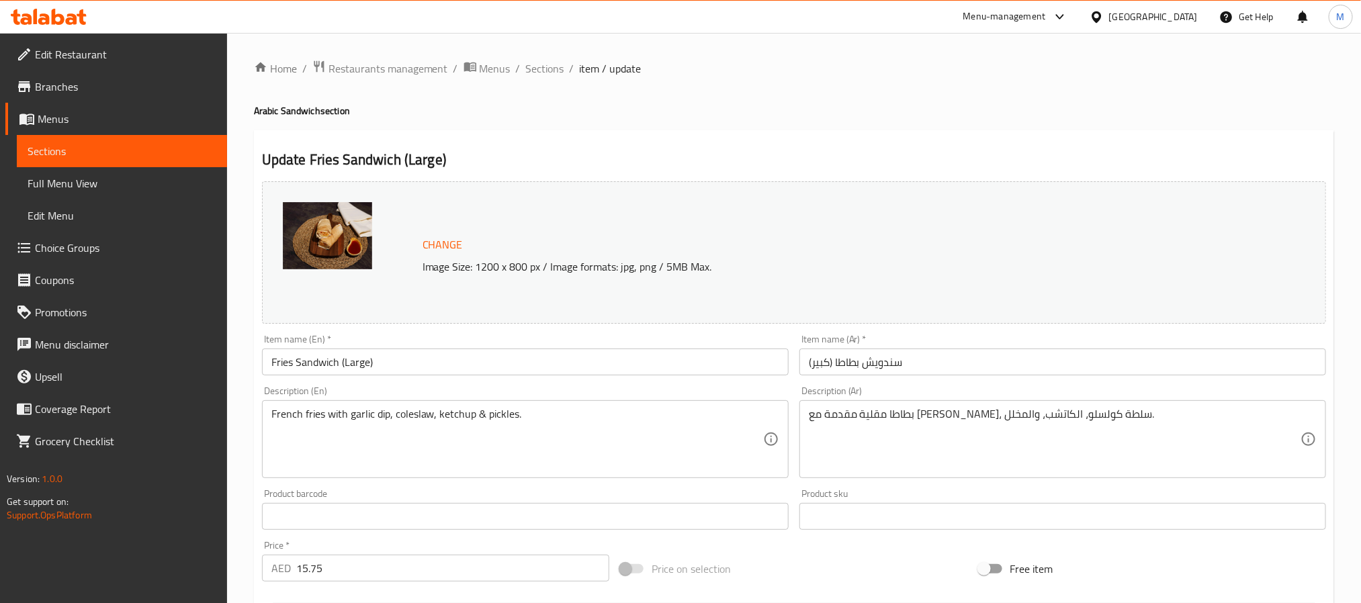
click at [514, 53] on div "Home / Restaurants management / Menus / Sections / item / update Arabic Sandwic…" at bounding box center [794, 501] width 1134 height 936
click at [538, 64] on span "Sections" at bounding box center [545, 68] width 38 height 16
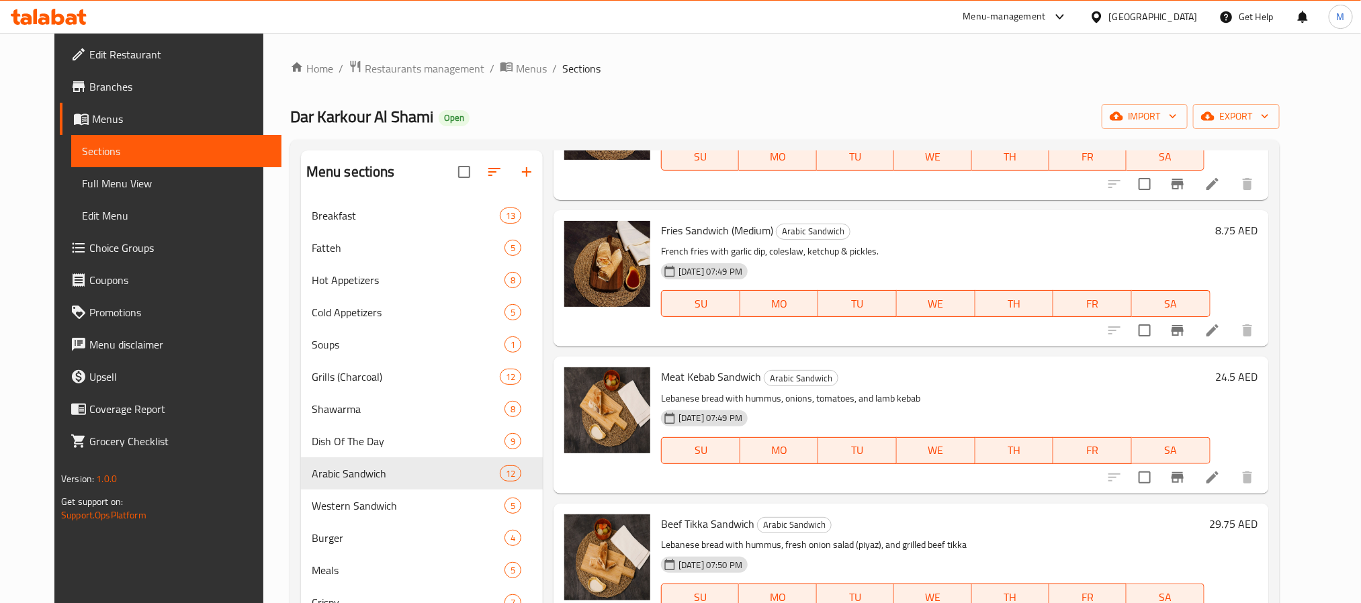
scroll to position [1163, 0]
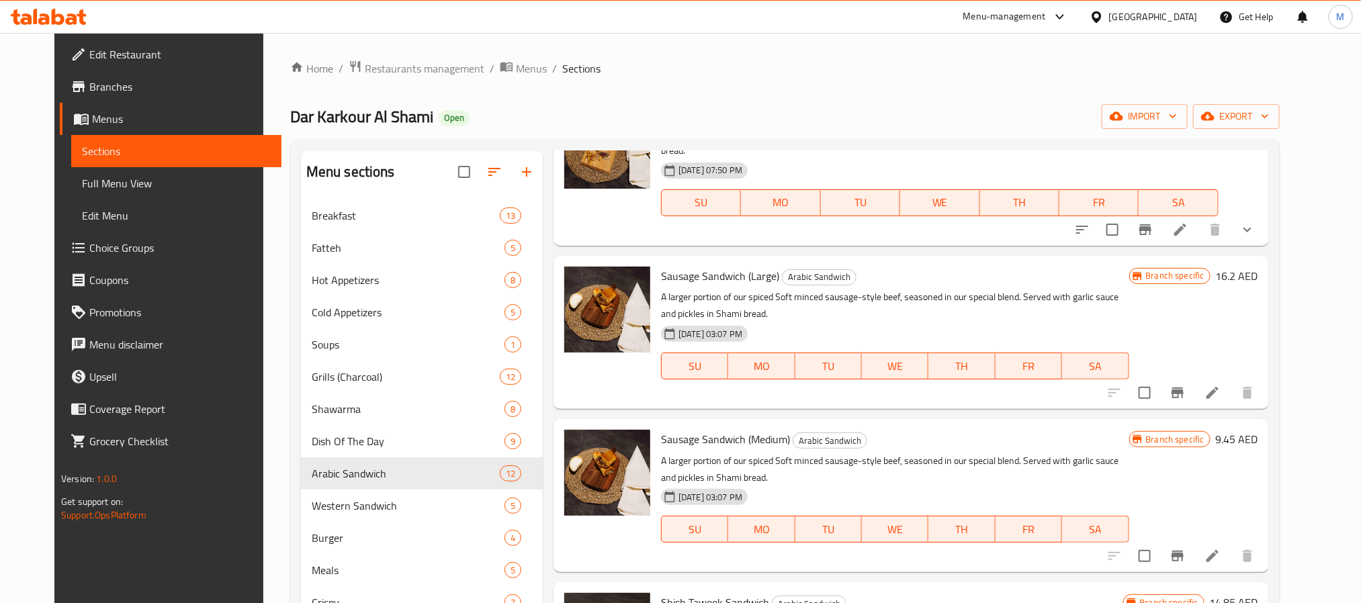
click at [1218, 550] on icon at bounding box center [1212, 556] width 12 height 12
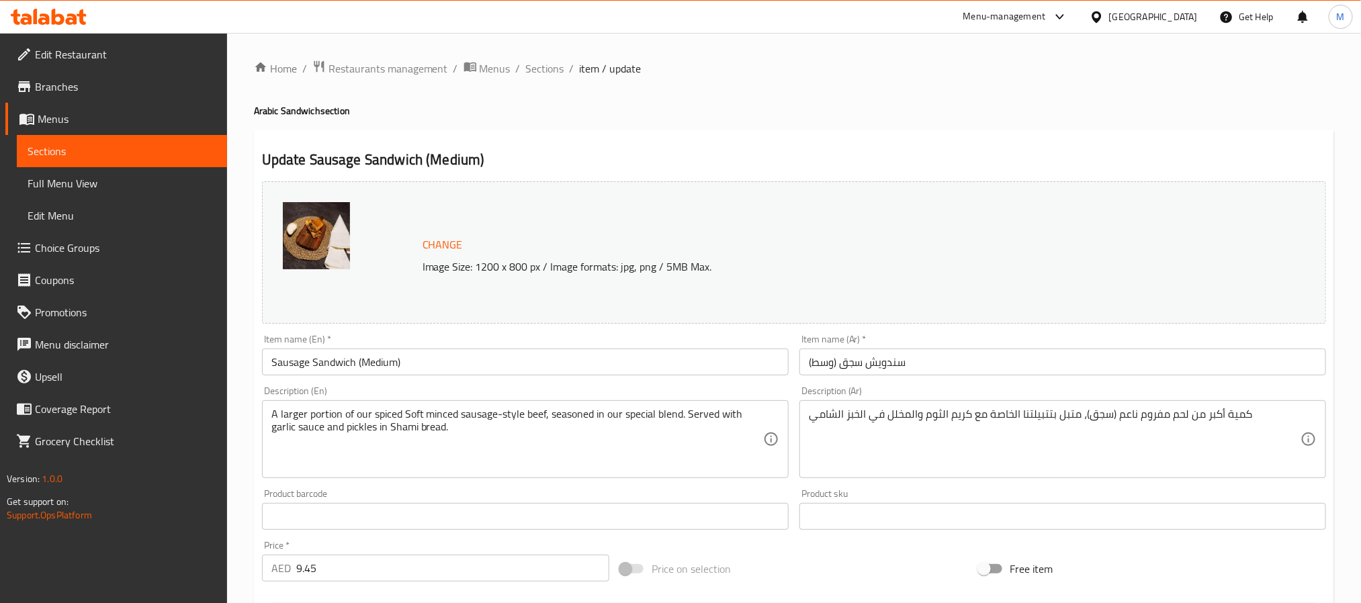
click at [537, 65] on span "Sections" at bounding box center [545, 68] width 38 height 16
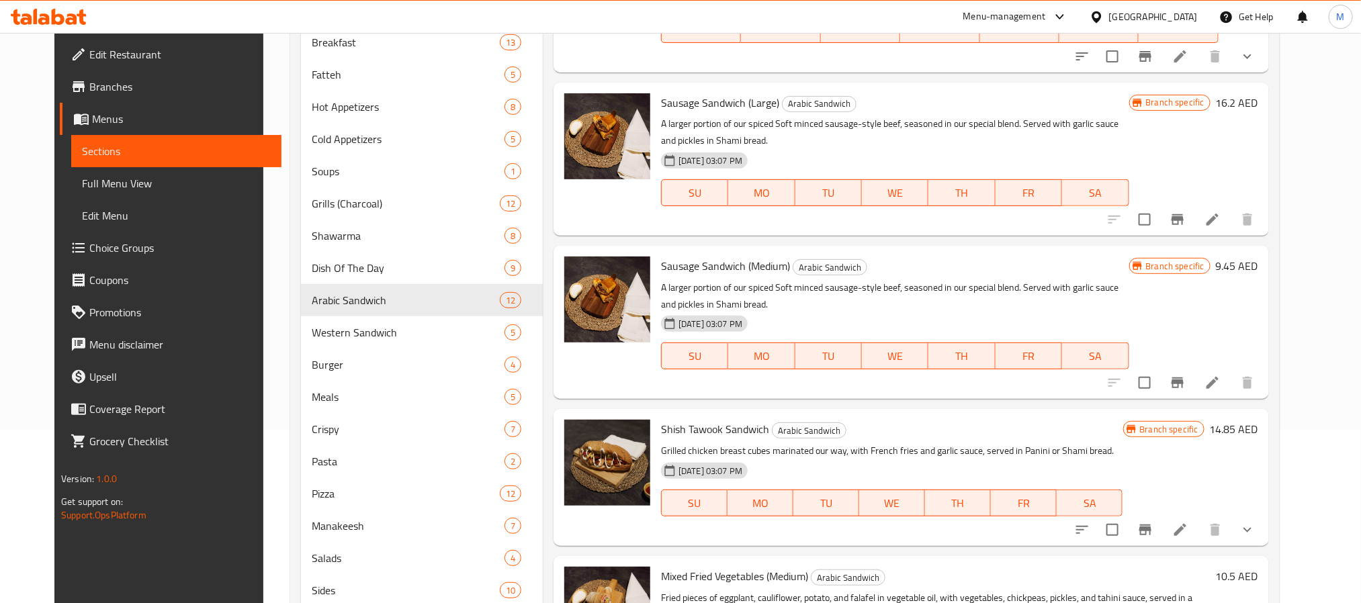
scroll to position [283, 0]
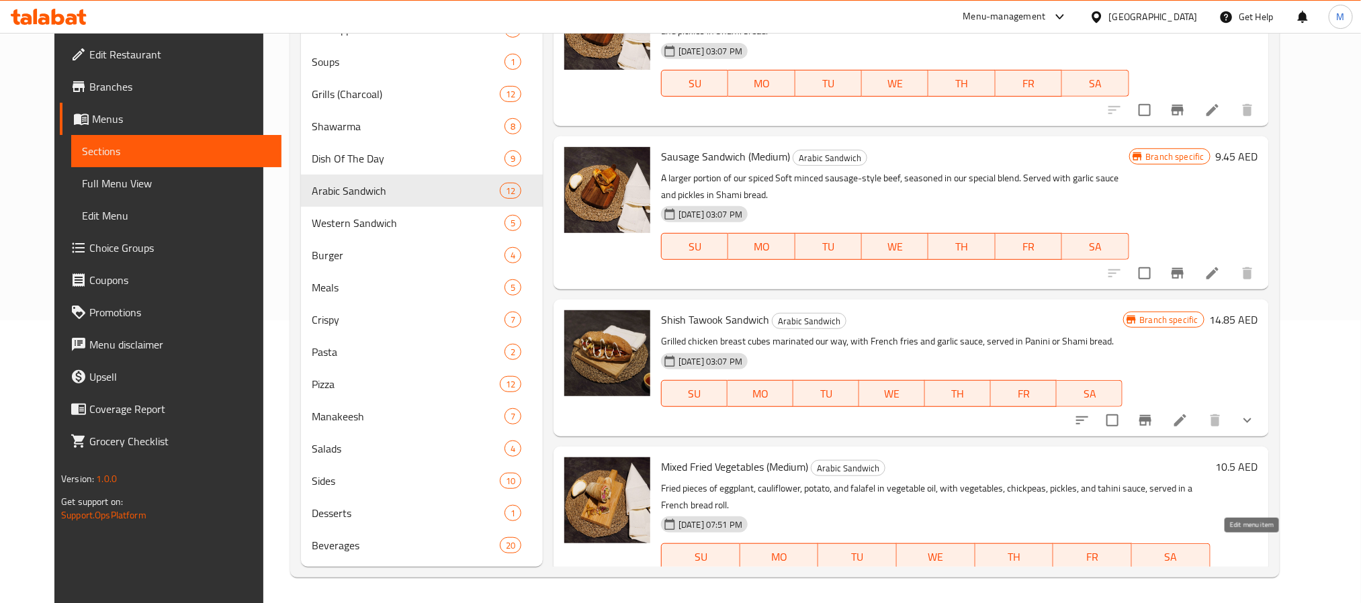
click at [1218, 578] on icon at bounding box center [1212, 584] width 12 height 12
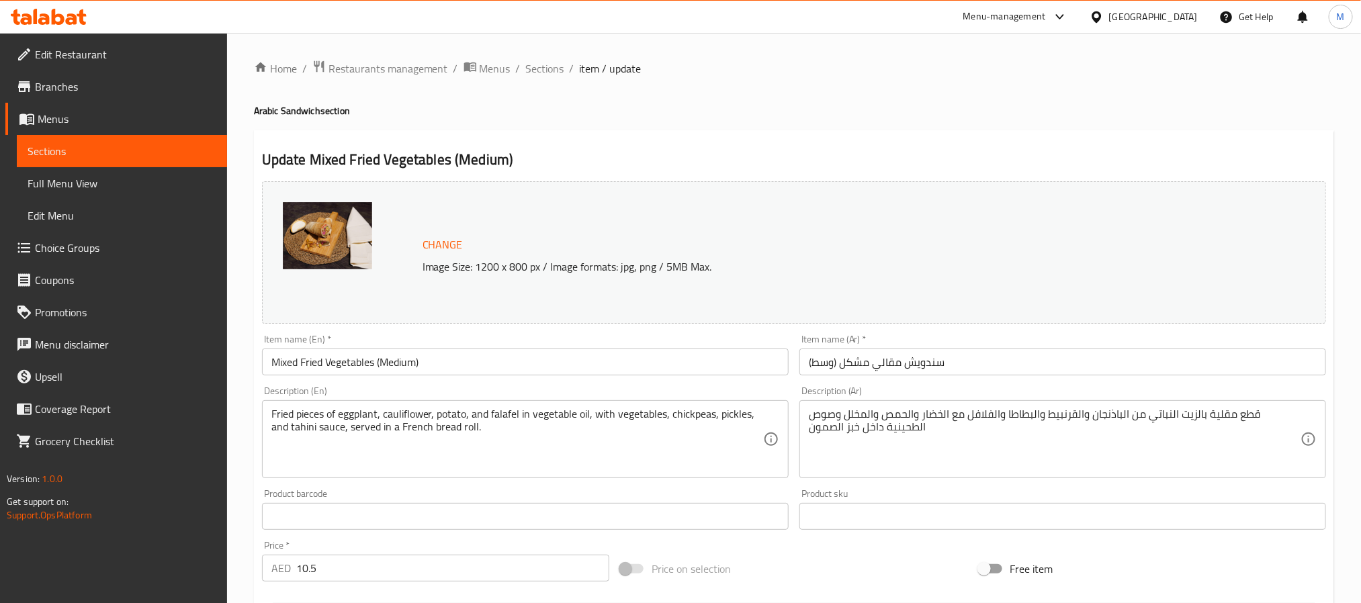
click at [531, 69] on span "Sections" at bounding box center [545, 68] width 38 height 16
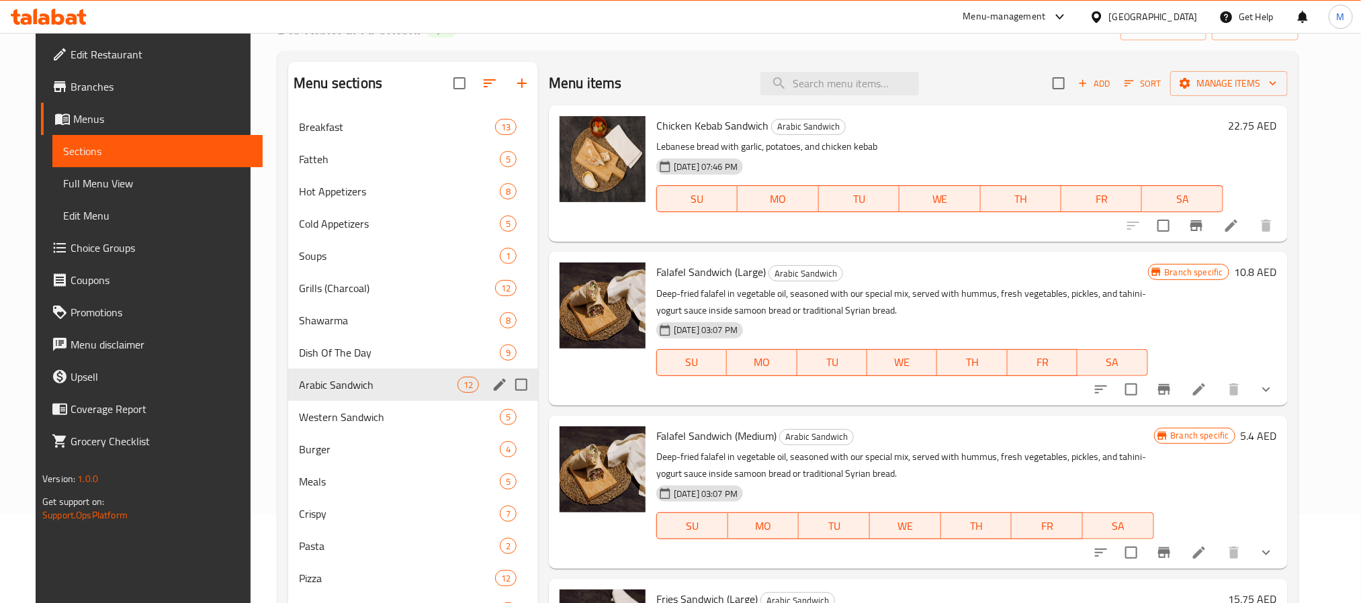
scroll to position [201, 0]
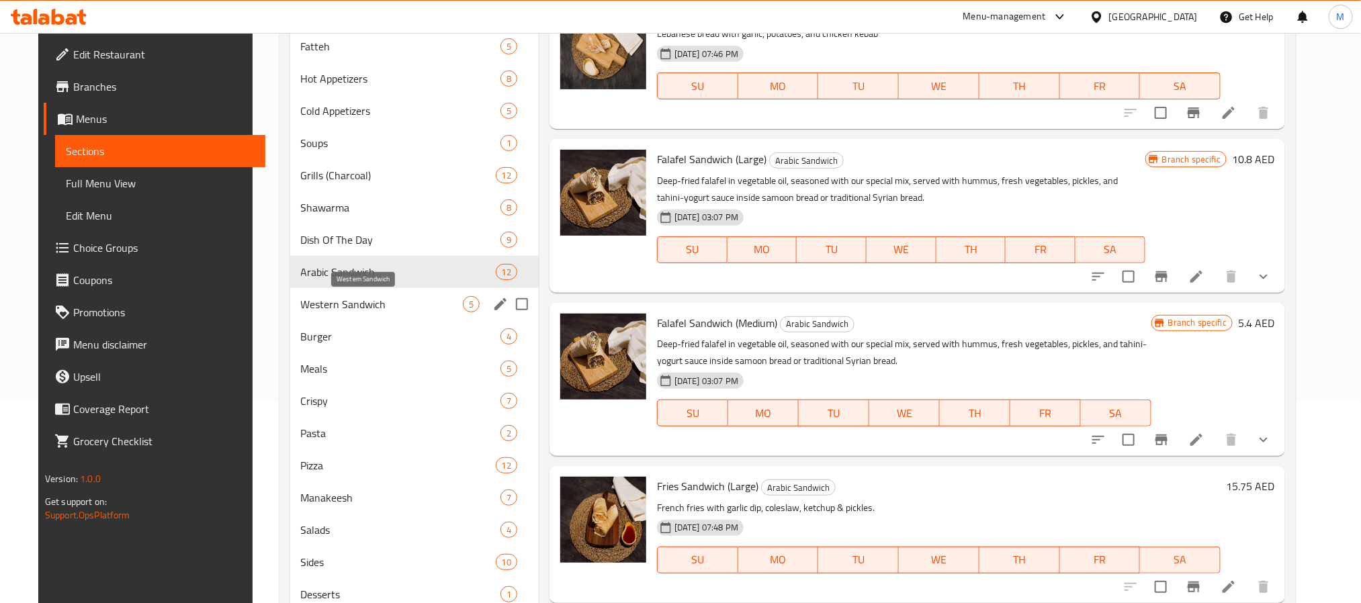
click at [363, 306] on span "Western Sandwich" at bounding box center [382, 304] width 162 height 16
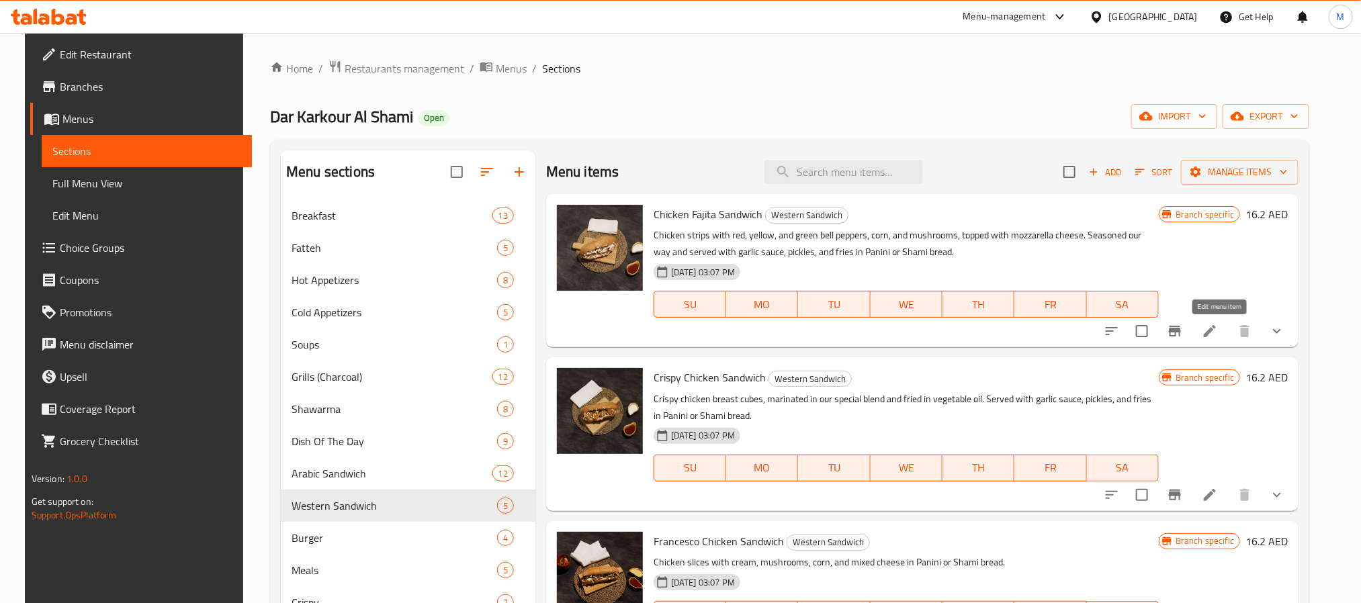
click at [1218, 337] on icon at bounding box center [1210, 331] width 16 height 16
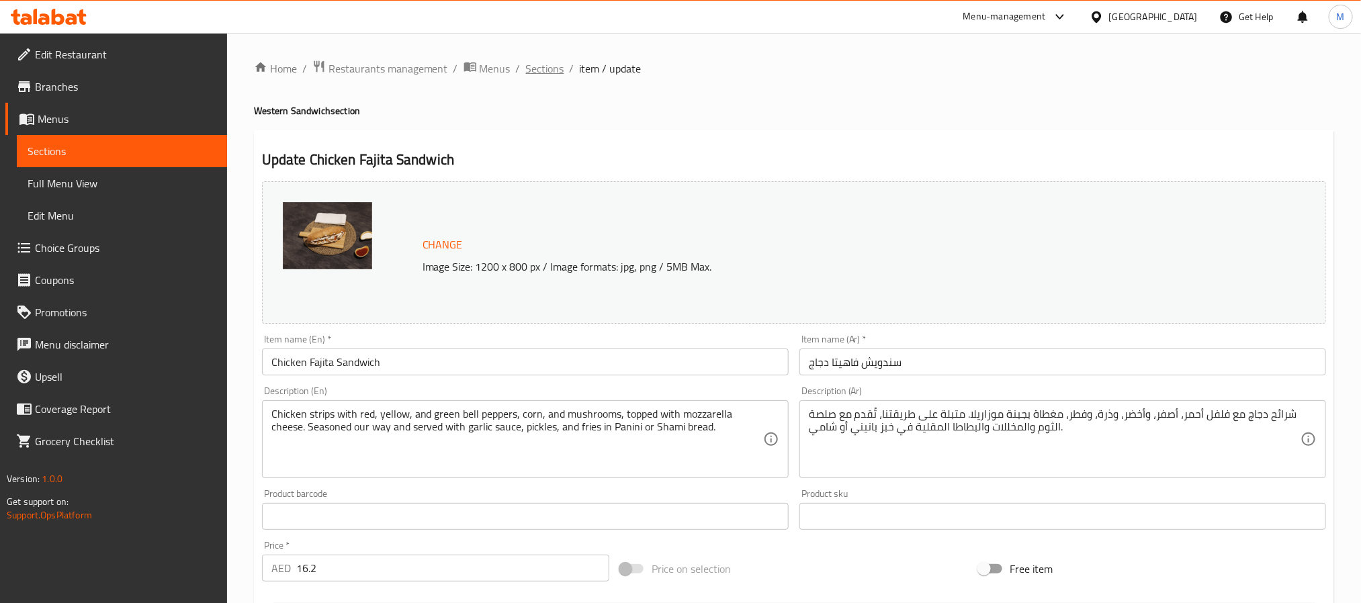
click at [537, 75] on span "Sections" at bounding box center [545, 68] width 38 height 16
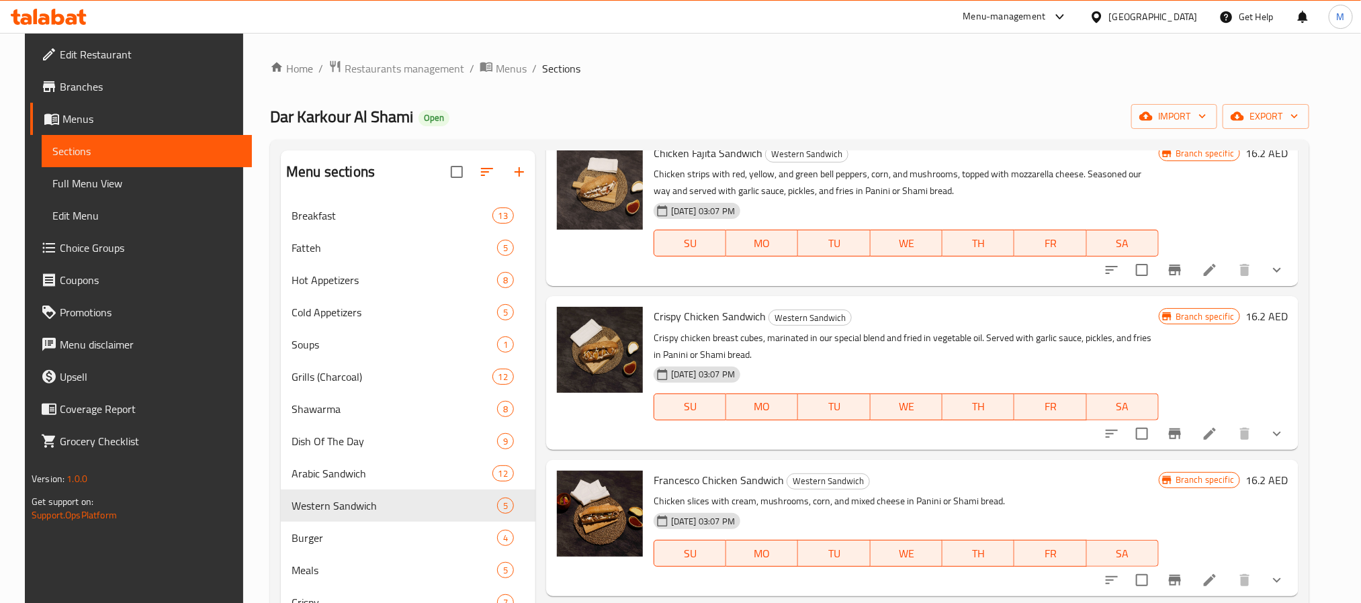
scroll to position [119, 0]
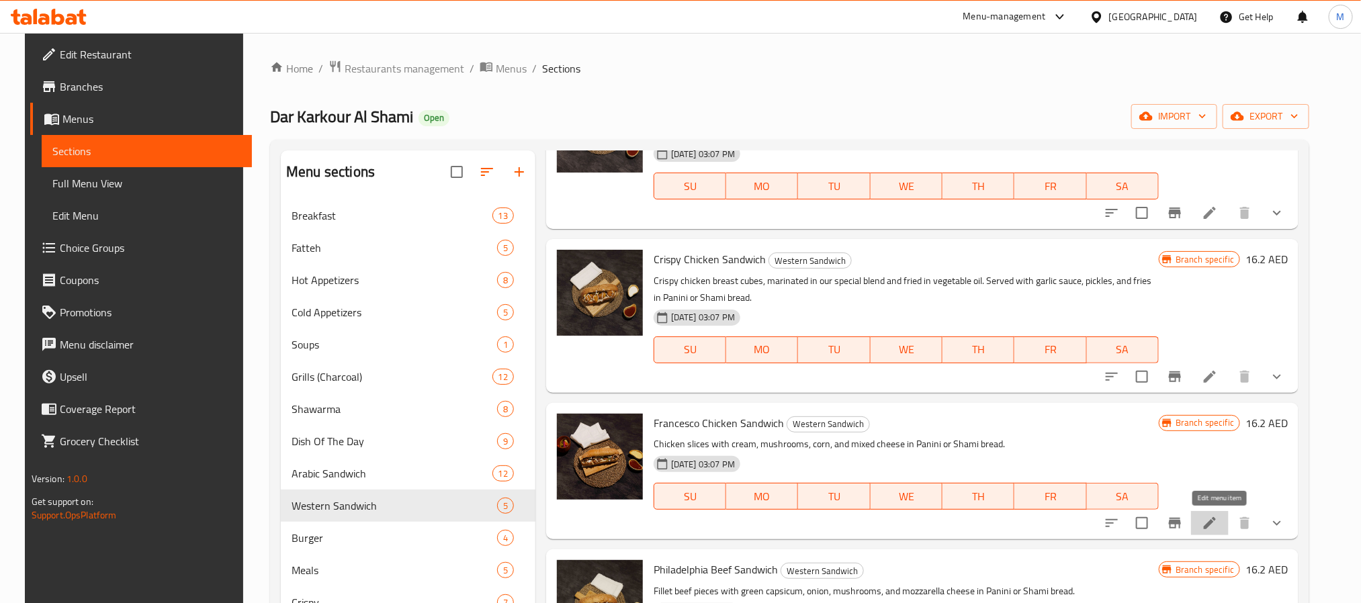
click at [1218, 527] on icon at bounding box center [1210, 523] width 16 height 16
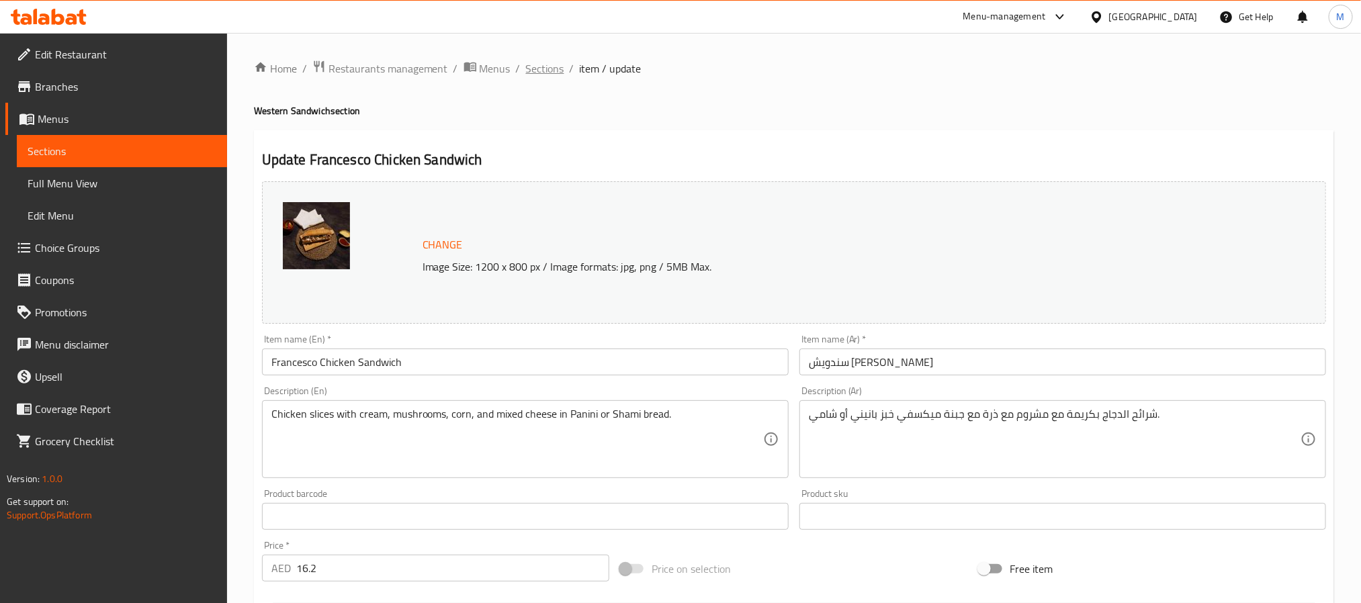
click at [538, 65] on span "Sections" at bounding box center [545, 68] width 38 height 16
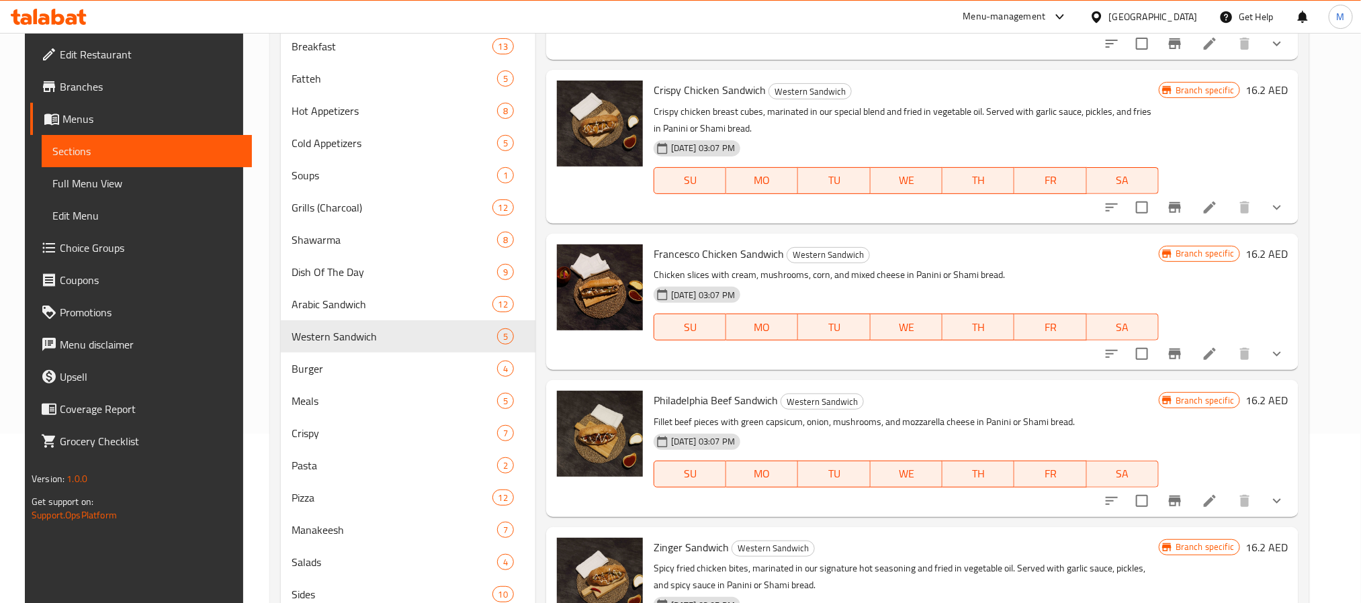
scroll to position [283, 0]
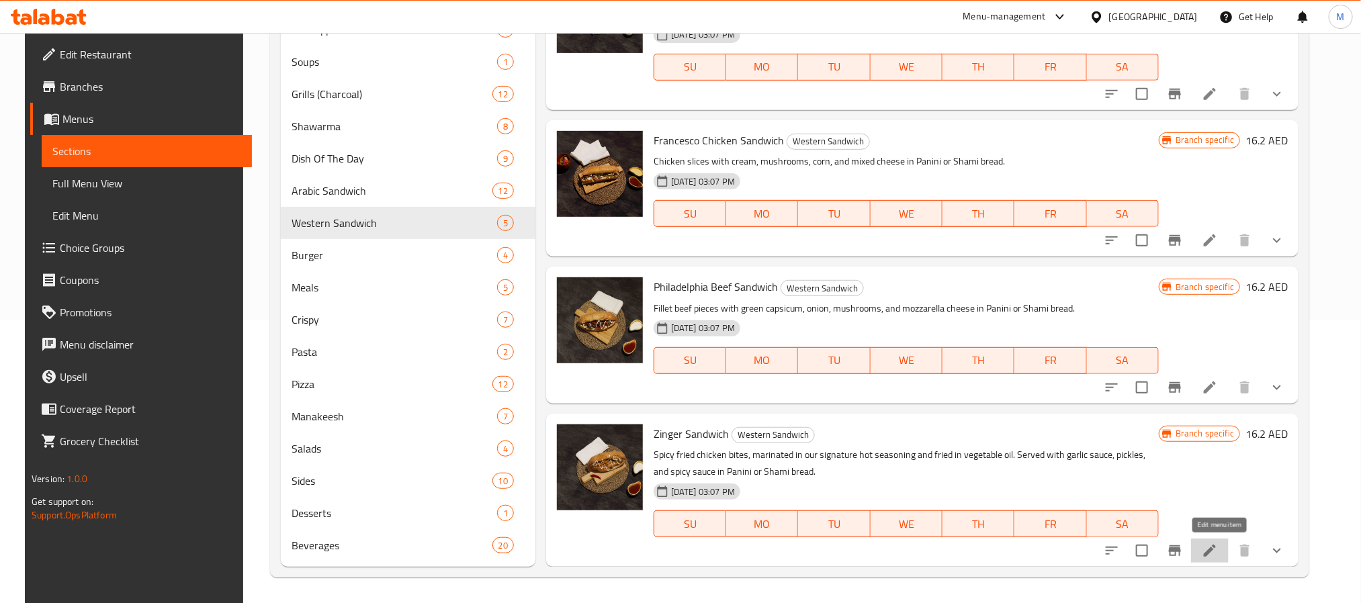
click at [1218, 543] on icon at bounding box center [1210, 551] width 16 height 16
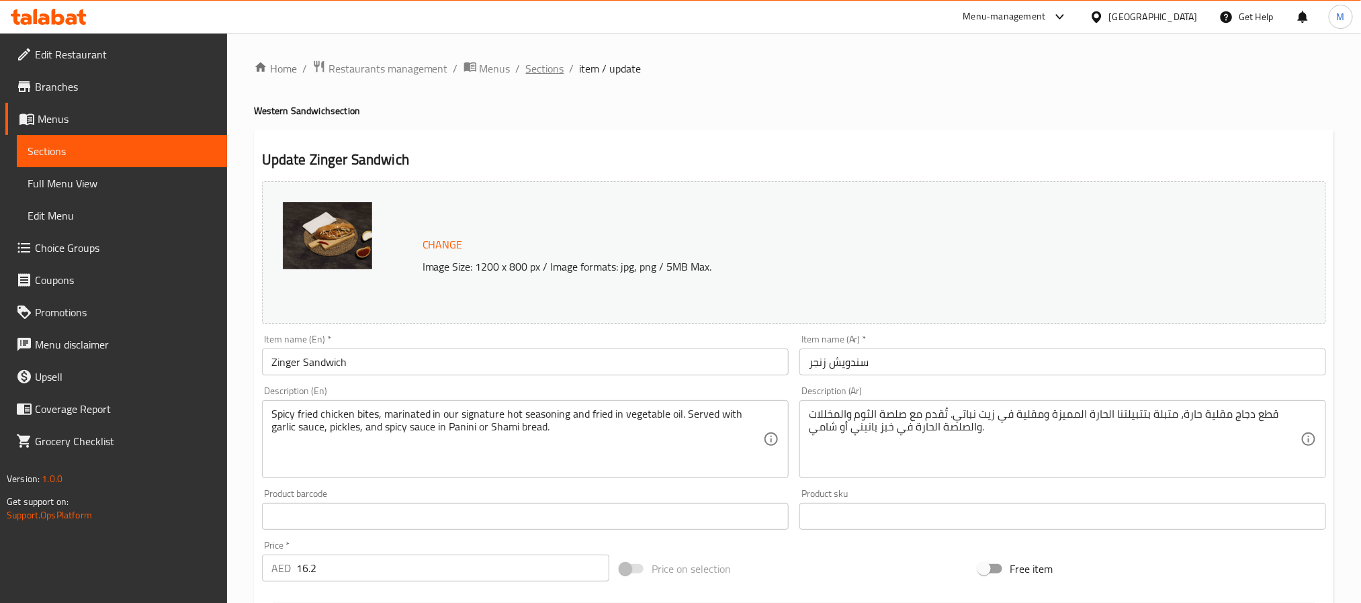
click at [535, 69] on span "Sections" at bounding box center [545, 68] width 38 height 16
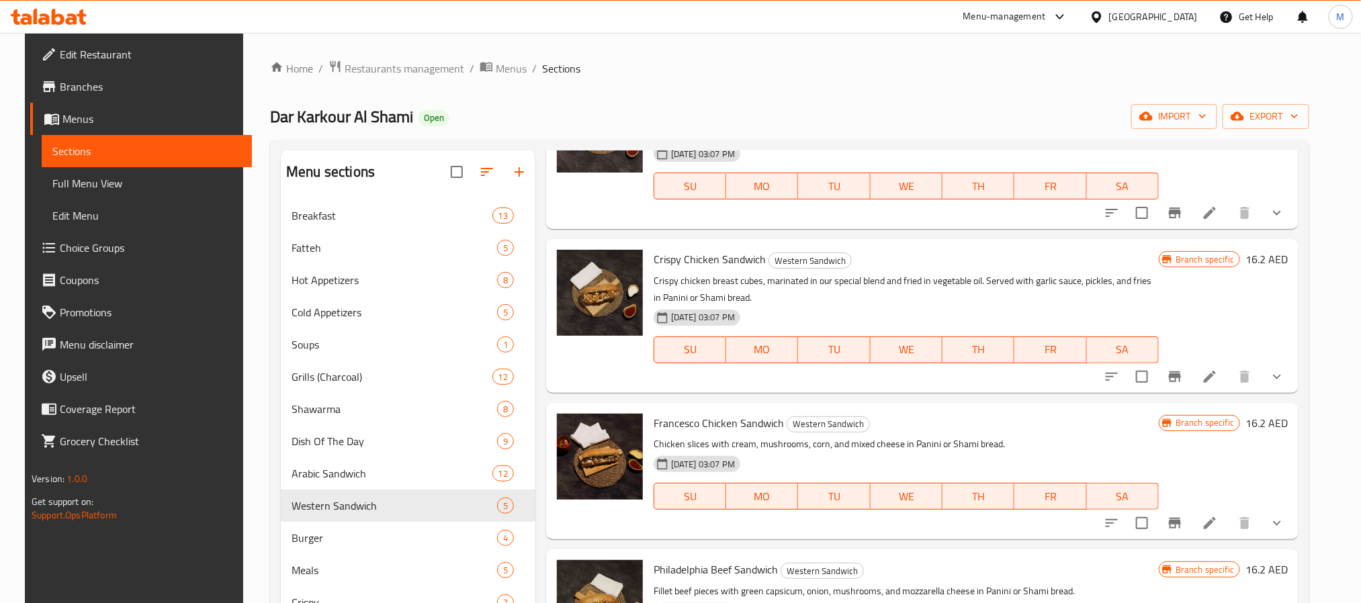
scroll to position [283, 0]
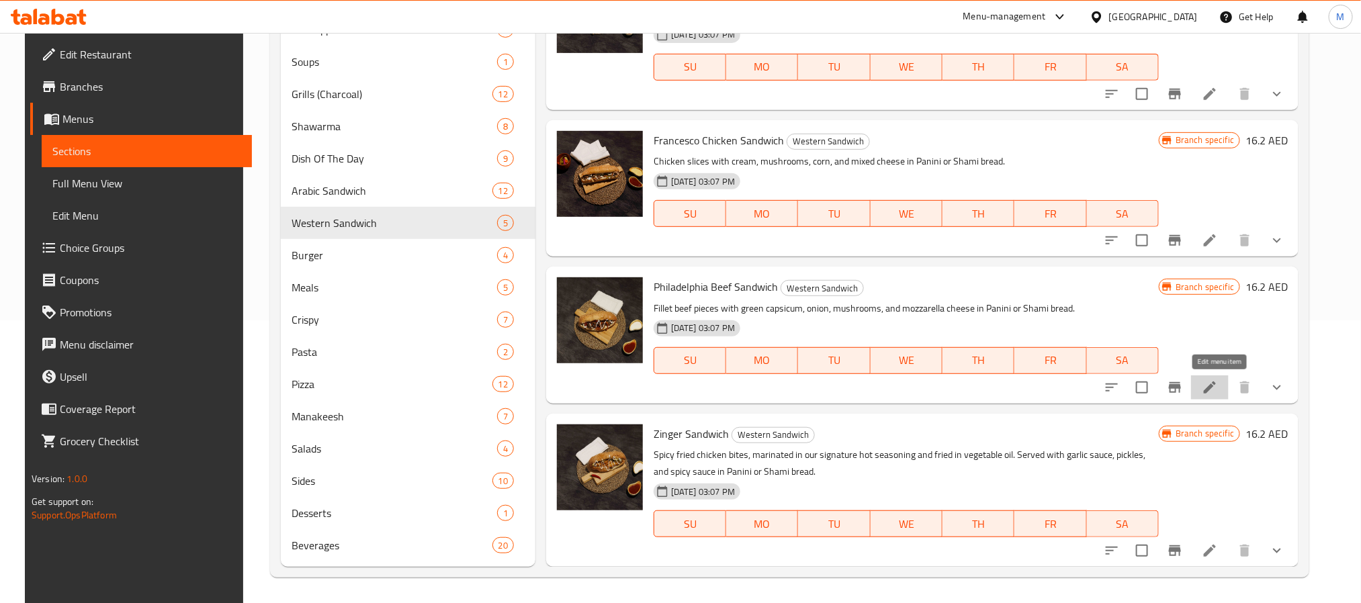
click at [1216, 384] on icon at bounding box center [1210, 387] width 12 height 12
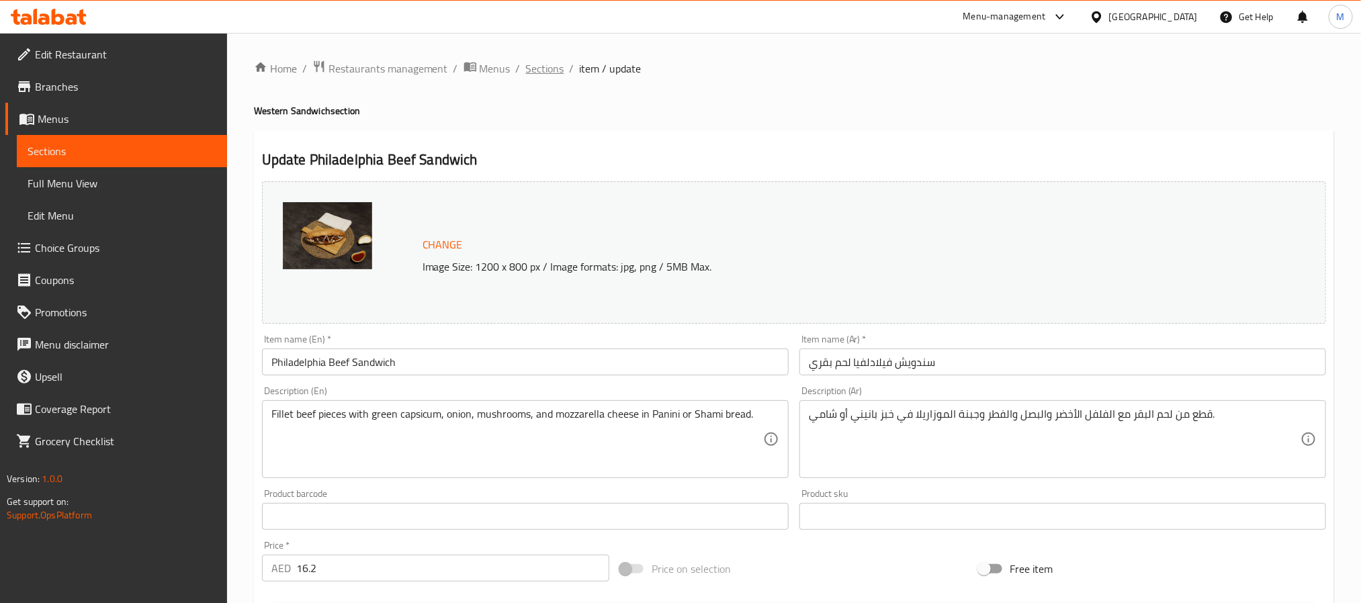
click at [534, 69] on span "Sections" at bounding box center [545, 68] width 38 height 16
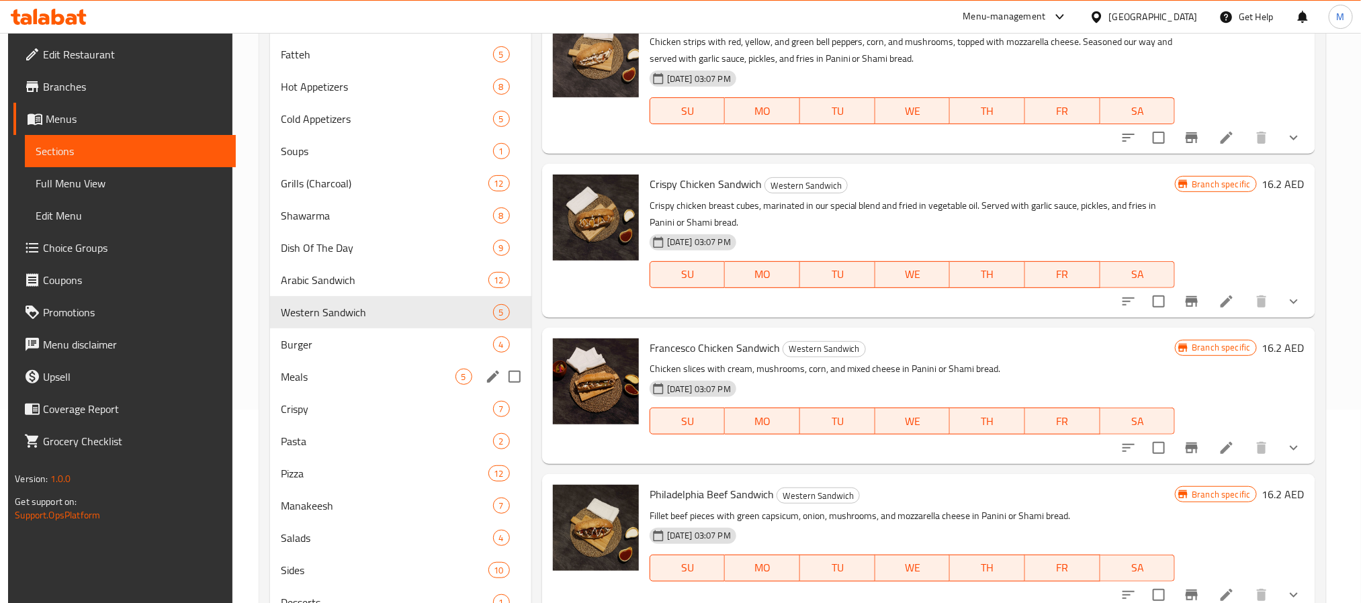
scroll to position [201, 0]
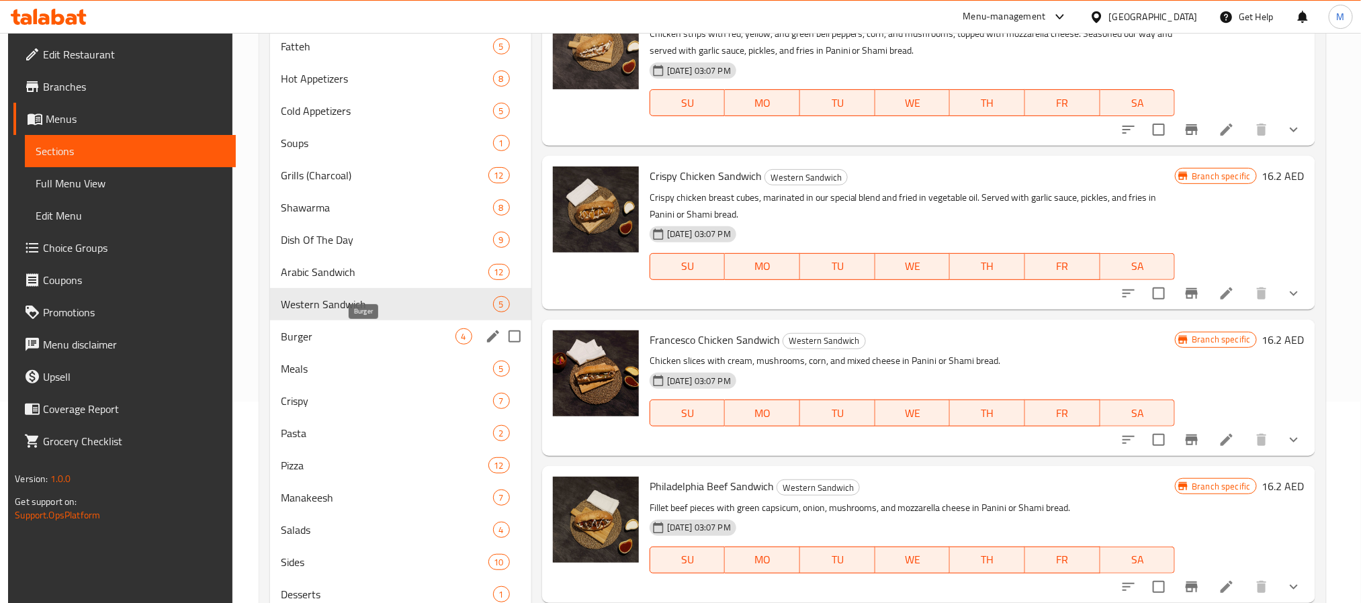
click at [324, 334] on span "Burger" at bounding box center [368, 336] width 175 height 16
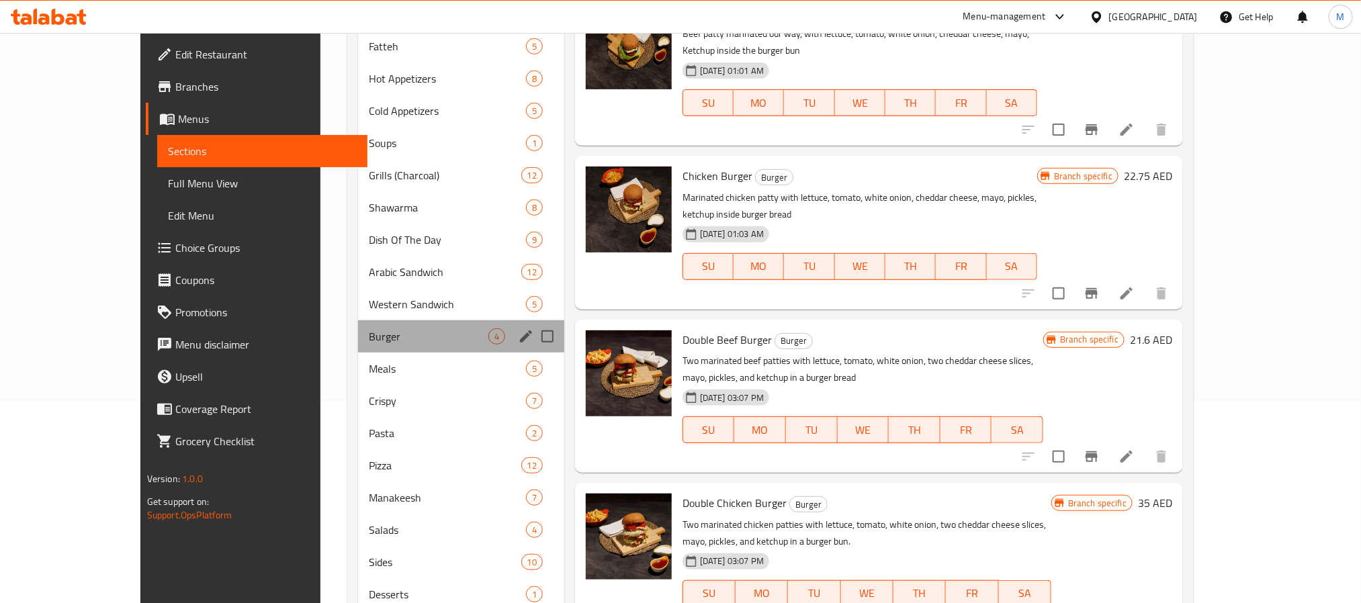
click at [358, 349] on div "Burger 4" at bounding box center [461, 336] width 206 height 32
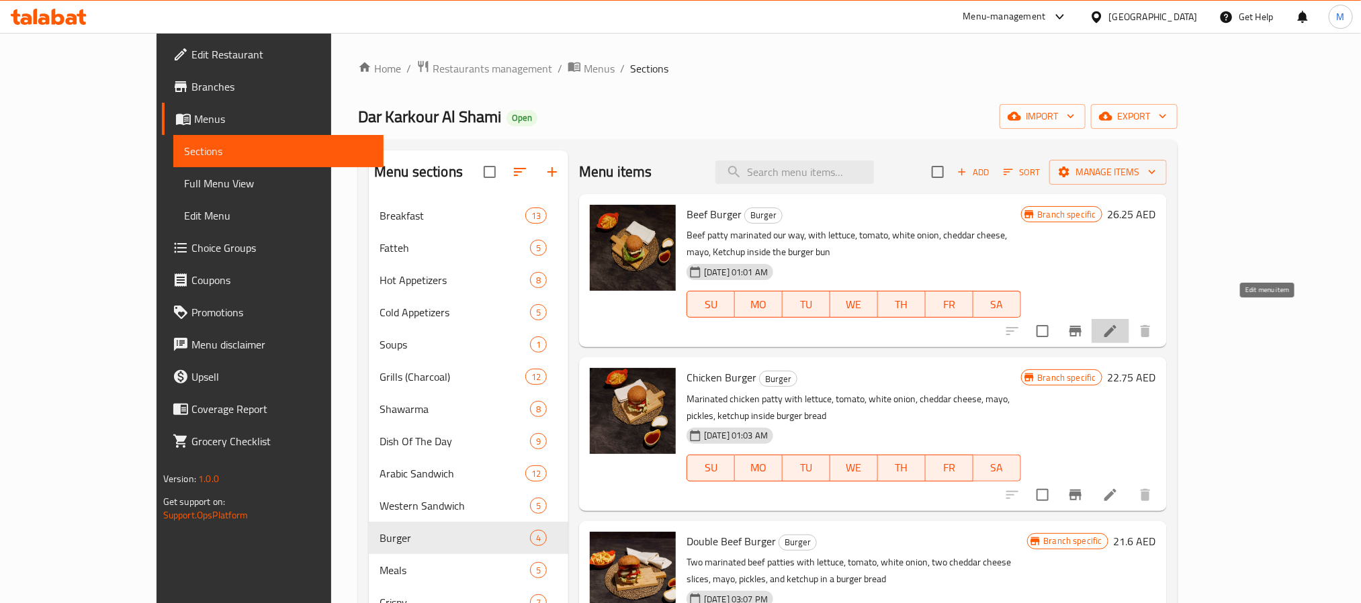
click at [1116, 325] on icon at bounding box center [1110, 331] width 12 height 12
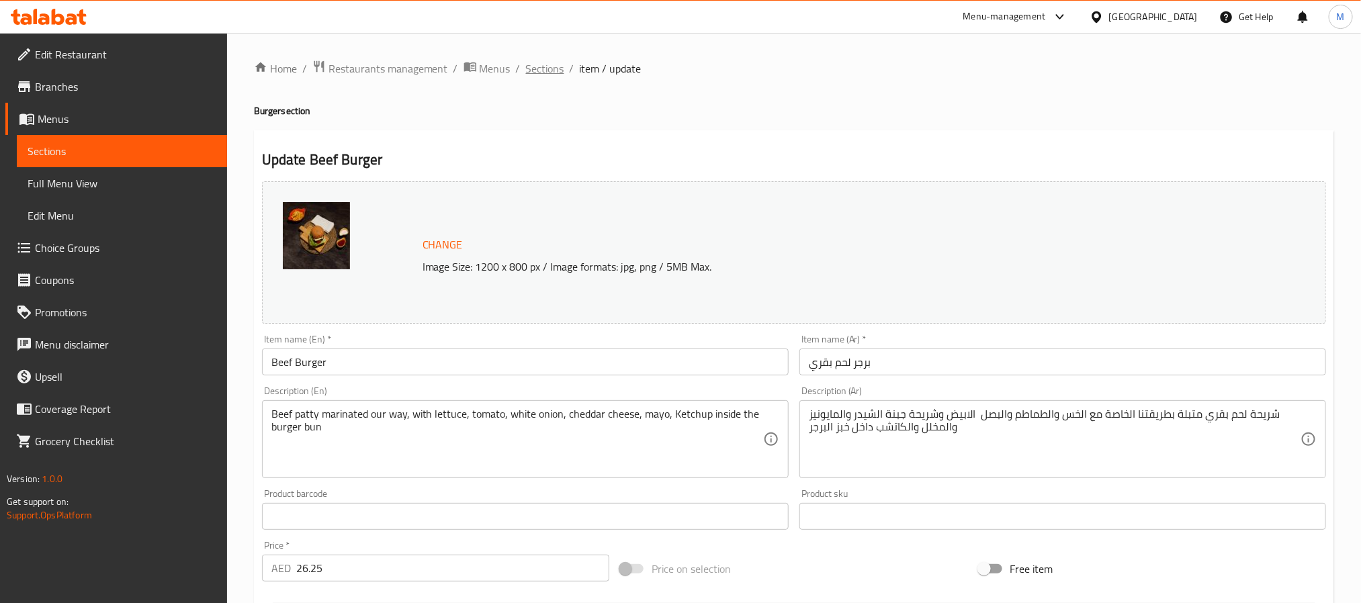
click at [553, 71] on span "Sections" at bounding box center [545, 68] width 38 height 16
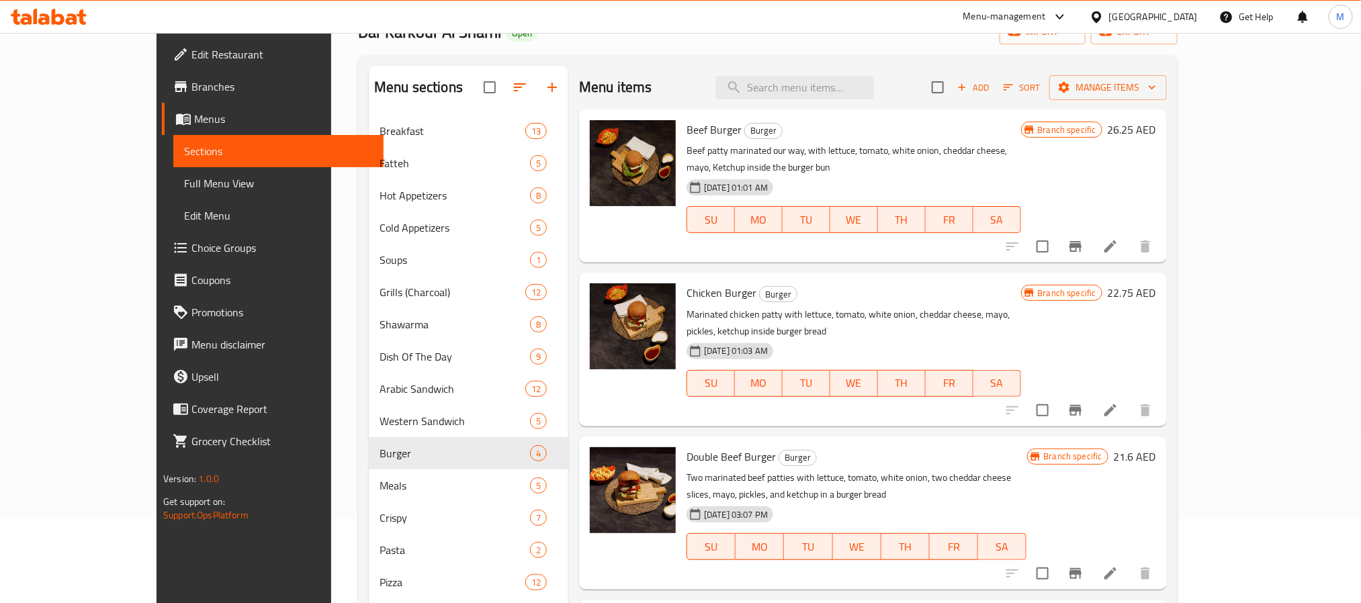
scroll to position [201, 0]
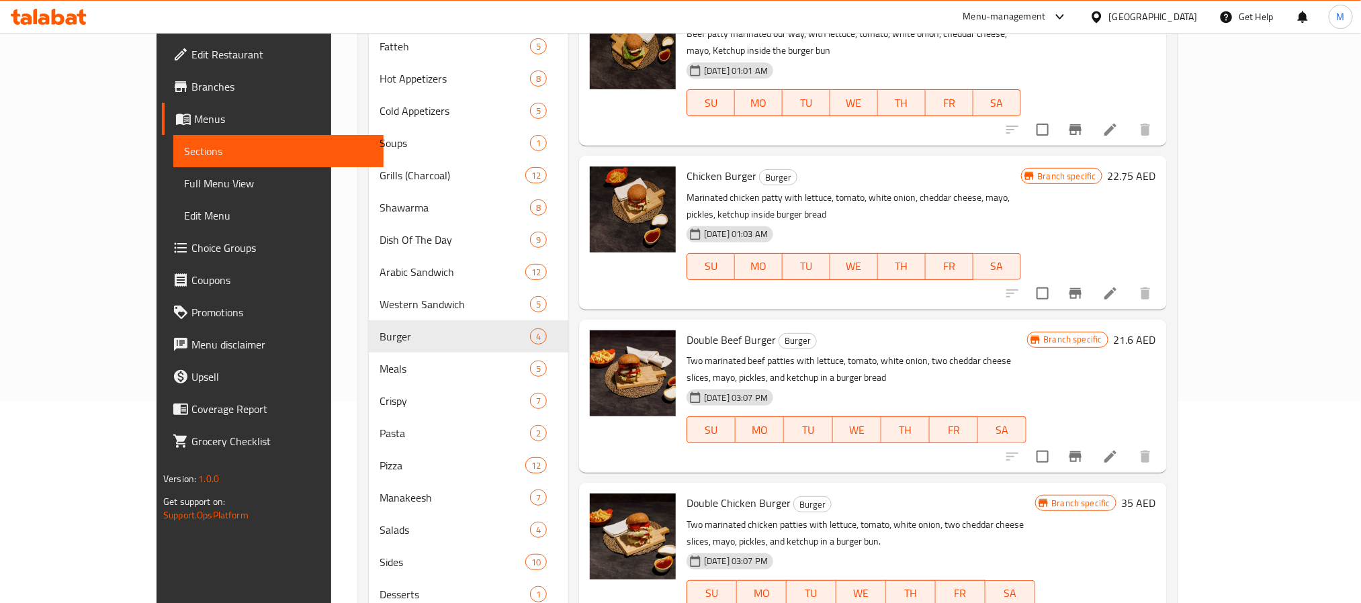
click at [1118, 285] on icon at bounding box center [1110, 293] width 16 height 16
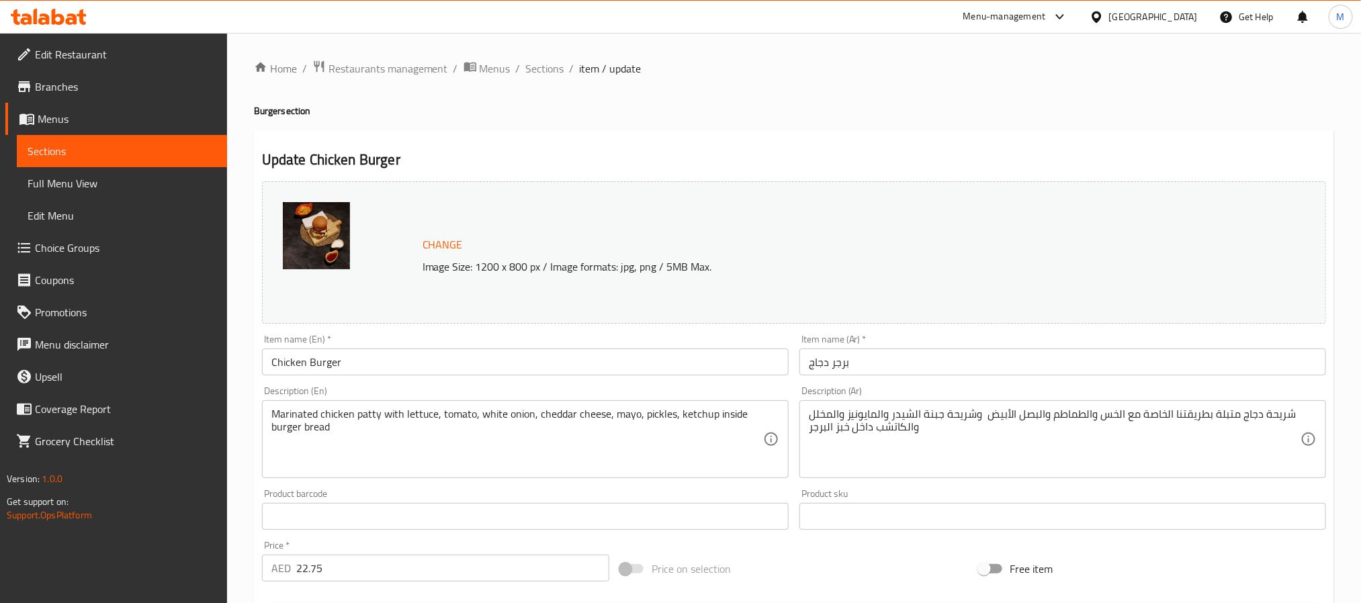
click at [527, 57] on div "Home / Restaurants management / Menus / Sections / item / update Burger section…" at bounding box center [794, 501] width 1134 height 936
click at [537, 63] on span "Sections" at bounding box center [545, 68] width 38 height 16
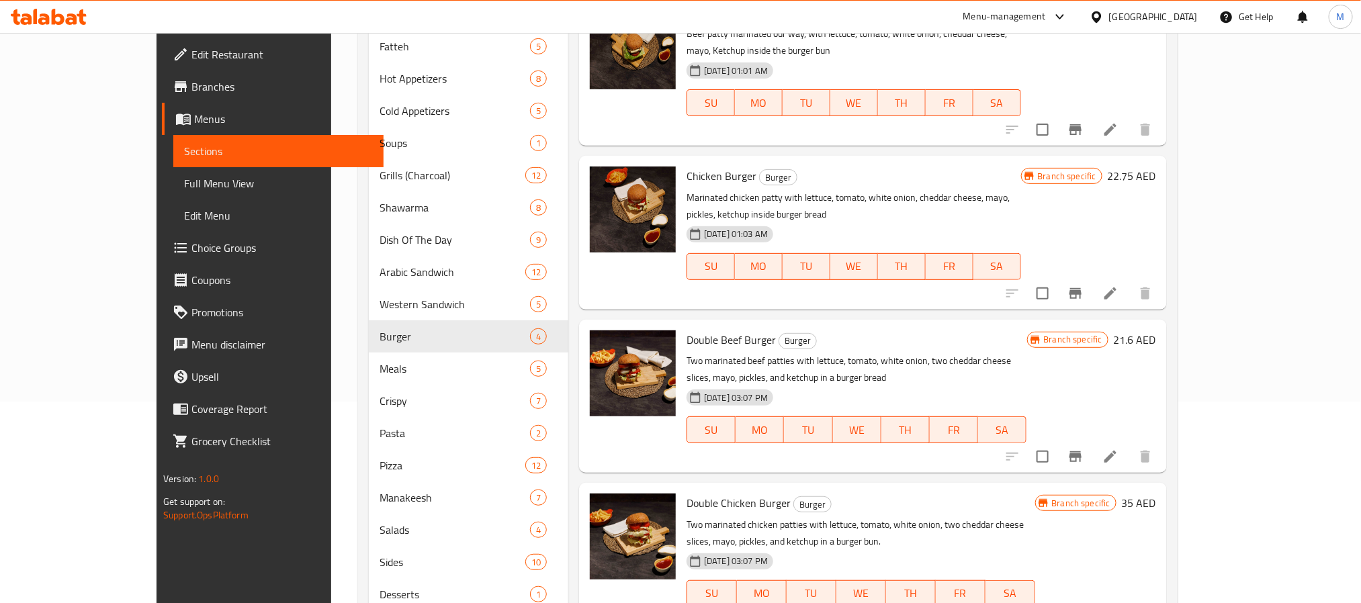
scroll to position [283, 0]
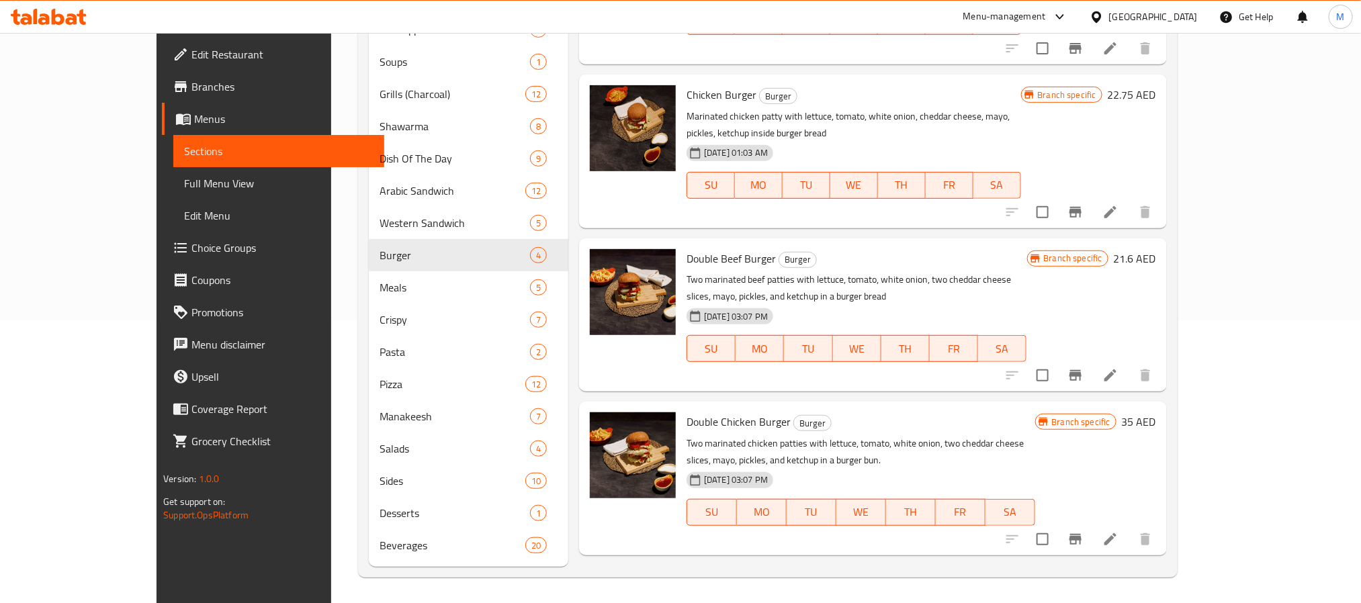
click at [1118, 531] on icon at bounding box center [1110, 539] width 16 height 16
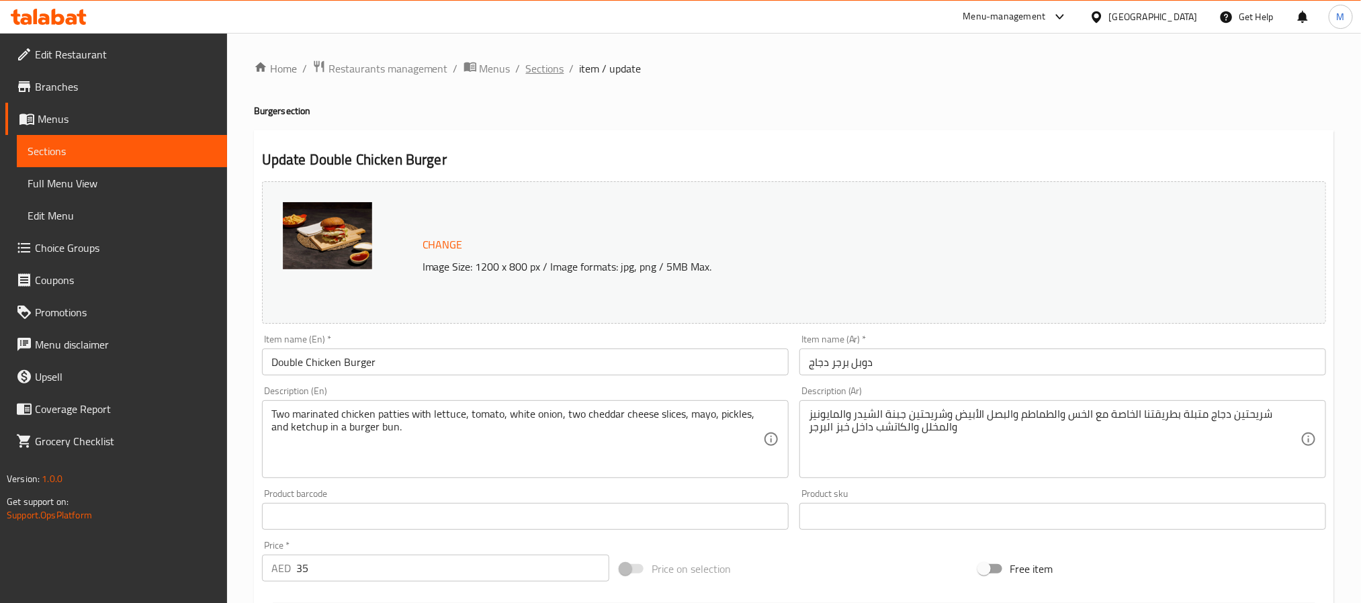
click at [545, 66] on span "Sections" at bounding box center [545, 68] width 38 height 16
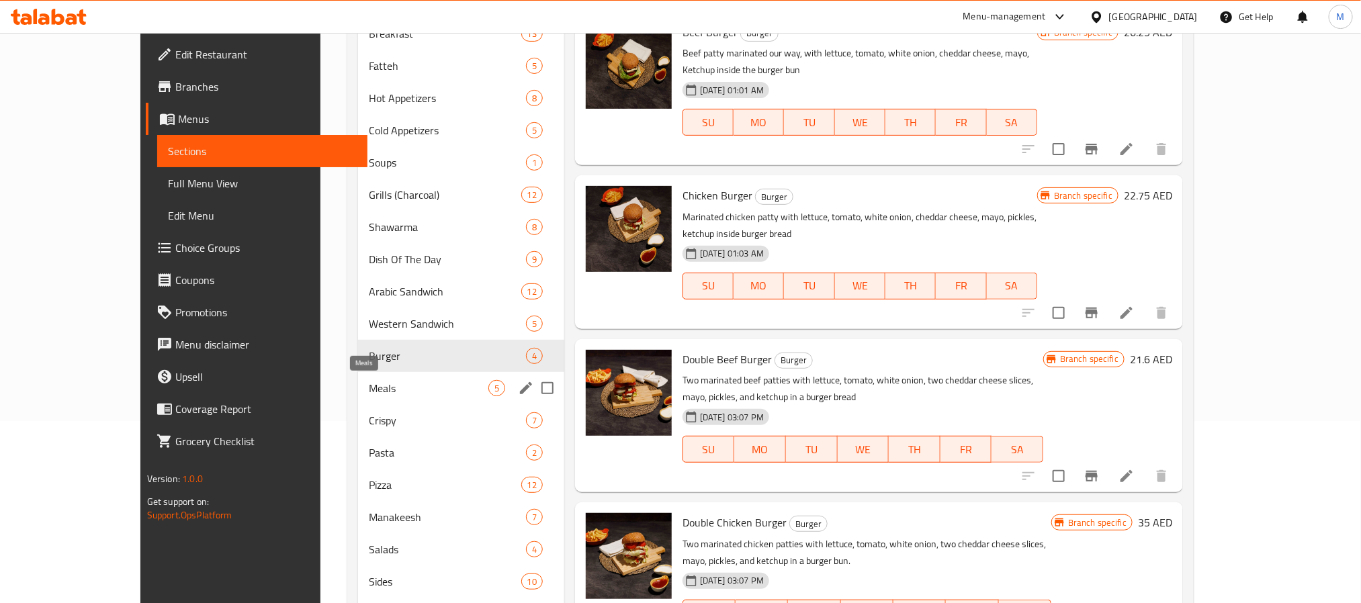
scroll to position [201, 0]
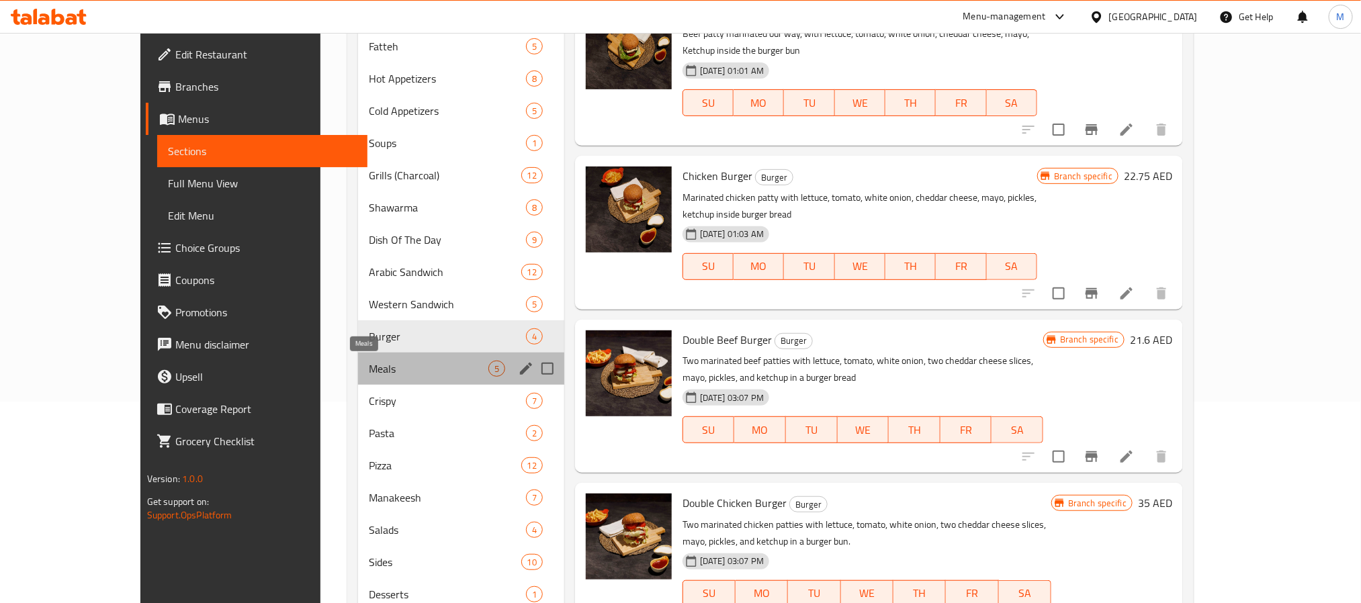
click at [369, 363] on span "Meals" at bounding box center [429, 369] width 120 height 16
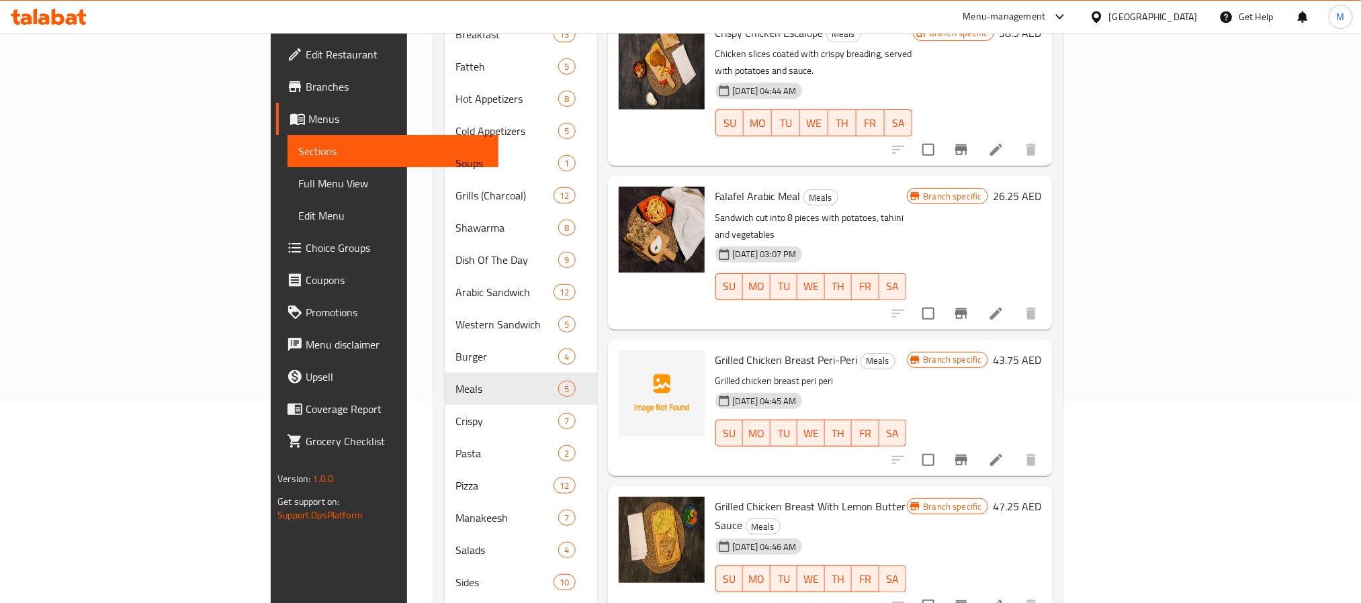
click at [901, 351] on h6 "Grilled Chicken Breast Peri-Peri Meals" at bounding box center [810, 360] width 191 height 19
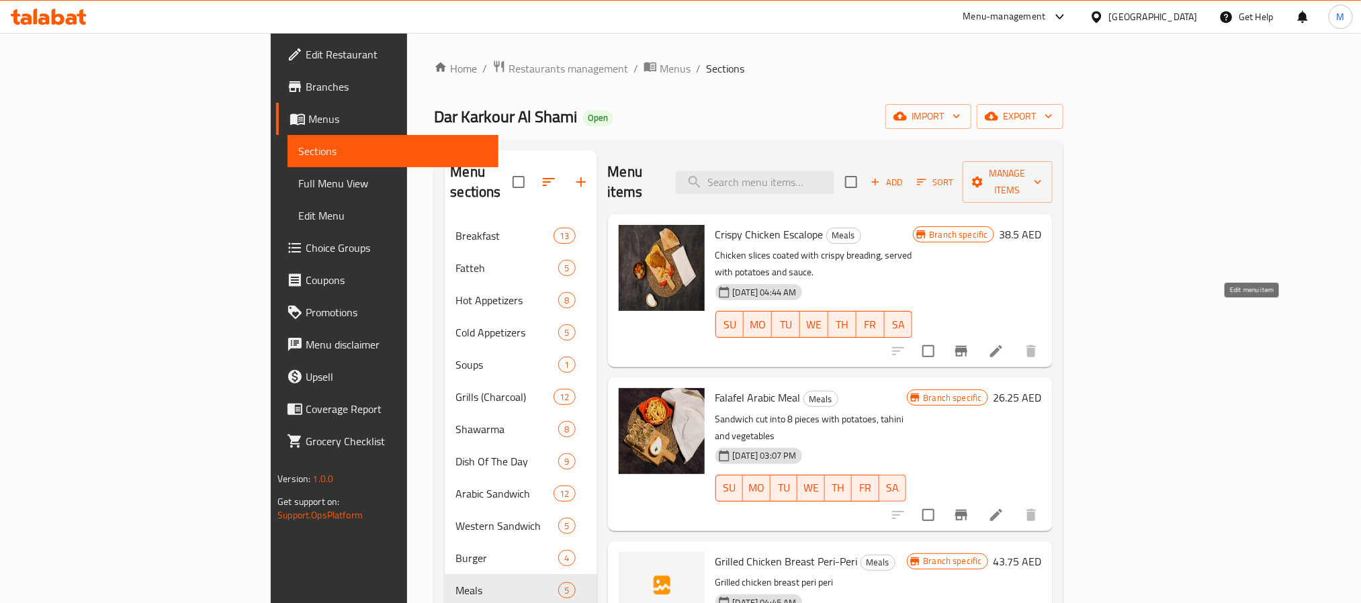
click at [1002, 345] on icon at bounding box center [996, 351] width 12 height 12
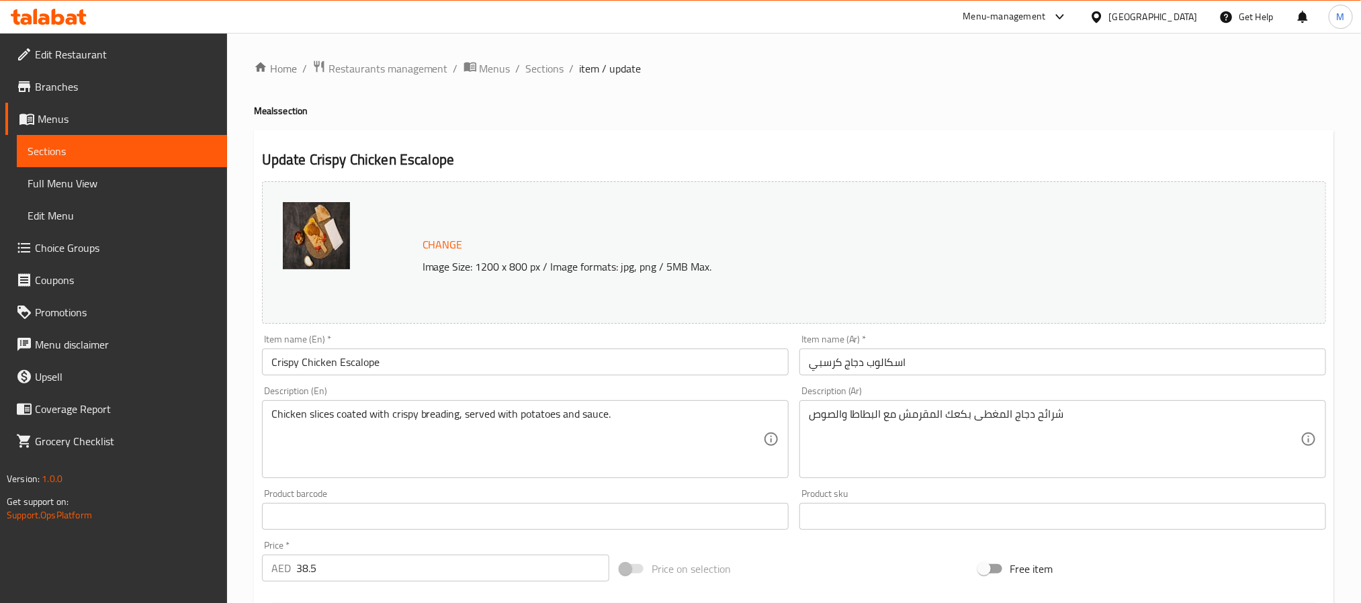
click at [570, 66] on li "/" at bounding box center [572, 68] width 5 height 16
click at [552, 65] on span "Sections" at bounding box center [545, 68] width 38 height 16
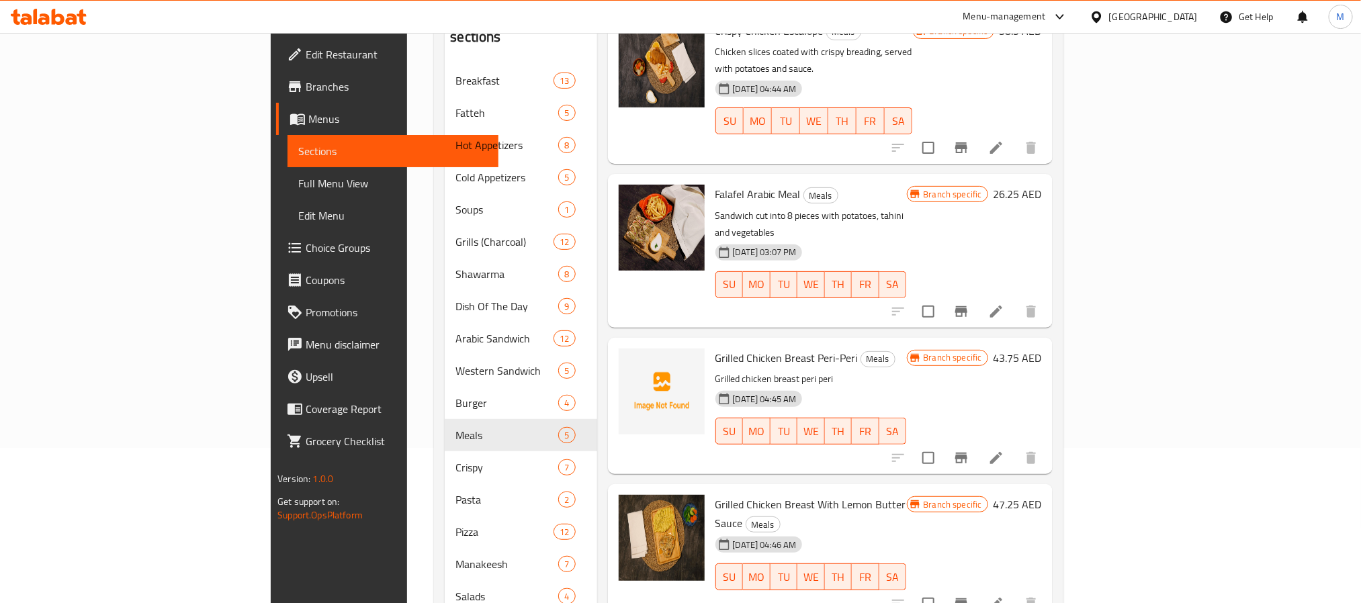
scroll to position [283, 0]
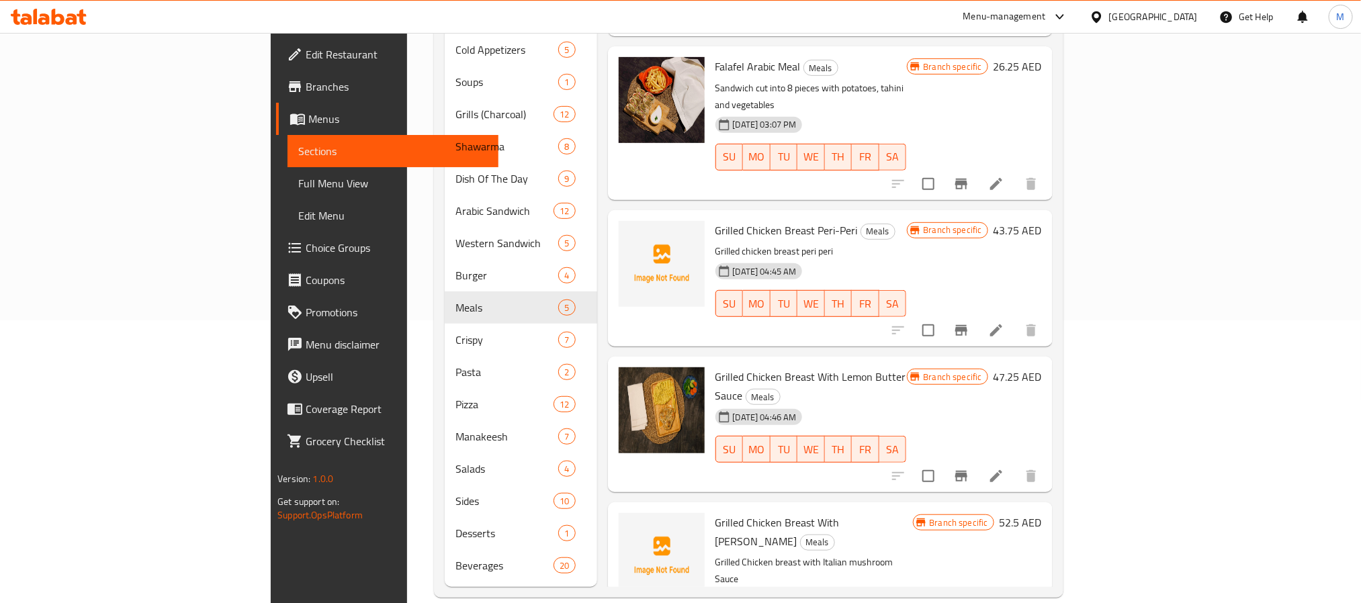
click at [1004, 468] on icon at bounding box center [996, 476] width 16 height 16
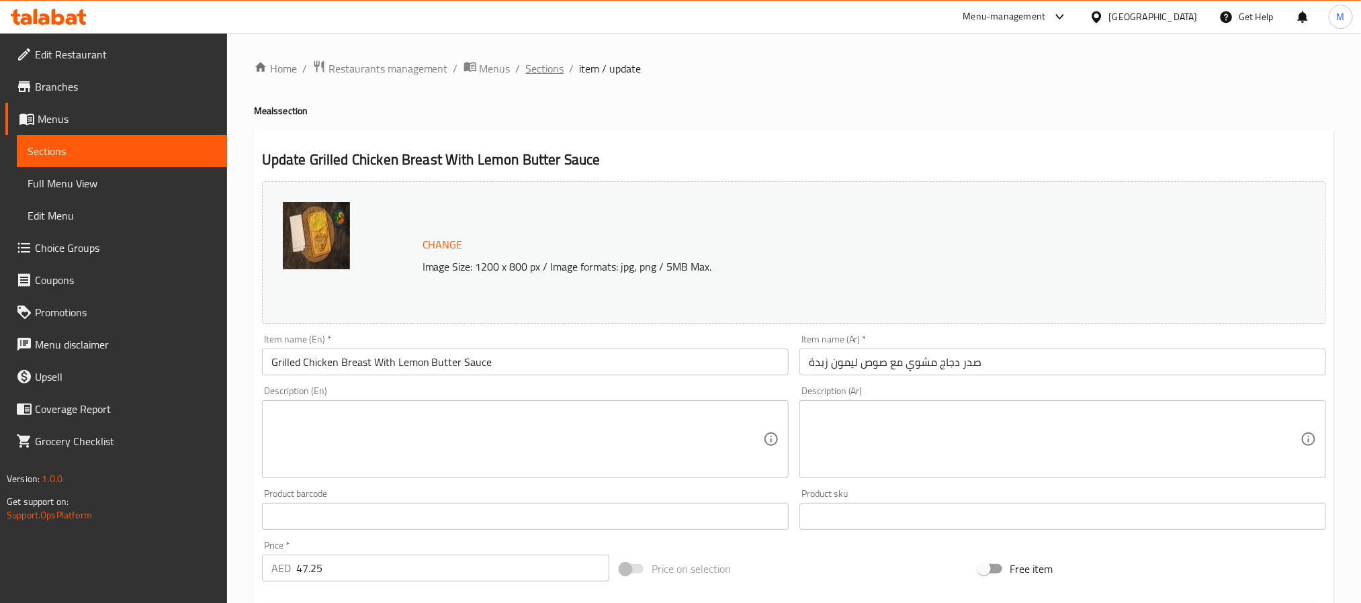
click at [526, 64] on span "Sections" at bounding box center [545, 68] width 38 height 16
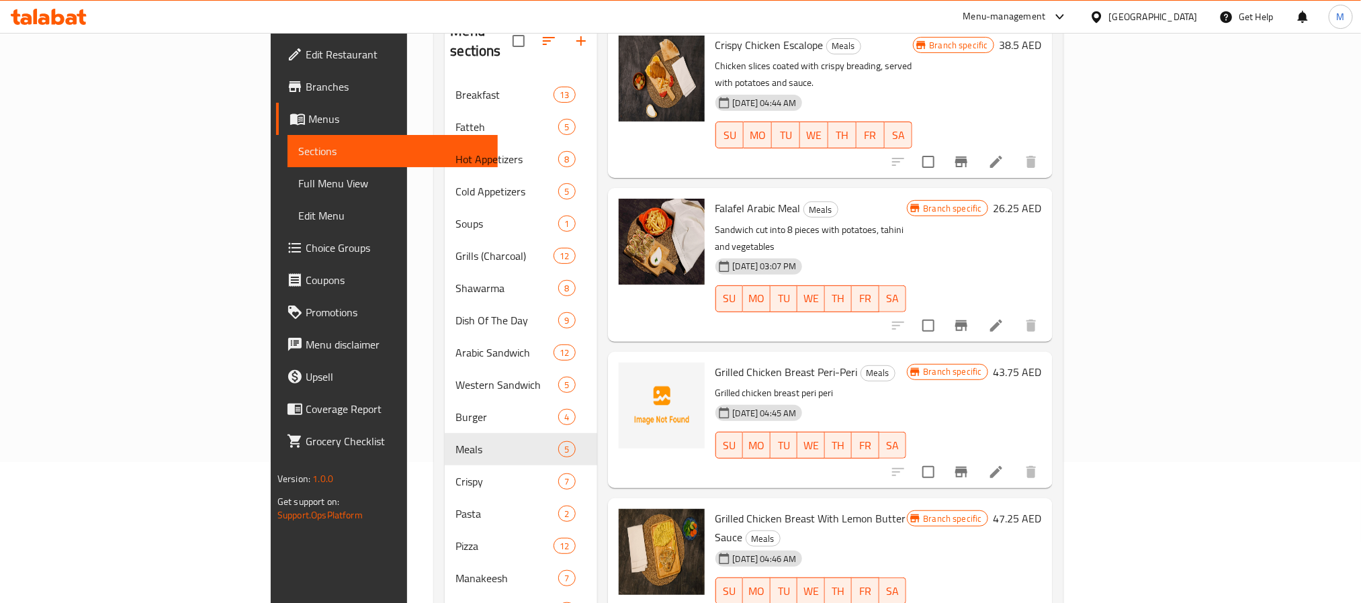
scroll to position [283, 0]
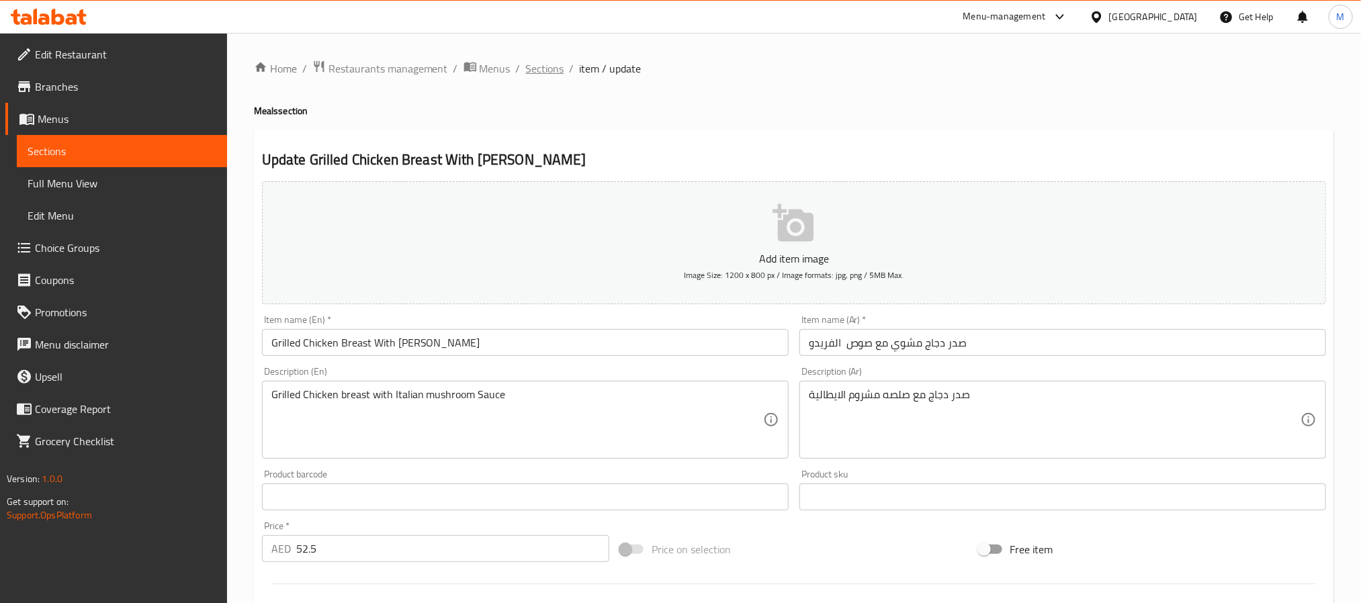
click at [542, 61] on span "Sections" at bounding box center [545, 68] width 38 height 16
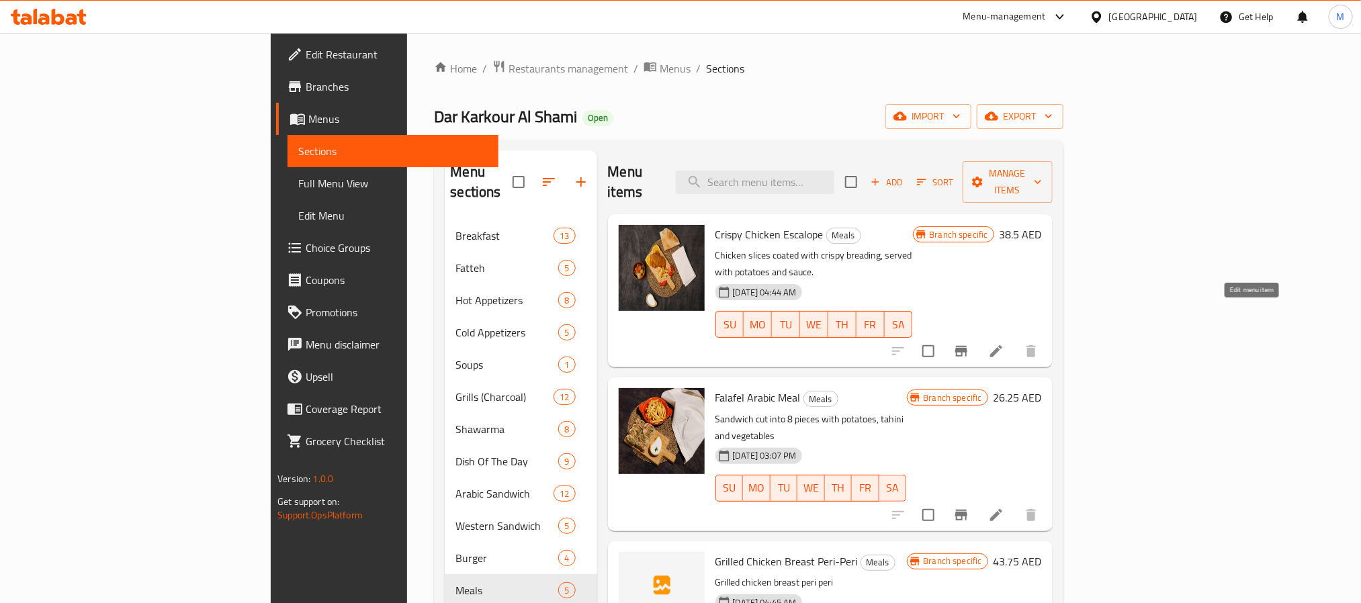
click at [1015, 339] on li at bounding box center [996, 351] width 38 height 24
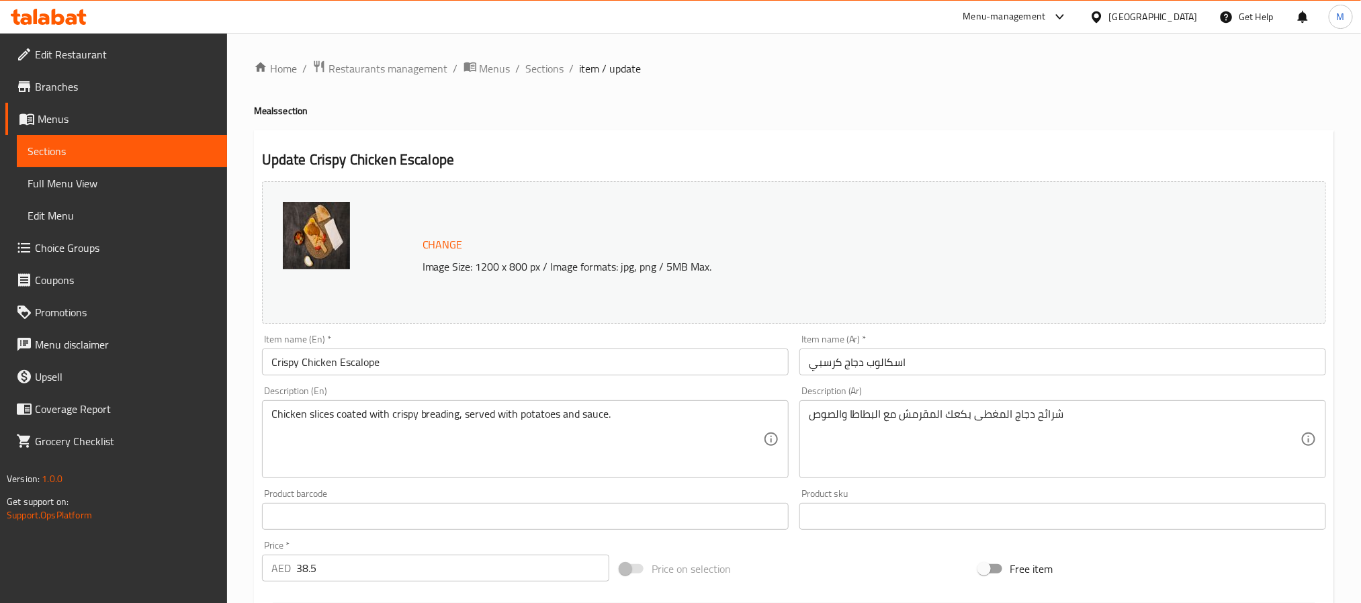
click at [557, 95] on div "Home / Restaurants management / Menus / Sections / item / update Meals section …" at bounding box center [794, 501] width 1080 height 882
click at [538, 53] on div "Home / Restaurants management / Menus / Sections / item / update Meals section …" at bounding box center [794, 501] width 1134 height 936
click at [548, 69] on span "Sections" at bounding box center [545, 68] width 38 height 16
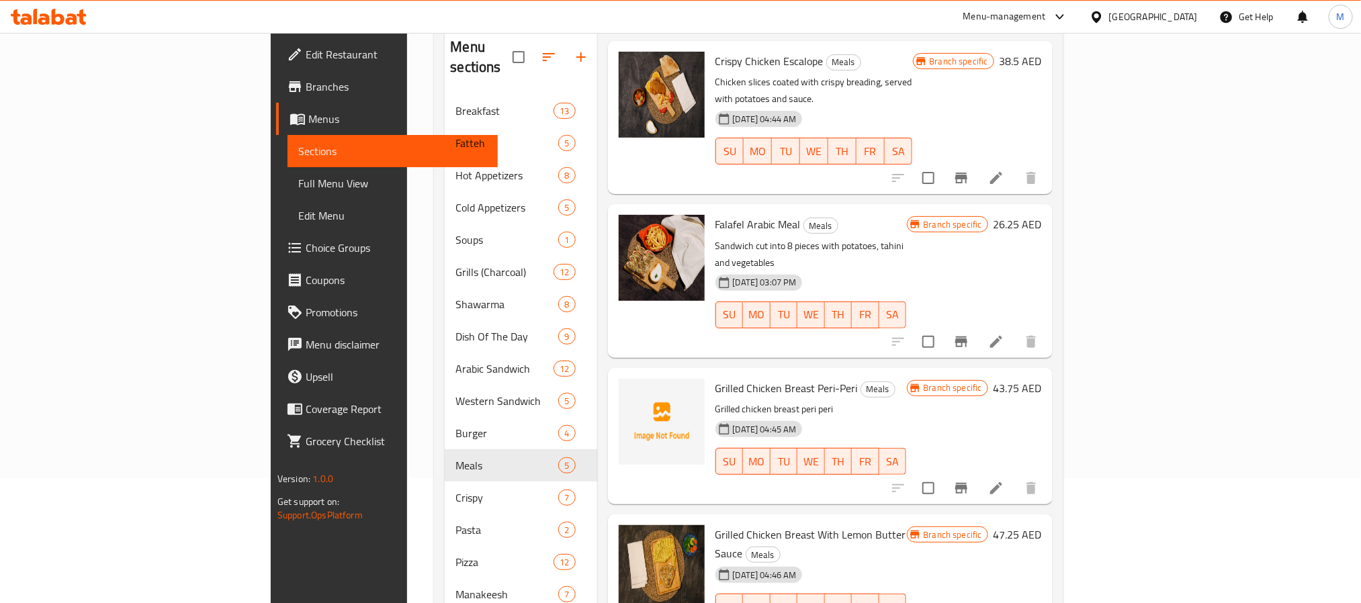
scroll to position [283, 0]
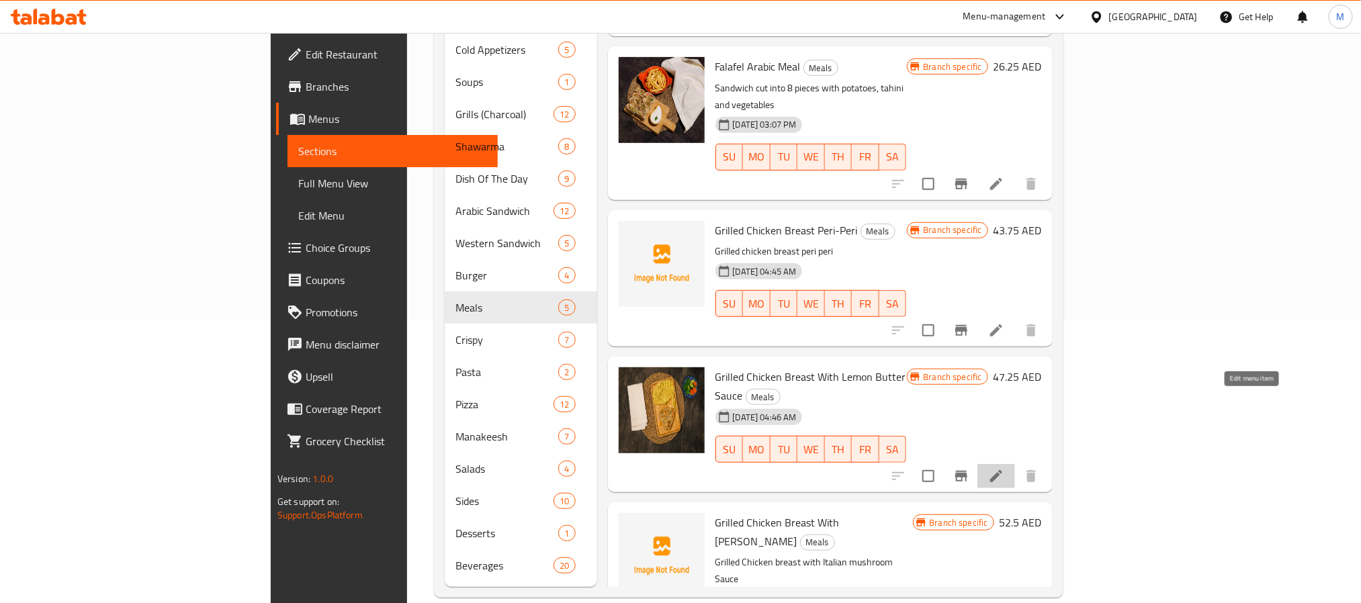
click at [1004, 468] on icon at bounding box center [996, 476] width 16 height 16
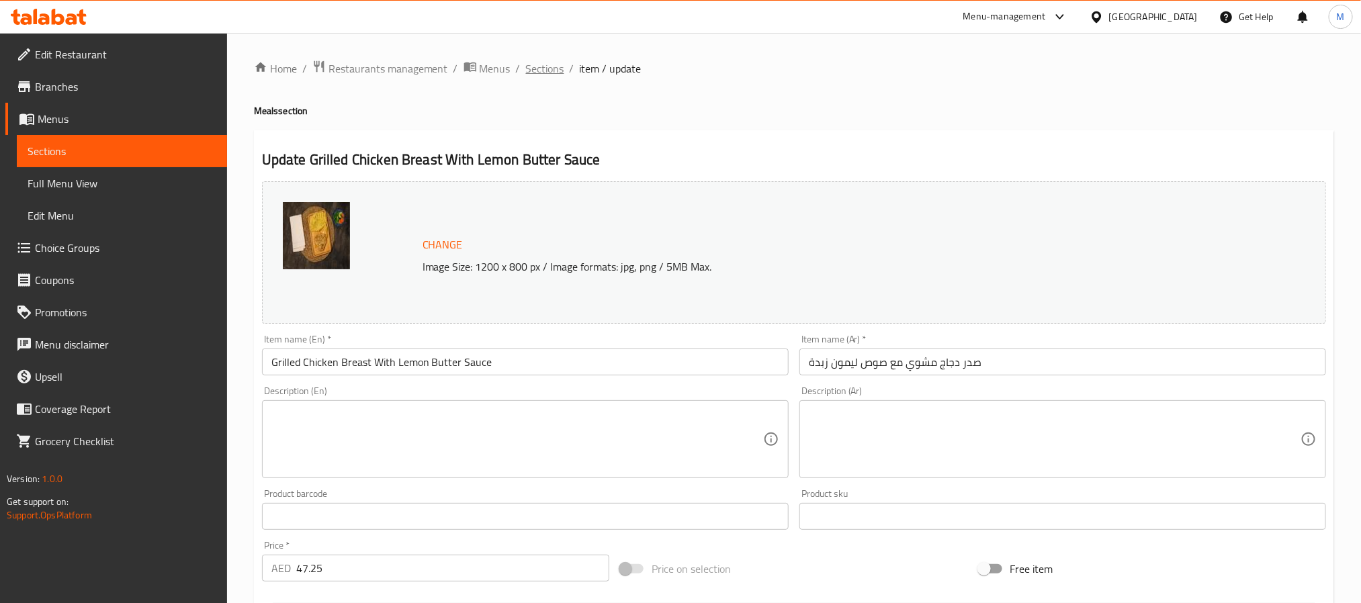
click at [526, 62] on span "Sections" at bounding box center [545, 68] width 38 height 16
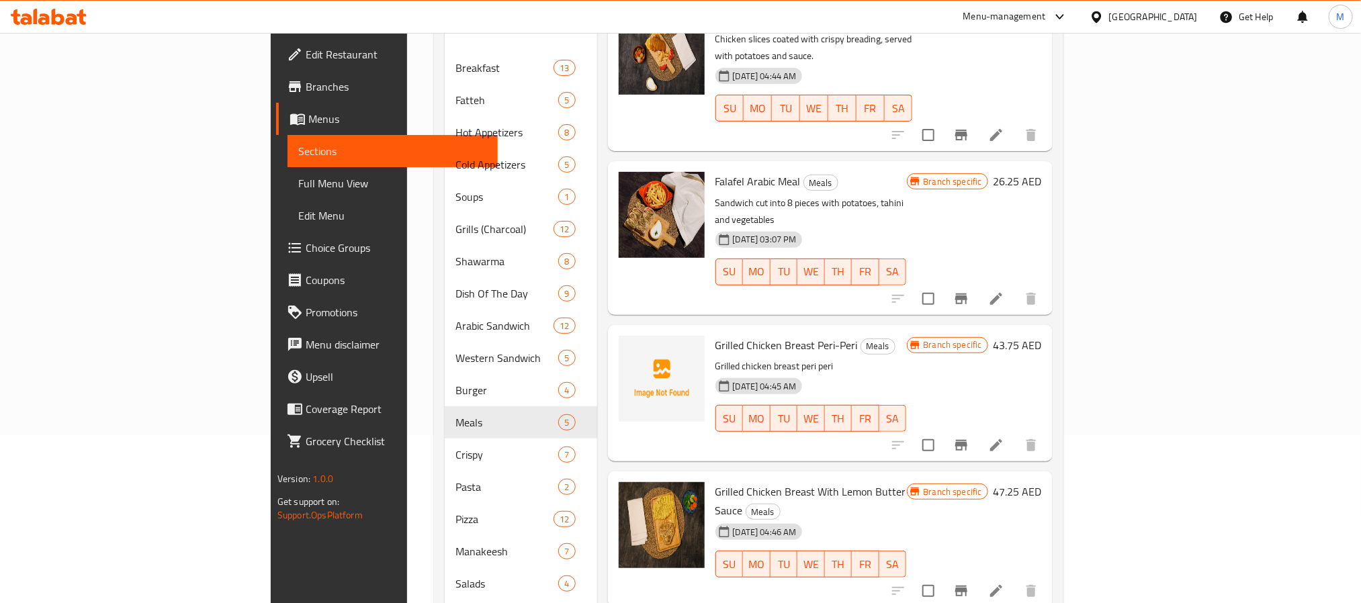
scroll to position [283, 0]
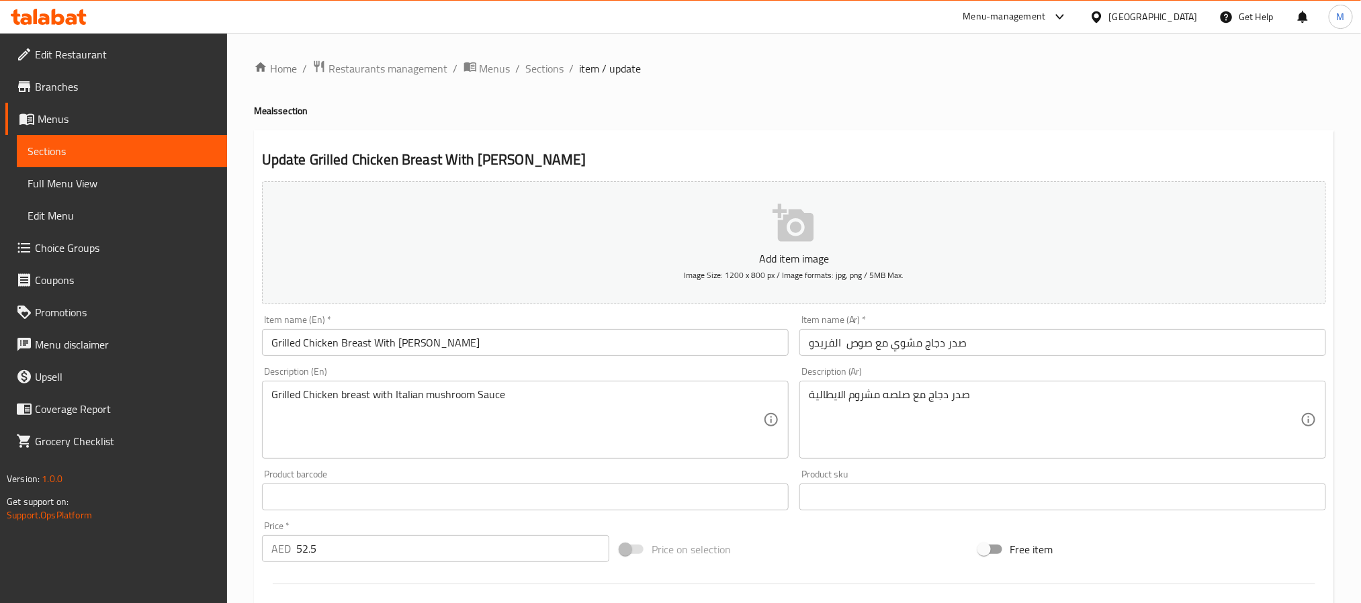
click at [549, 81] on div "Home / Restaurants management / Menus / Sections / item / update Meals section …" at bounding box center [794, 491] width 1080 height 862
click at [555, 67] on span "Sections" at bounding box center [545, 68] width 38 height 16
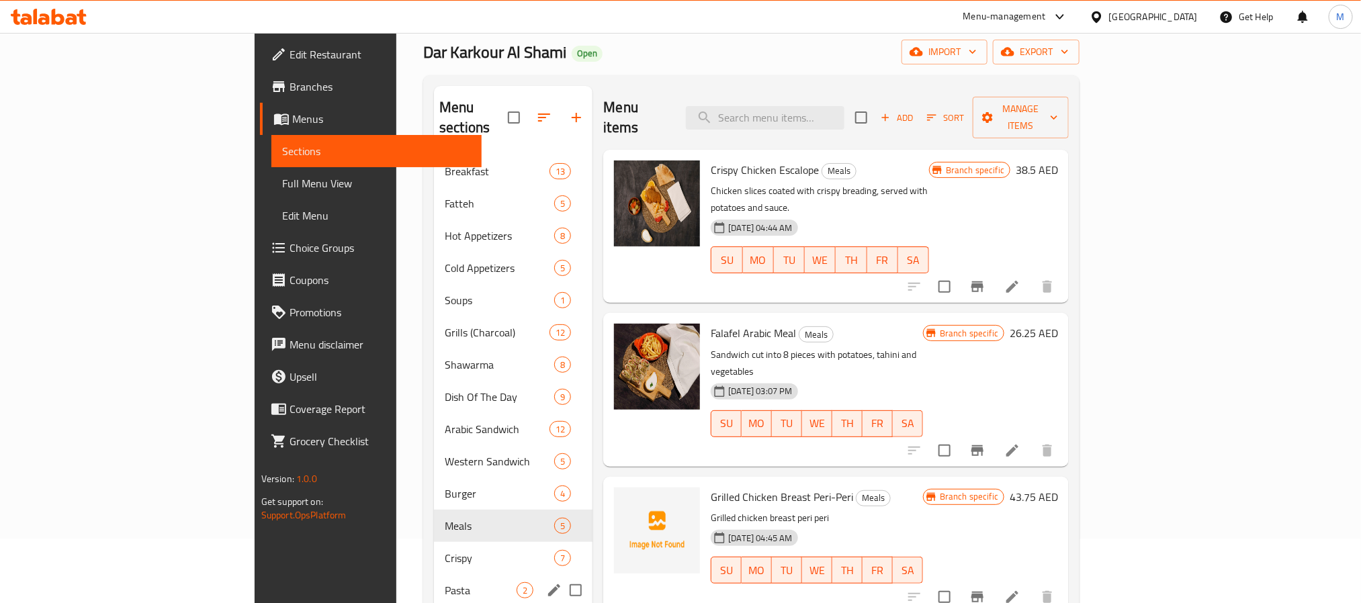
scroll to position [101, 0]
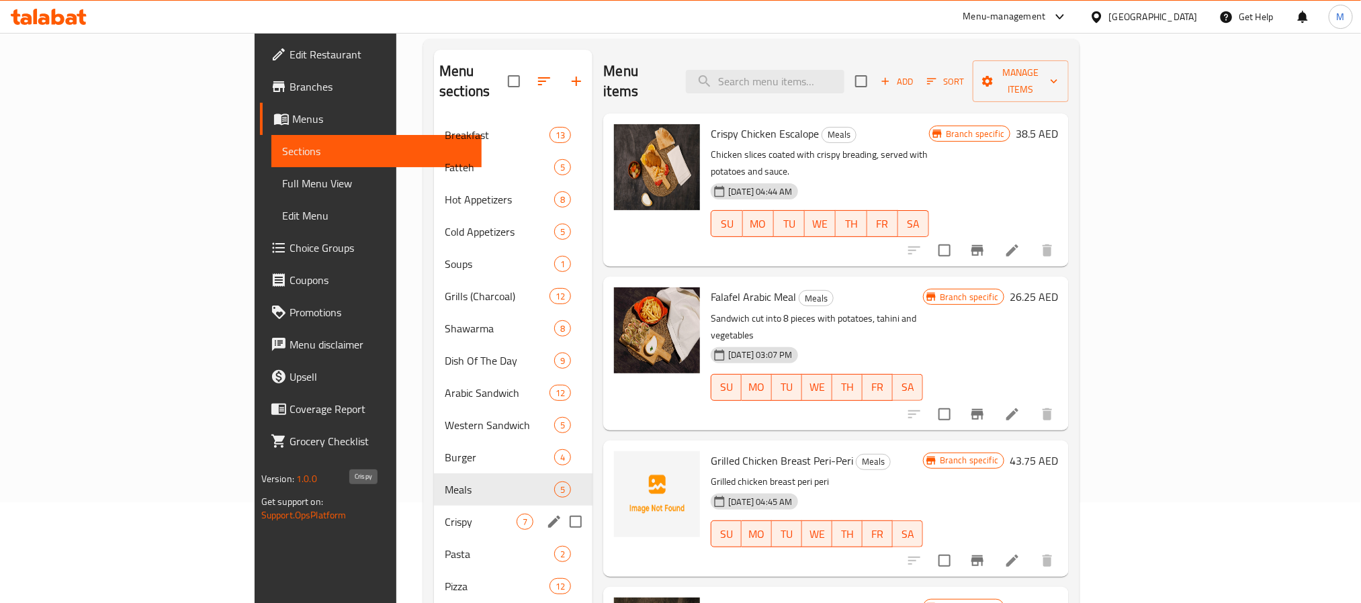
click at [445, 514] on span "Crispy" at bounding box center [481, 522] width 72 height 16
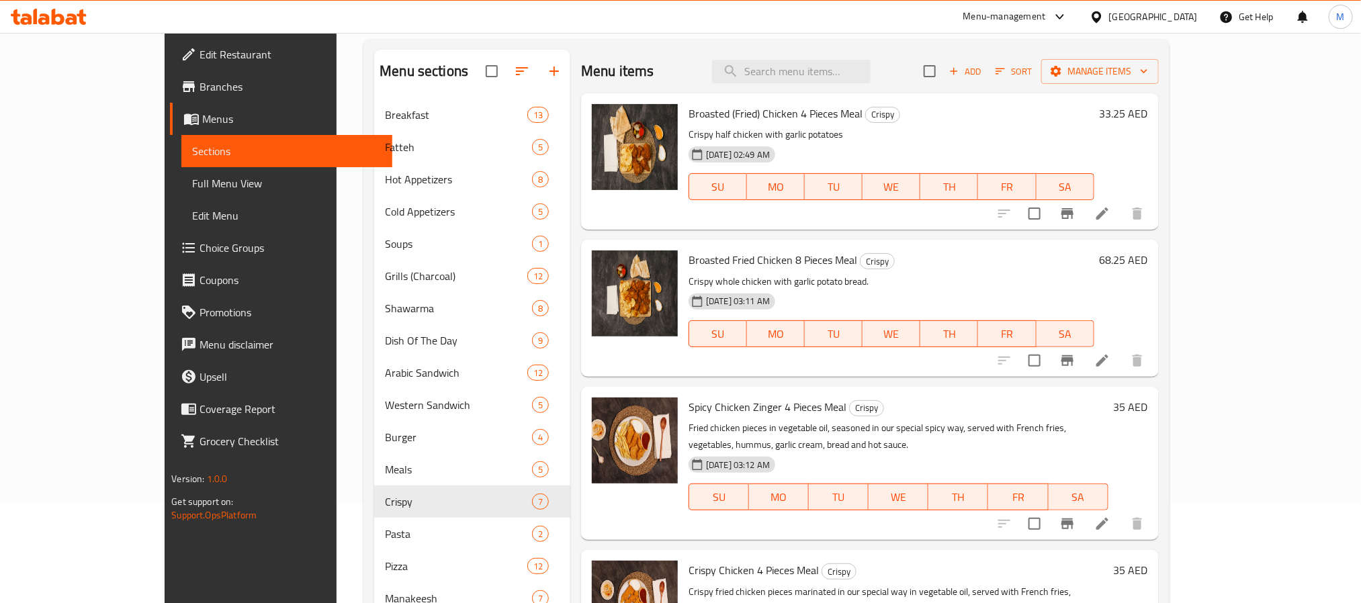
click at [1110, 214] on icon at bounding box center [1102, 214] width 16 height 16
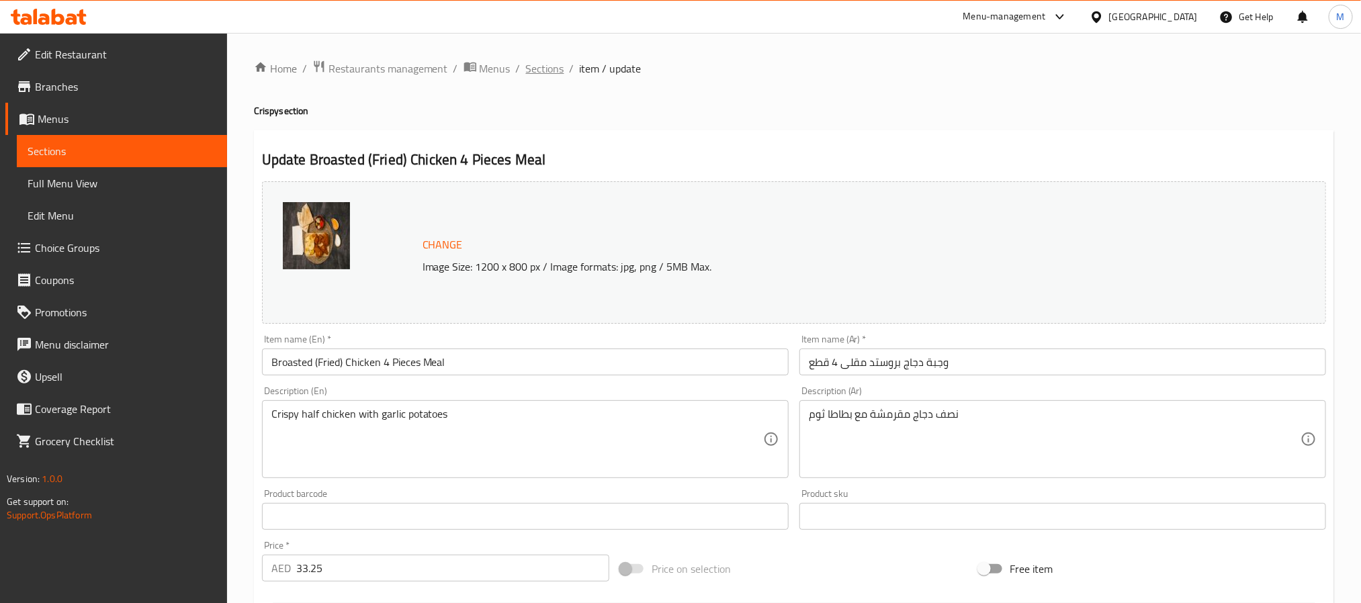
click at [554, 69] on span "Sections" at bounding box center [545, 68] width 38 height 16
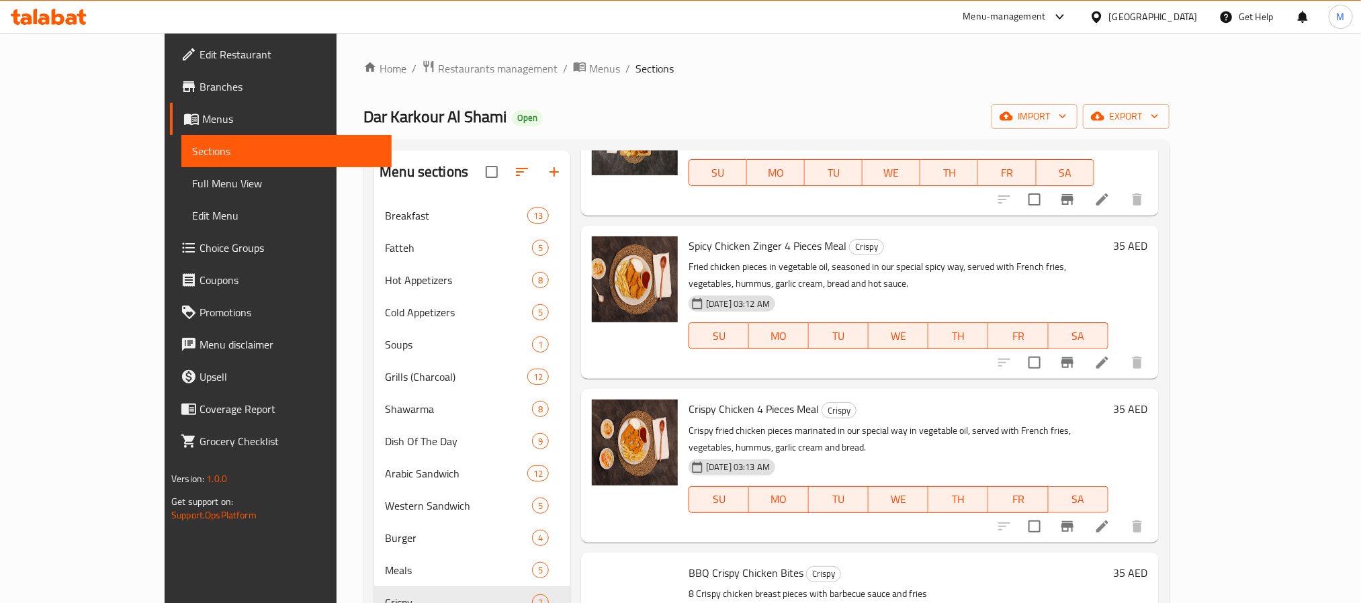
scroll to position [361, 0]
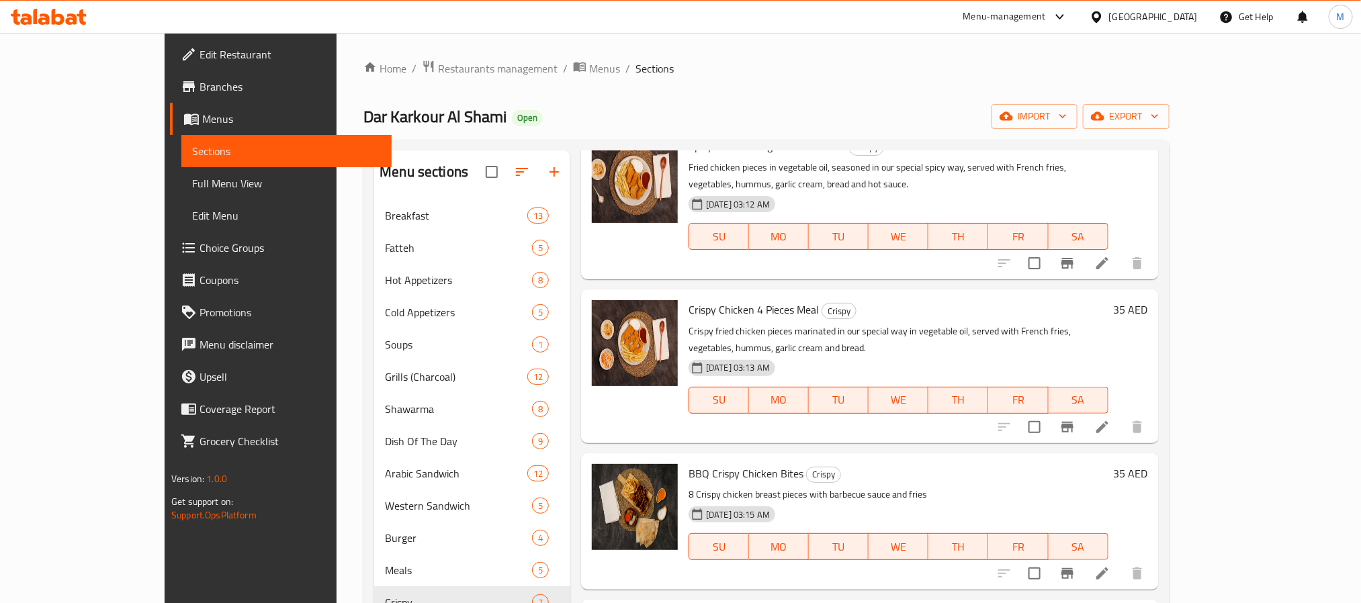
click at [1121, 415] on li at bounding box center [1102, 427] width 38 height 24
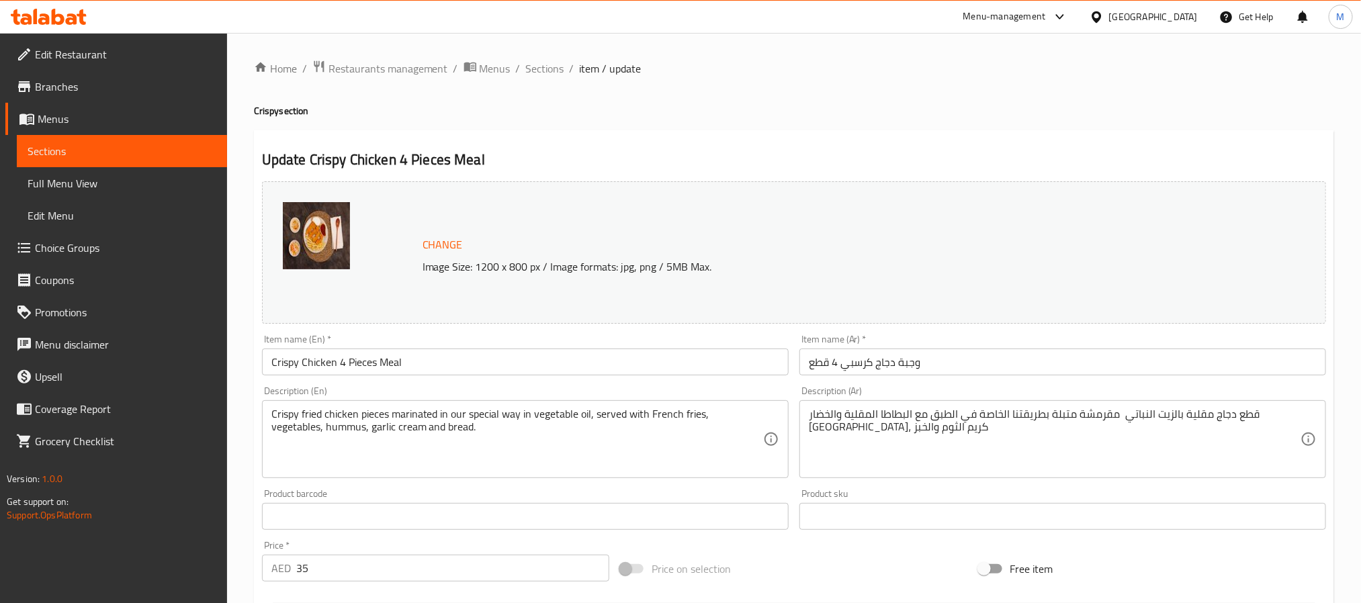
click at [542, 54] on div "Home / Restaurants management / Menus / Sections / item / update Crispy section…" at bounding box center [794, 501] width 1134 height 936
click at [567, 79] on div "Home / Restaurants management / Menus / Sections / item / update Crispy section…" at bounding box center [794, 501] width 1080 height 882
click at [543, 71] on span "Sections" at bounding box center [545, 68] width 38 height 16
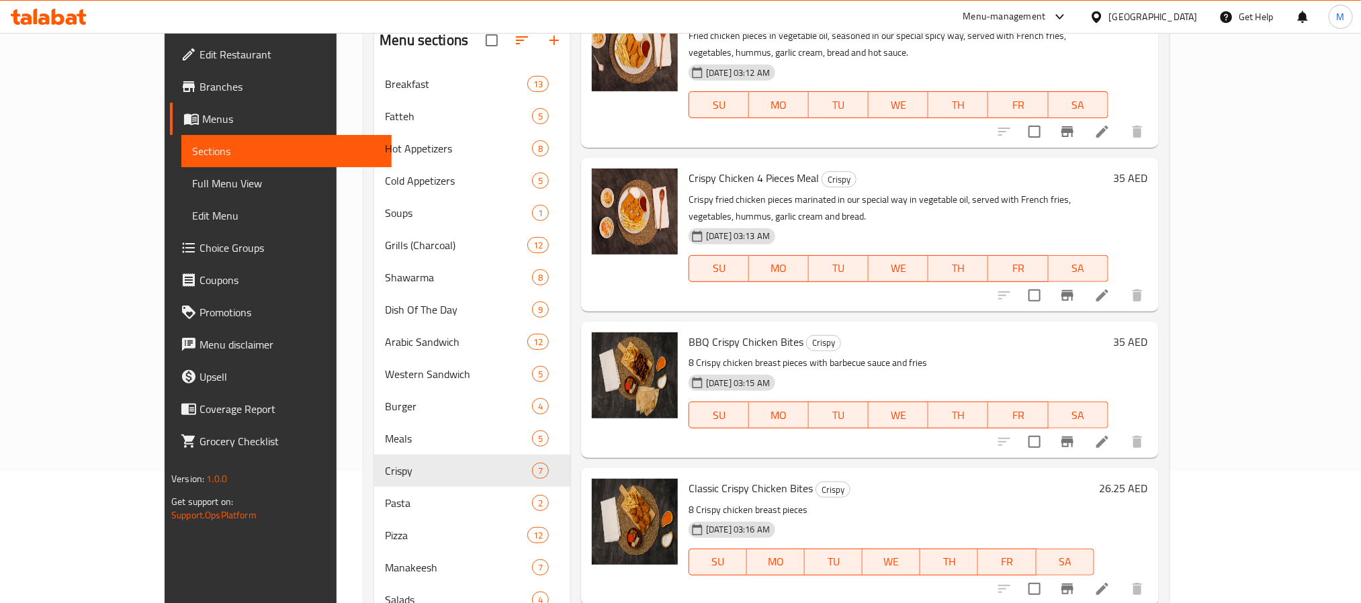
scroll to position [283, 0]
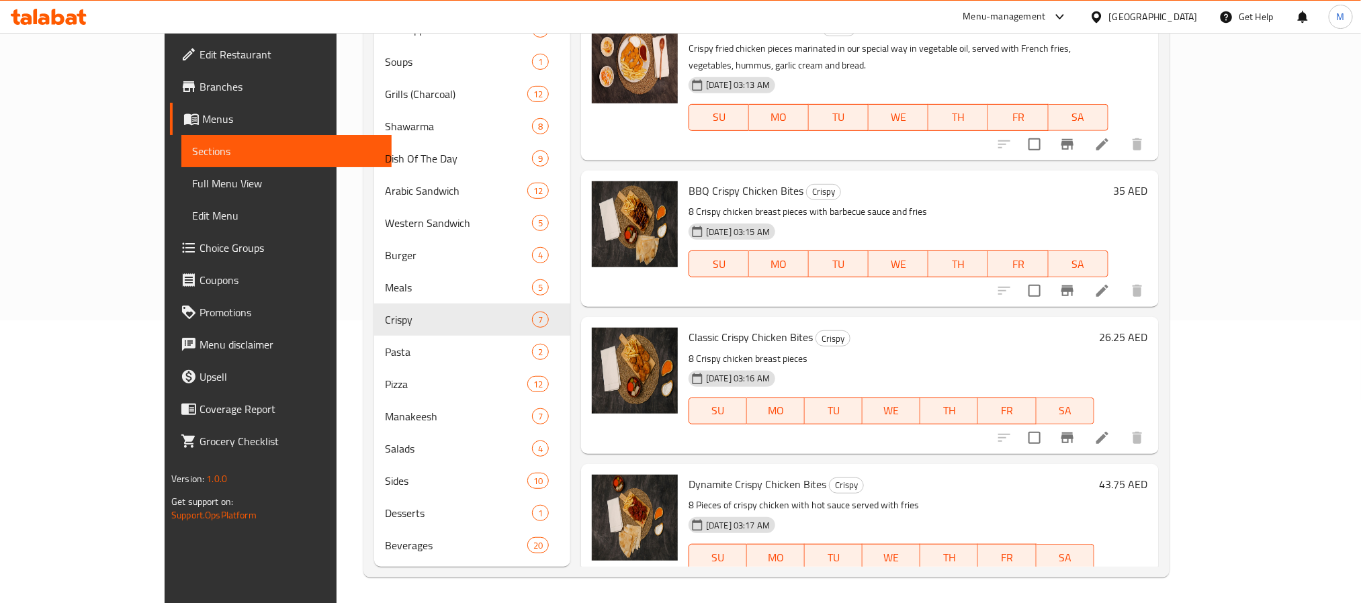
click at [1121, 426] on li at bounding box center [1102, 438] width 38 height 24
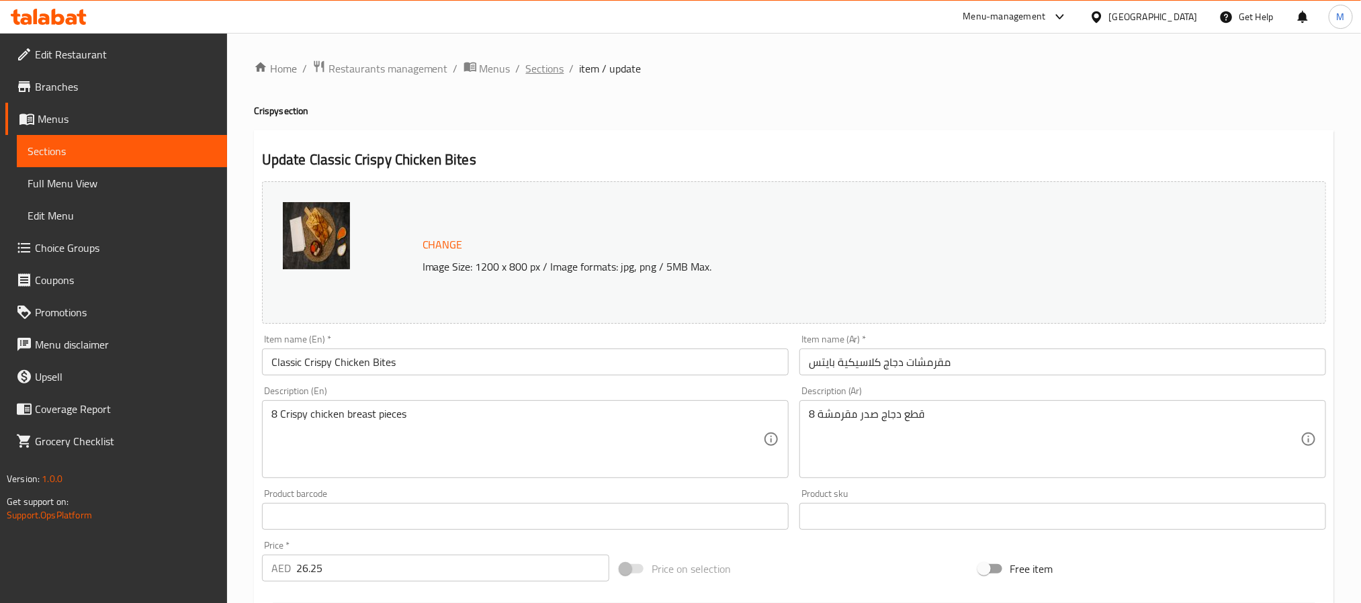
click at [553, 64] on span "Sections" at bounding box center [545, 68] width 38 height 16
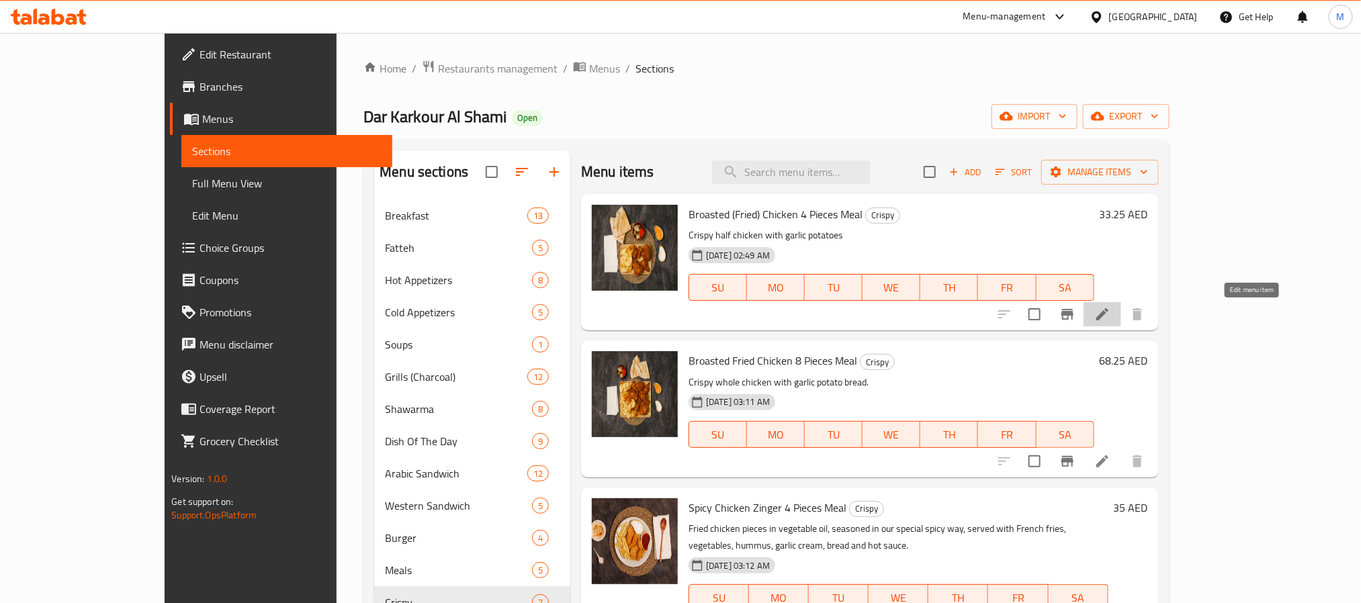
click at [1110, 312] on icon at bounding box center [1102, 314] width 16 height 16
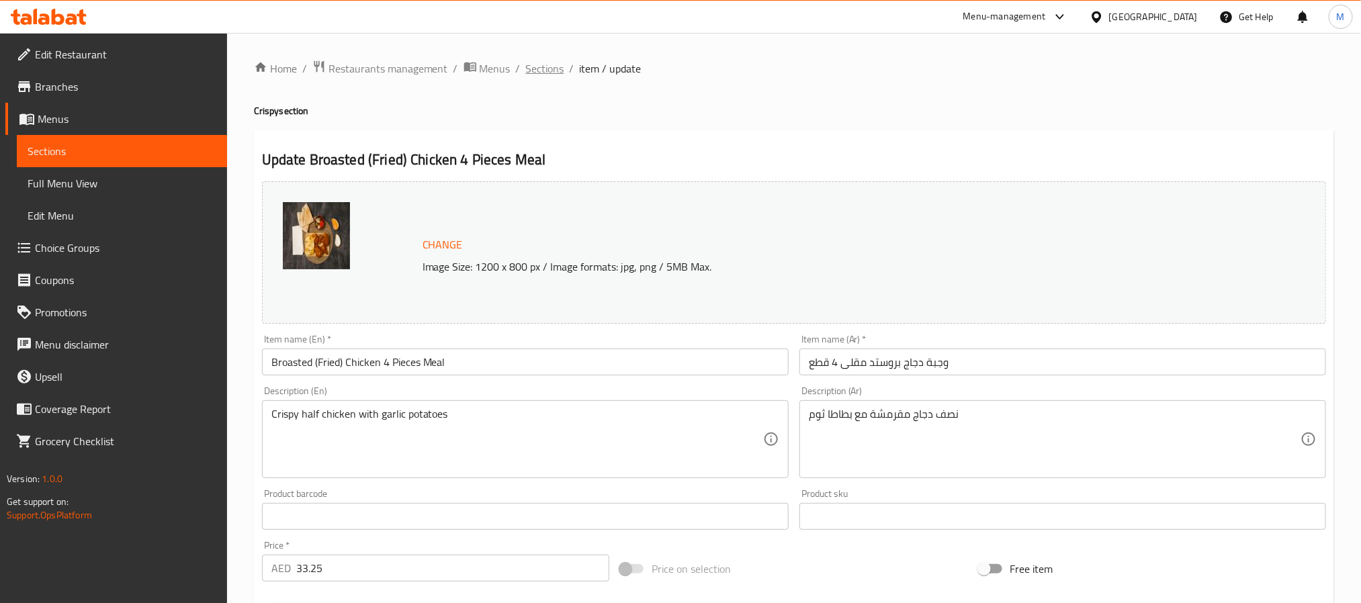
click at [546, 65] on span "Sections" at bounding box center [545, 68] width 38 height 16
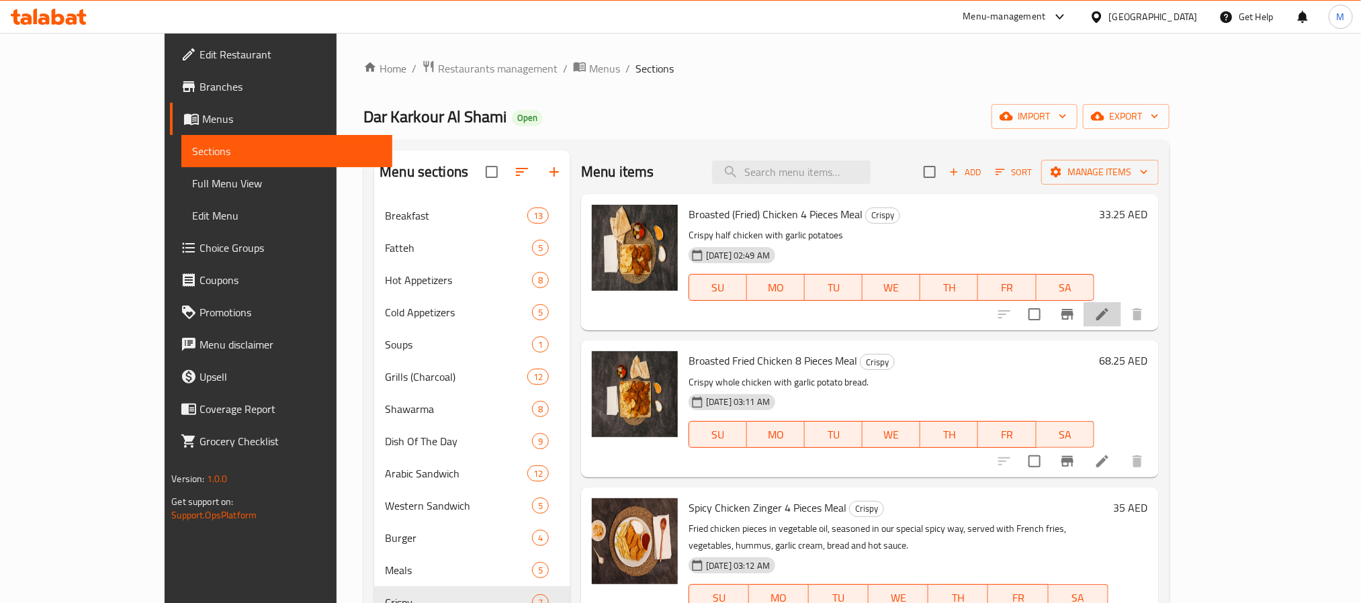
click at [1121, 315] on li at bounding box center [1102, 314] width 38 height 24
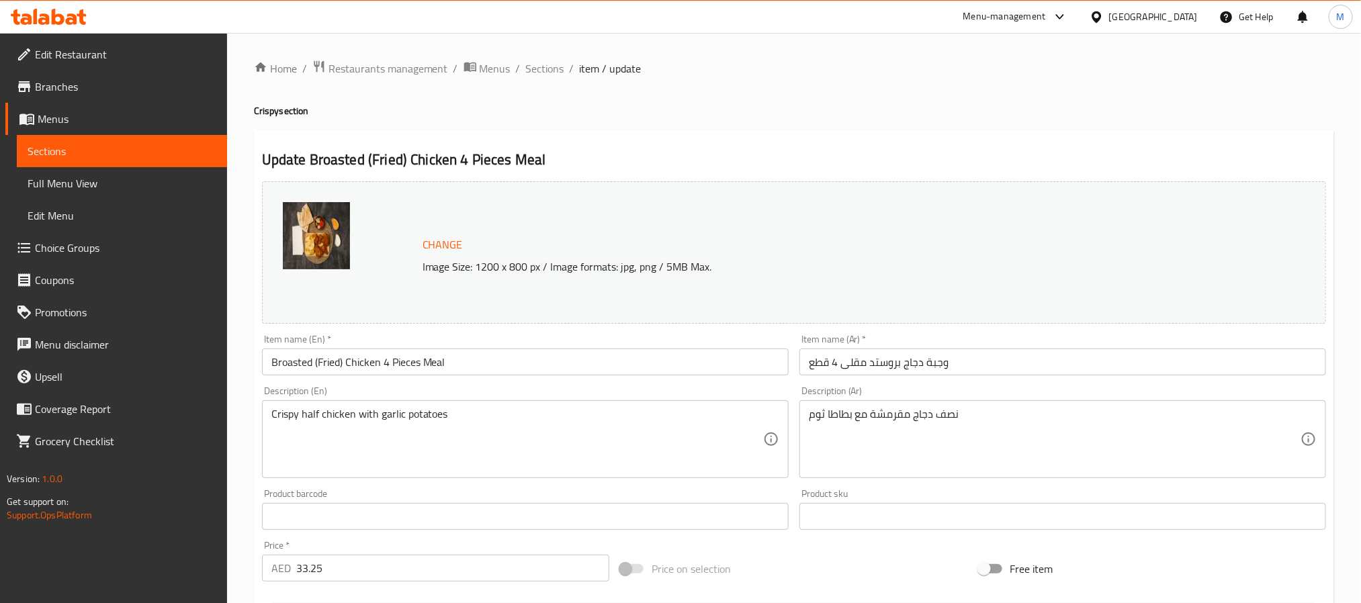
click at [522, 63] on ol "Home / Restaurants management / Menus / Sections / item / update" at bounding box center [794, 68] width 1080 height 17
click at [546, 63] on span "Sections" at bounding box center [545, 68] width 38 height 16
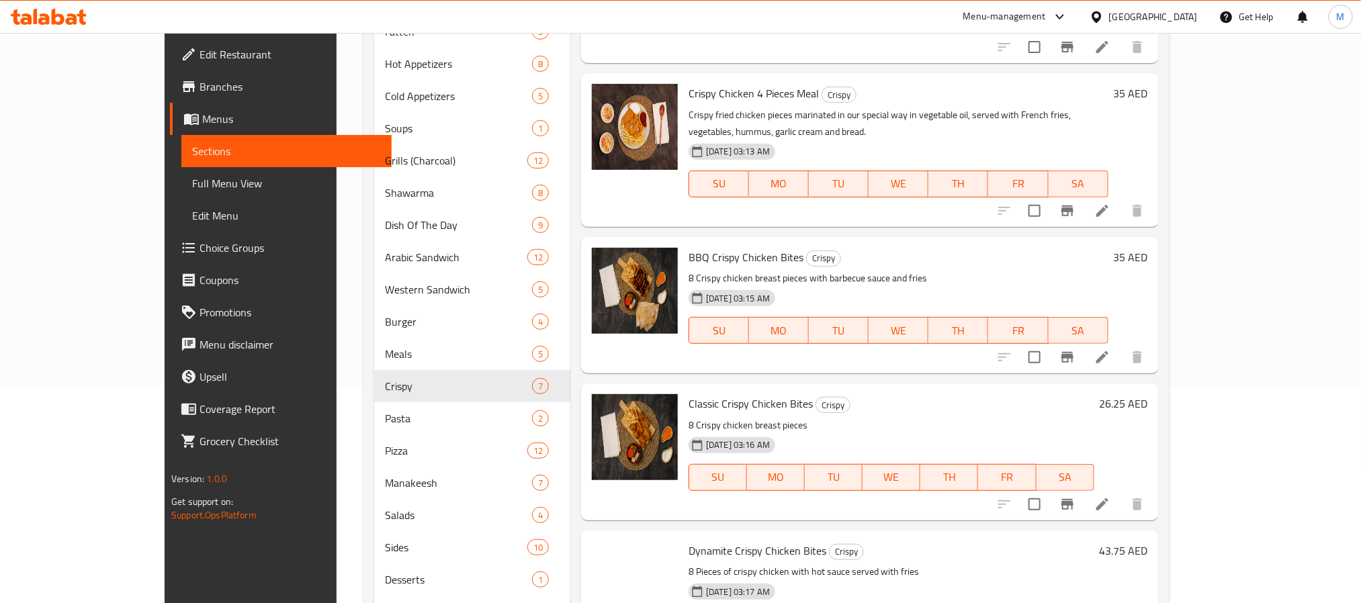
scroll to position [283, 0]
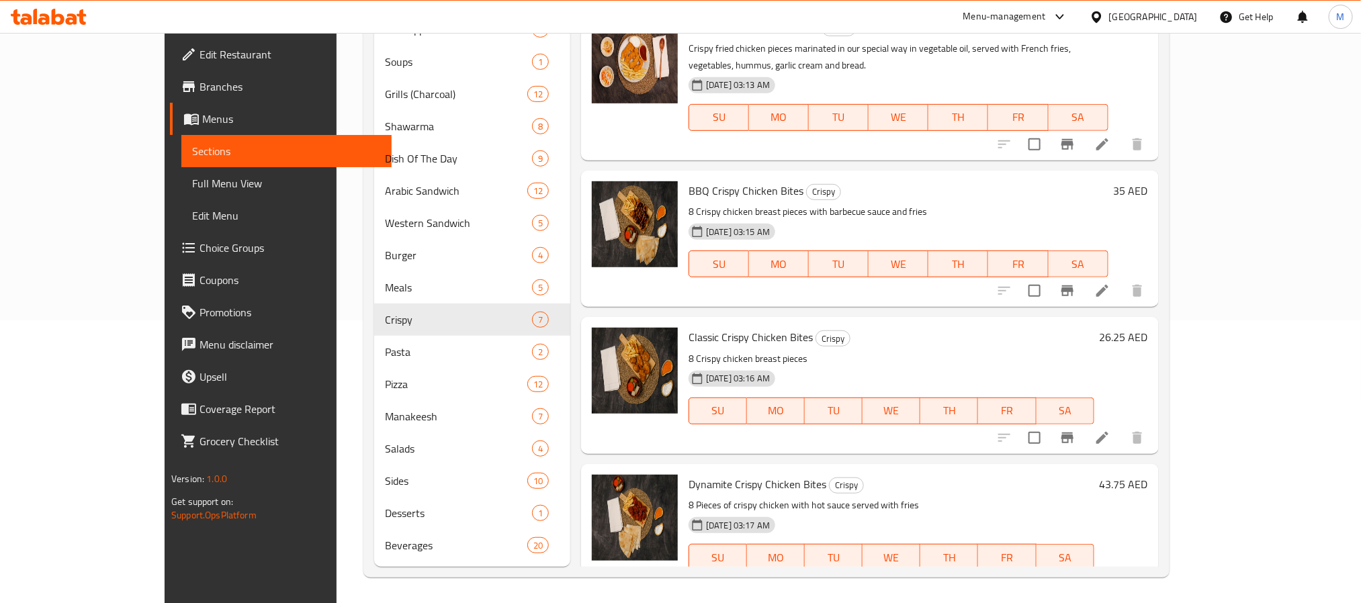
click at [1148, 386] on div "26.25 AED" at bounding box center [1121, 385] width 54 height 115
click at [1108, 432] on icon at bounding box center [1102, 438] width 12 height 12
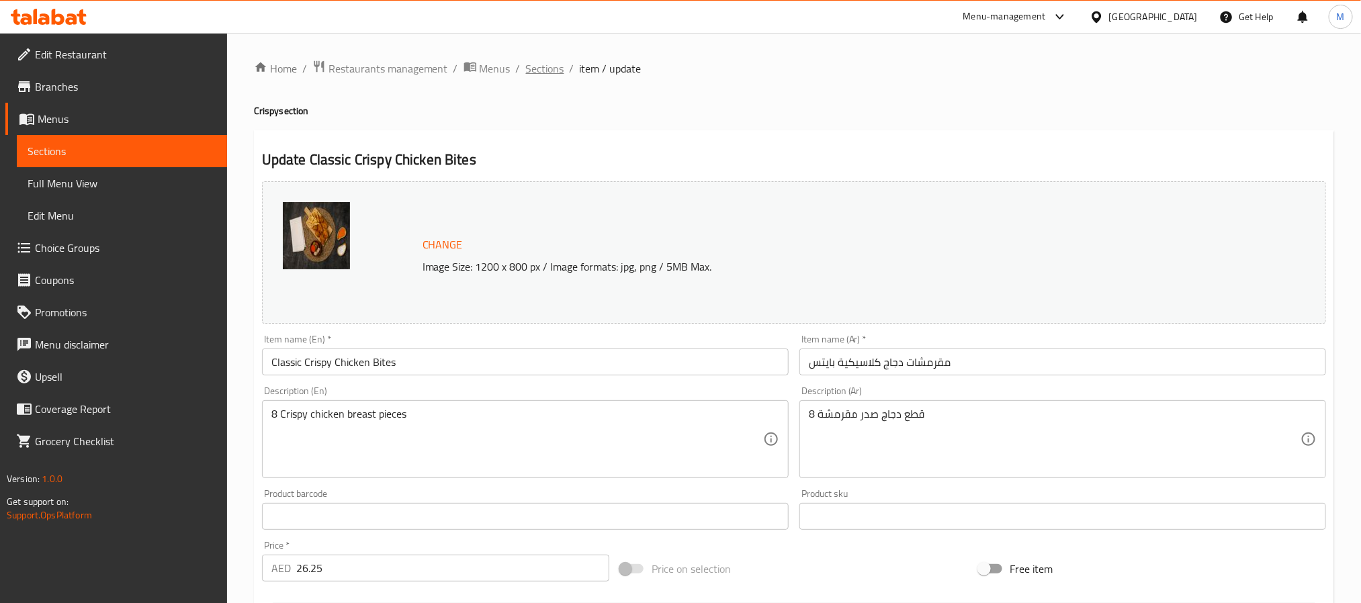
click at [531, 64] on span "Sections" at bounding box center [545, 68] width 38 height 16
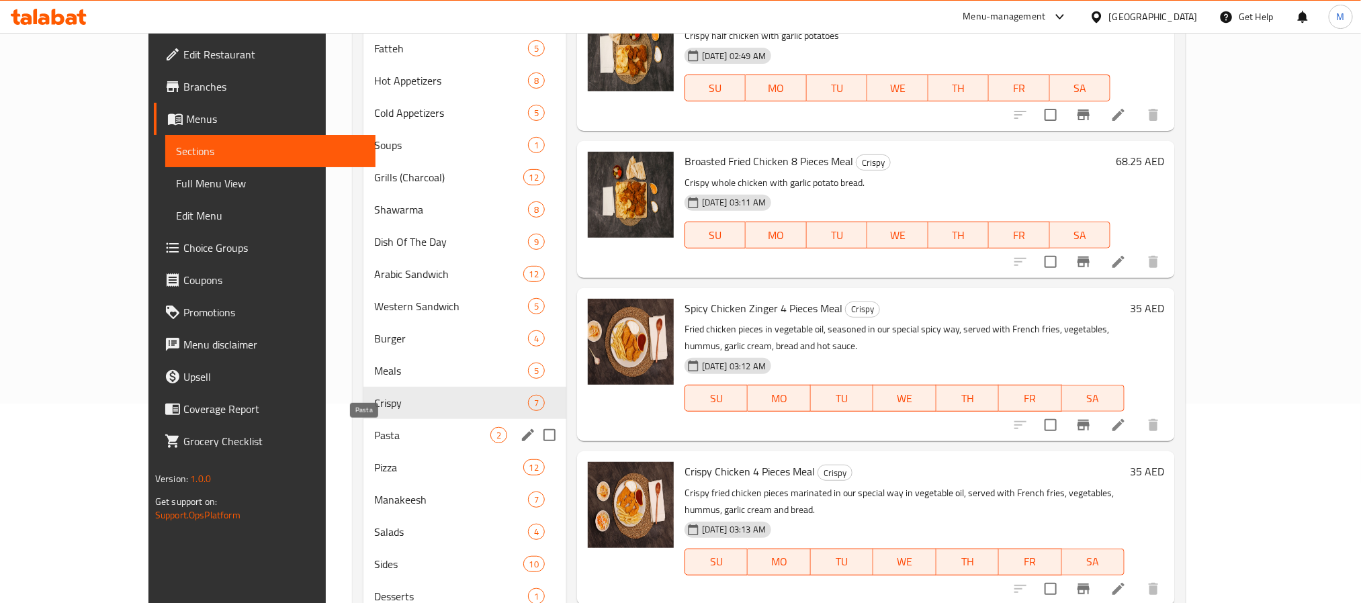
scroll to position [201, 0]
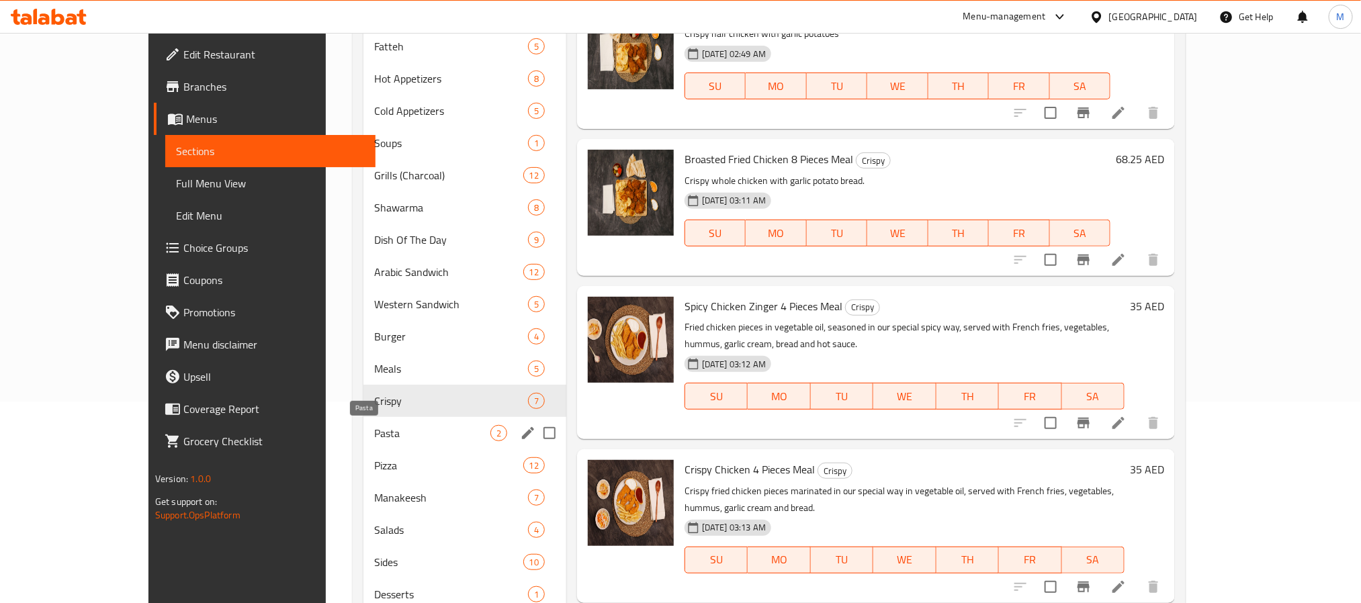
click at [374, 428] on span "Pasta" at bounding box center [432, 433] width 116 height 16
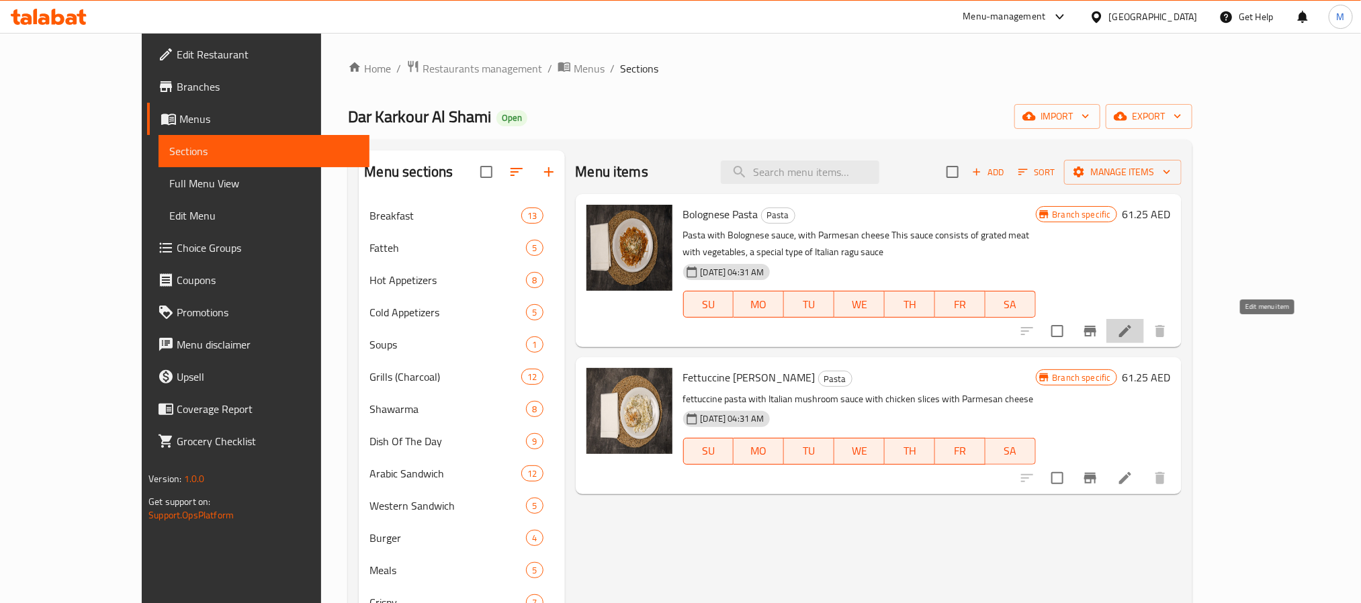
click at [1133, 327] on icon at bounding box center [1125, 331] width 16 height 16
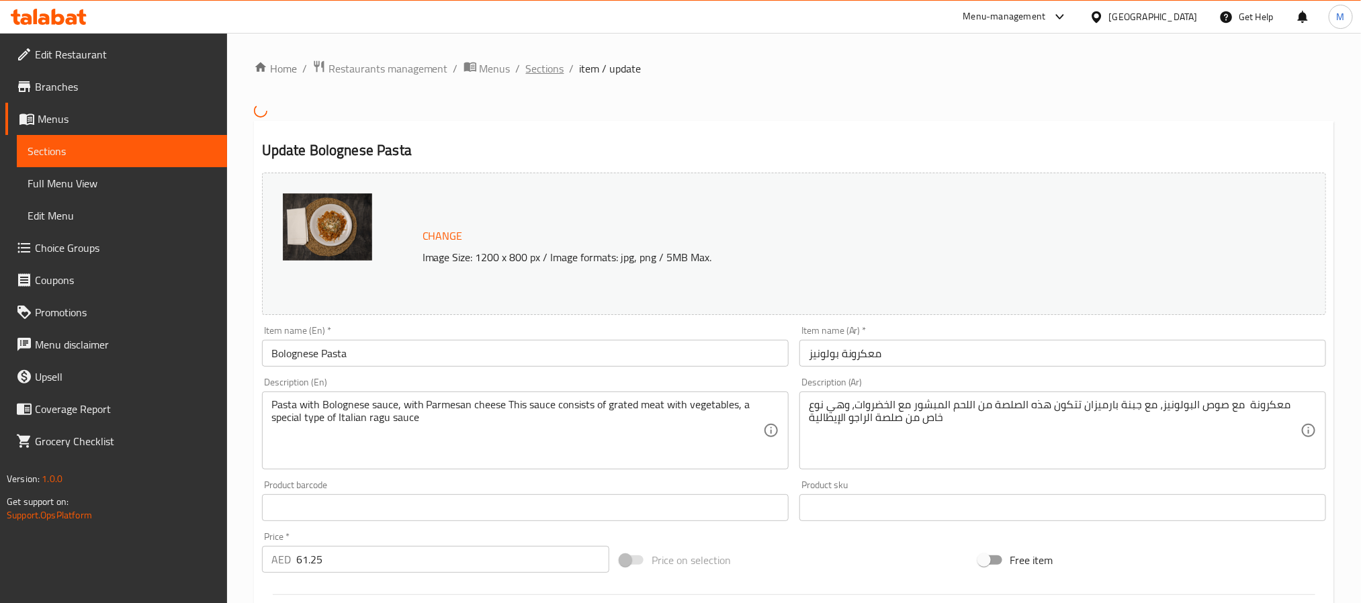
click at [528, 71] on span "Sections" at bounding box center [545, 68] width 38 height 16
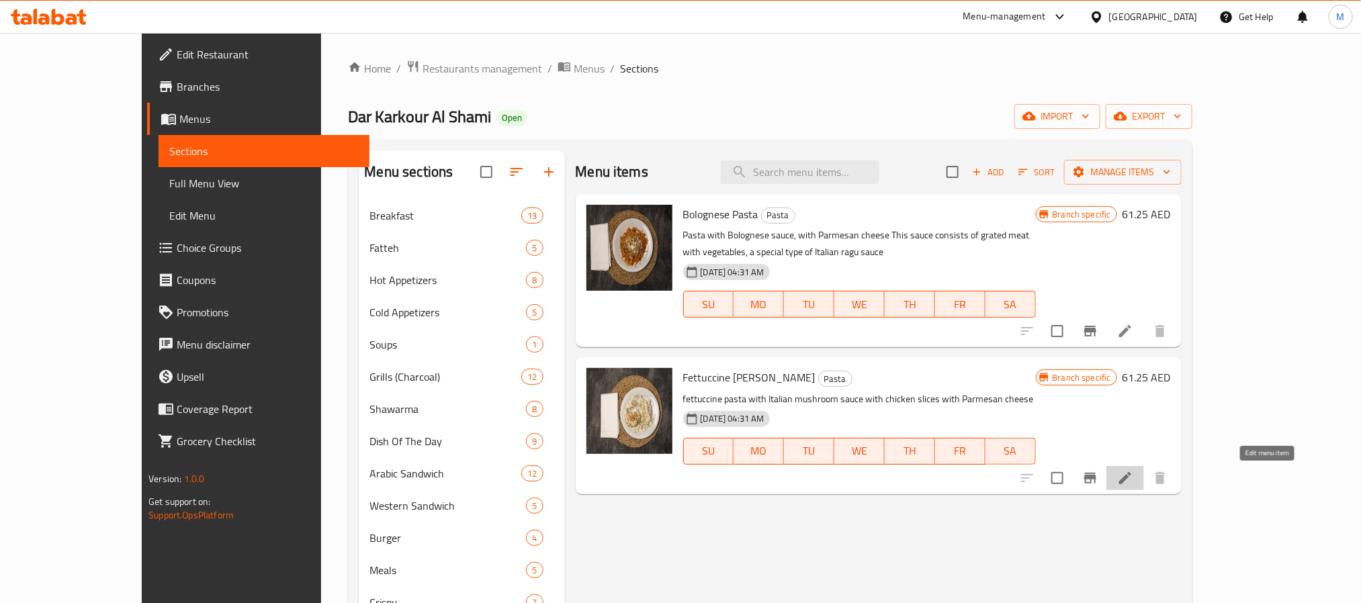
click at [1133, 482] on icon at bounding box center [1125, 478] width 16 height 16
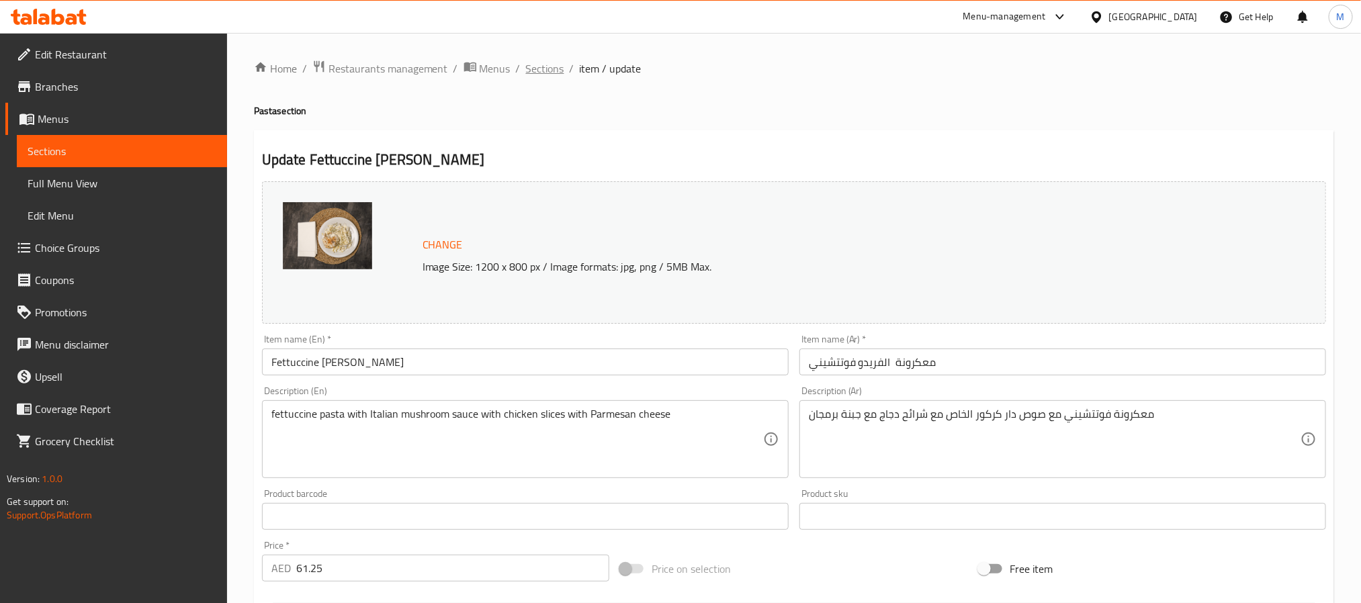
click at [547, 63] on span "Sections" at bounding box center [545, 68] width 38 height 16
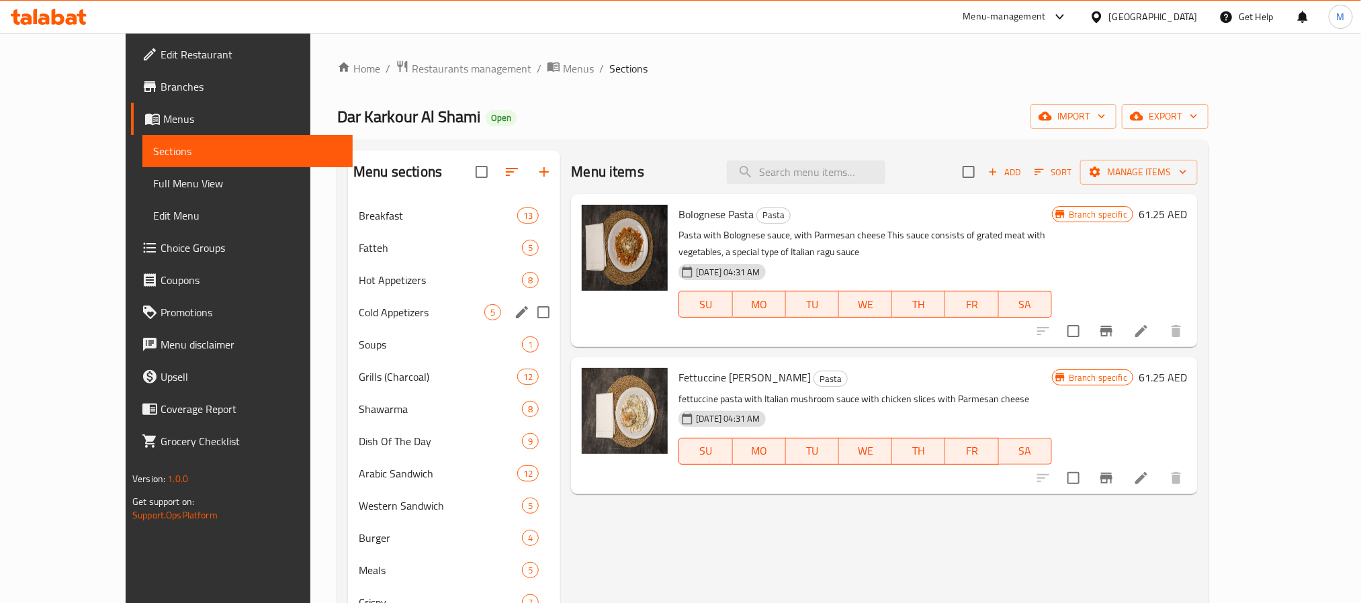
scroll to position [283, 0]
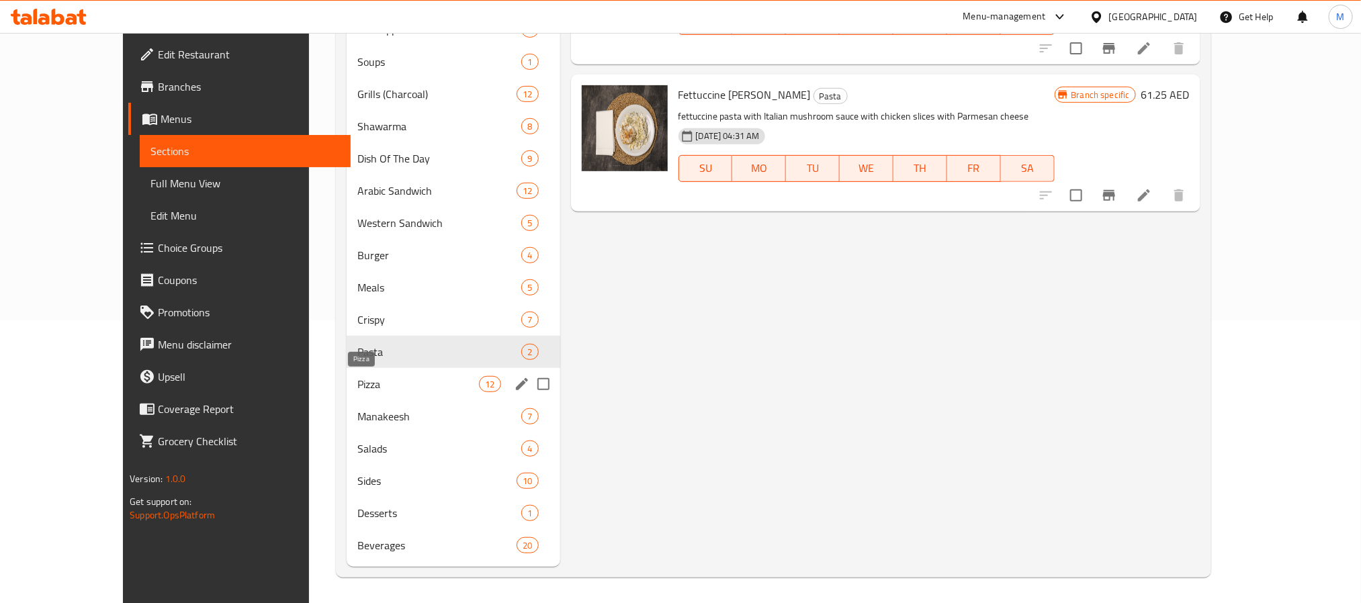
click at [357, 391] on span "Pizza" at bounding box center [418, 384] width 122 height 16
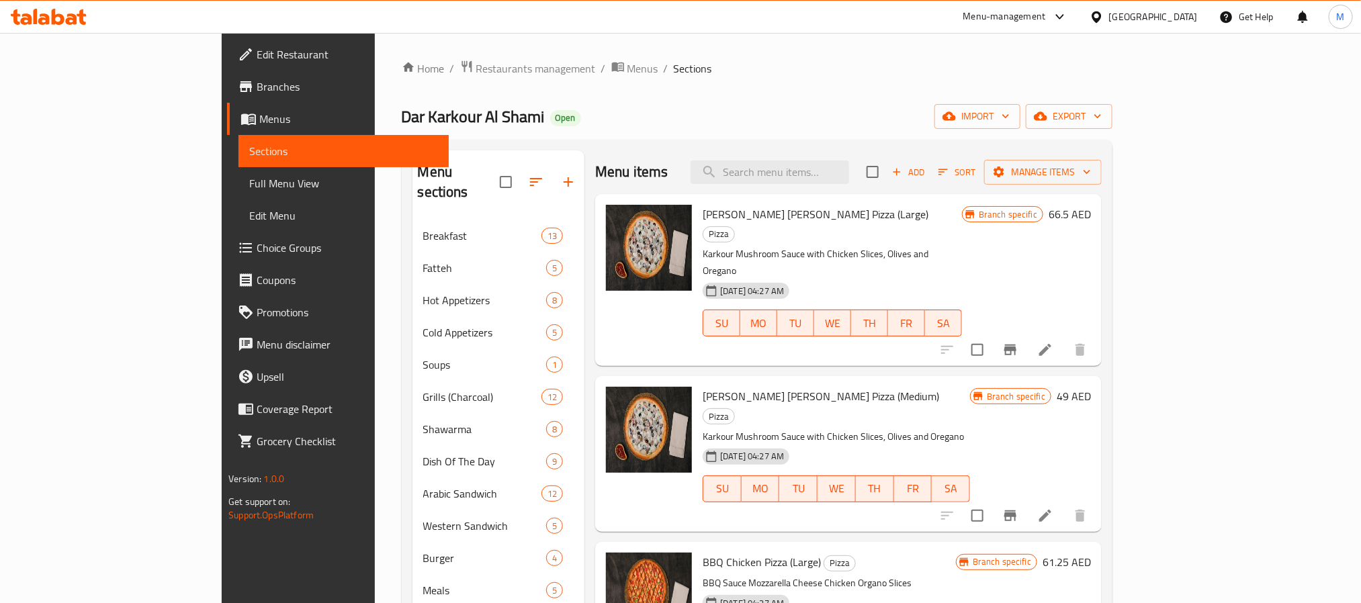
click at [1064, 338] on li at bounding box center [1045, 350] width 38 height 24
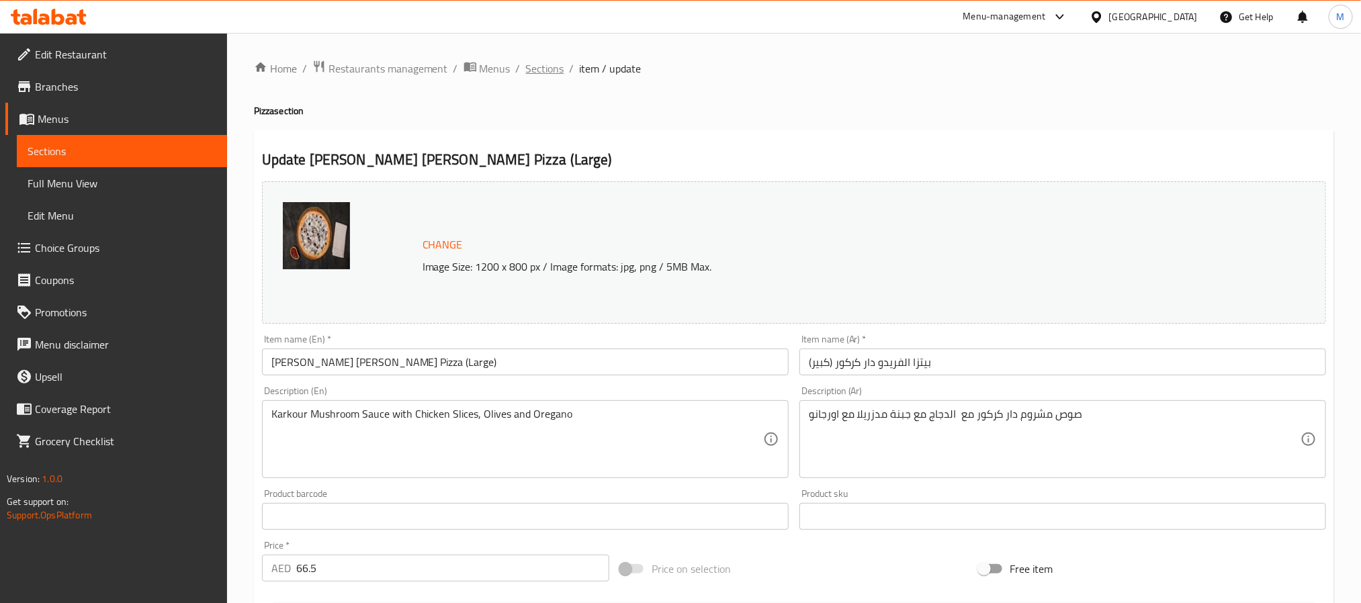
click at [526, 73] on span "Sections" at bounding box center [545, 68] width 38 height 16
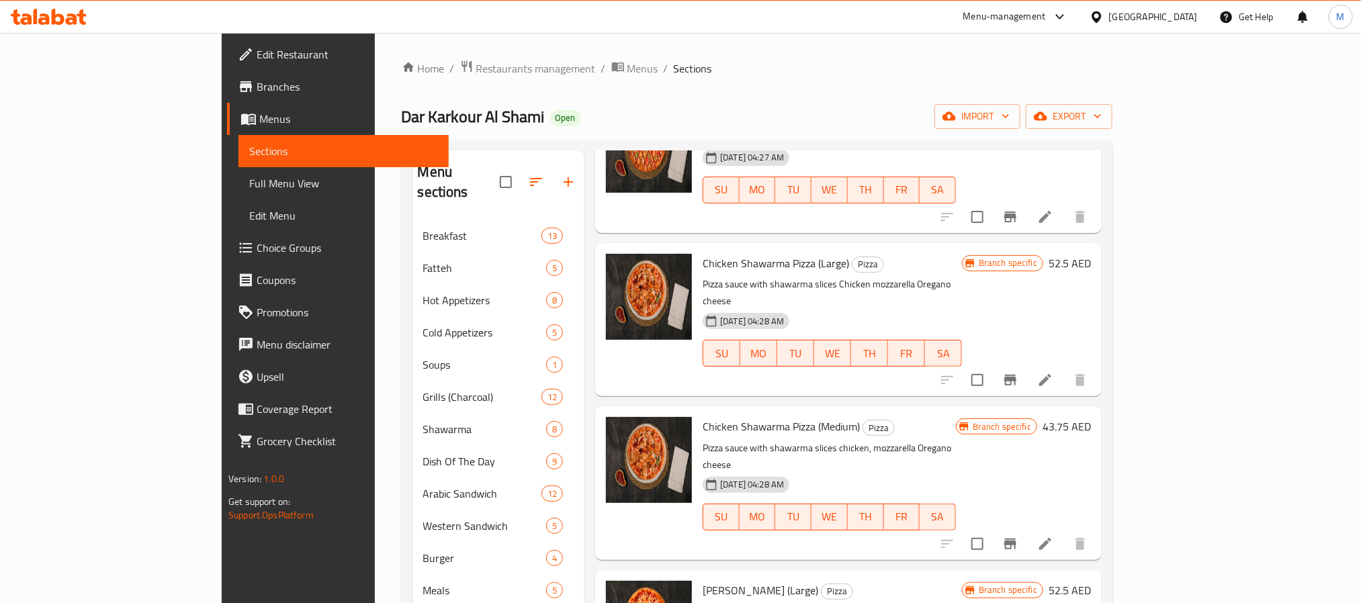
scroll to position [604, 0]
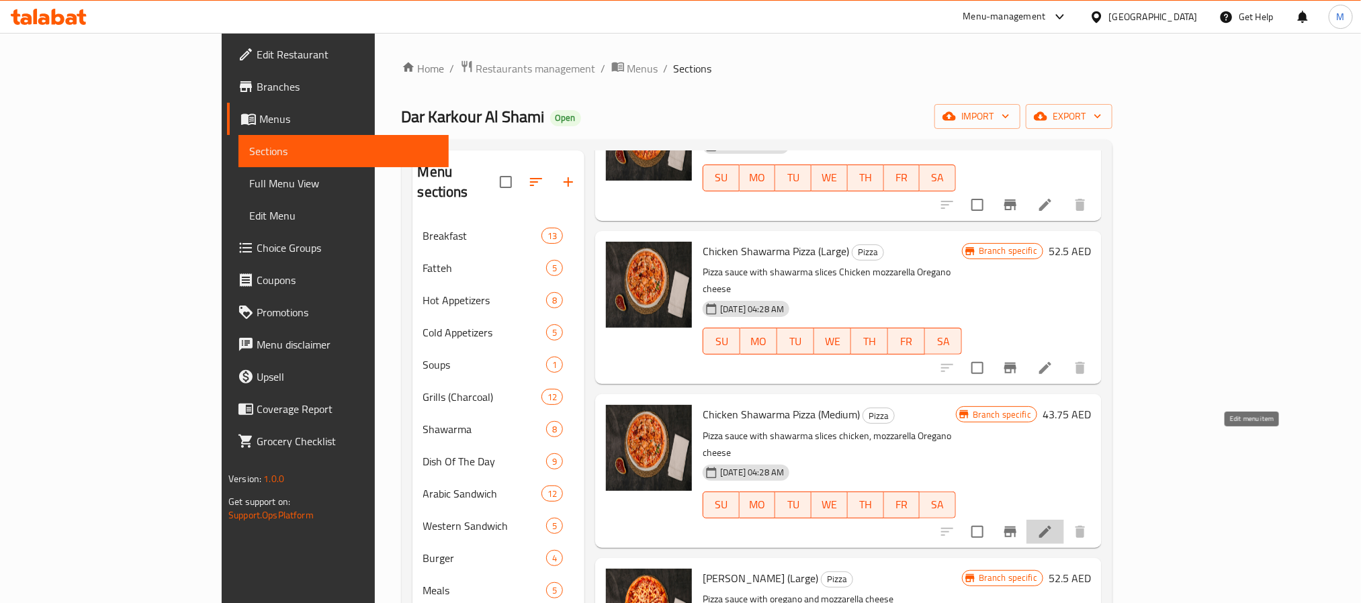
click at [1051, 526] on icon at bounding box center [1045, 532] width 12 height 12
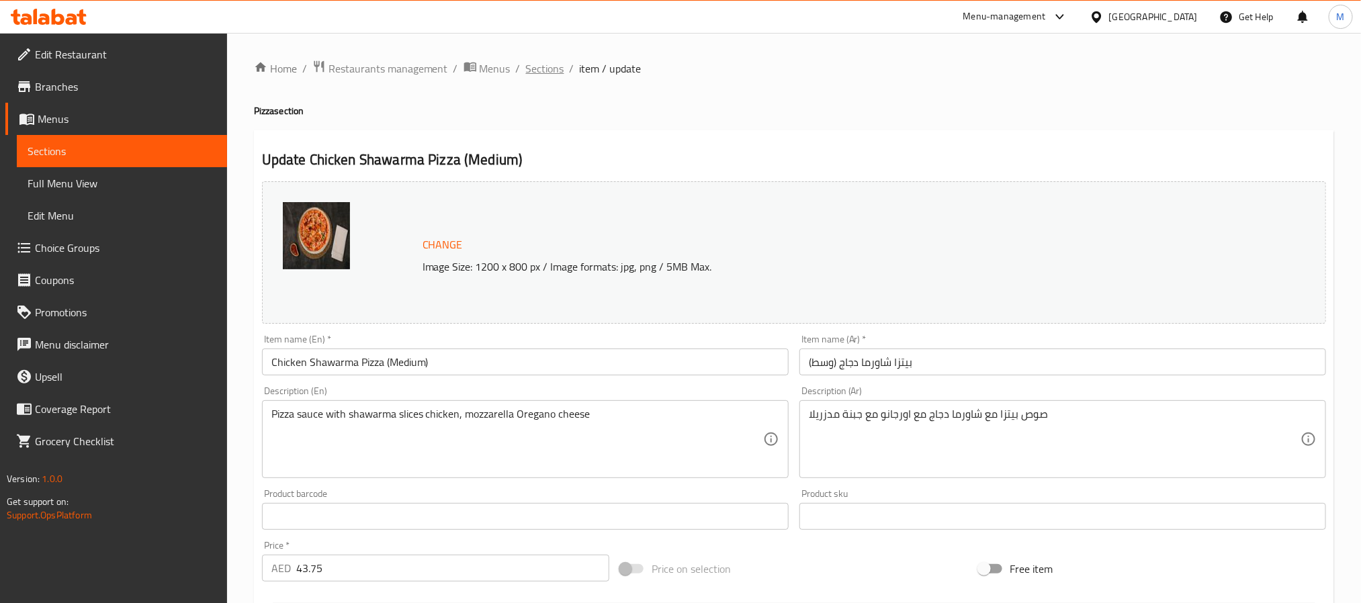
click at [555, 60] on span "Sections" at bounding box center [545, 68] width 38 height 16
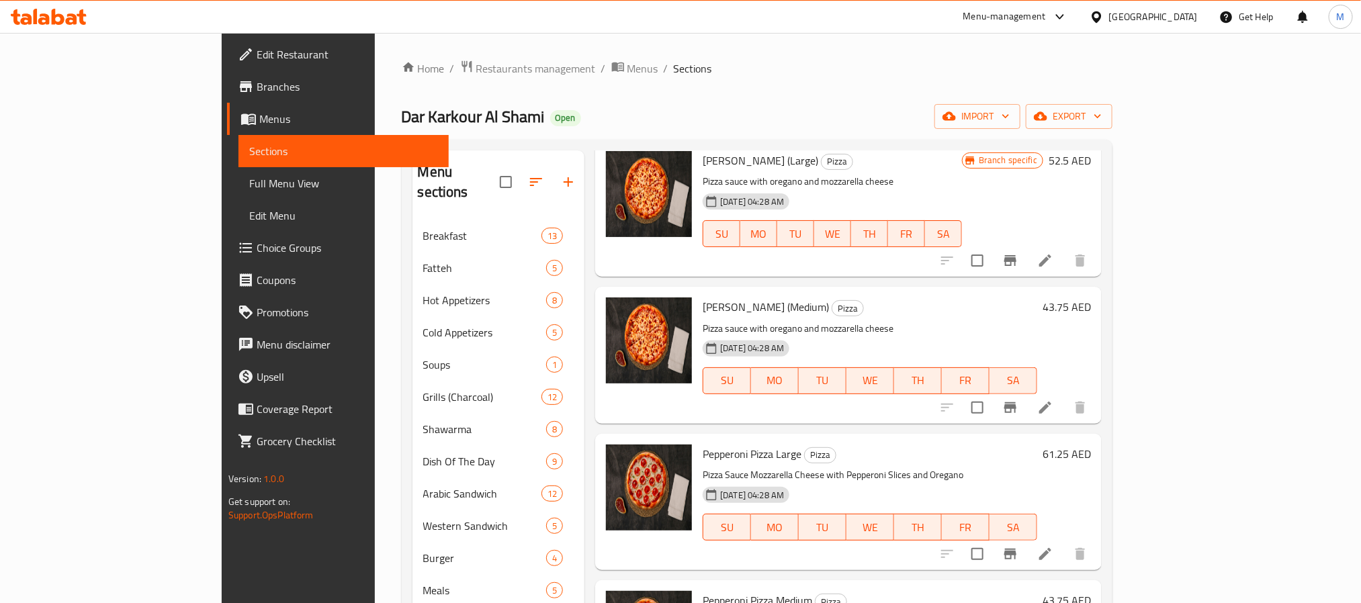
scroll to position [1095, 0]
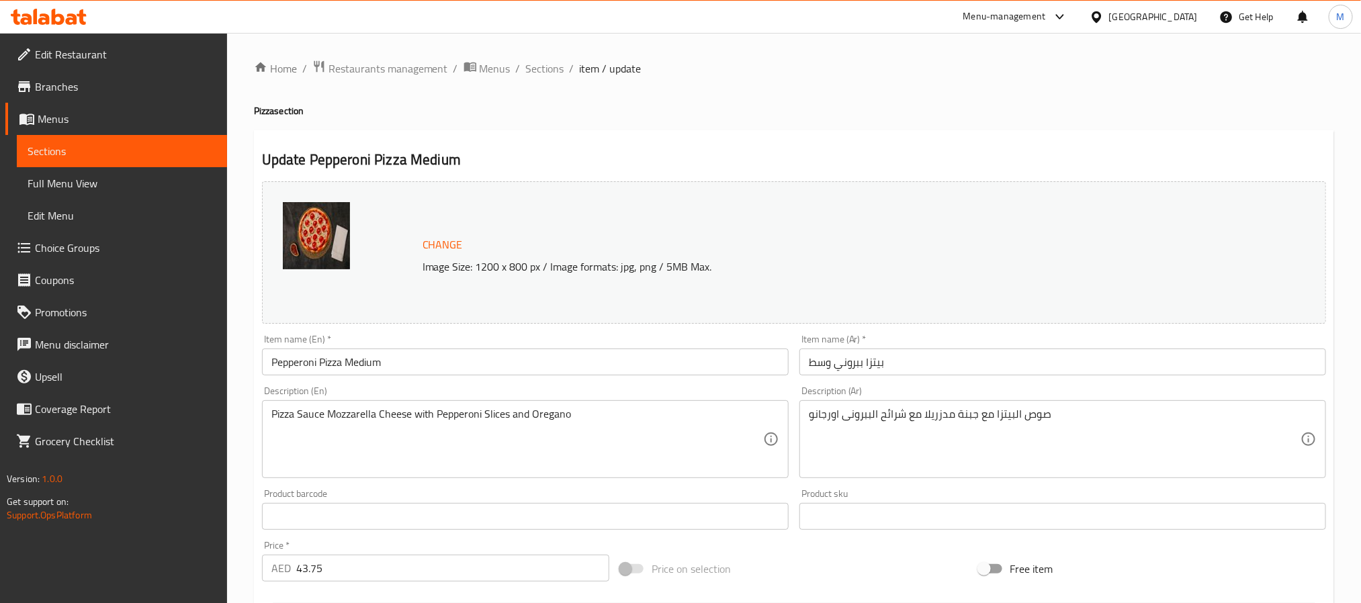
click at [545, 79] on div "Home / Restaurants management / Menus / Sections / item / update Pizza section …" at bounding box center [794, 501] width 1080 height 882
click at [545, 73] on span "Sections" at bounding box center [545, 68] width 38 height 16
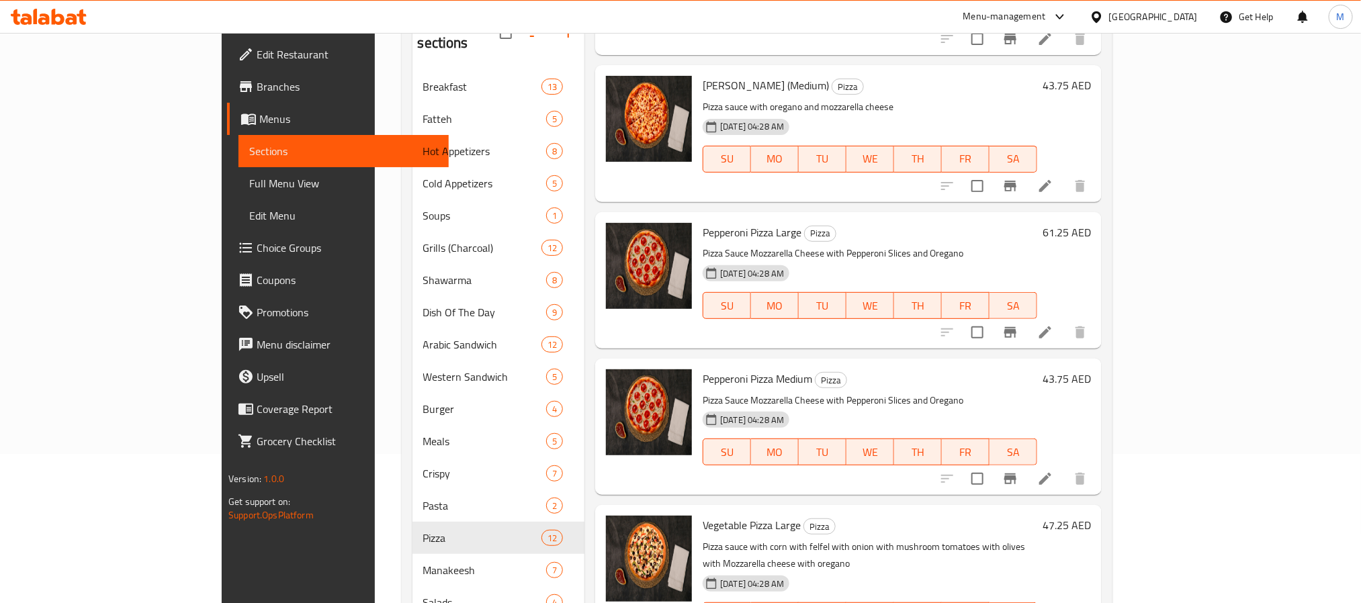
scroll to position [283, 0]
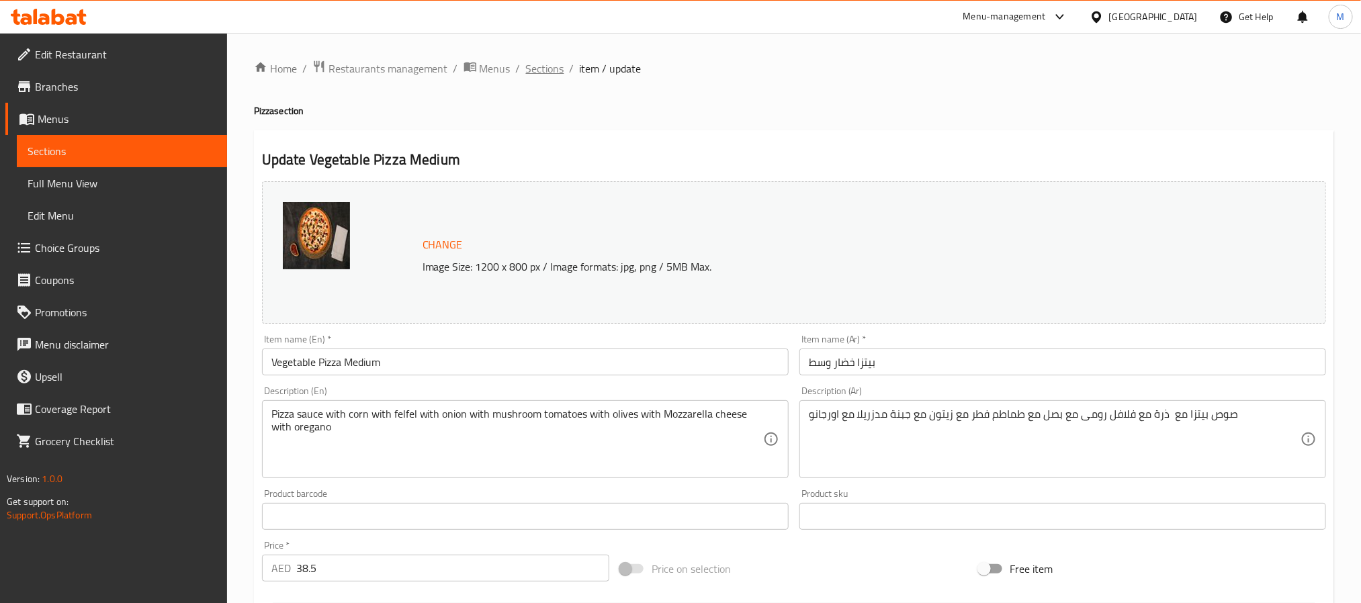
click at [537, 69] on span "Sections" at bounding box center [545, 68] width 38 height 16
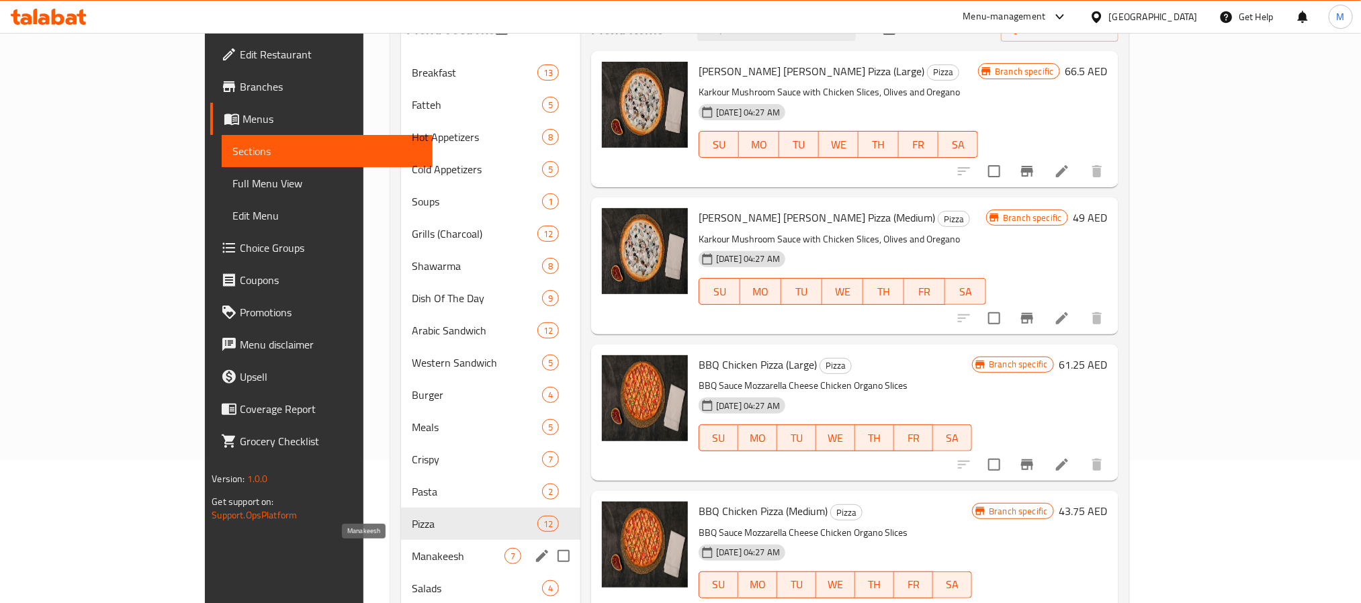
scroll to position [283, 0]
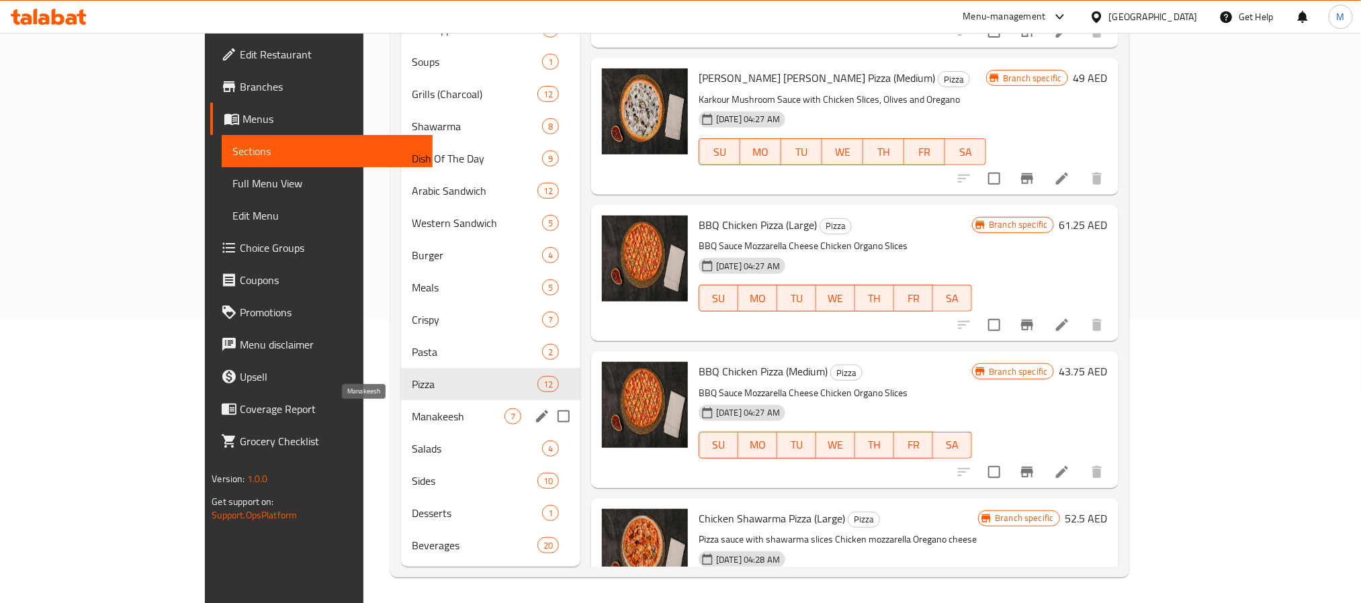
drag, startPoint x: 367, startPoint y: 422, endPoint x: 331, endPoint y: 411, distance: 37.8
click at [412, 422] on span "Manakeesh" at bounding box center [458, 416] width 93 height 16
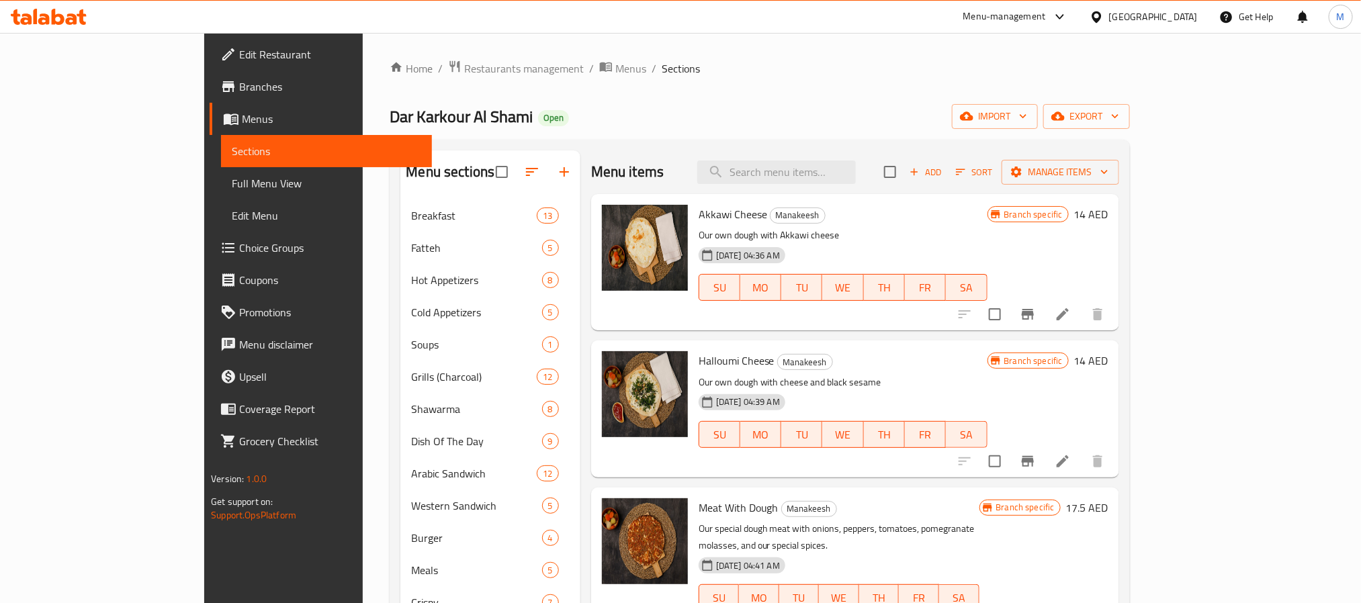
scroll to position [283, 0]
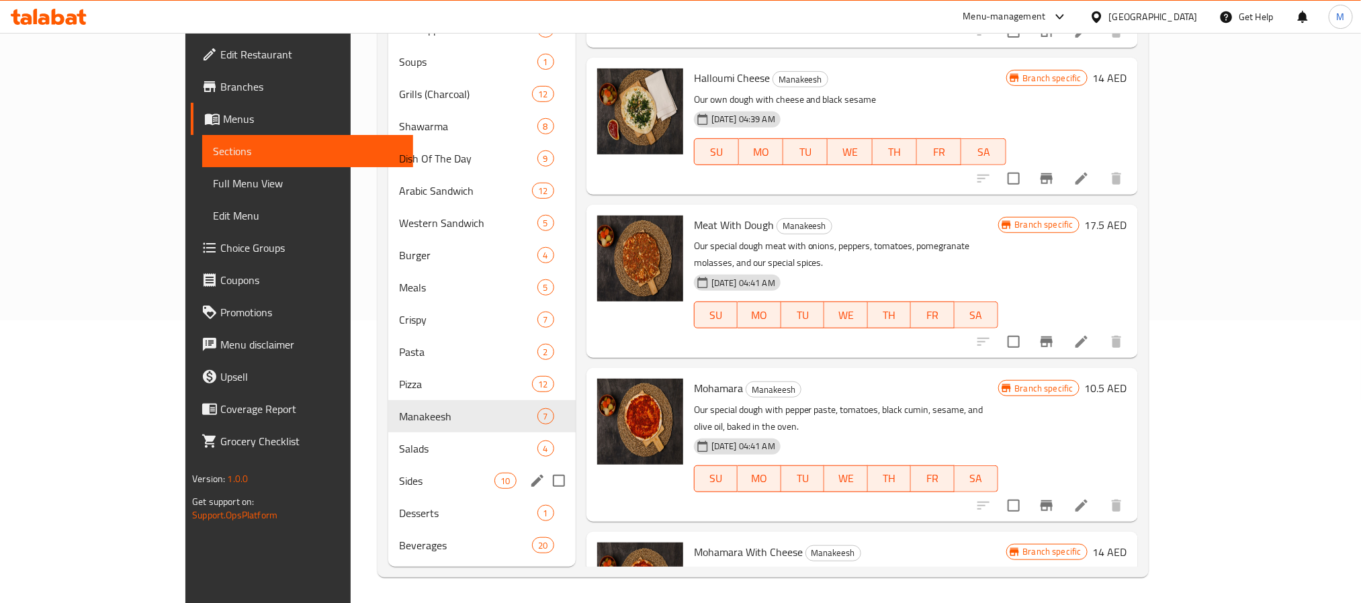
click at [388, 490] on div "Sides 10" at bounding box center [481, 481] width 187 height 32
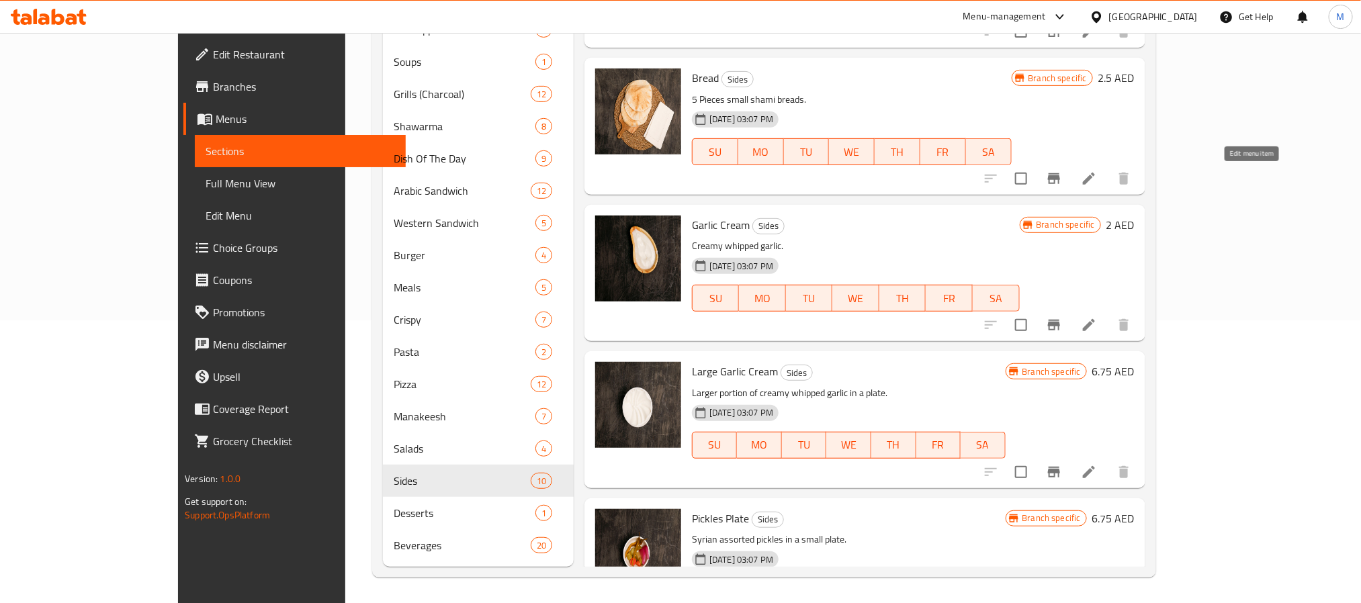
click at [1097, 176] on icon at bounding box center [1089, 179] width 16 height 16
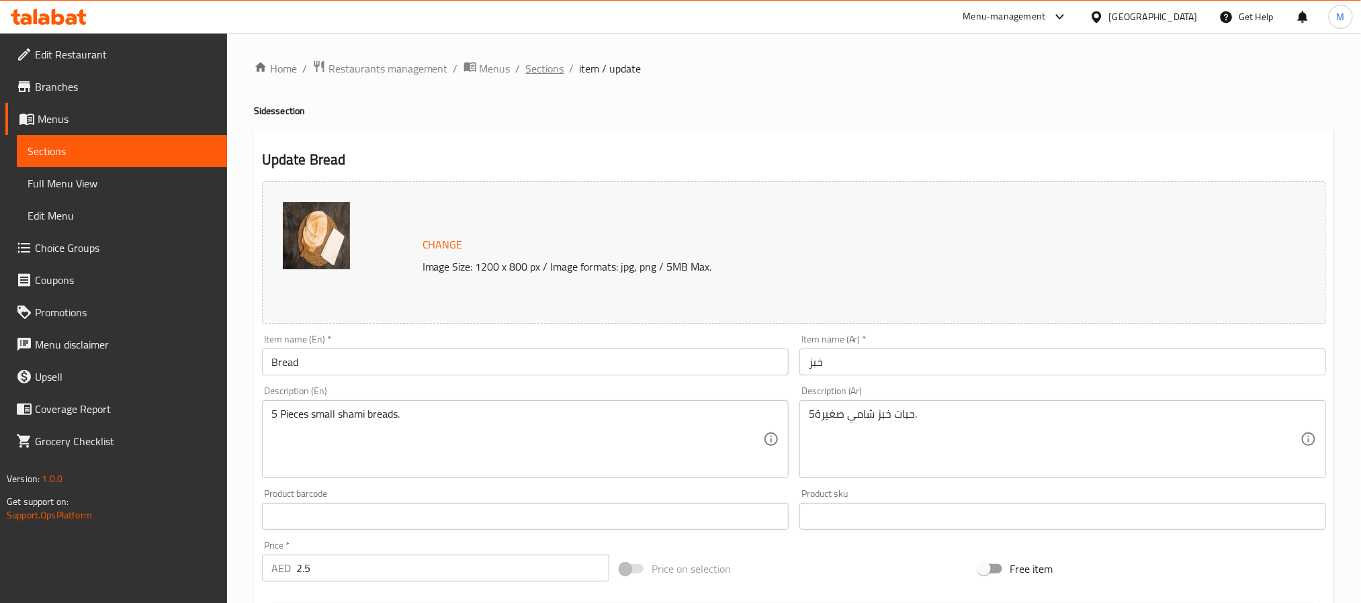
click at [545, 69] on span "Sections" at bounding box center [545, 68] width 38 height 16
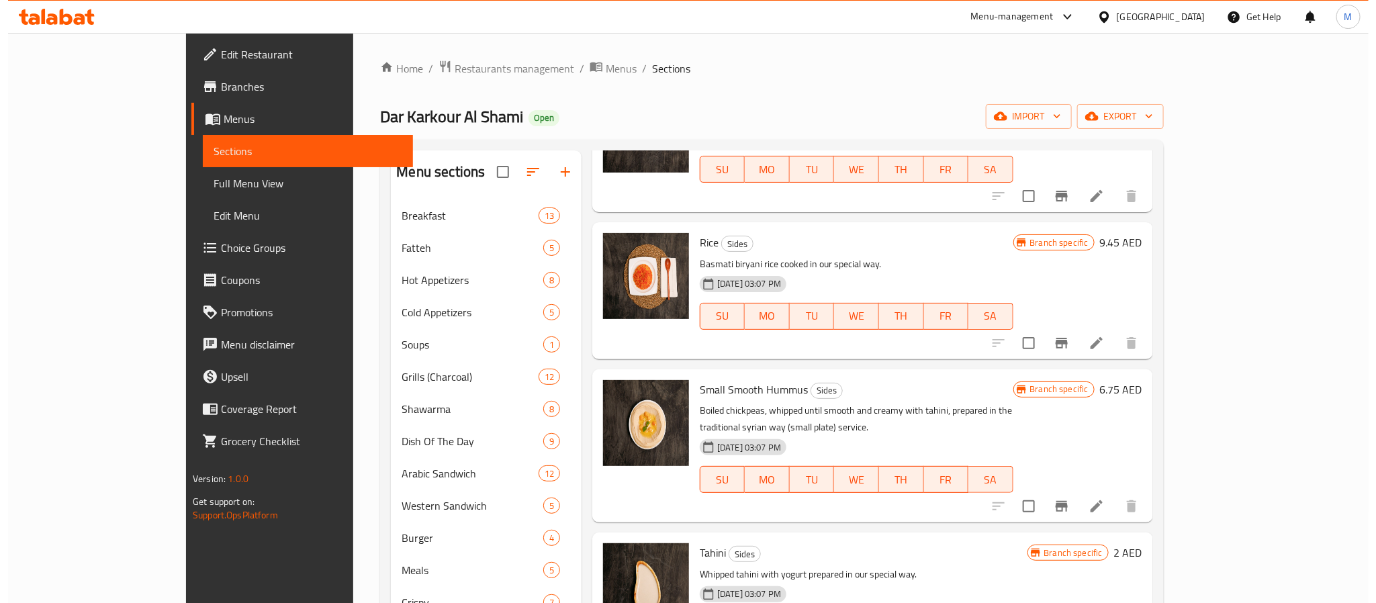
scroll to position [802, 0]
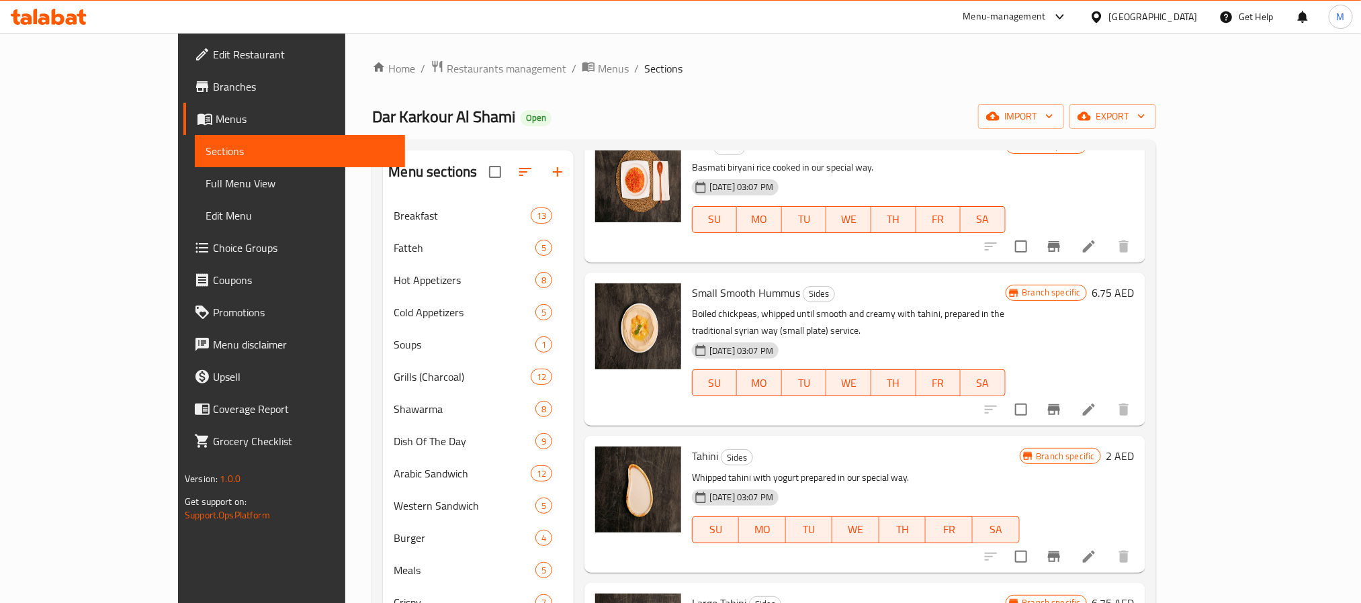
click at [1095, 404] on icon at bounding box center [1089, 410] width 12 height 12
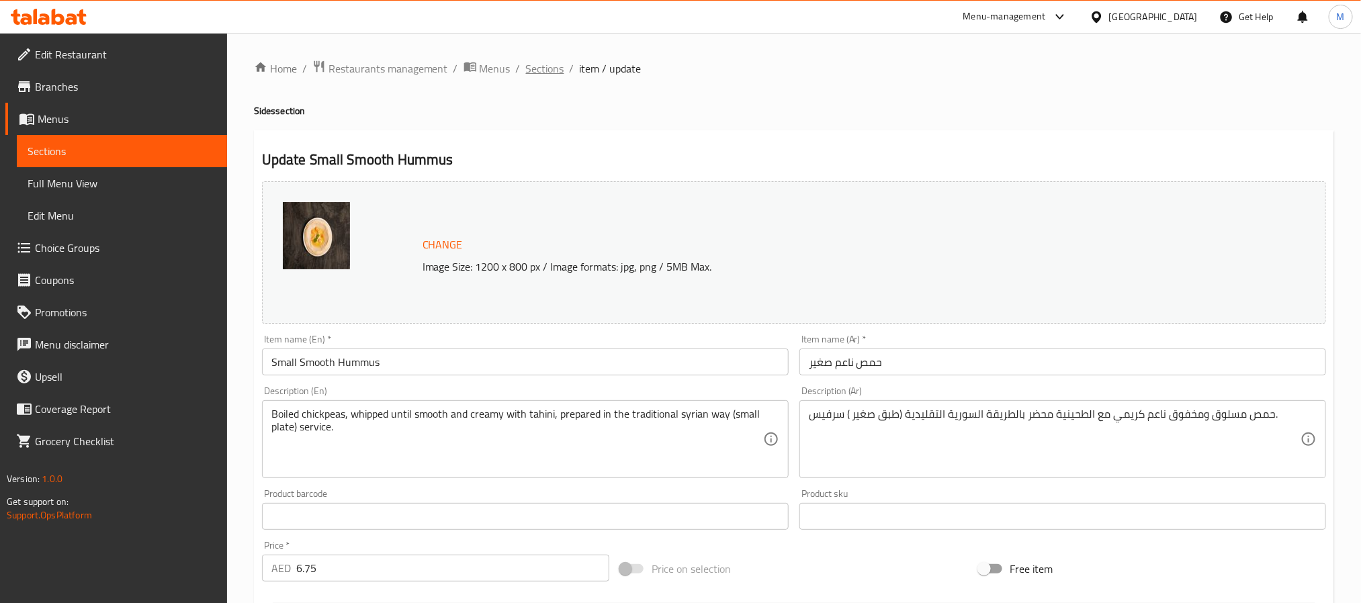
click at [531, 69] on span "Sections" at bounding box center [545, 68] width 38 height 16
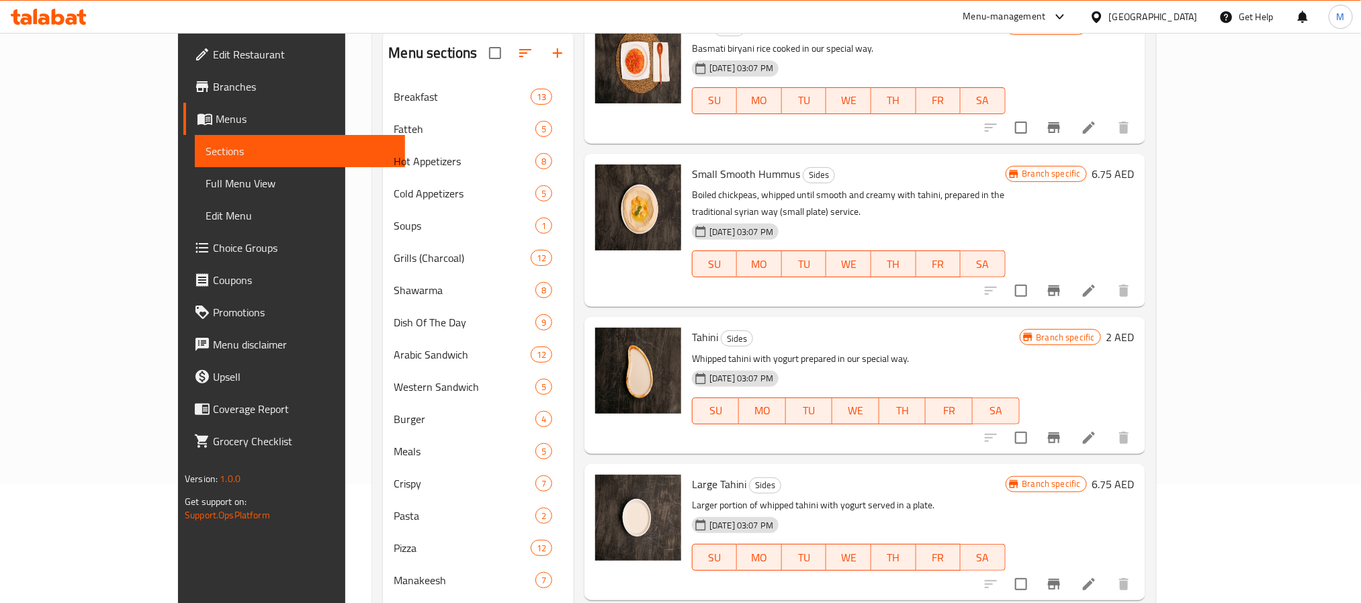
scroll to position [283, 0]
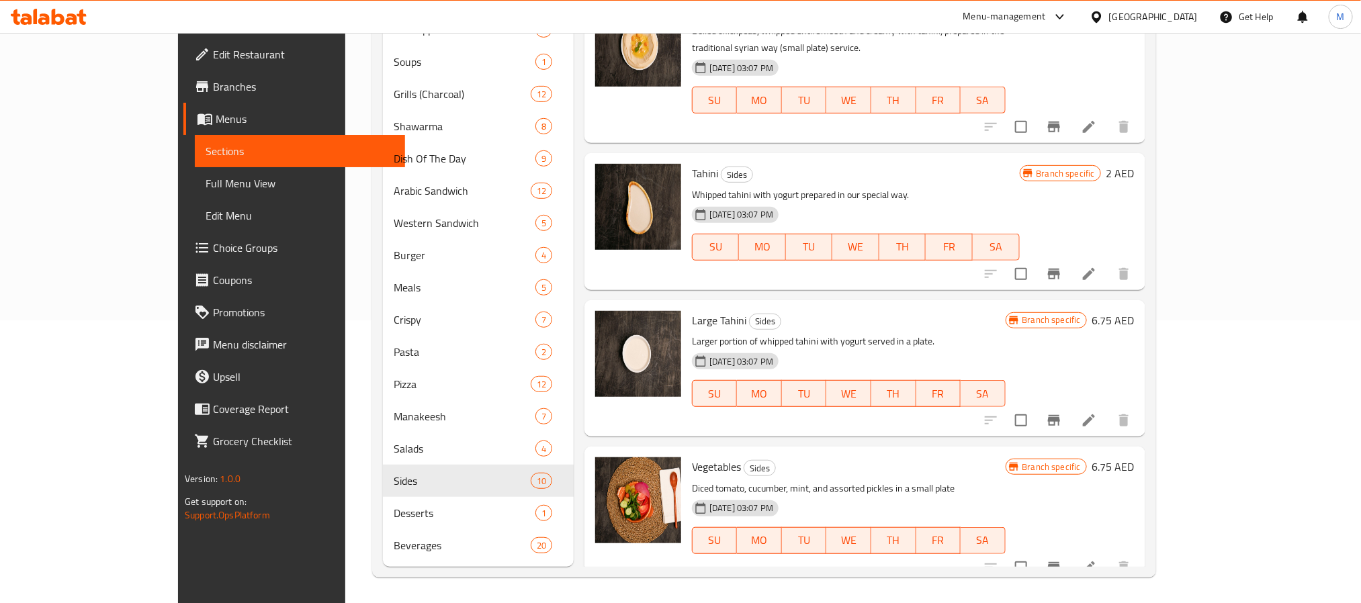
click at [1108, 555] on li at bounding box center [1089, 567] width 38 height 24
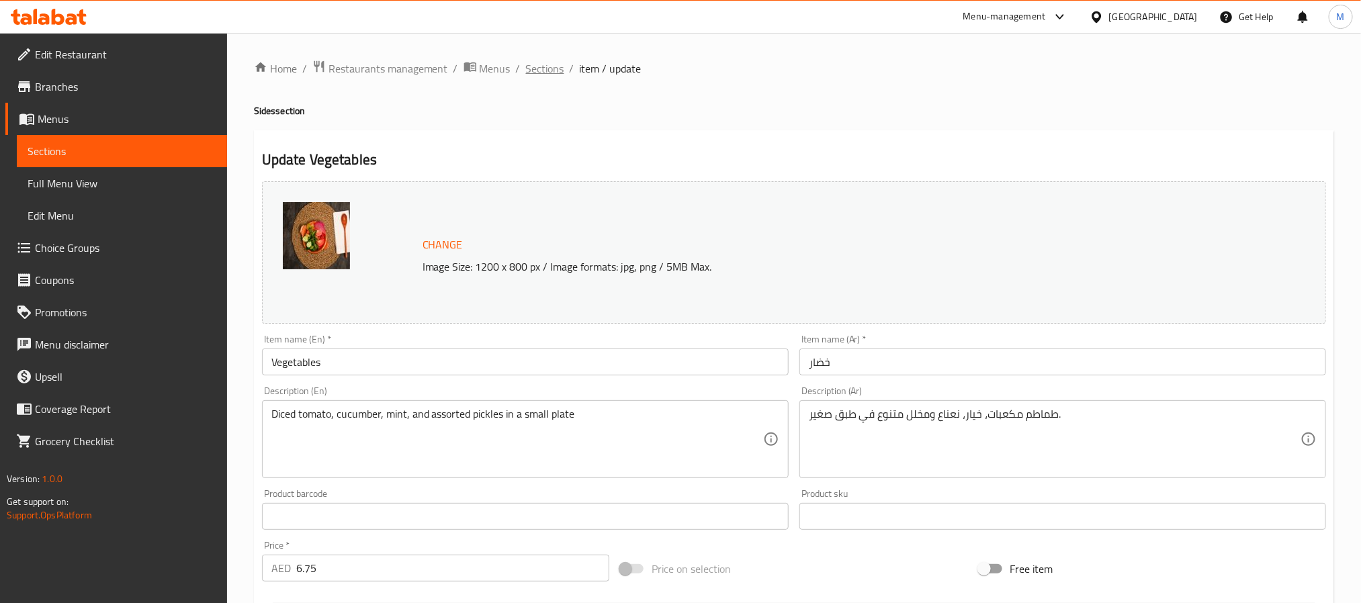
click at [559, 60] on span "Sections" at bounding box center [545, 68] width 38 height 16
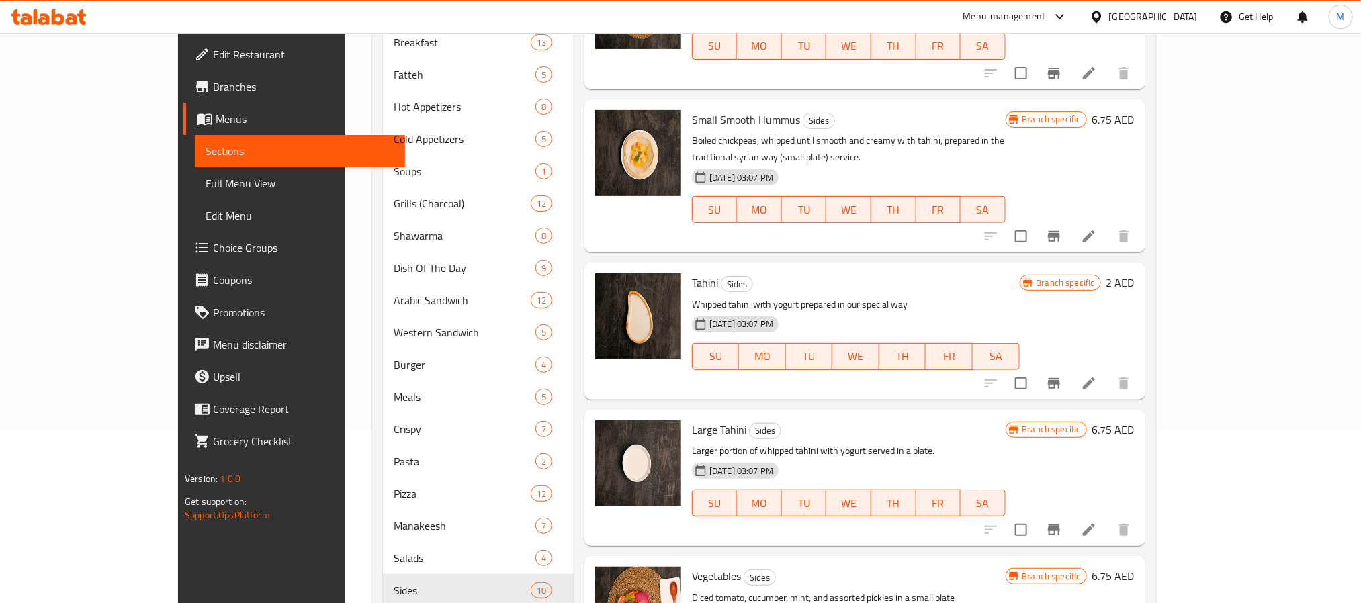
scroll to position [283, 0]
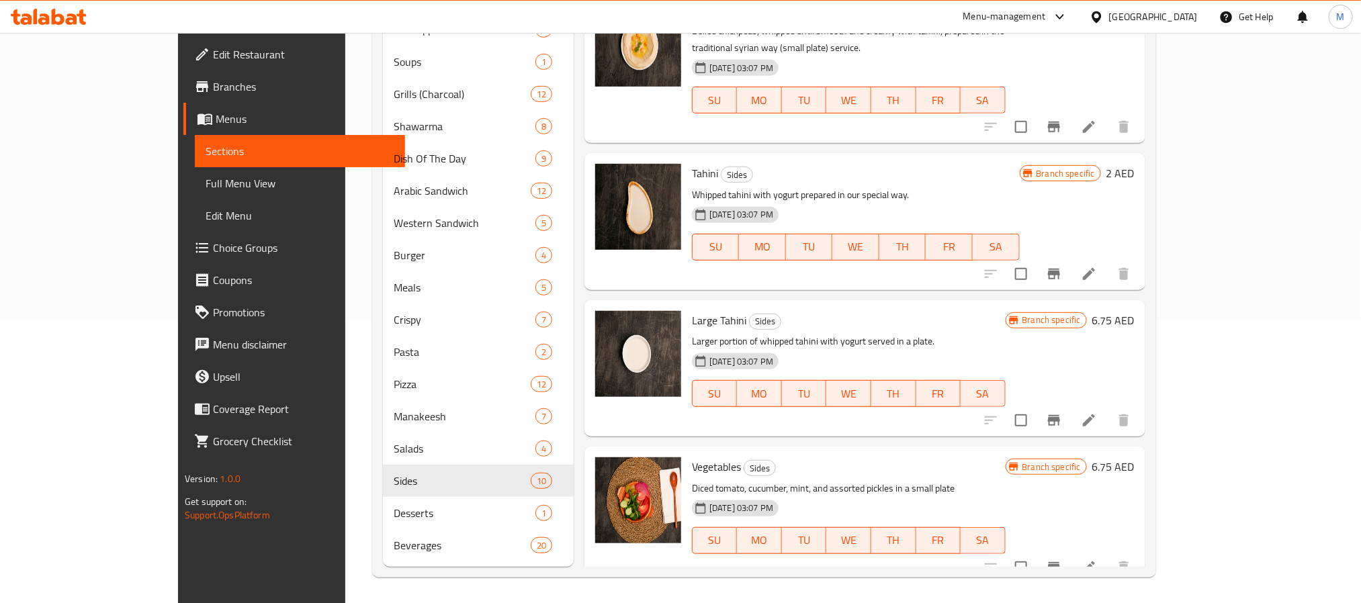
click at [1108, 560] on li at bounding box center [1089, 567] width 38 height 24
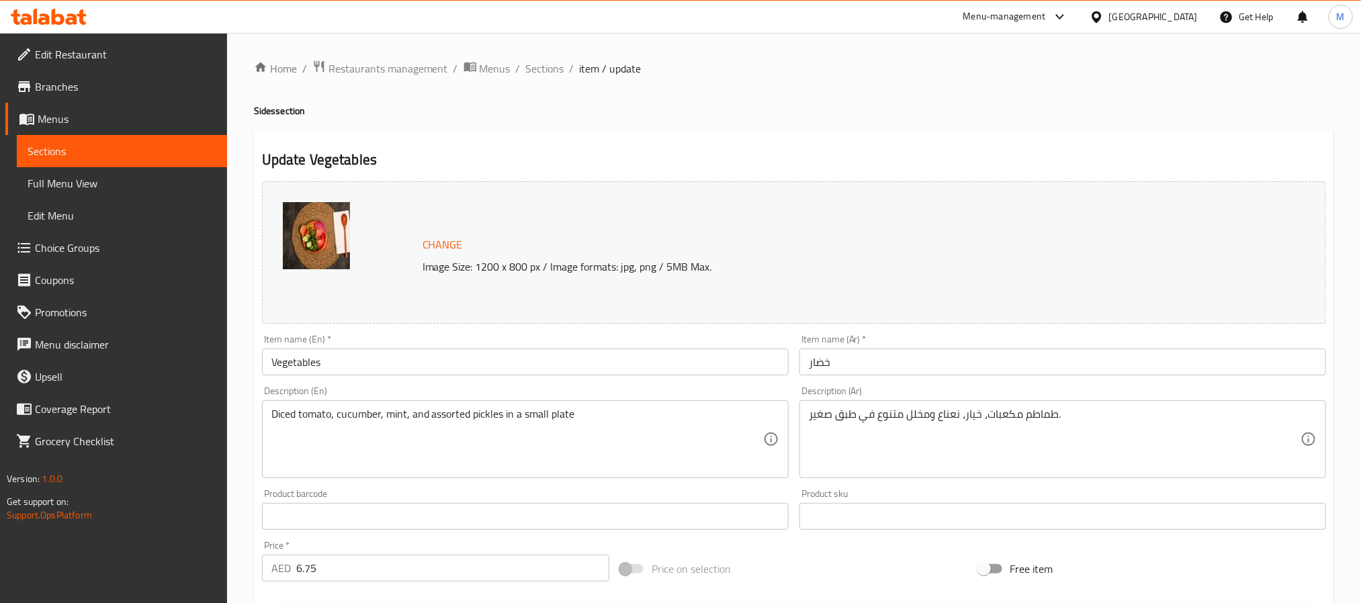
click at [570, 60] on li "/" at bounding box center [572, 68] width 5 height 16
click at [548, 66] on span "Sections" at bounding box center [545, 68] width 38 height 16
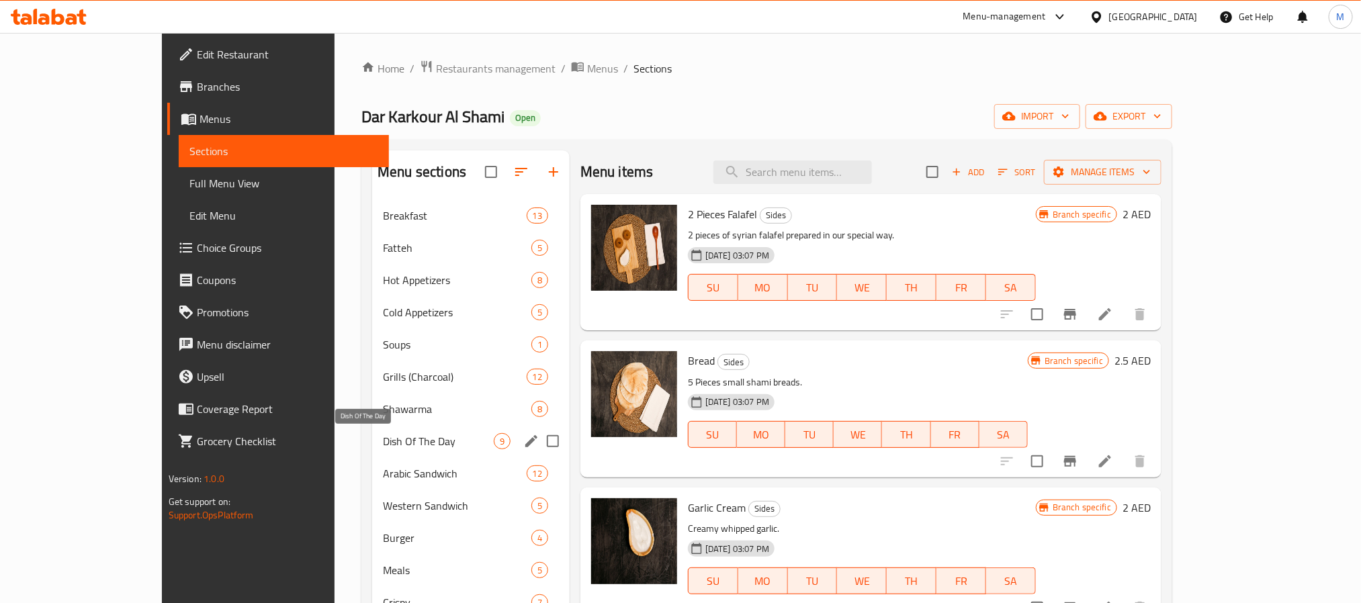
scroll to position [101, 0]
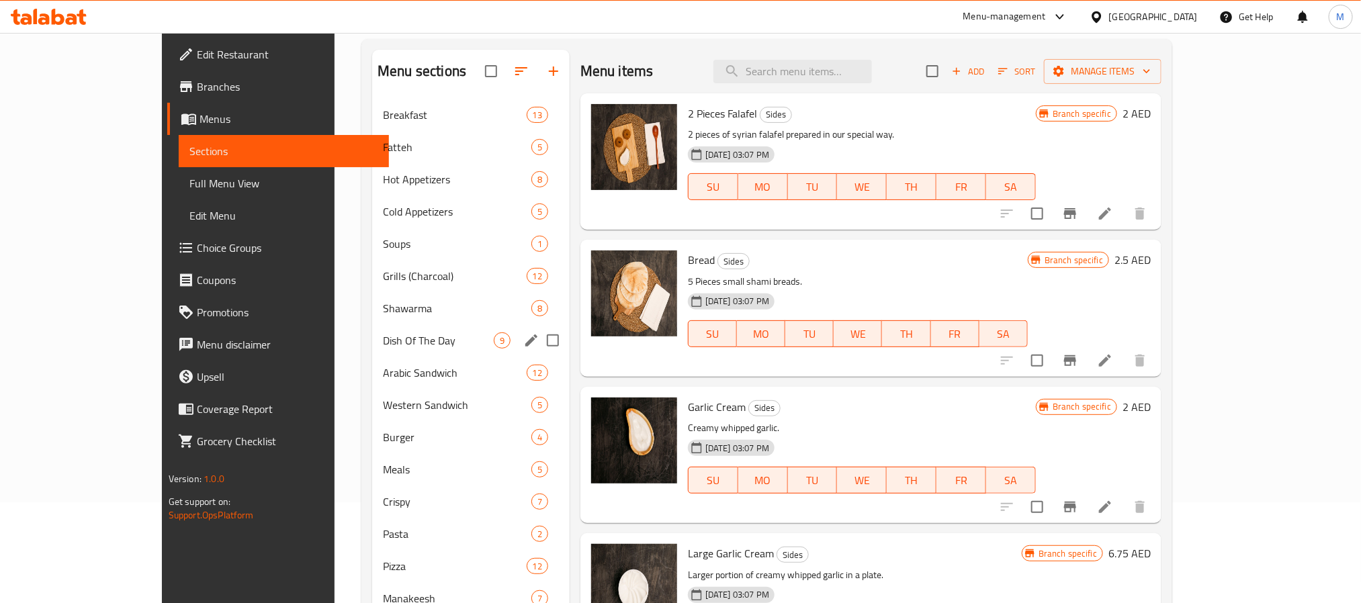
click at [383, 343] on span "Dish Of The Day" at bounding box center [438, 340] width 111 height 16
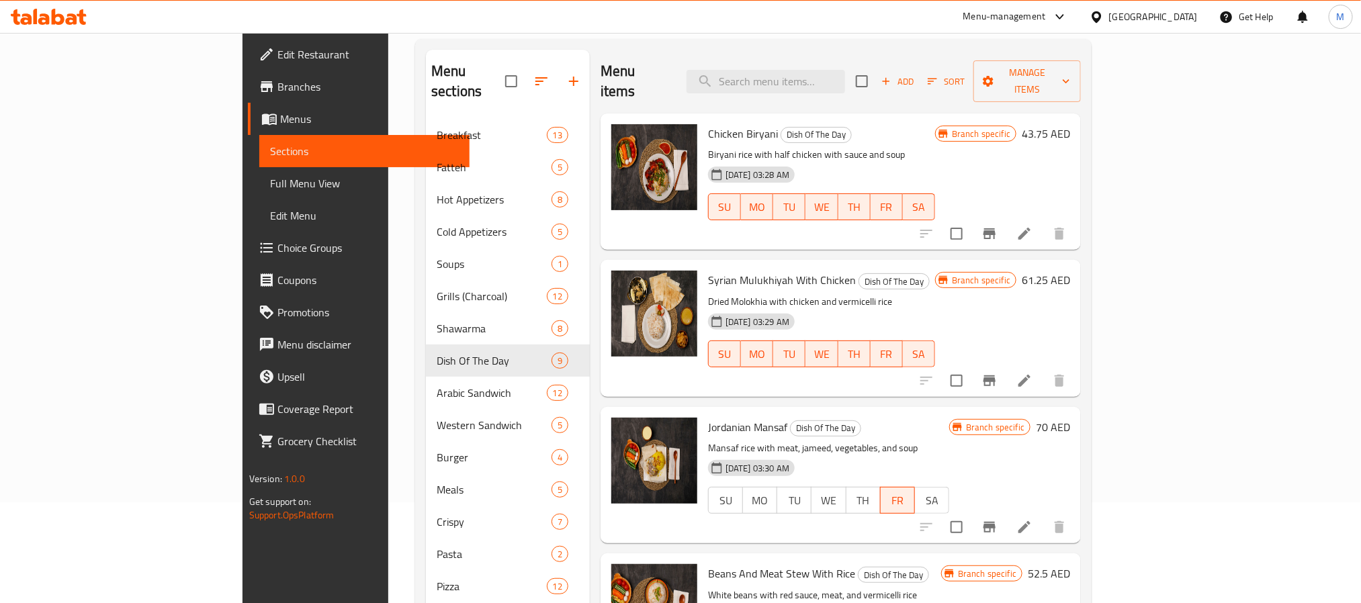
click at [1032, 226] on icon at bounding box center [1024, 234] width 16 height 16
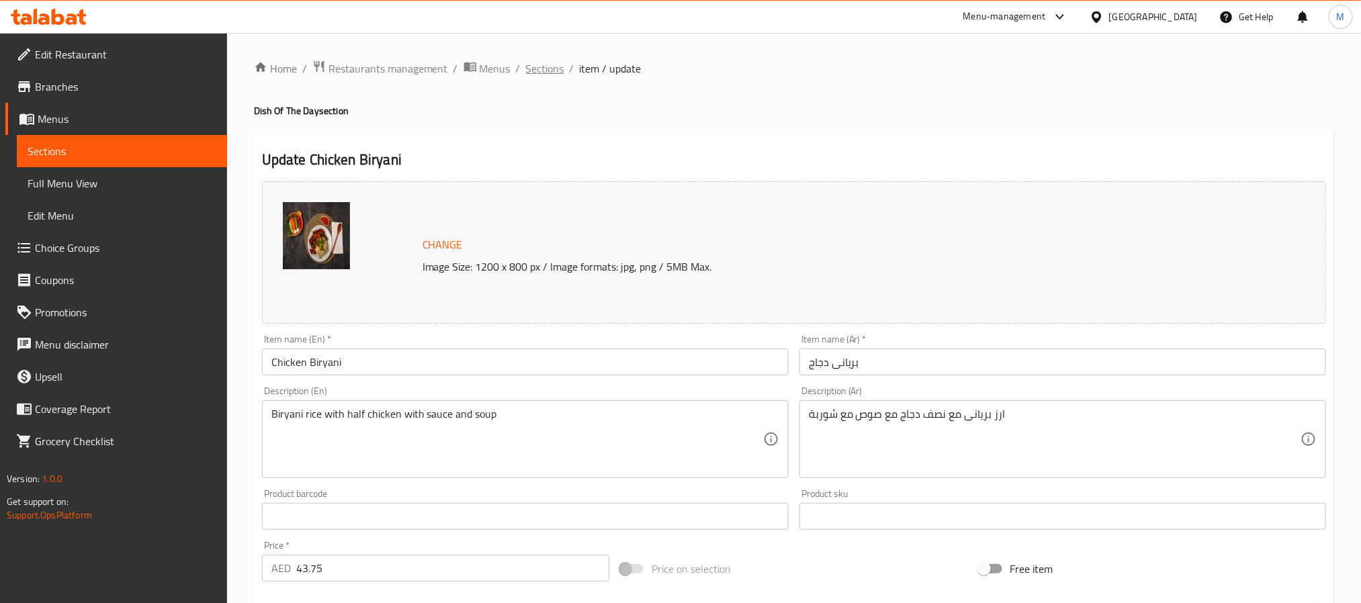
click at [556, 69] on span "Sections" at bounding box center [545, 68] width 38 height 16
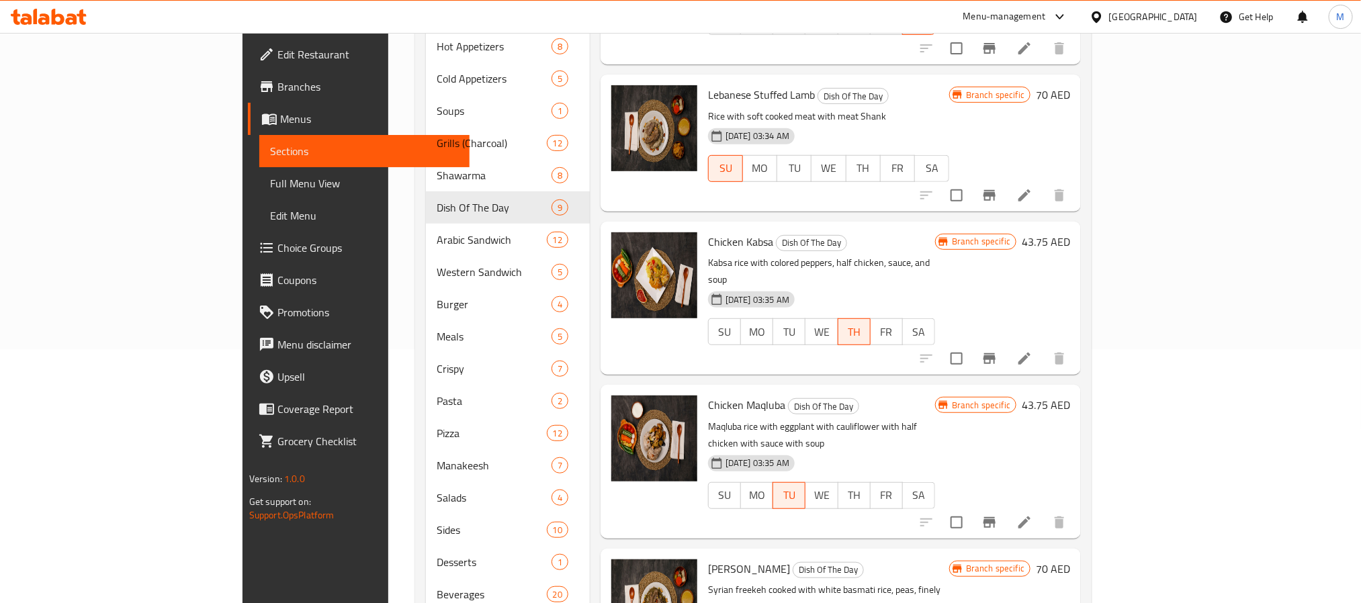
scroll to position [283, 0]
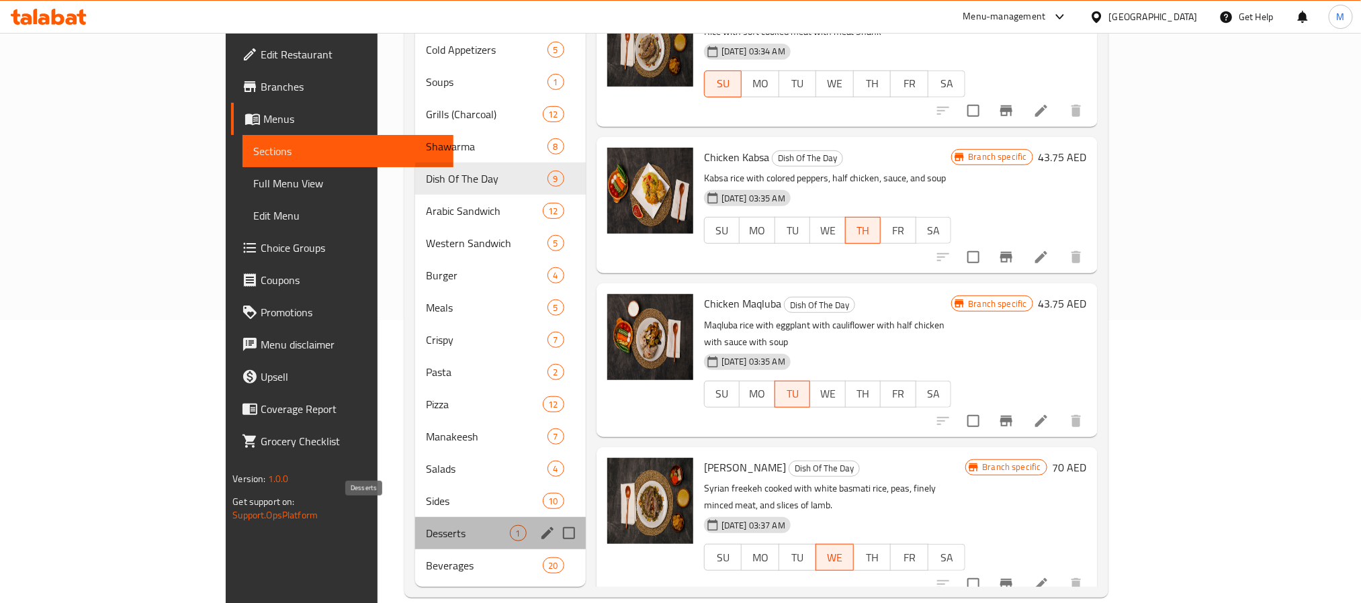
click at [426, 525] on span "Desserts" at bounding box center [468, 533] width 84 height 16
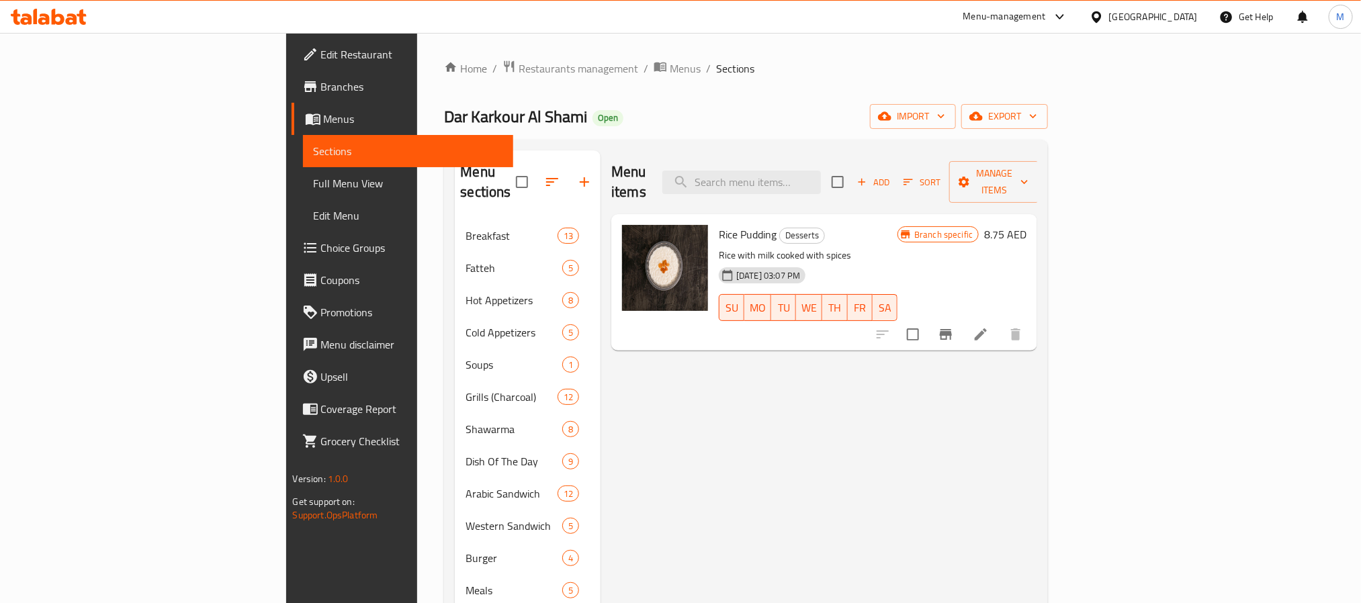
click at [999, 322] on li at bounding box center [981, 334] width 38 height 24
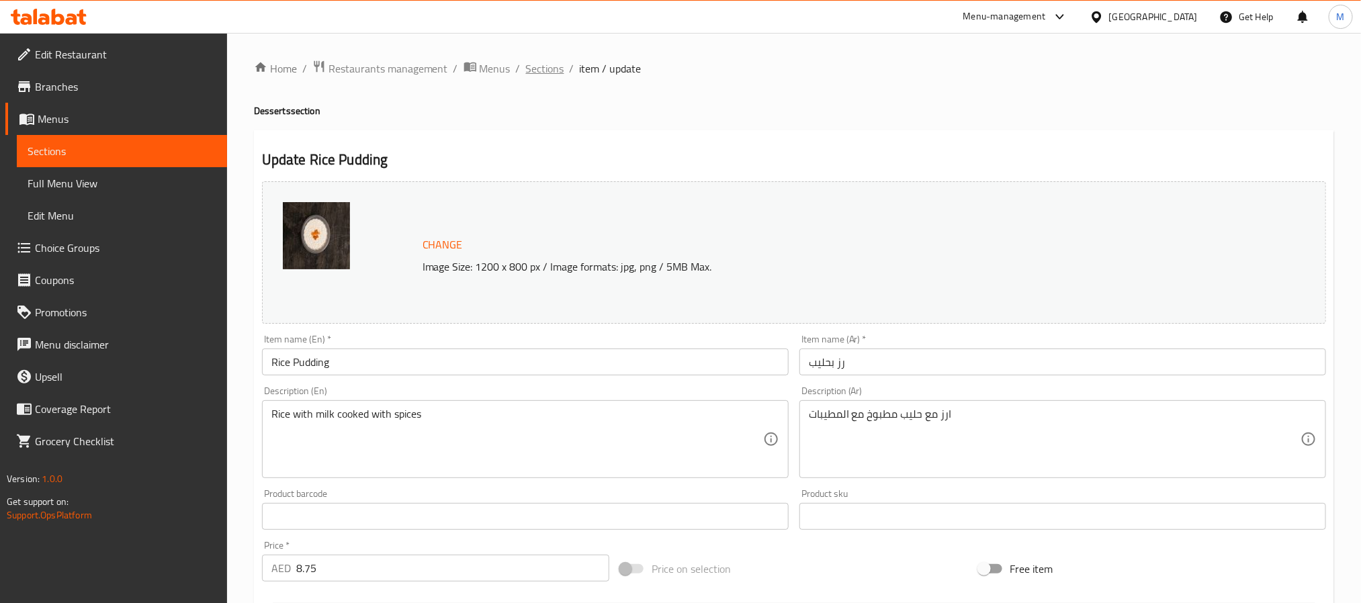
click at [554, 63] on span "Sections" at bounding box center [545, 68] width 38 height 16
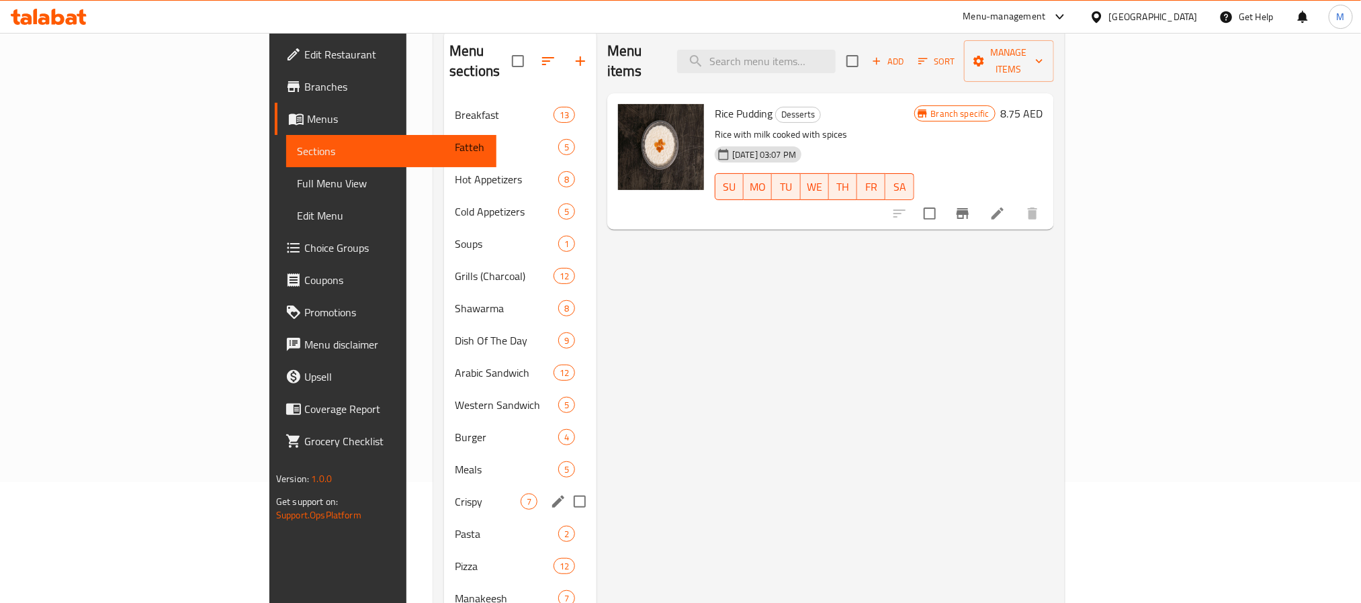
scroll to position [283, 0]
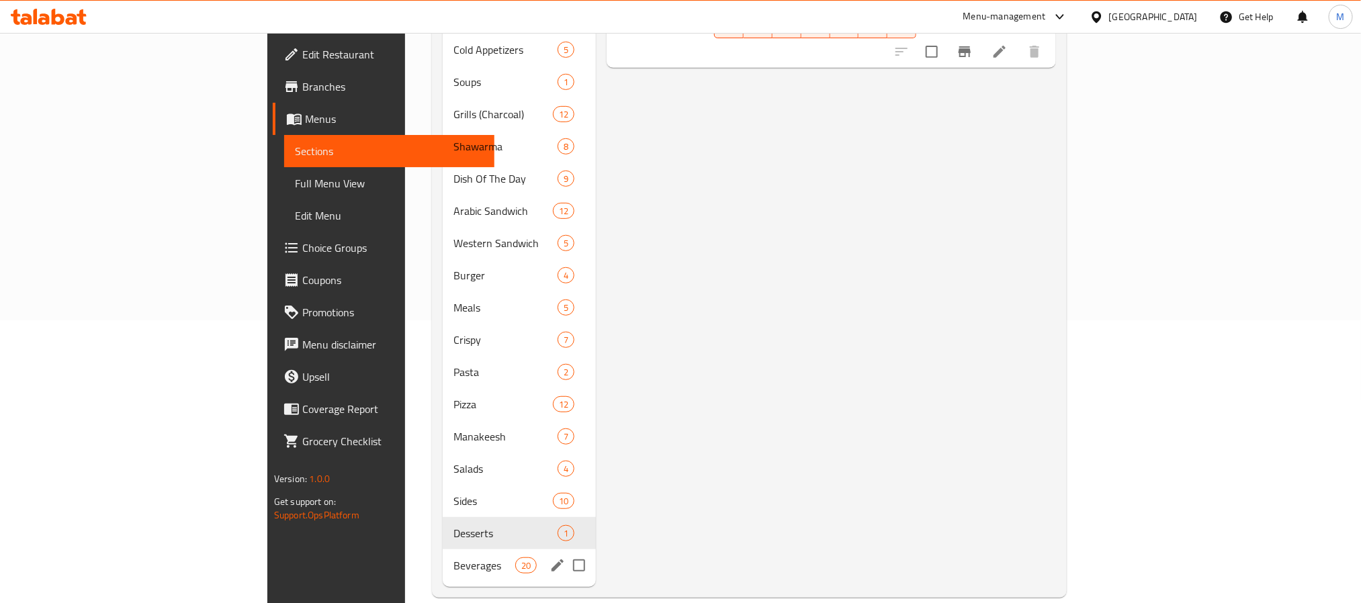
click at [453, 557] on span "Beverages" at bounding box center [484, 565] width 62 height 16
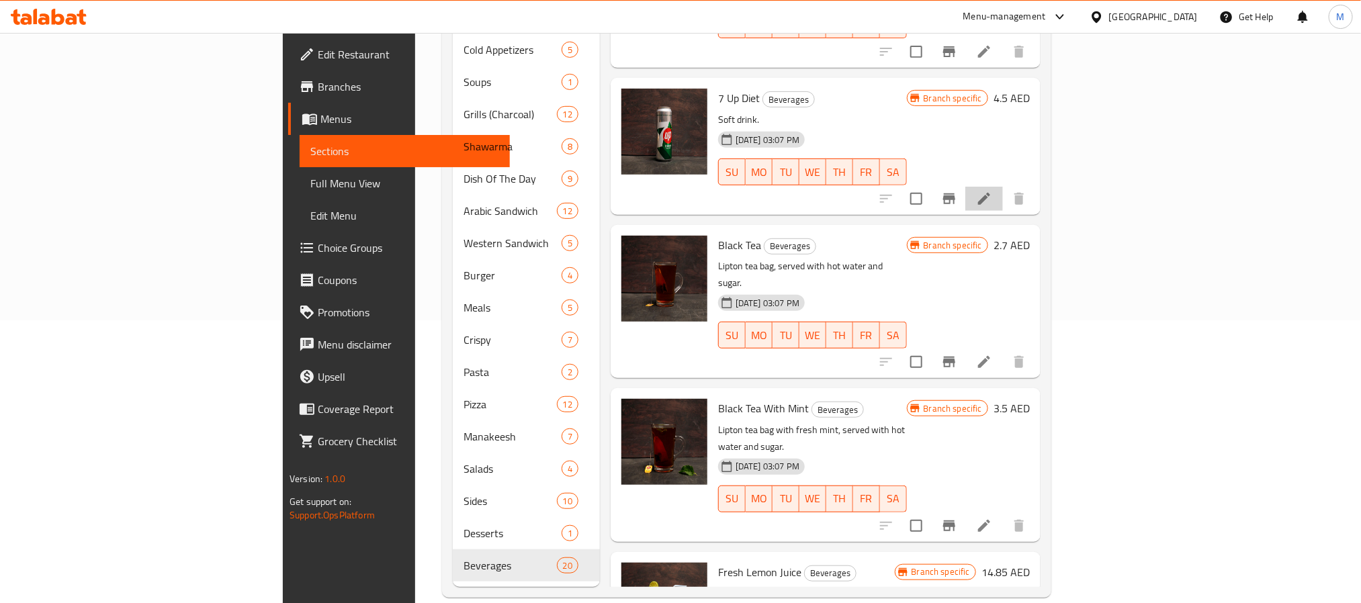
click at [1003, 187] on li at bounding box center [984, 199] width 38 height 24
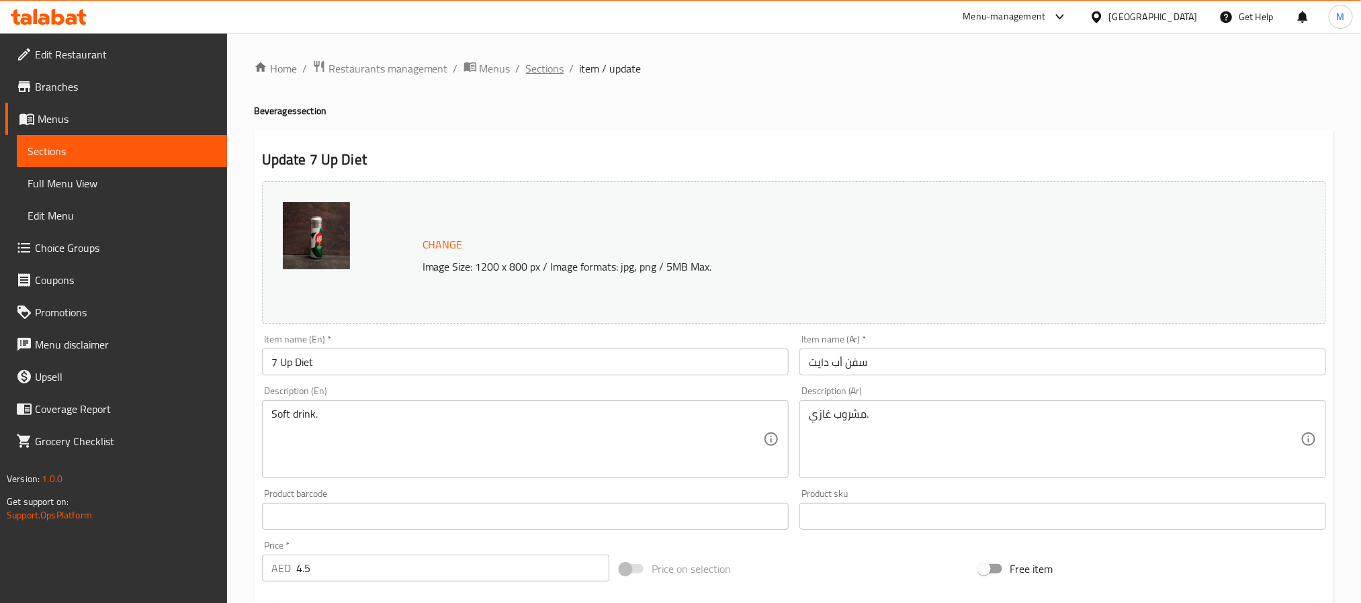
click at [540, 69] on span "Sections" at bounding box center [545, 68] width 38 height 16
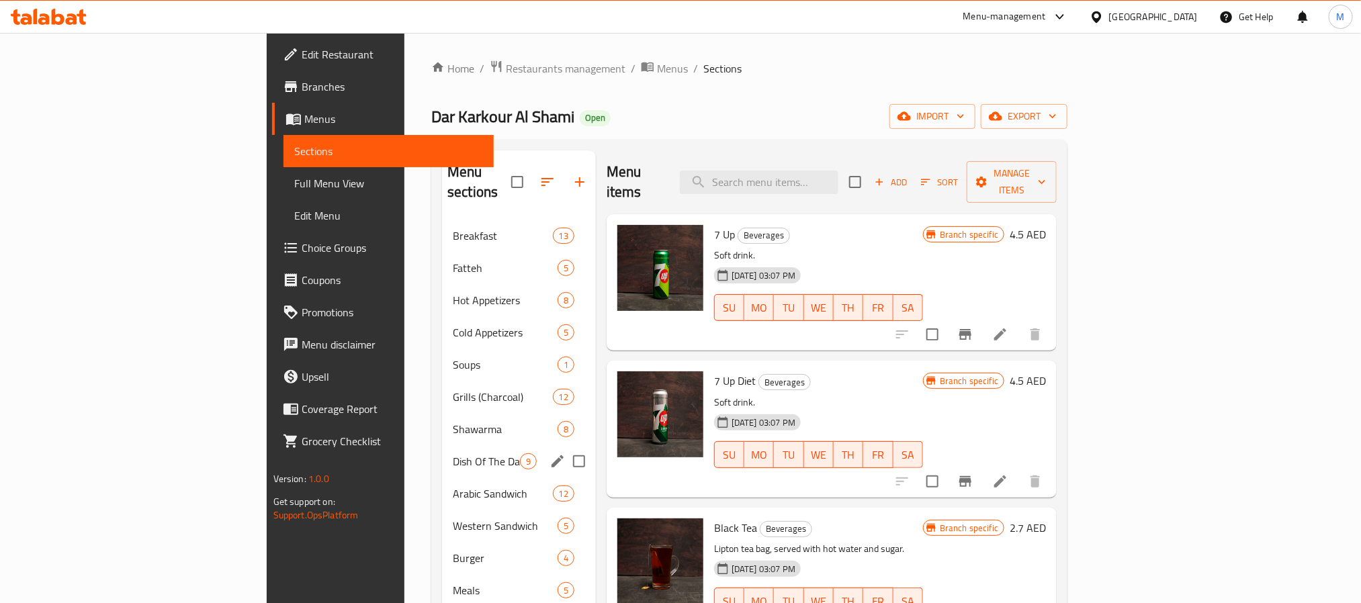
click at [453, 453] on span "Dish Of The Day" at bounding box center [486, 461] width 67 height 16
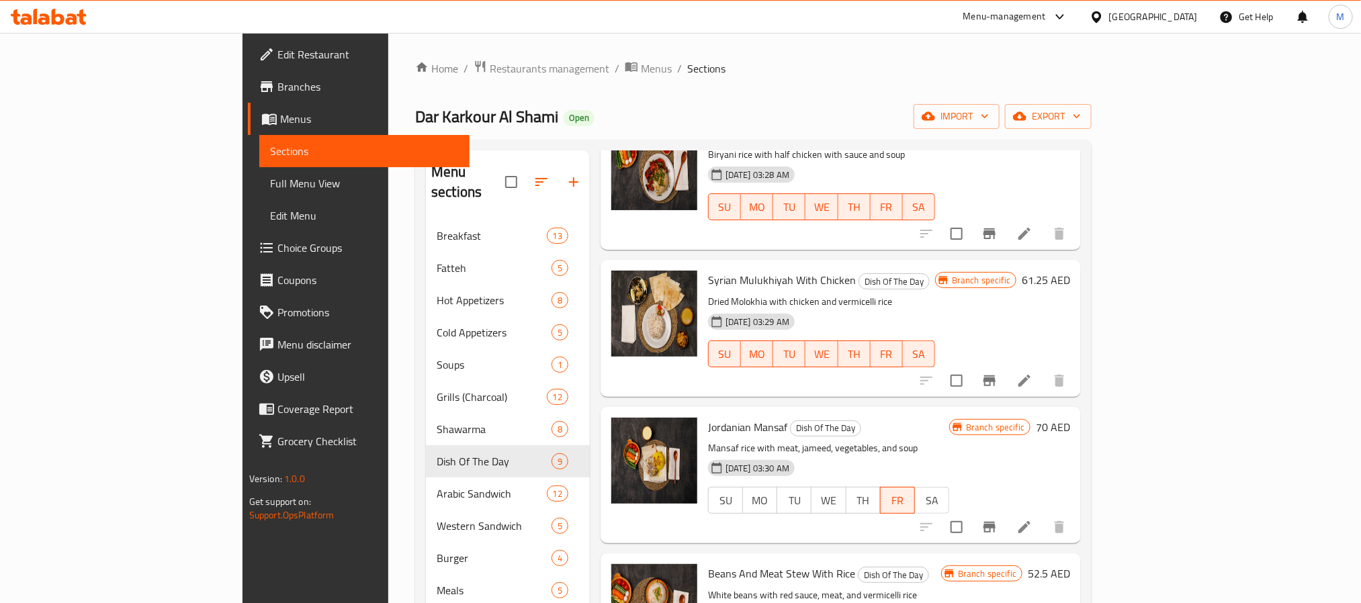
scroll to position [201, 0]
